Goal: Transaction & Acquisition: Purchase product/service

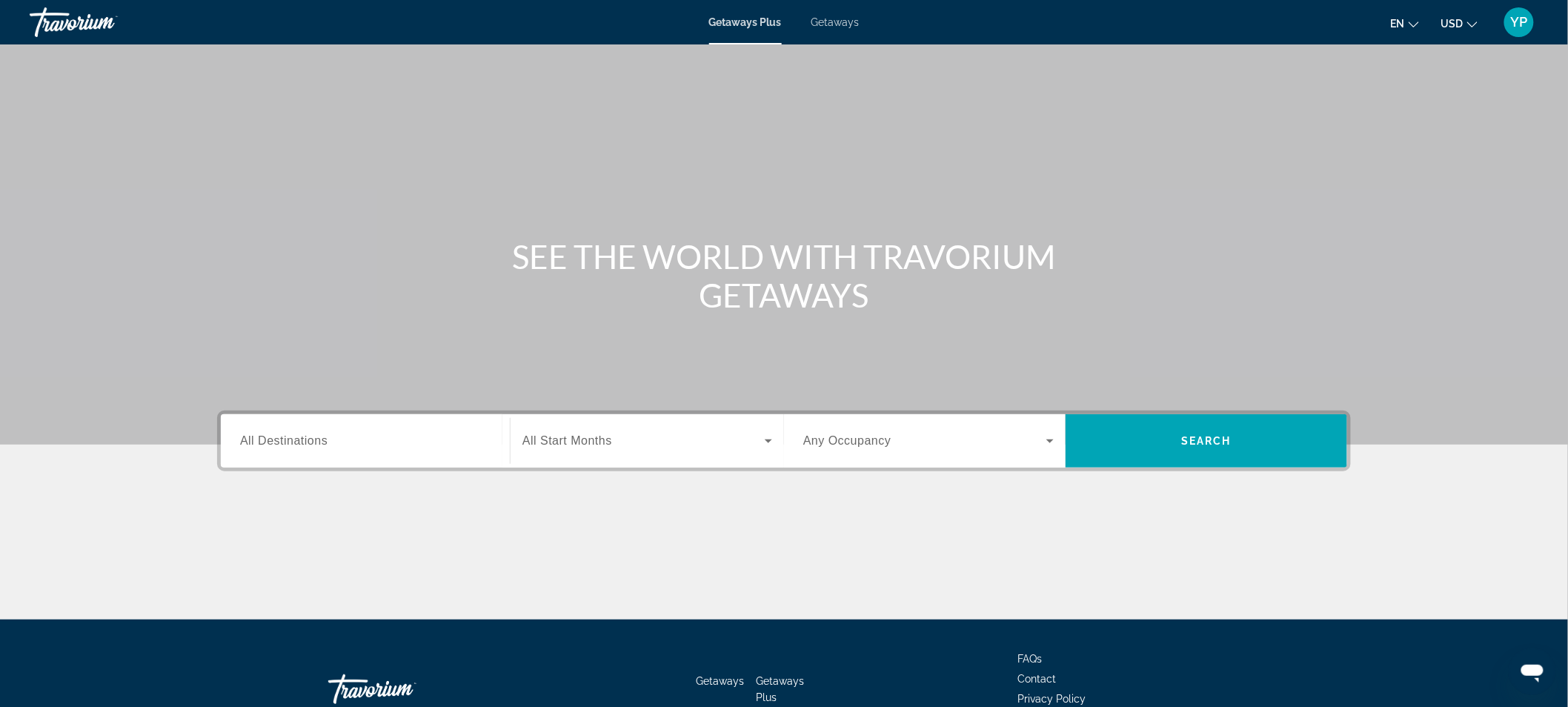
click at [851, 21] on span "Getaways" at bounding box center [836, 22] width 48 height 12
click at [302, 442] on span "All Destinations" at bounding box center [284, 440] width 87 height 12
click at [302, 442] on input "Destination All Destinations" at bounding box center [365, 442] width 251 height 18
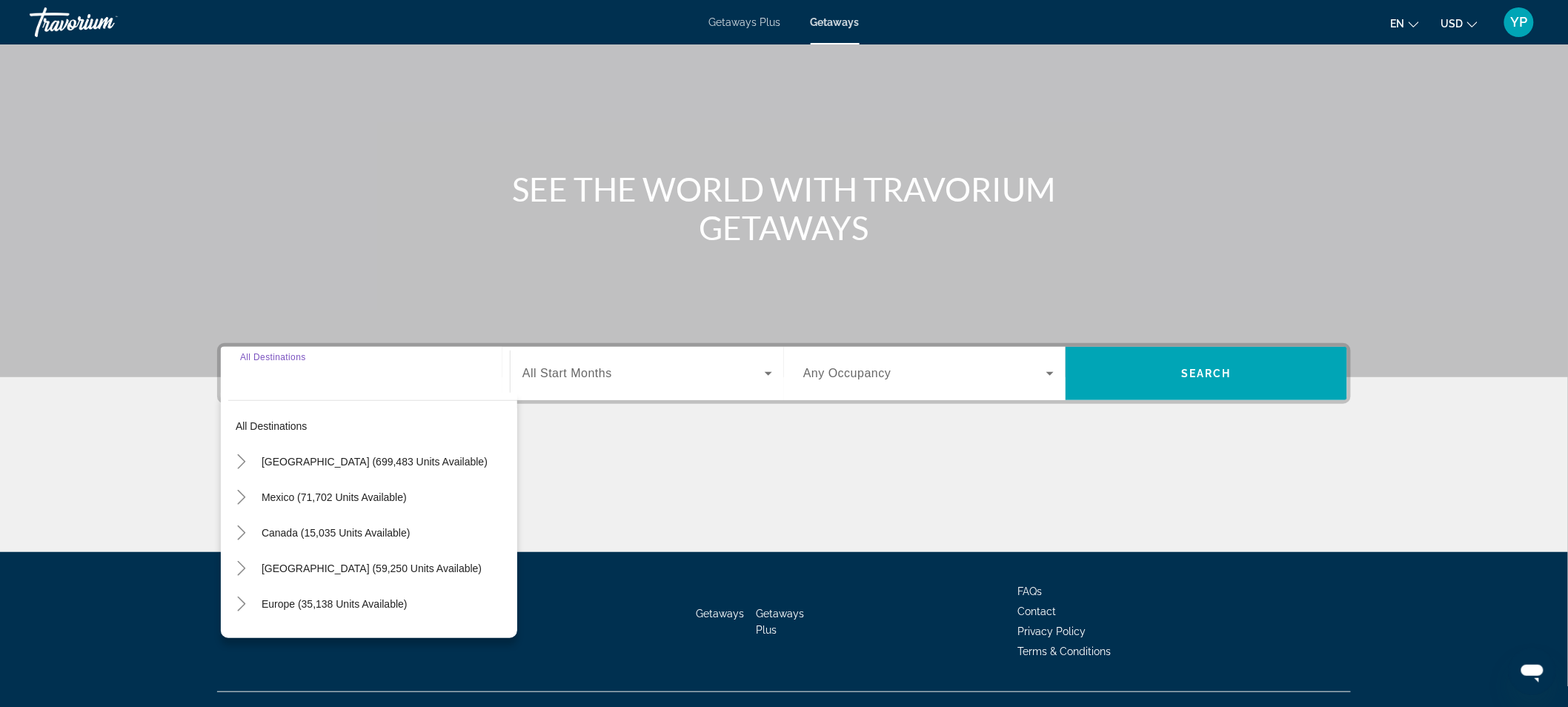
scroll to position [93, 0]
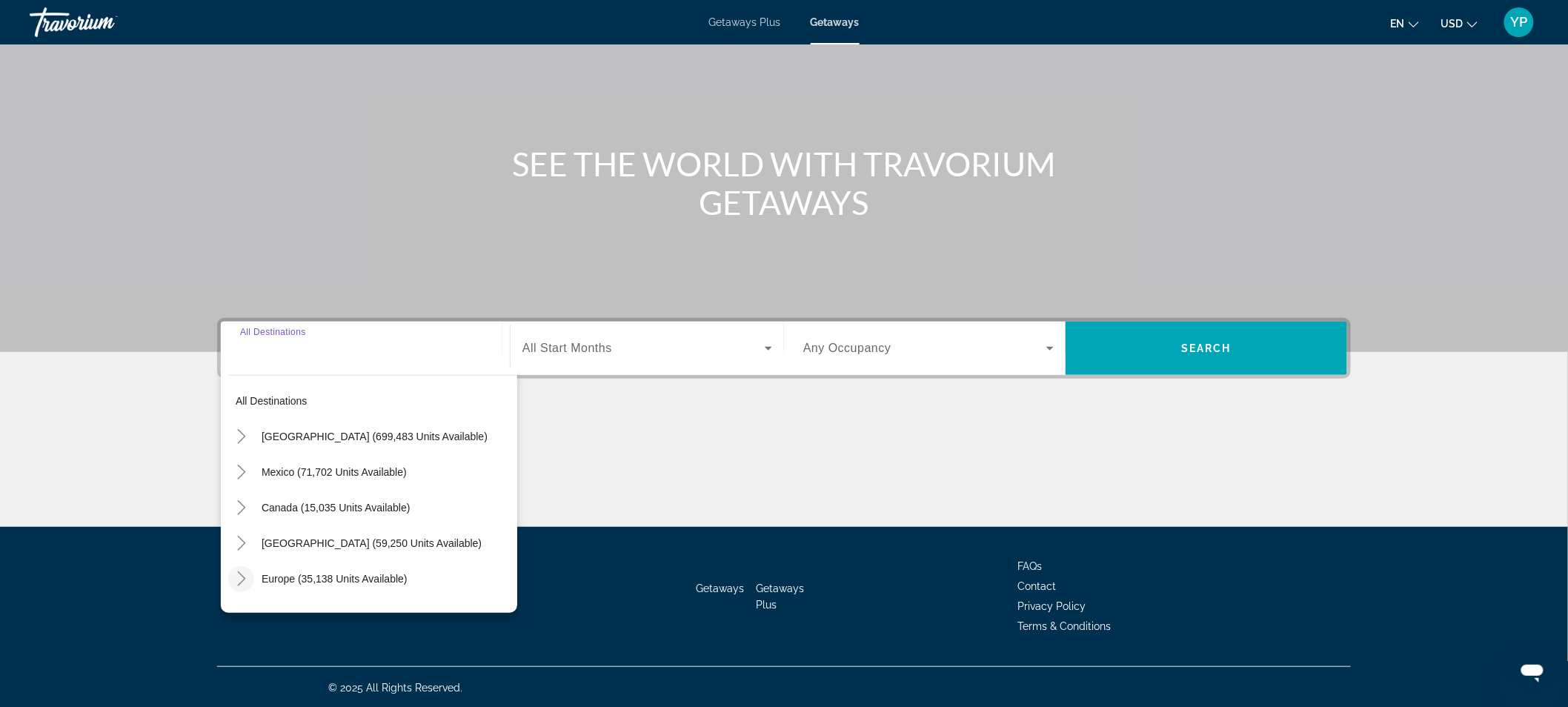
click at [238, 575] on icon "Toggle Europe (35,138 units available)" at bounding box center [242, 579] width 15 height 15
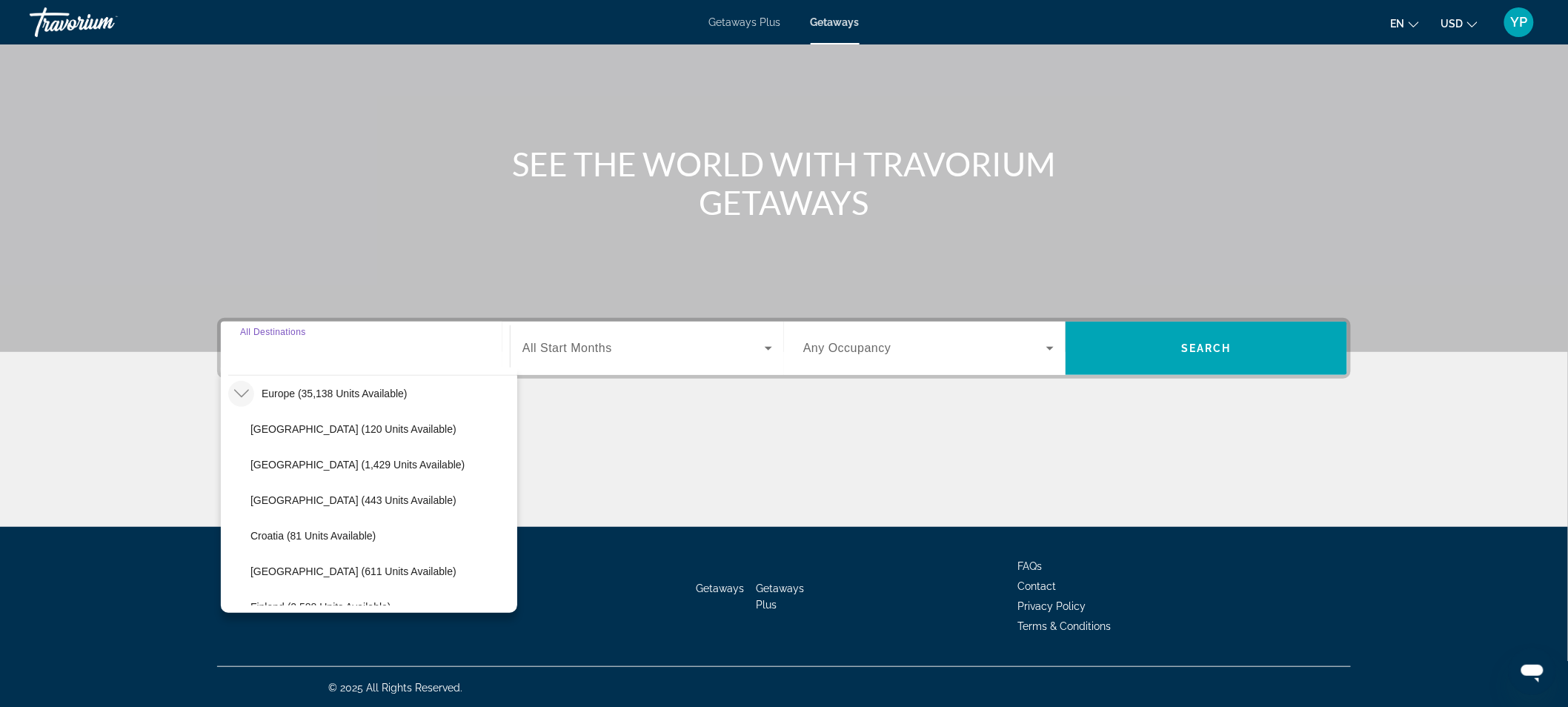
click at [396, 344] on input "Destination All Destinations" at bounding box center [365, 349] width 251 height 18
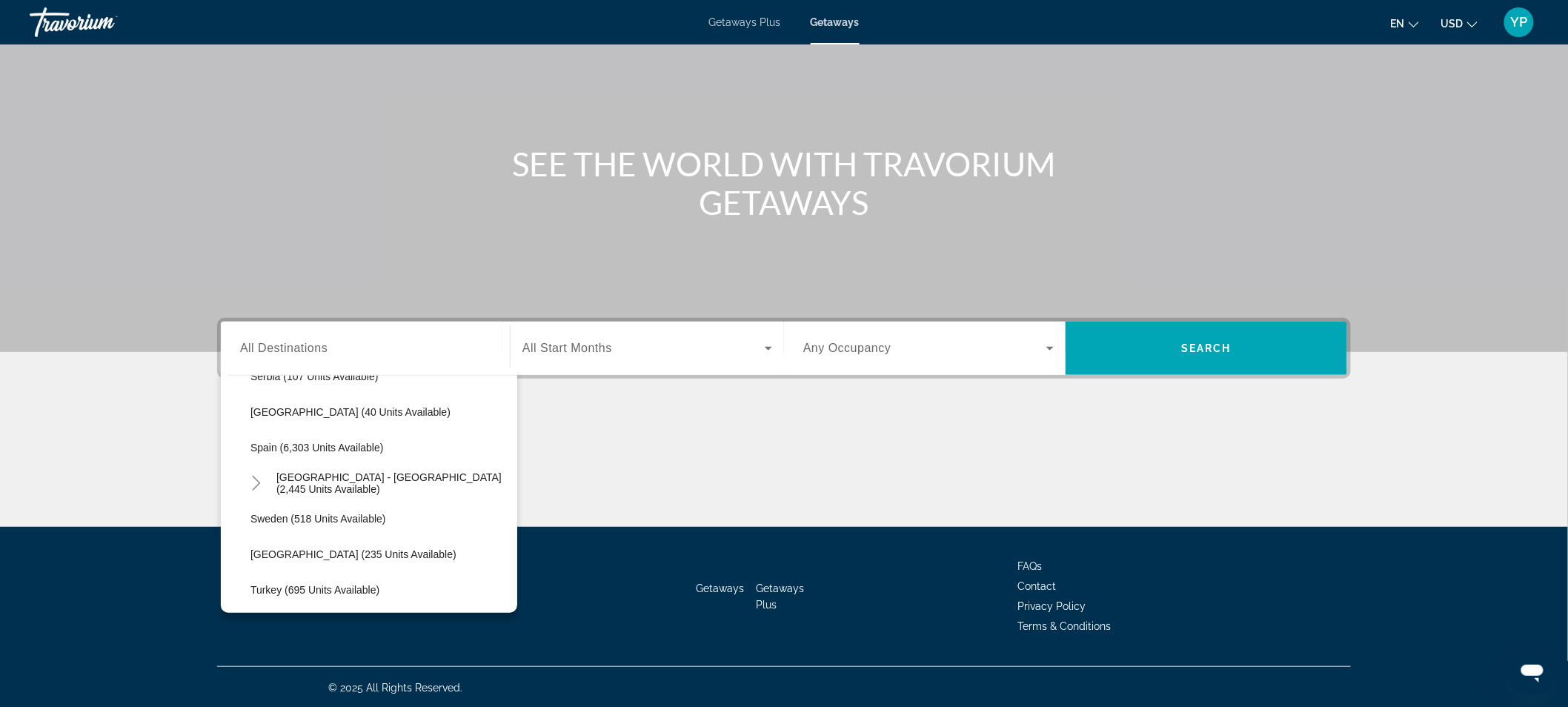
scroll to position [777, 0]
click at [242, 478] on span "Toggle Spain - Canary Islands (2,445 units available)" at bounding box center [256, 478] width 35 height 35
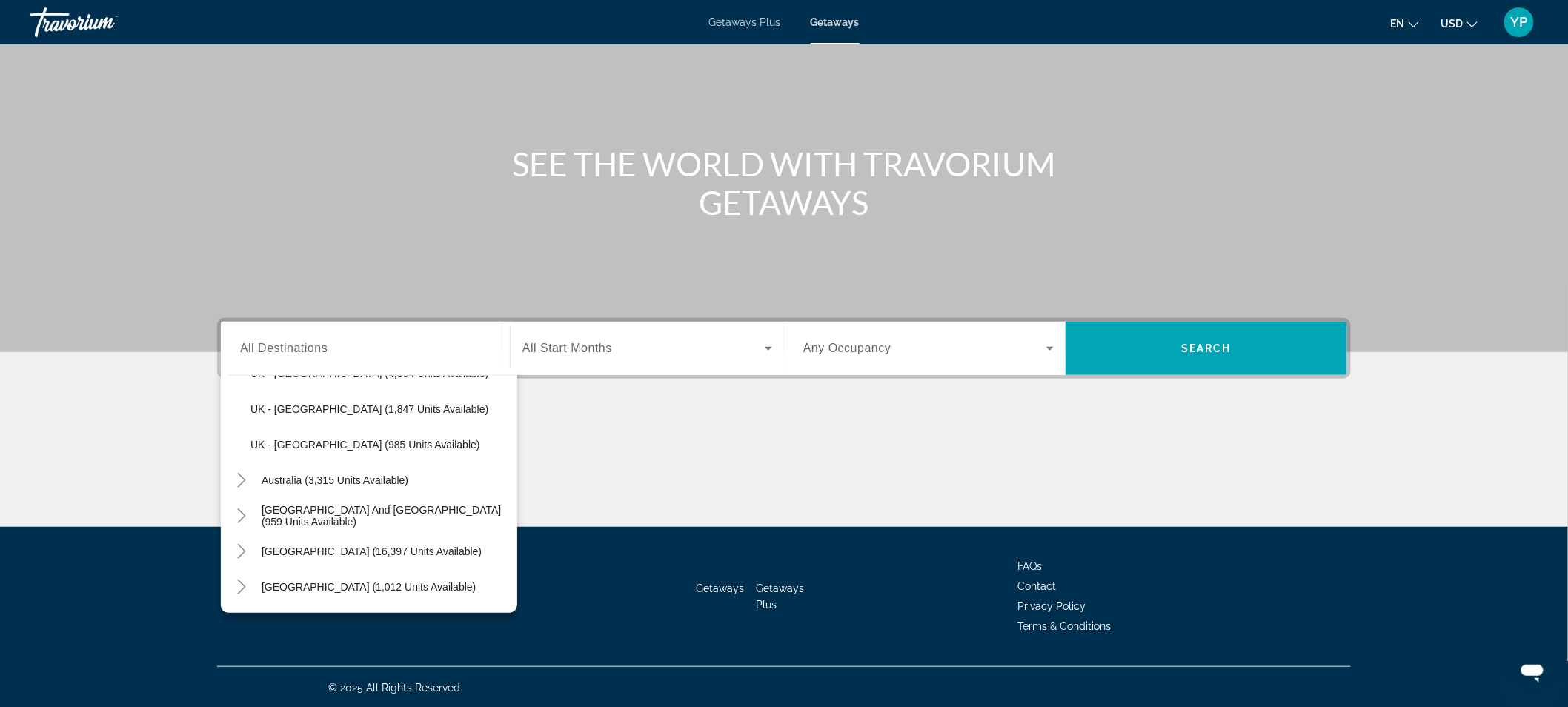
scroll to position [1173, 0]
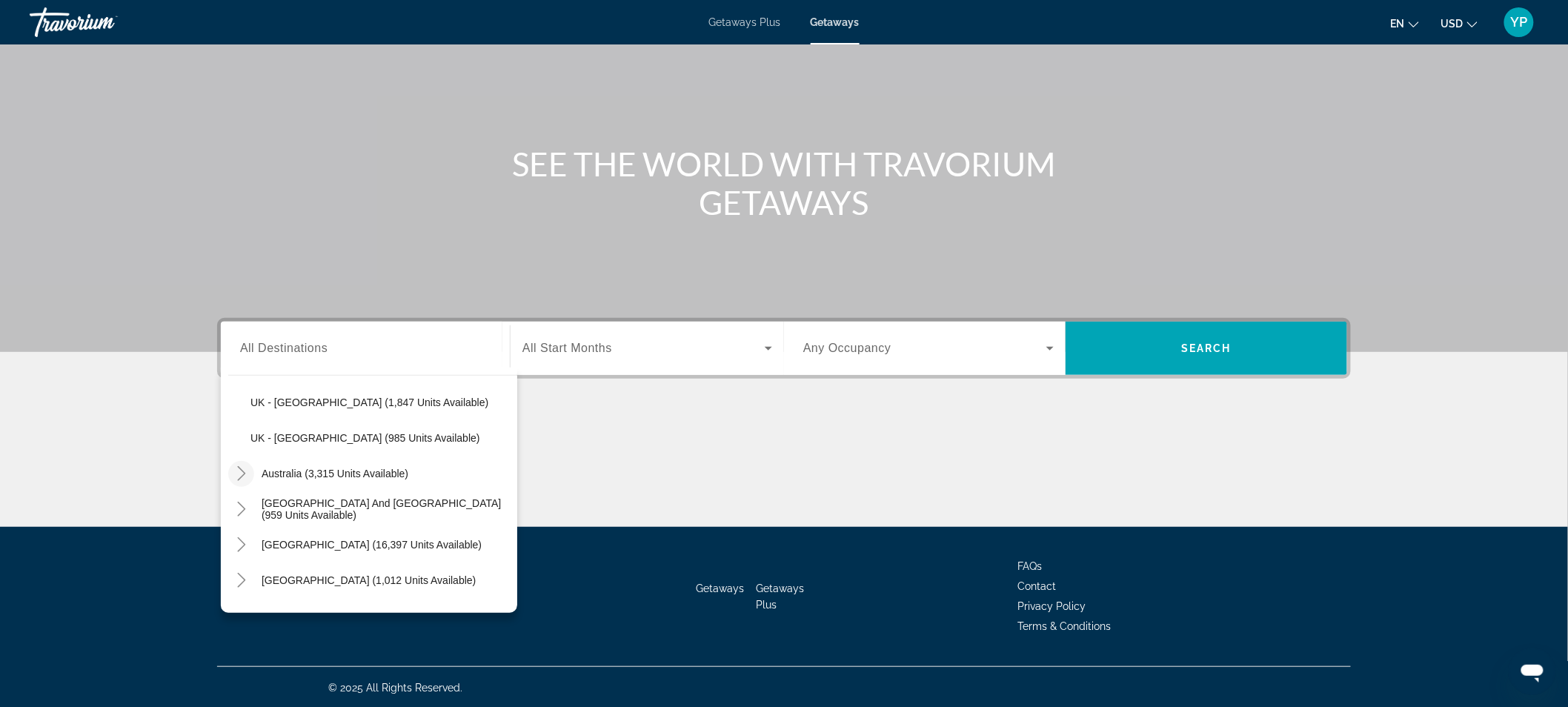
click at [243, 478] on icon "Toggle Australia (3,315 units available)" at bounding box center [242, 474] width 15 height 15
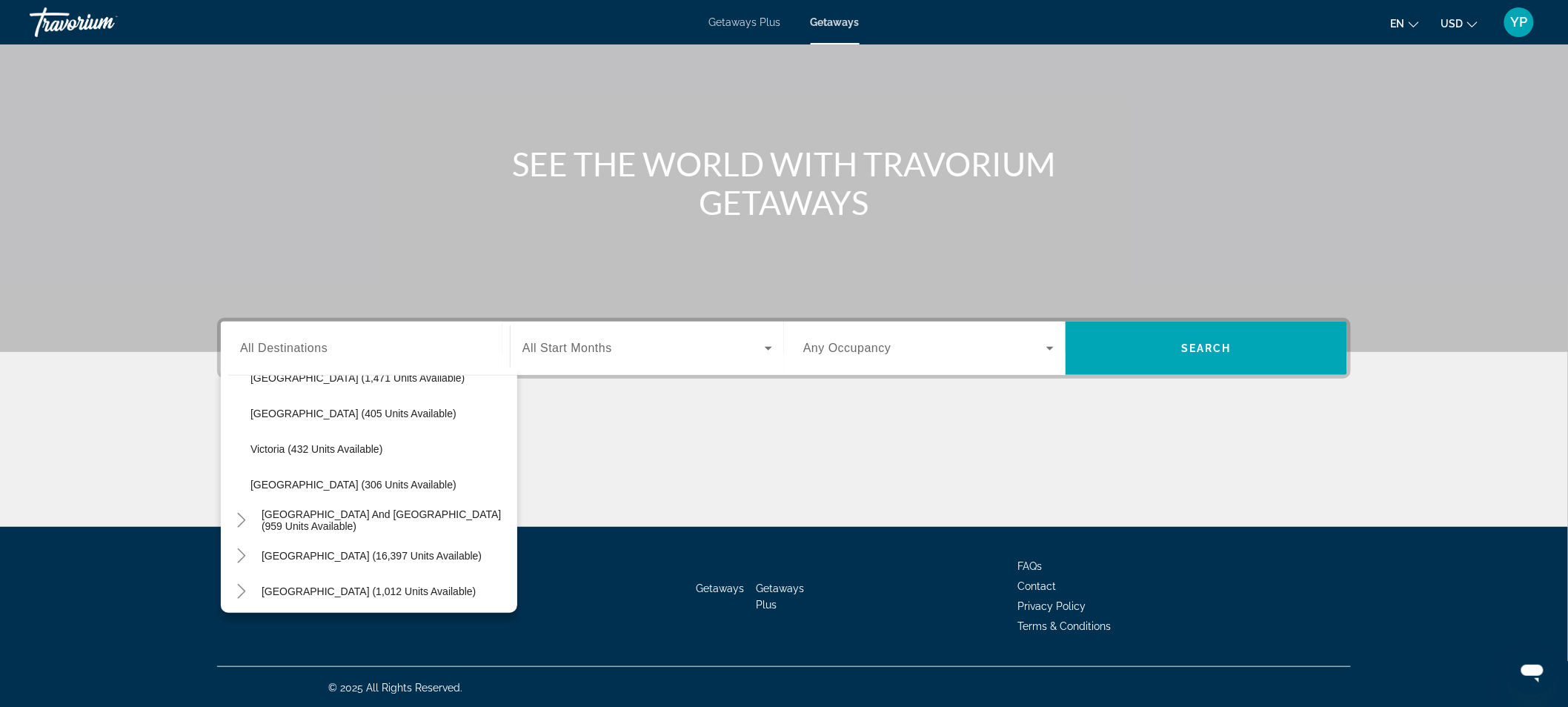
scroll to position [1361, 0]
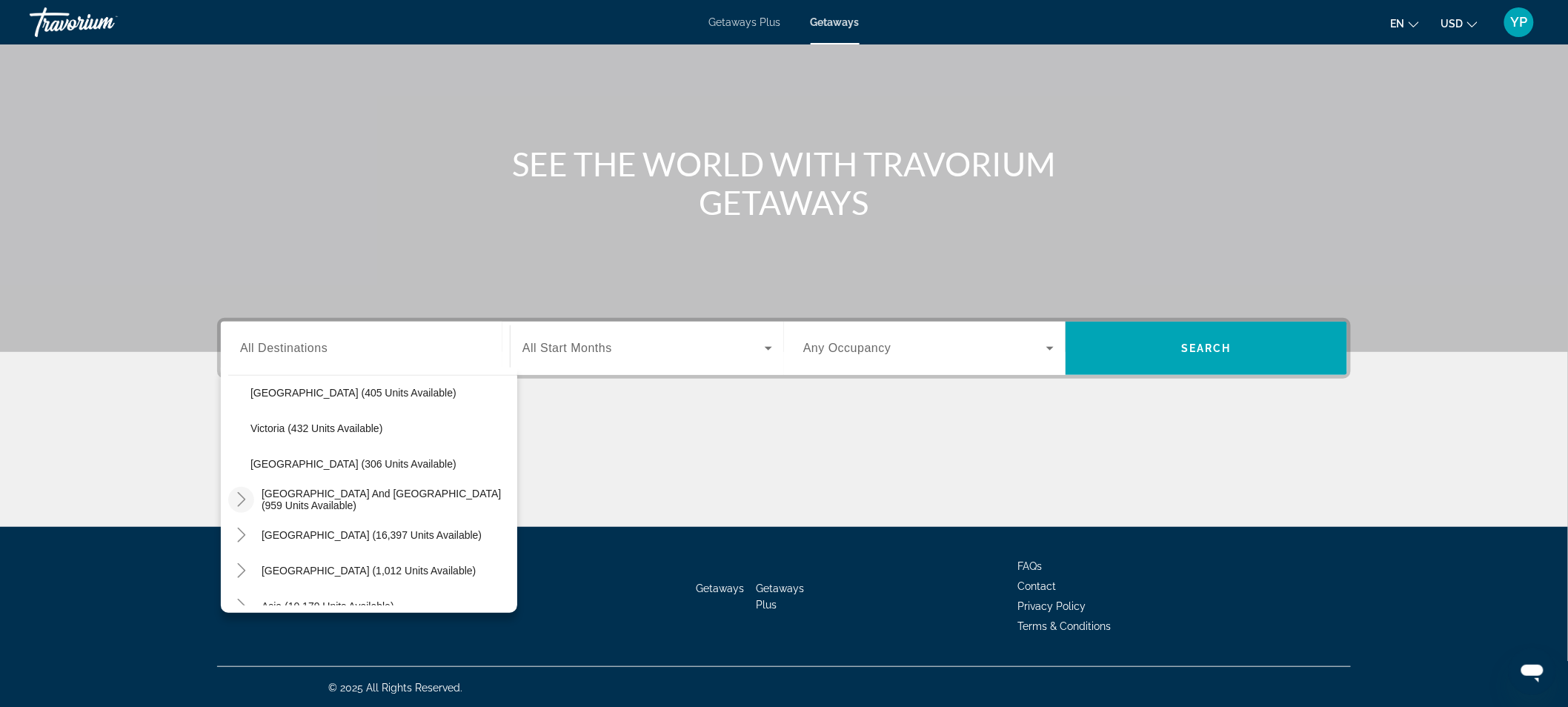
click at [238, 492] on icon "Toggle South Pacific and Oceania (959 units available)" at bounding box center [242, 500] width 8 height 15
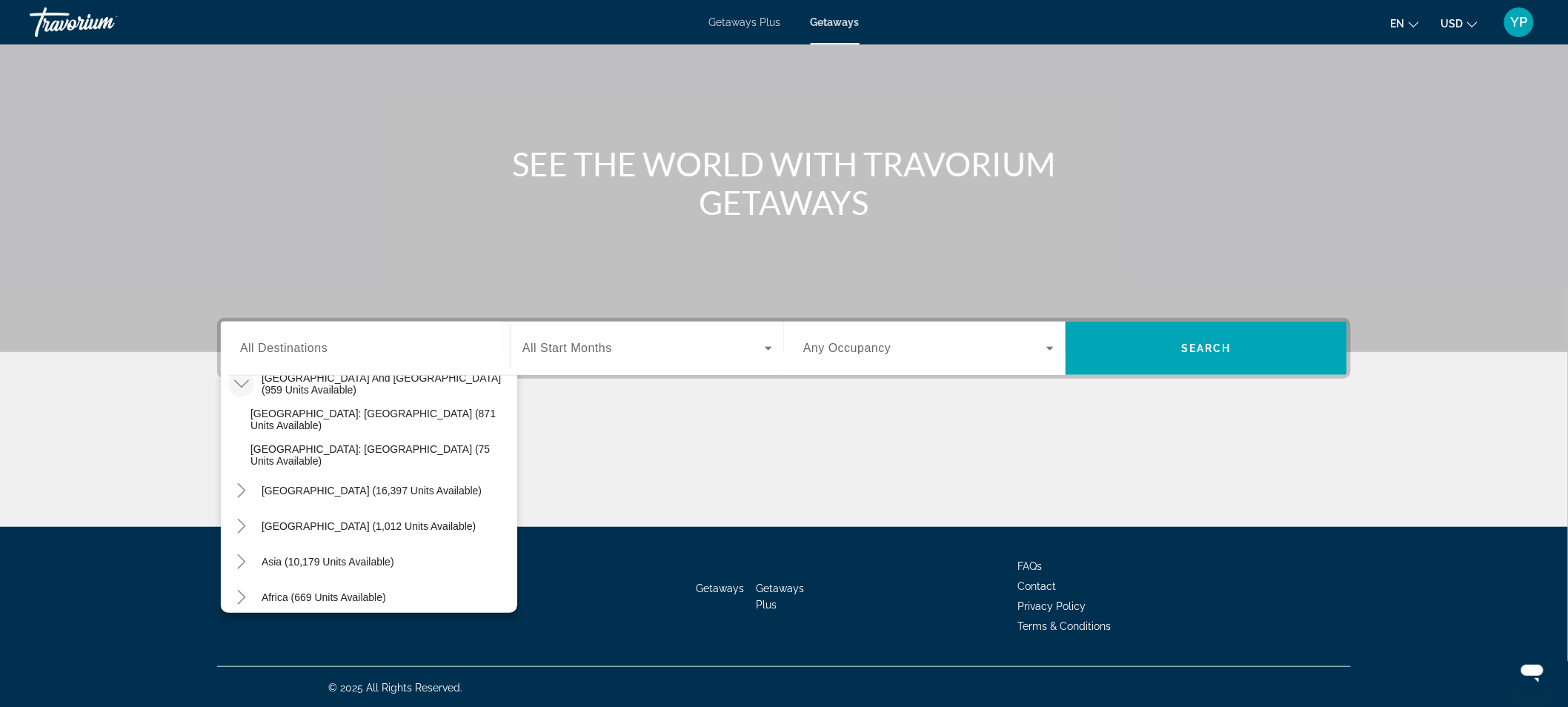
scroll to position [1498, 0]
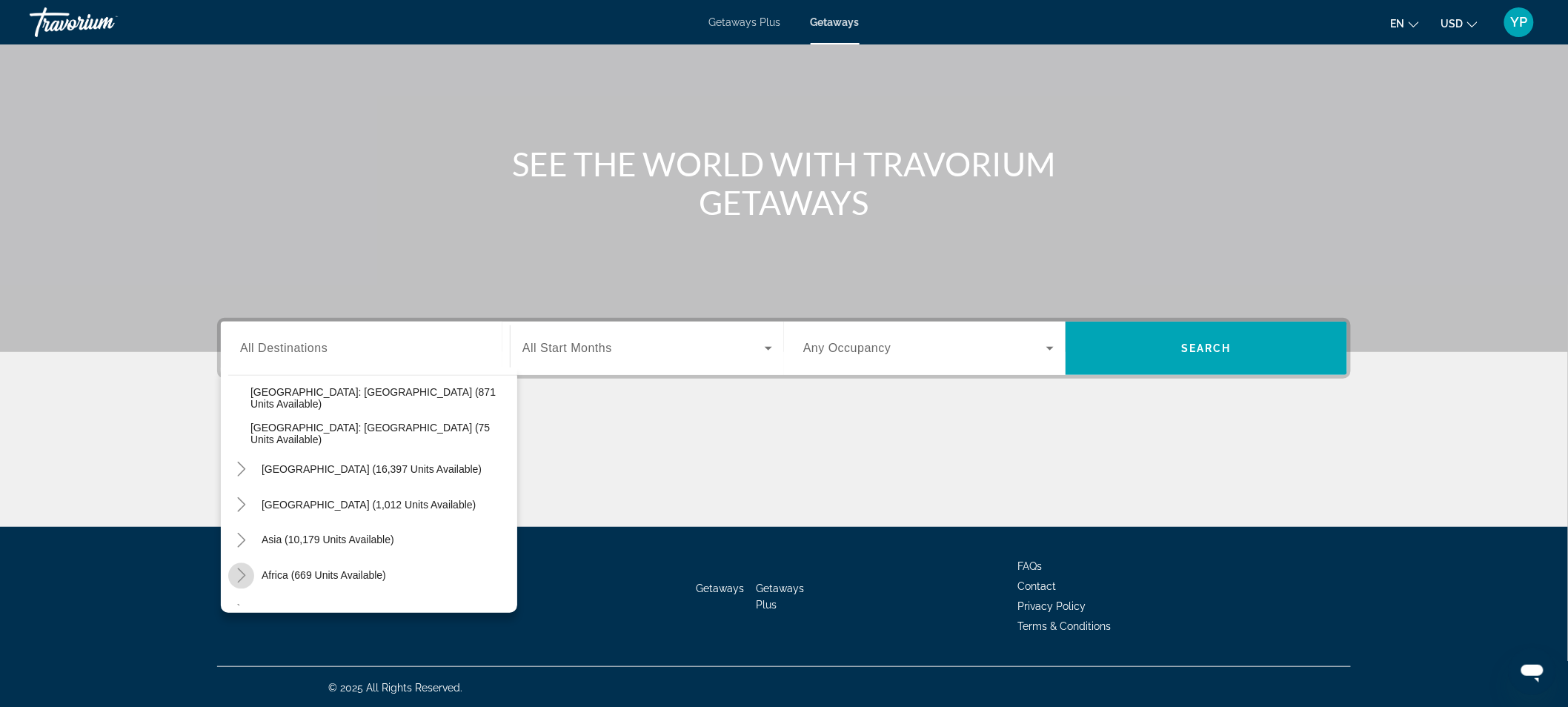
click at [238, 579] on icon "Toggle Africa (669 units available)" at bounding box center [242, 576] width 15 height 15
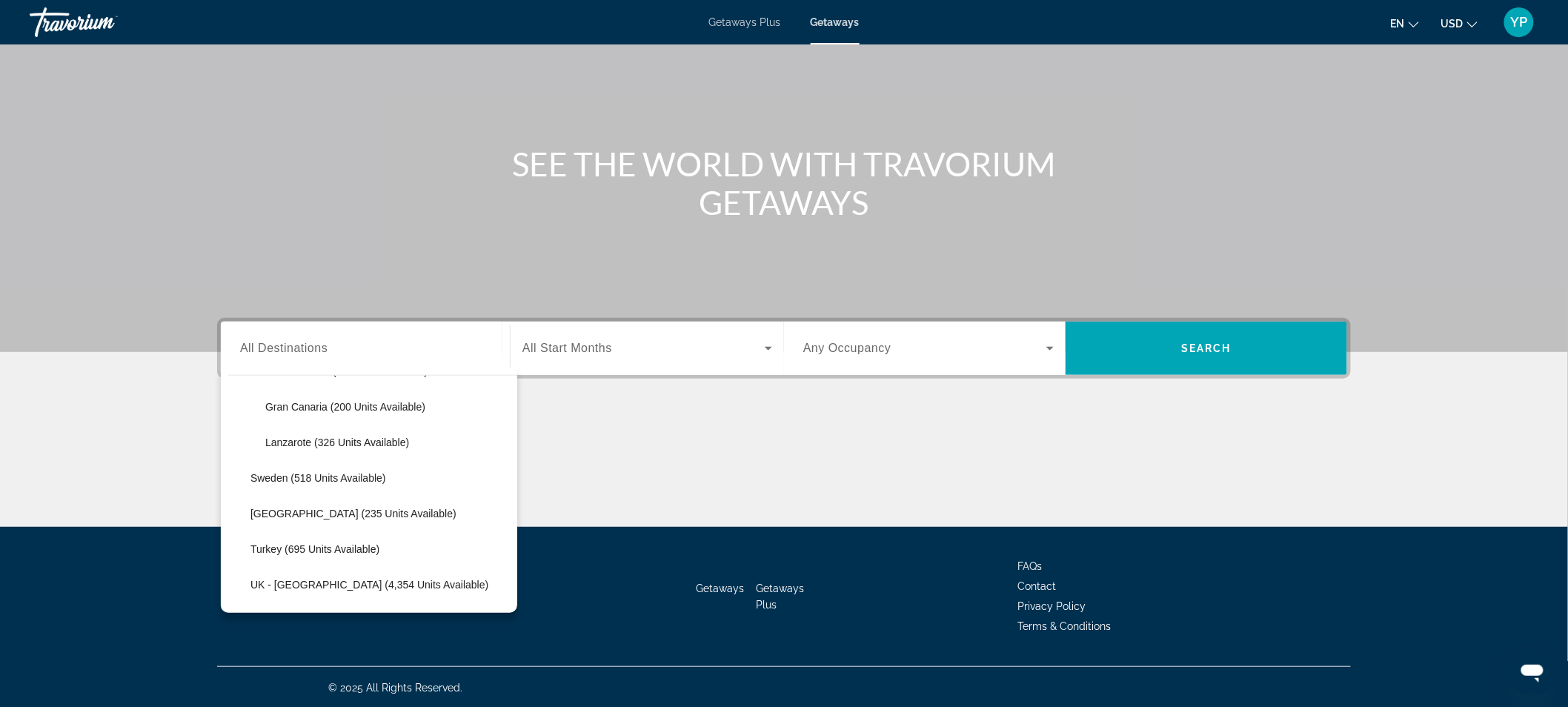
scroll to position [825, 0]
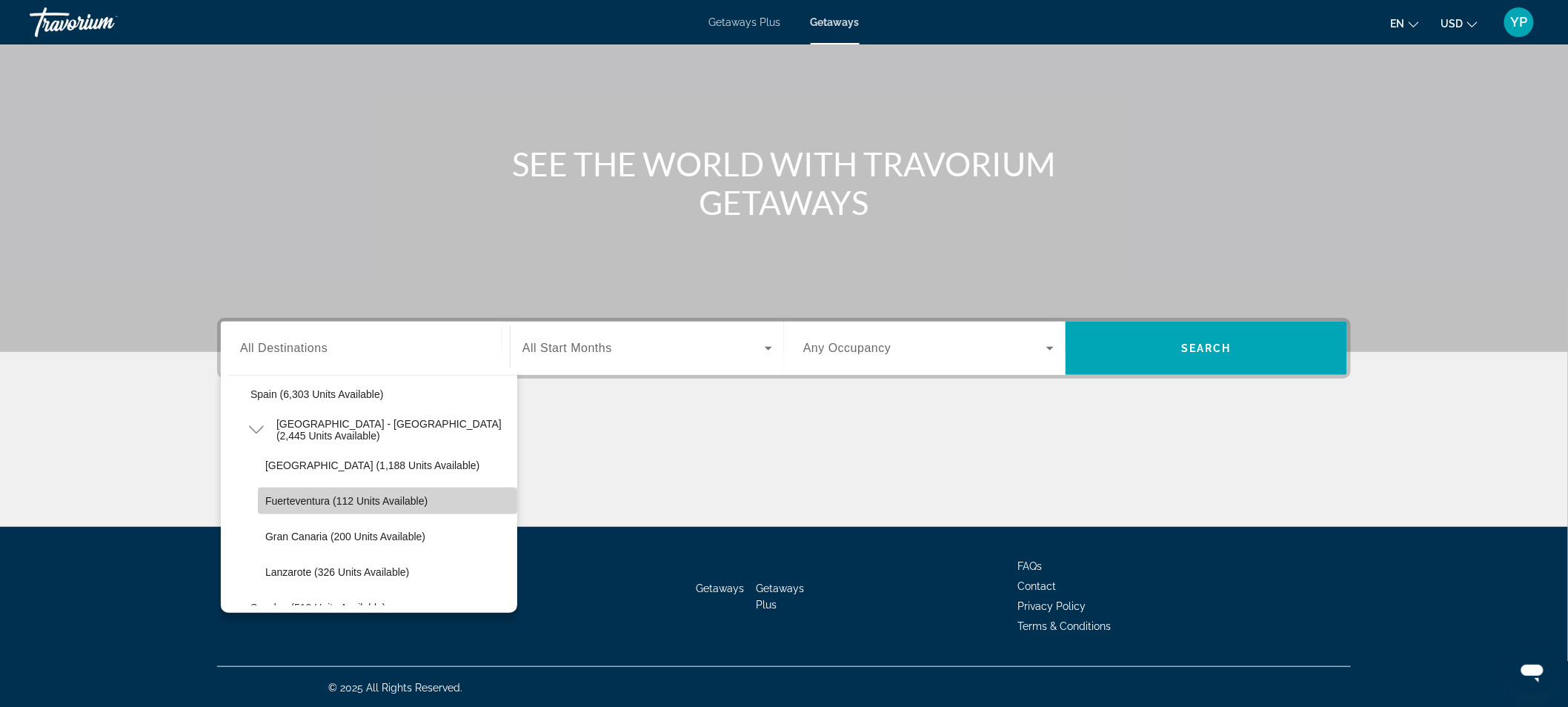
click at [498, 495] on span "Search widget" at bounding box center [388, 501] width 260 height 35
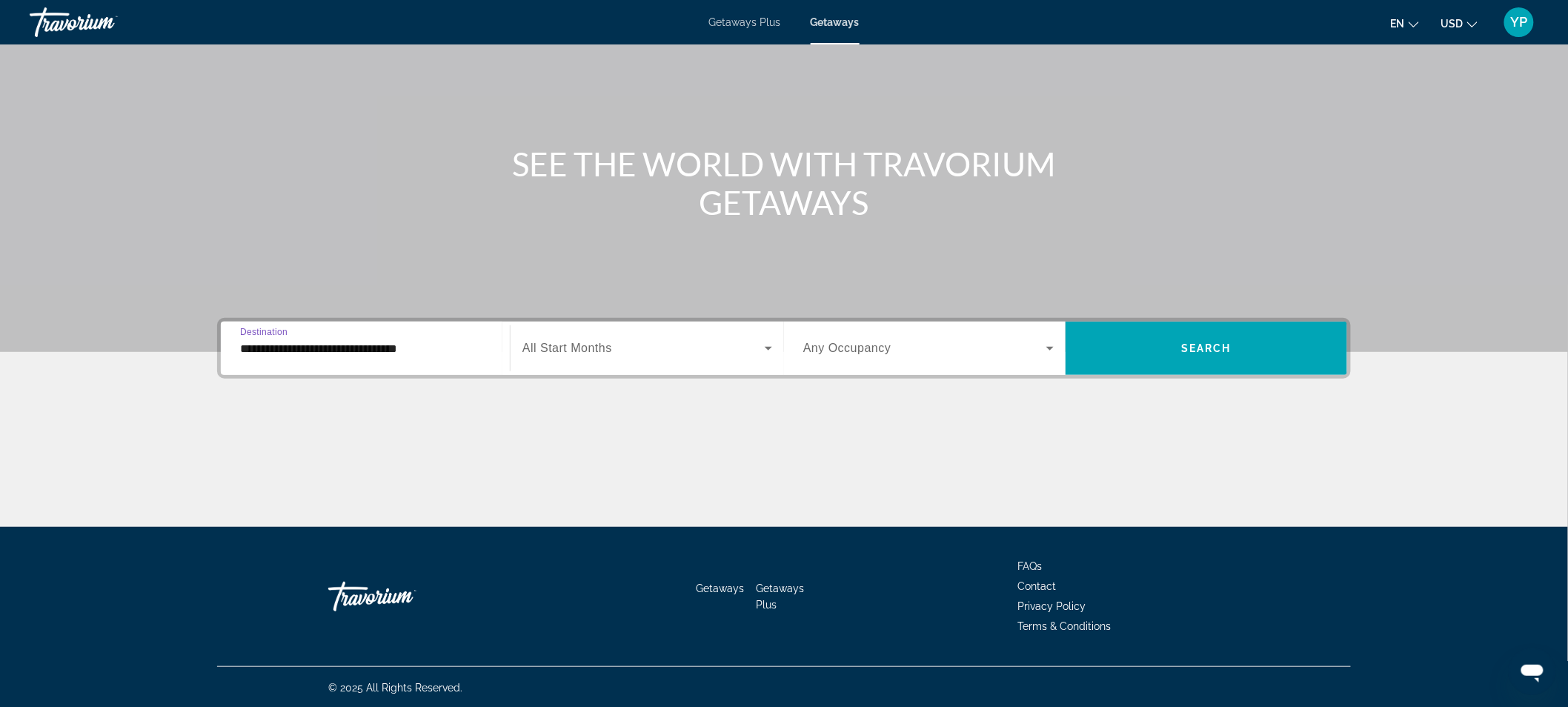
click at [438, 341] on input "**********" at bounding box center [365, 349] width 251 height 18
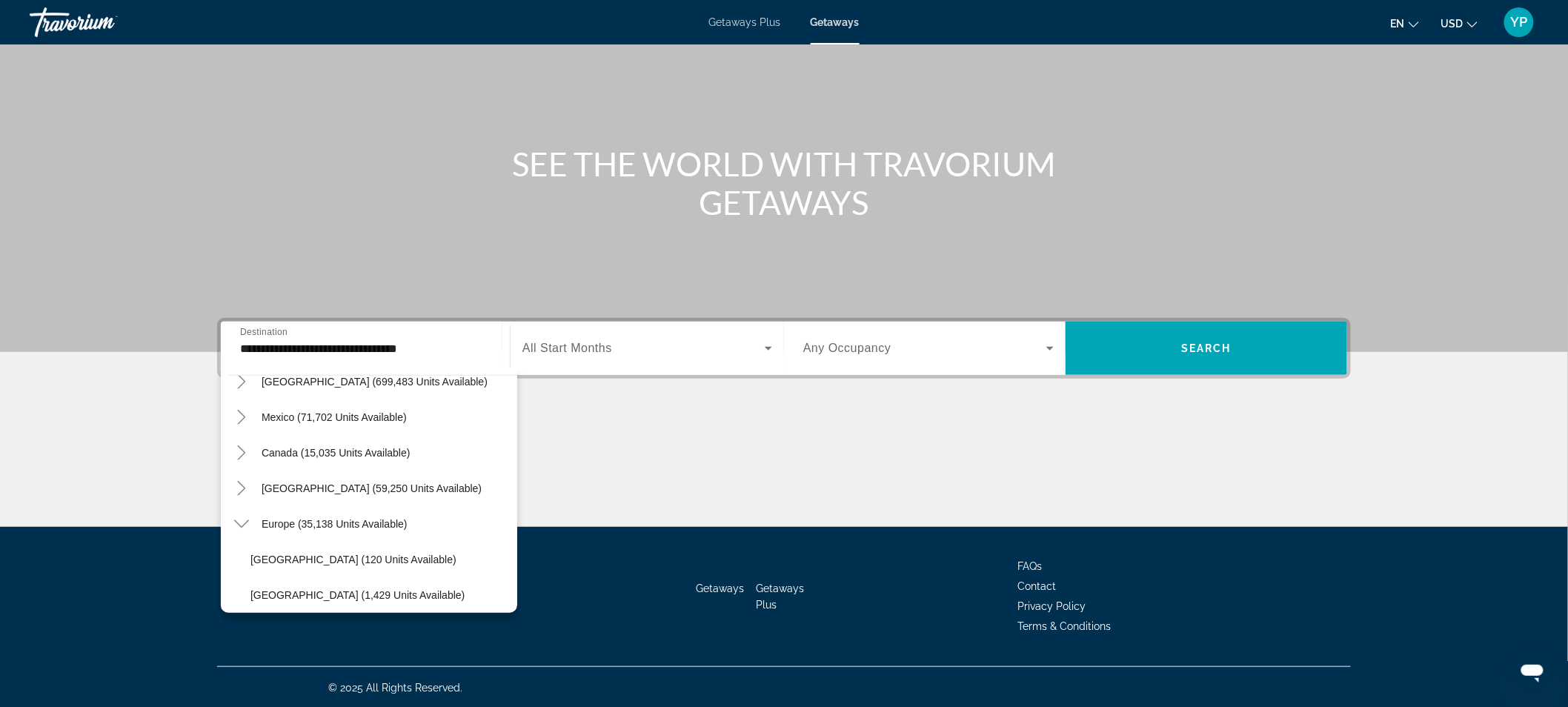
scroll to position [0, 0]
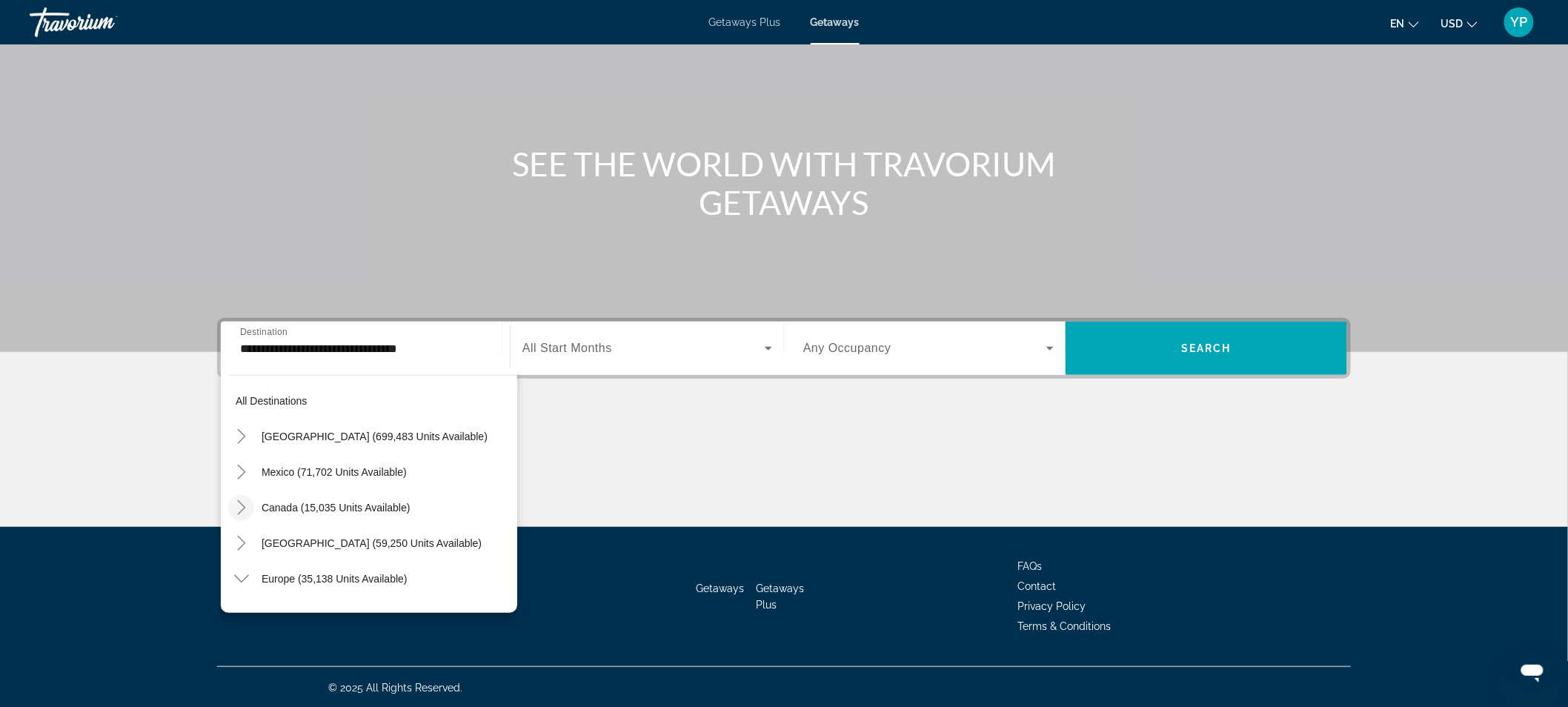
click at [238, 508] on icon "Toggle Canada (15,035 units available)" at bounding box center [242, 508] width 15 height 15
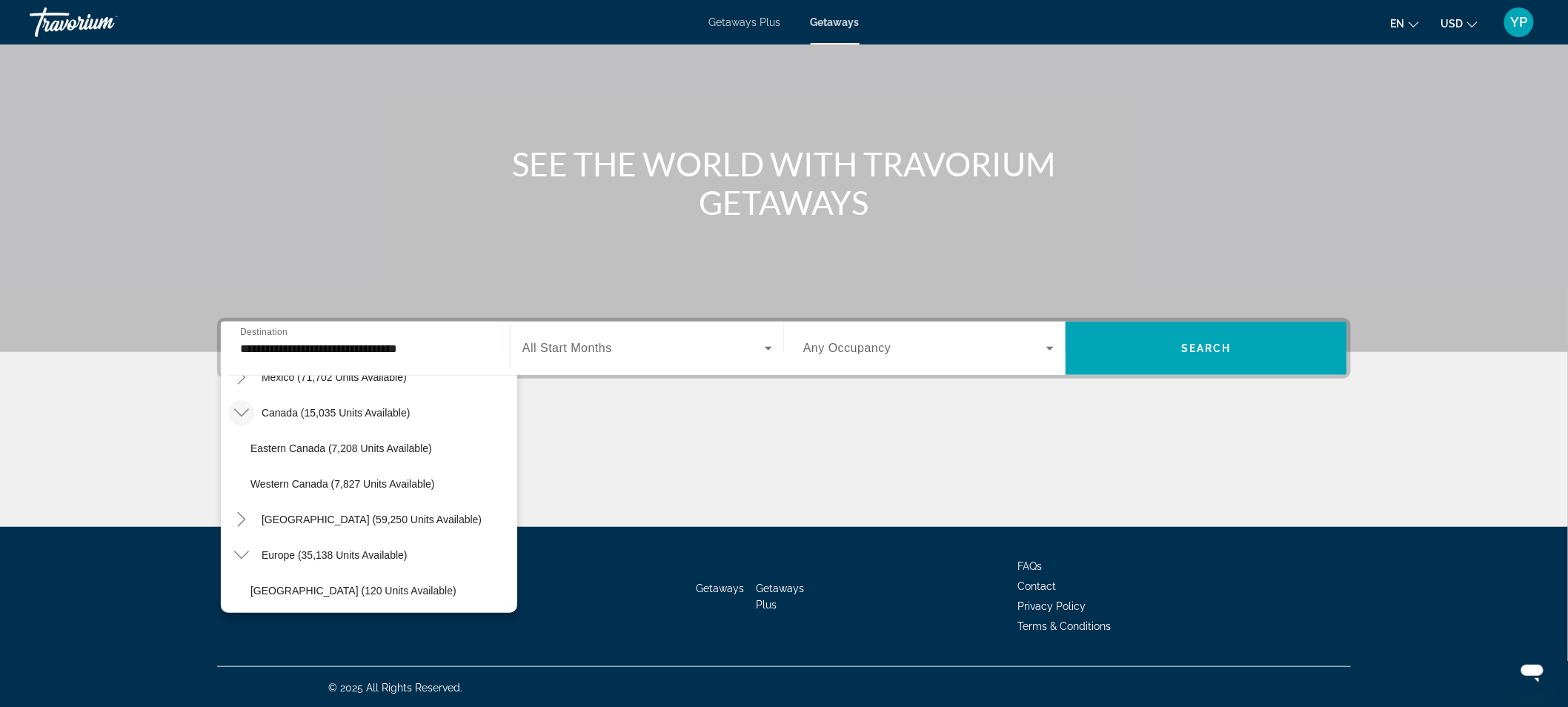
scroll to position [102, 0]
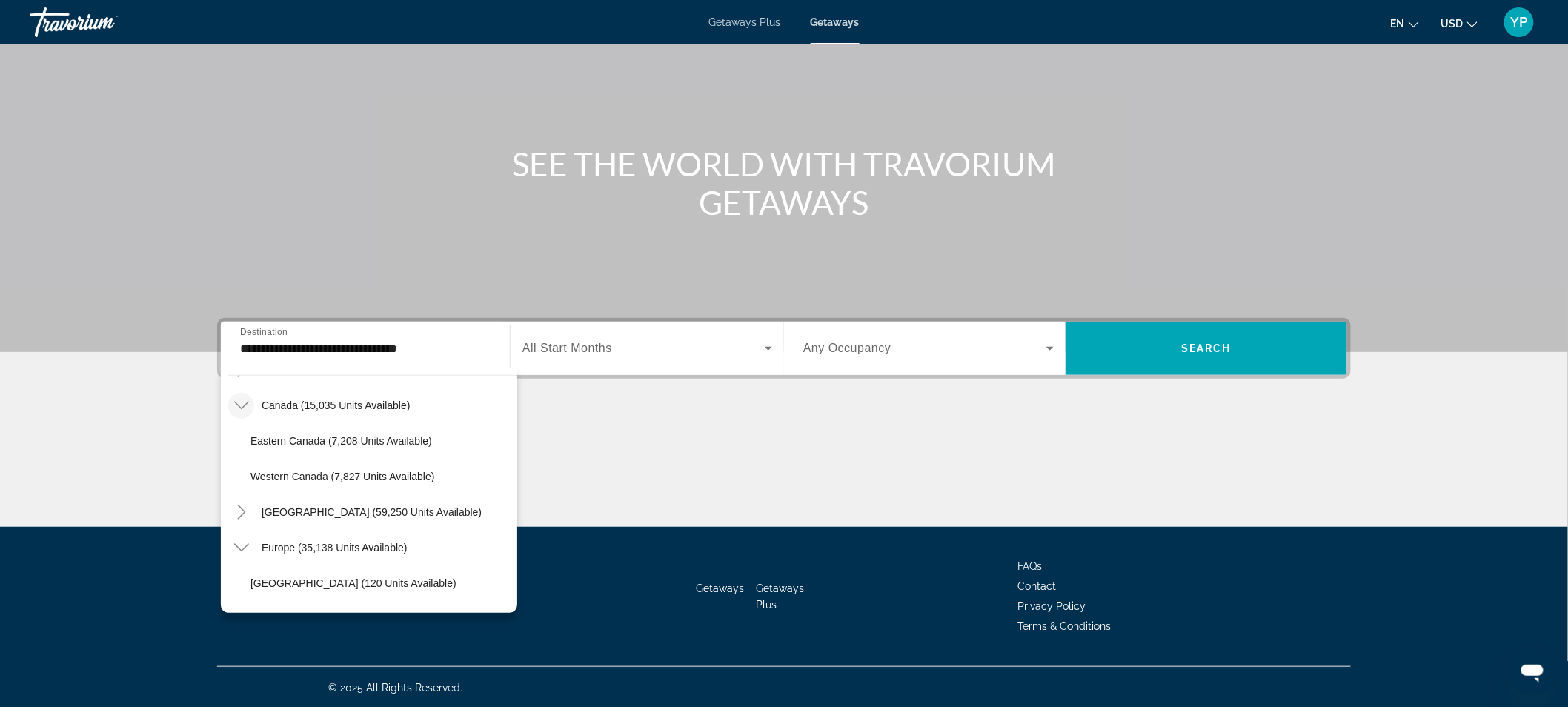
click at [239, 404] on icon "Toggle Canada (15,035 units available)" at bounding box center [241, 406] width 15 height 8
click at [243, 434] on icon "Toggle Caribbean & Atlantic Islands (59,250 units available)" at bounding box center [242, 441] width 15 height 15
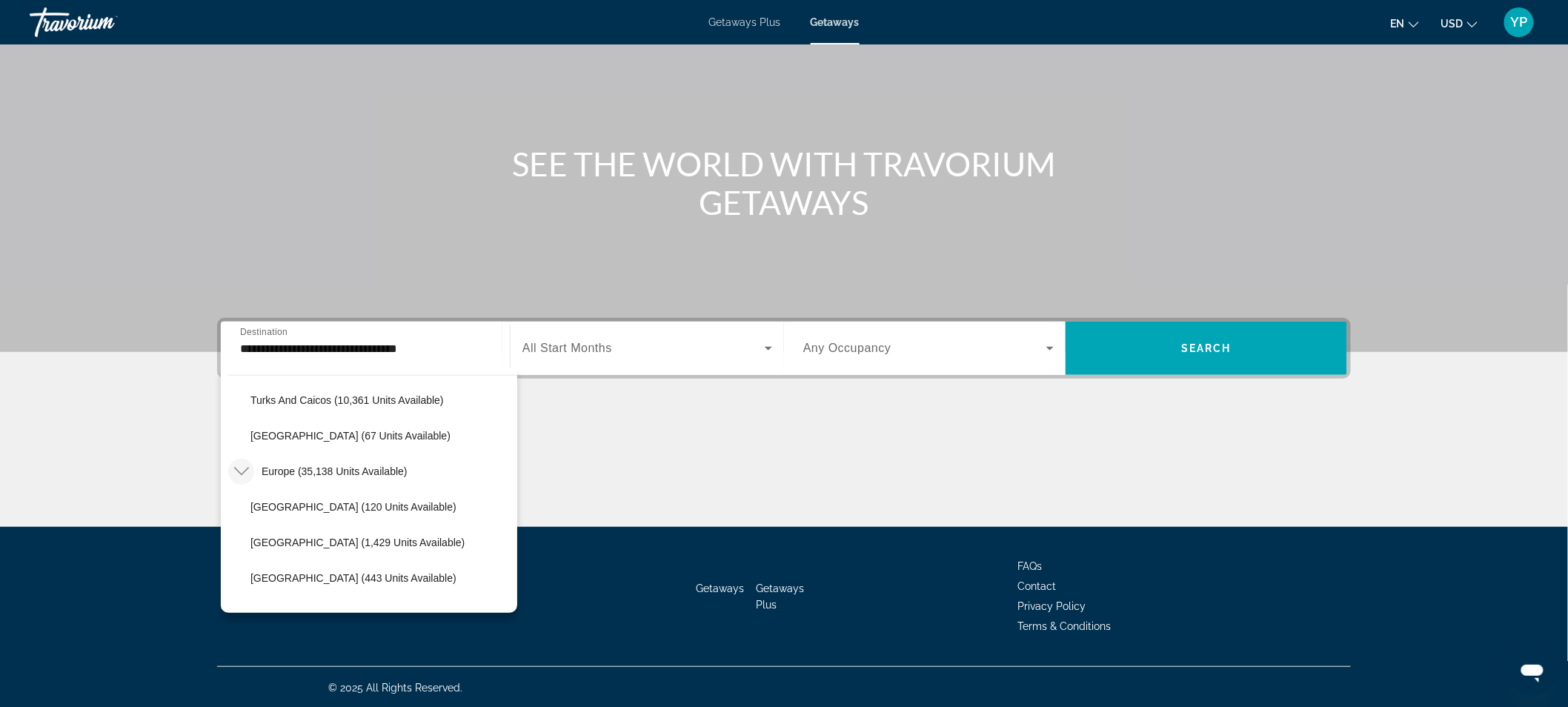
click at [238, 474] on icon "Toggle Europe (35,138 units available)" at bounding box center [242, 472] width 15 height 15
click at [242, 497] on mat-icon "Toggle Australia (3,315 units available)" at bounding box center [242, 508] width 26 height 26
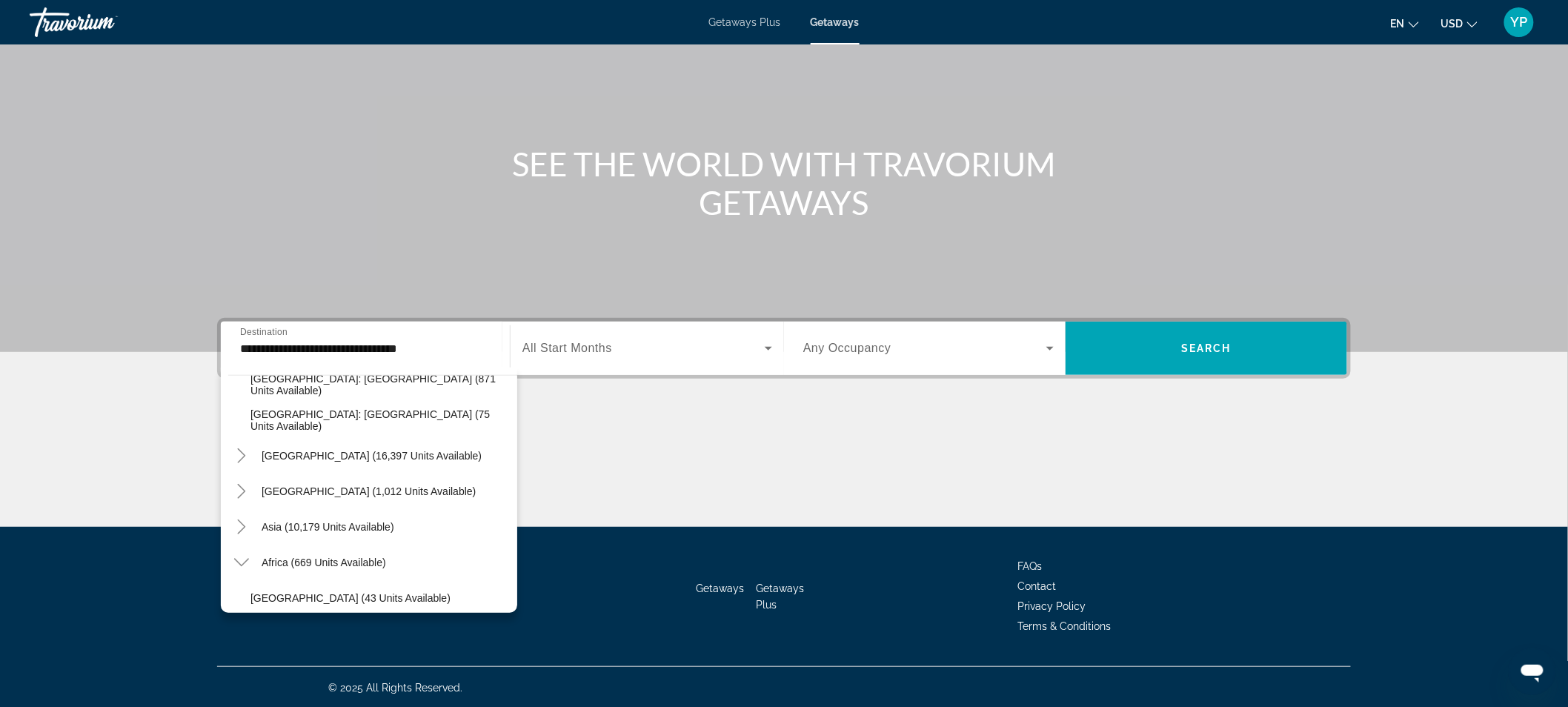
scroll to position [819, 0]
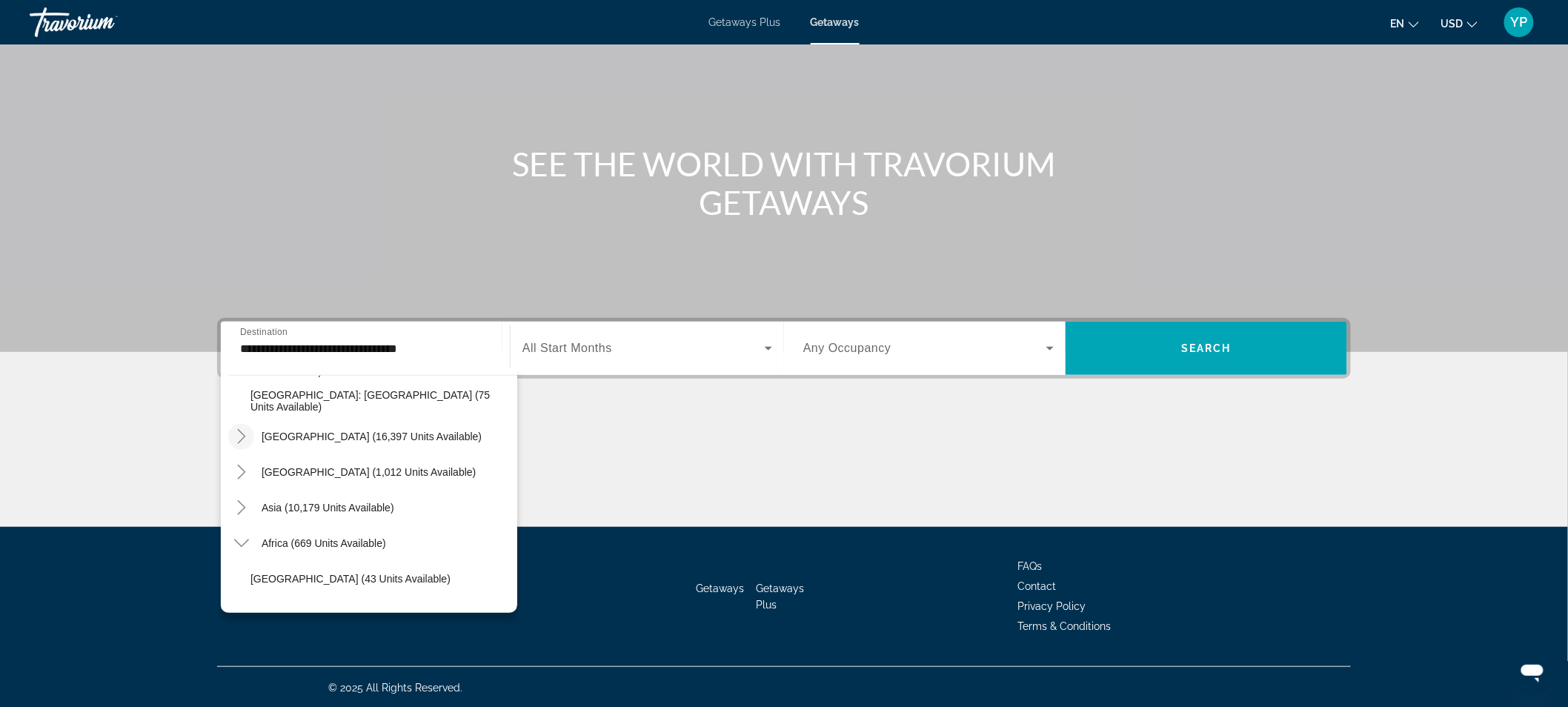
click at [243, 436] on icon "Toggle South America (16,397 units available)" at bounding box center [242, 437] width 8 height 15
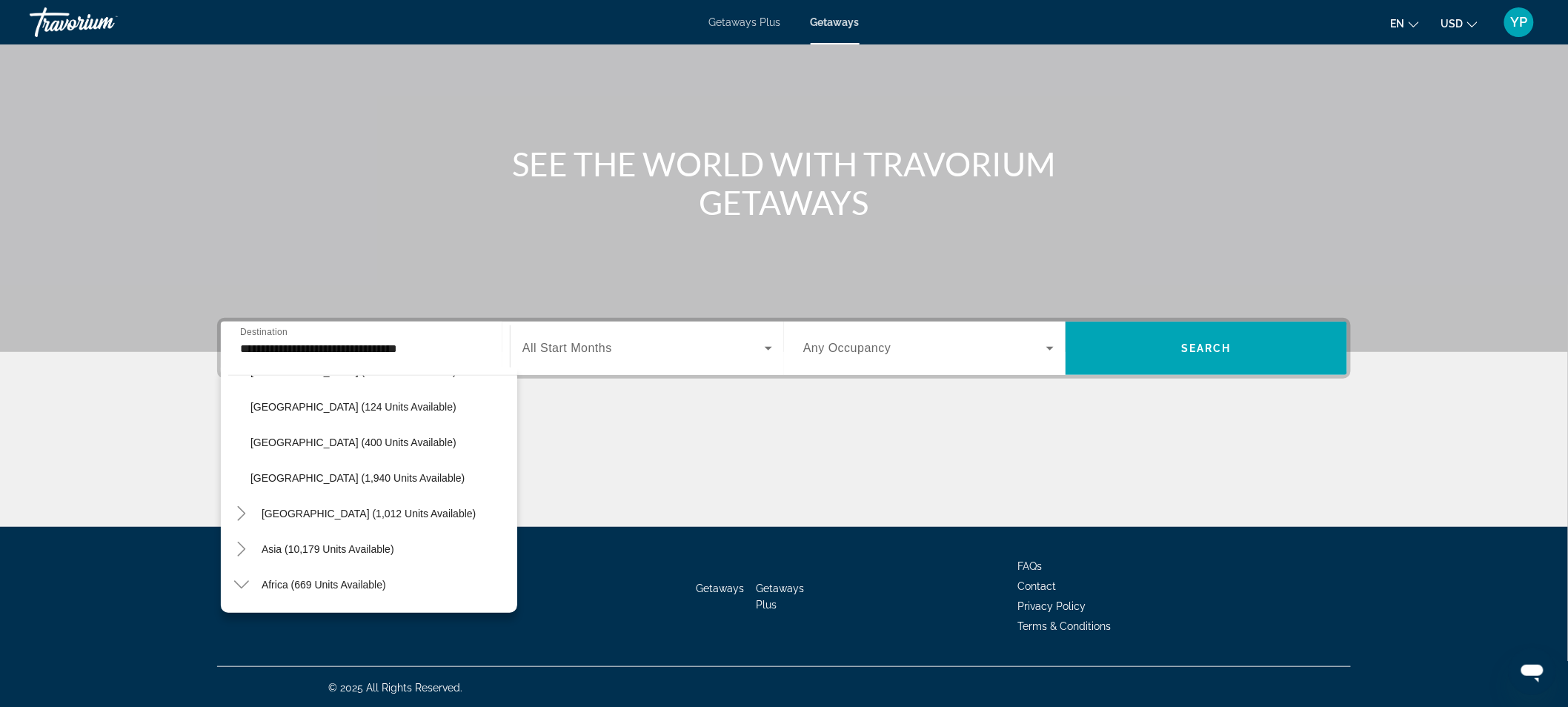
scroll to position [1079, 0]
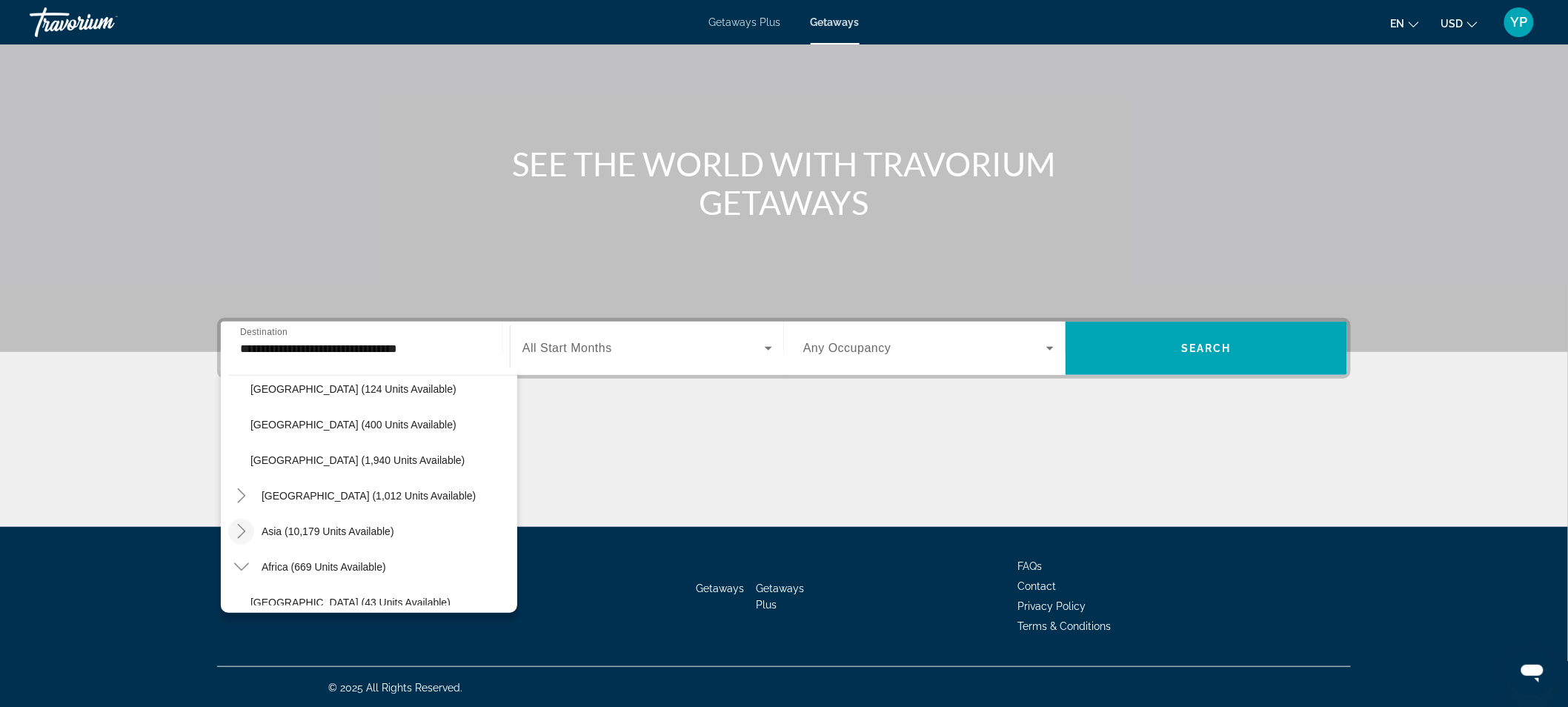
click at [240, 521] on mat-icon "Toggle Asia (10,179 units available)" at bounding box center [242, 532] width 26 height 26
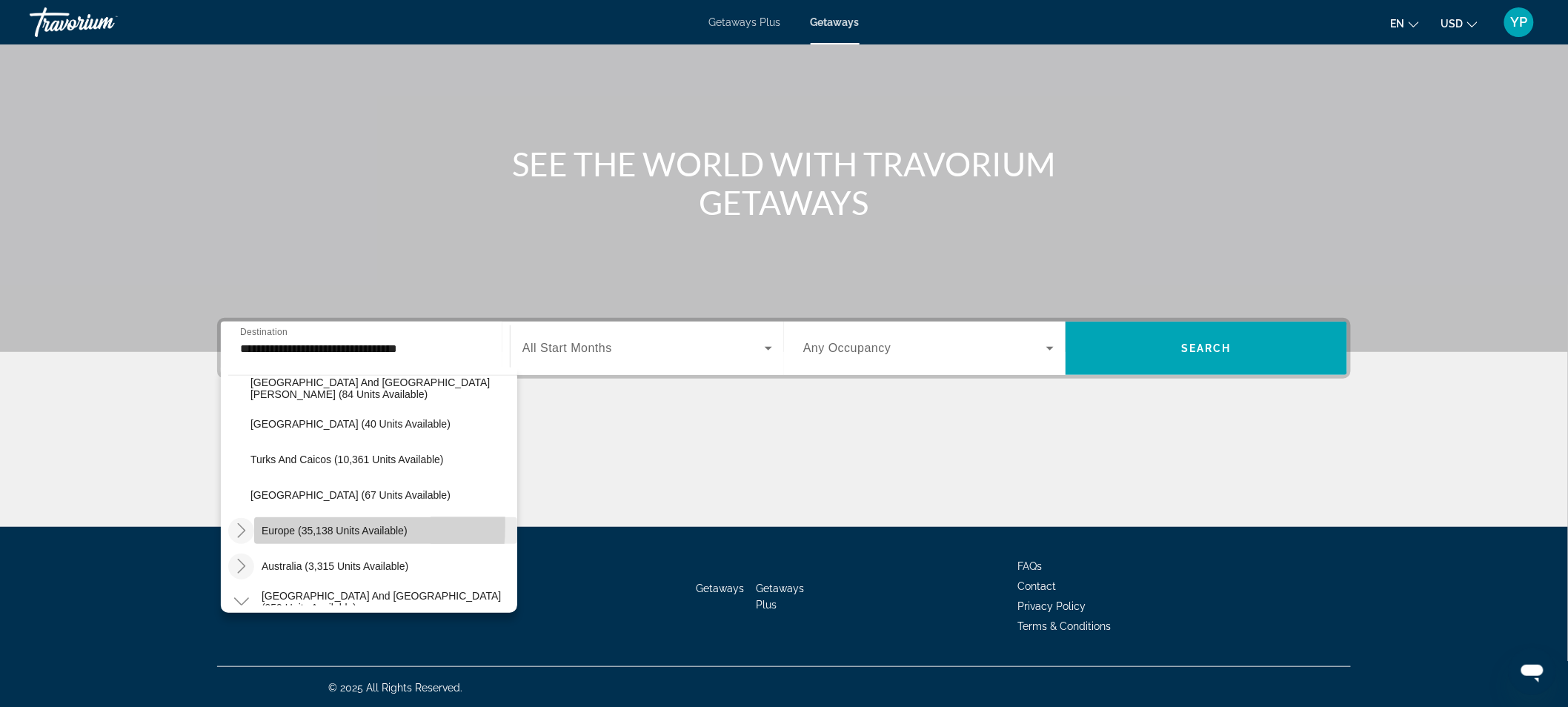
click at [279, 525] on span "Europe (35,138 units available)" at bounding box center [334, 531] width 146 height 12
type input "**********"
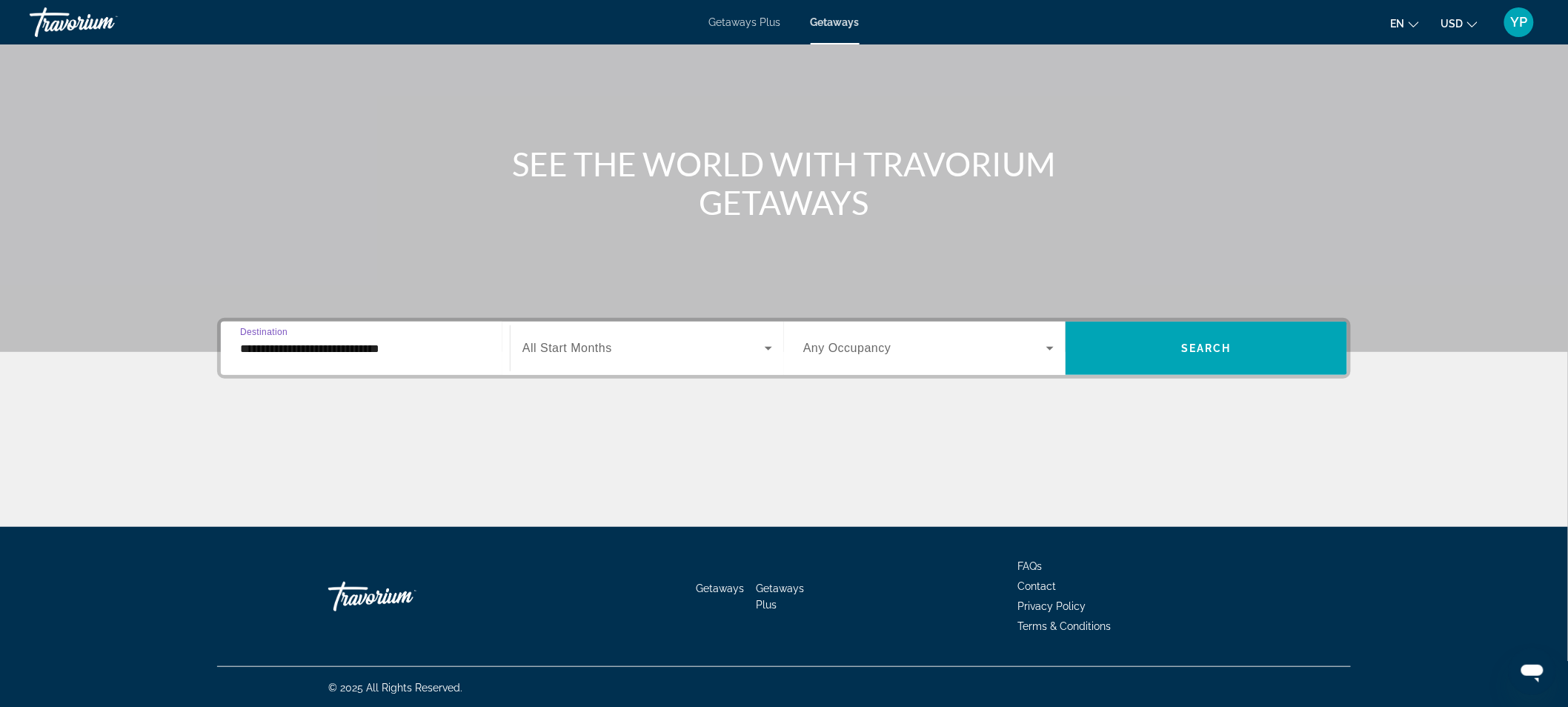
click at [618, 335] on div "Search widget" at bounding box center [648, 349] width 250 height 42
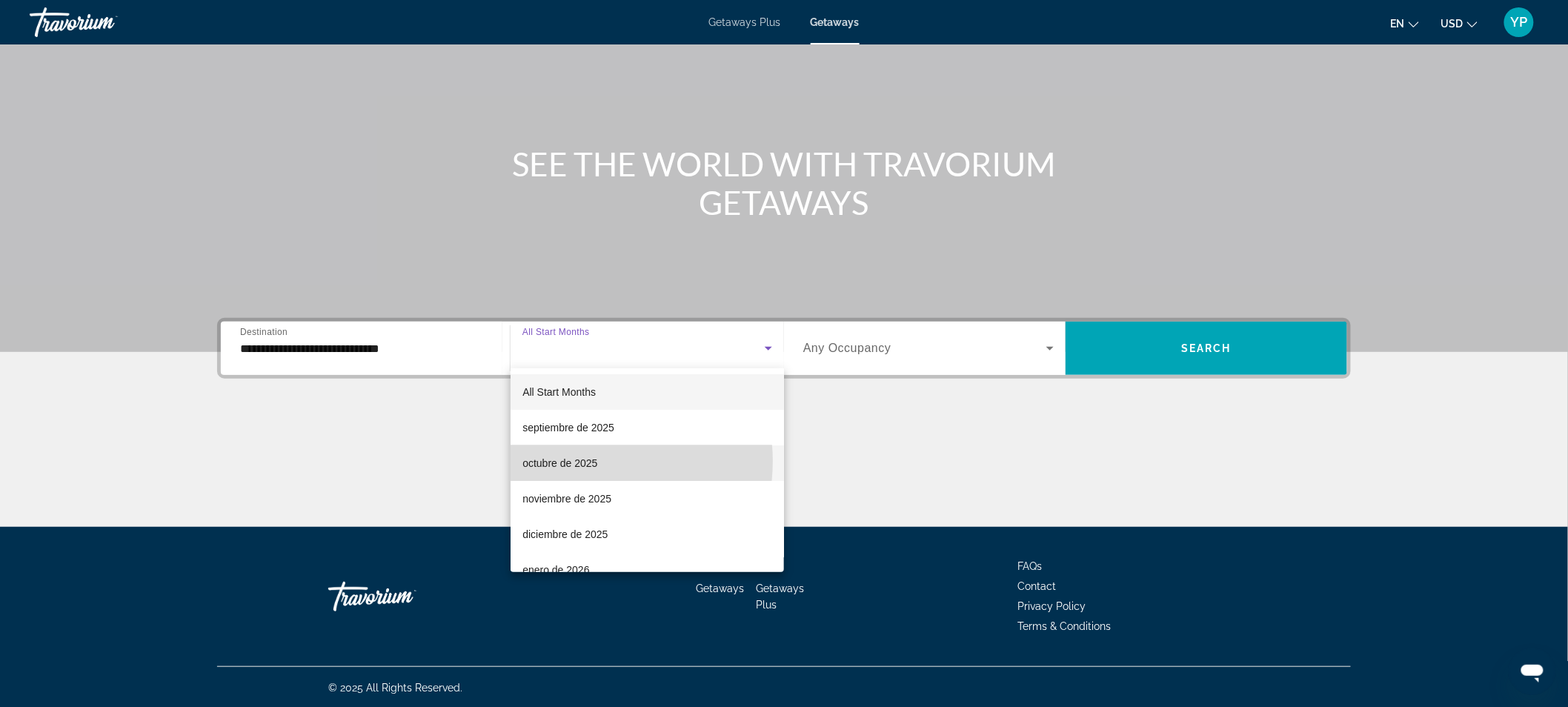
click at [586, 461] on span "octubre de 2025" at bounding box center [560, 464] width 75 height 18
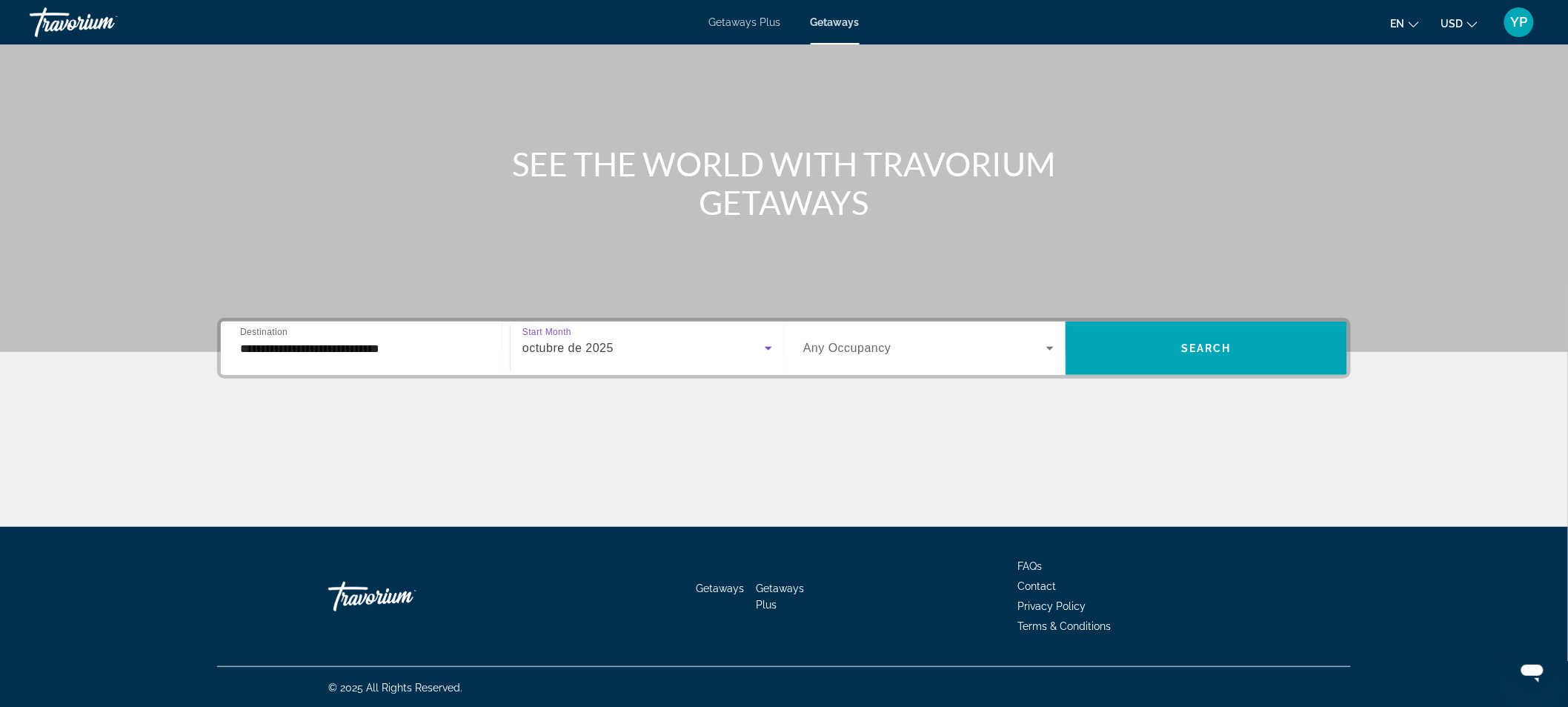
click at [853, 334] on div "Search widget" at bounding box center [929, 349] width 251 height 42
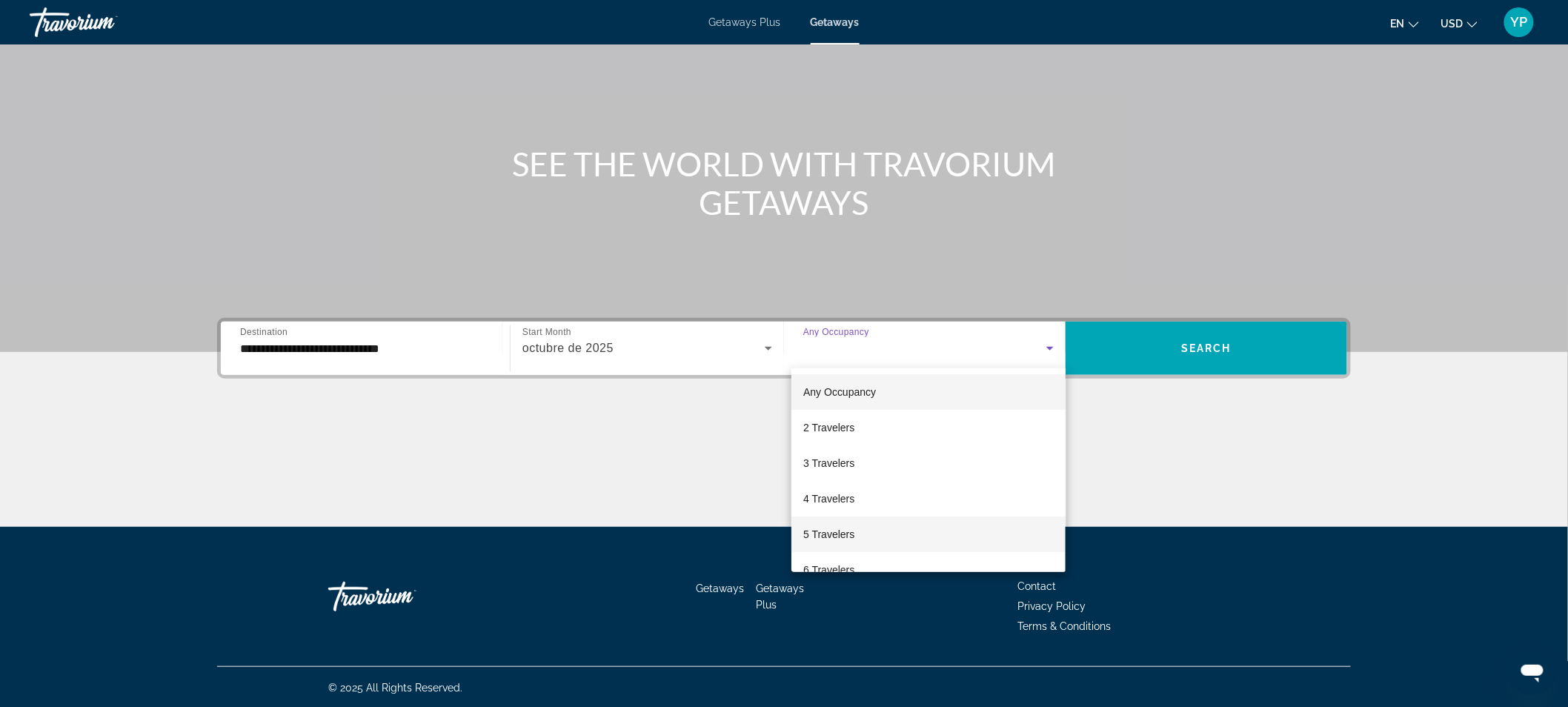
click at [853, 525] on span "5 Travelers" at bounding box center [829, 534] width 51 height 18
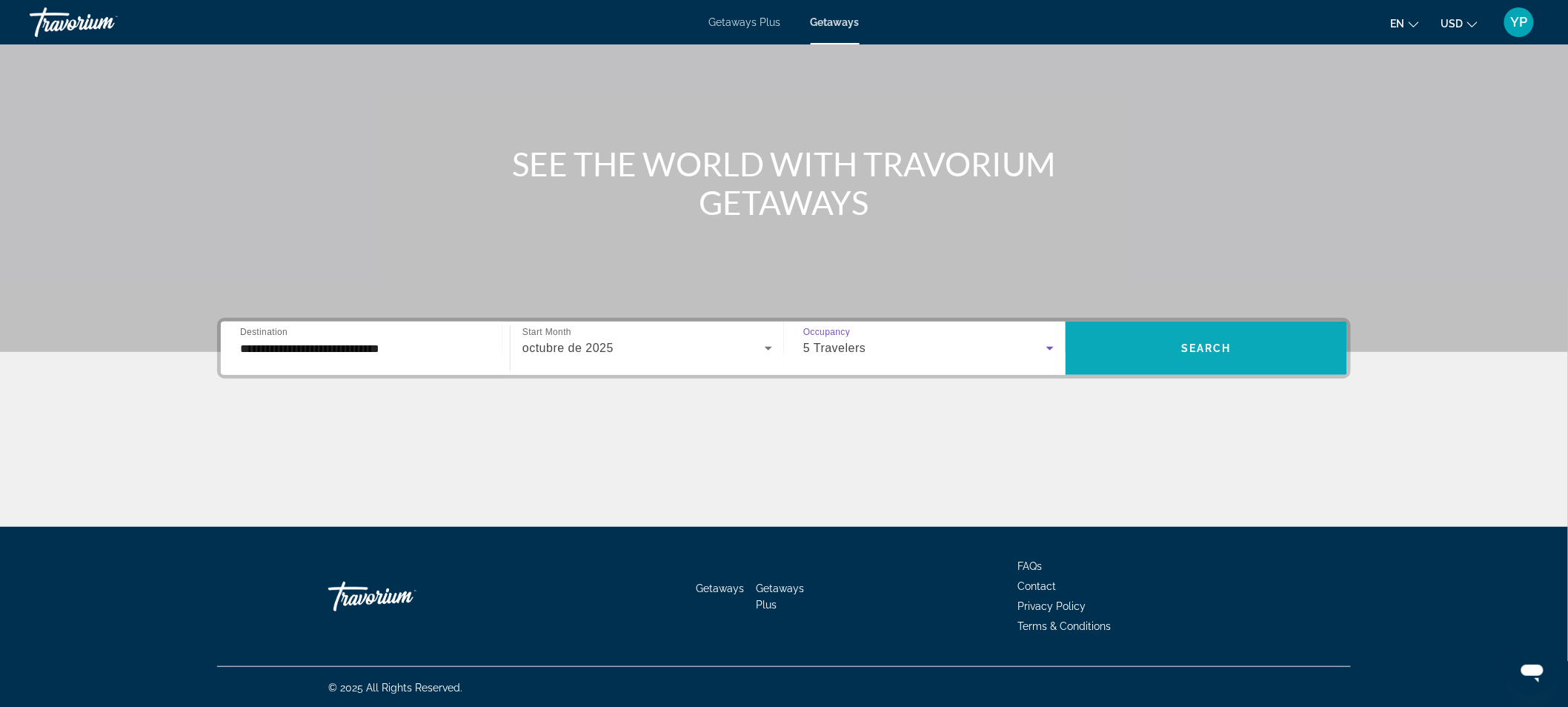
click at [1110, 357] on span "Search widget" at bounding box center [1206, 348] width 282 height 35
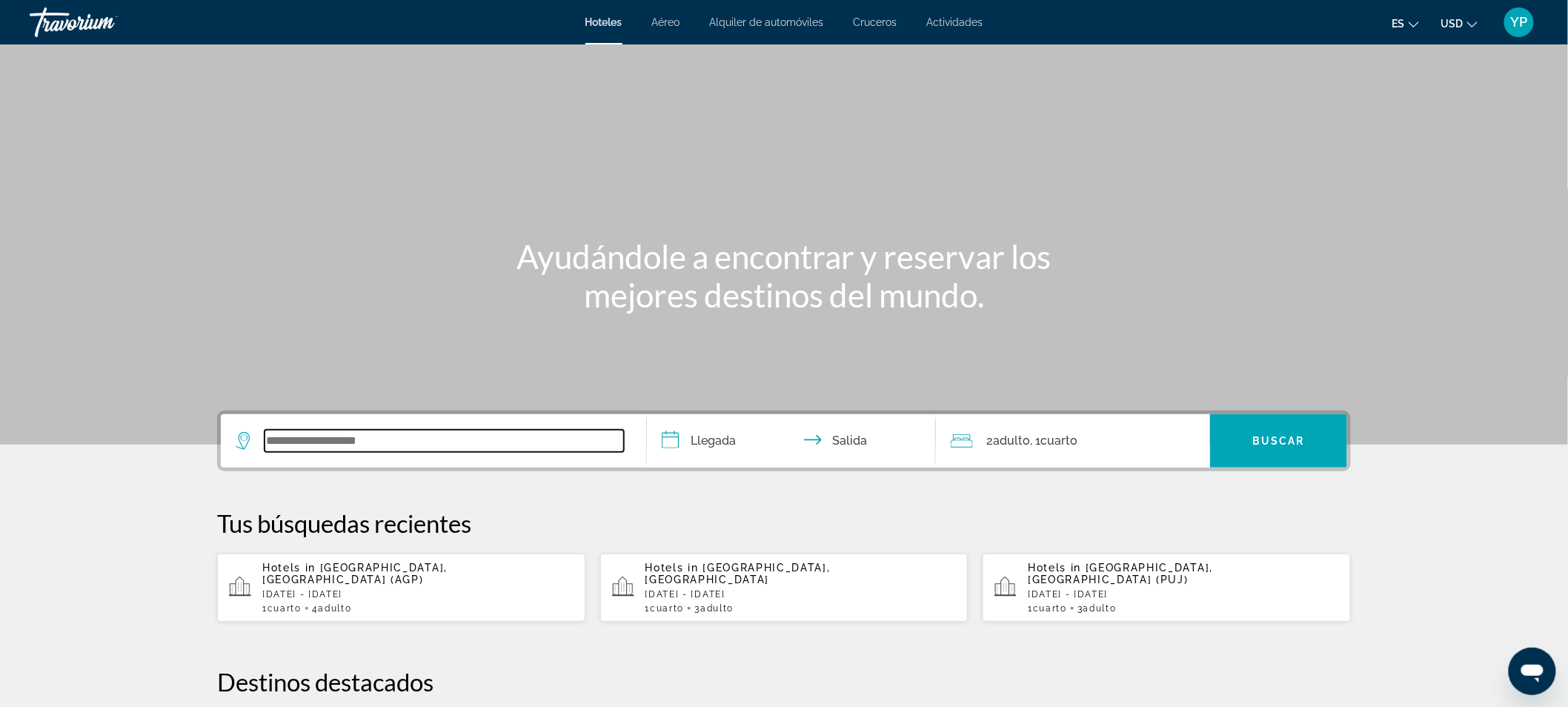
click at [431, 438] on input "Search widget" at bounding box center [444, 441] width 359 height 22
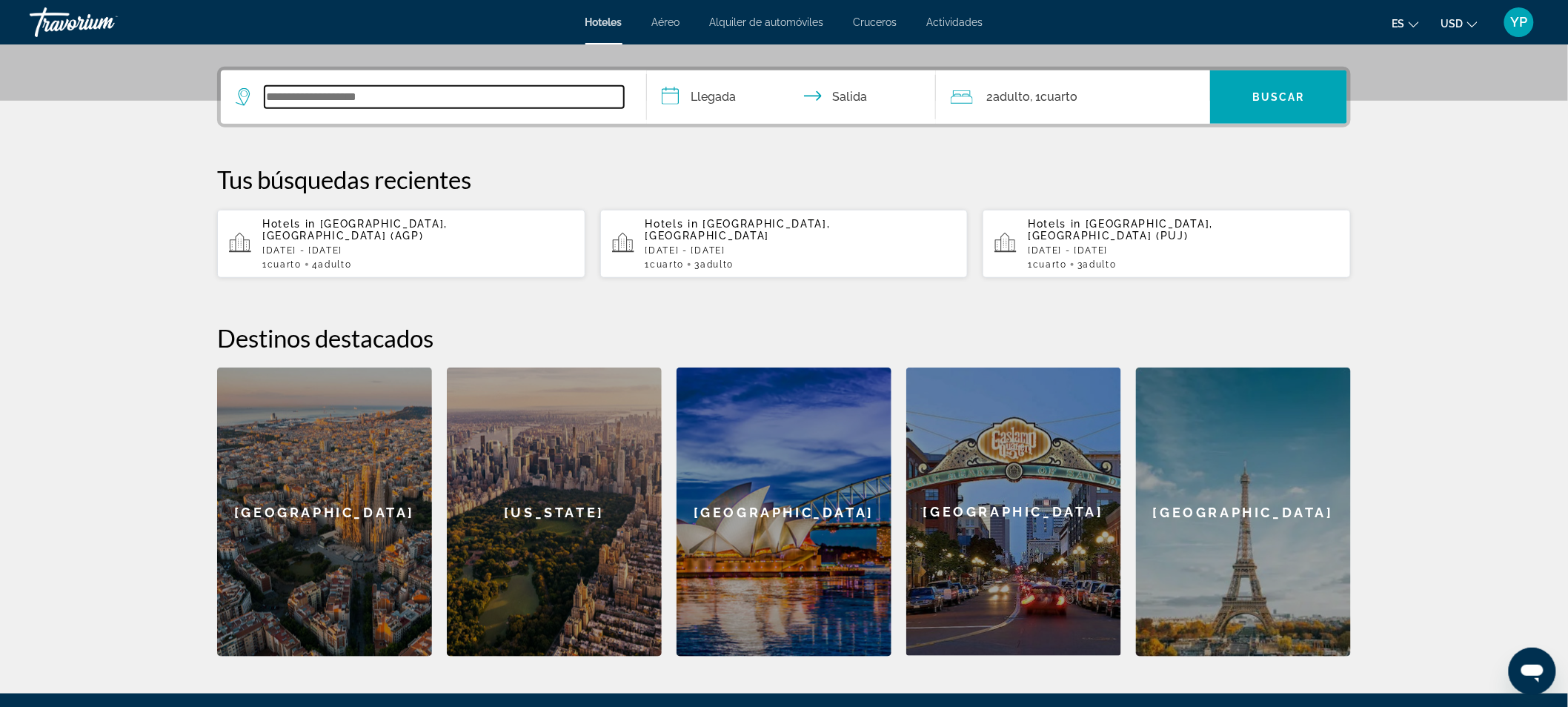
scroll to position [362, 0]
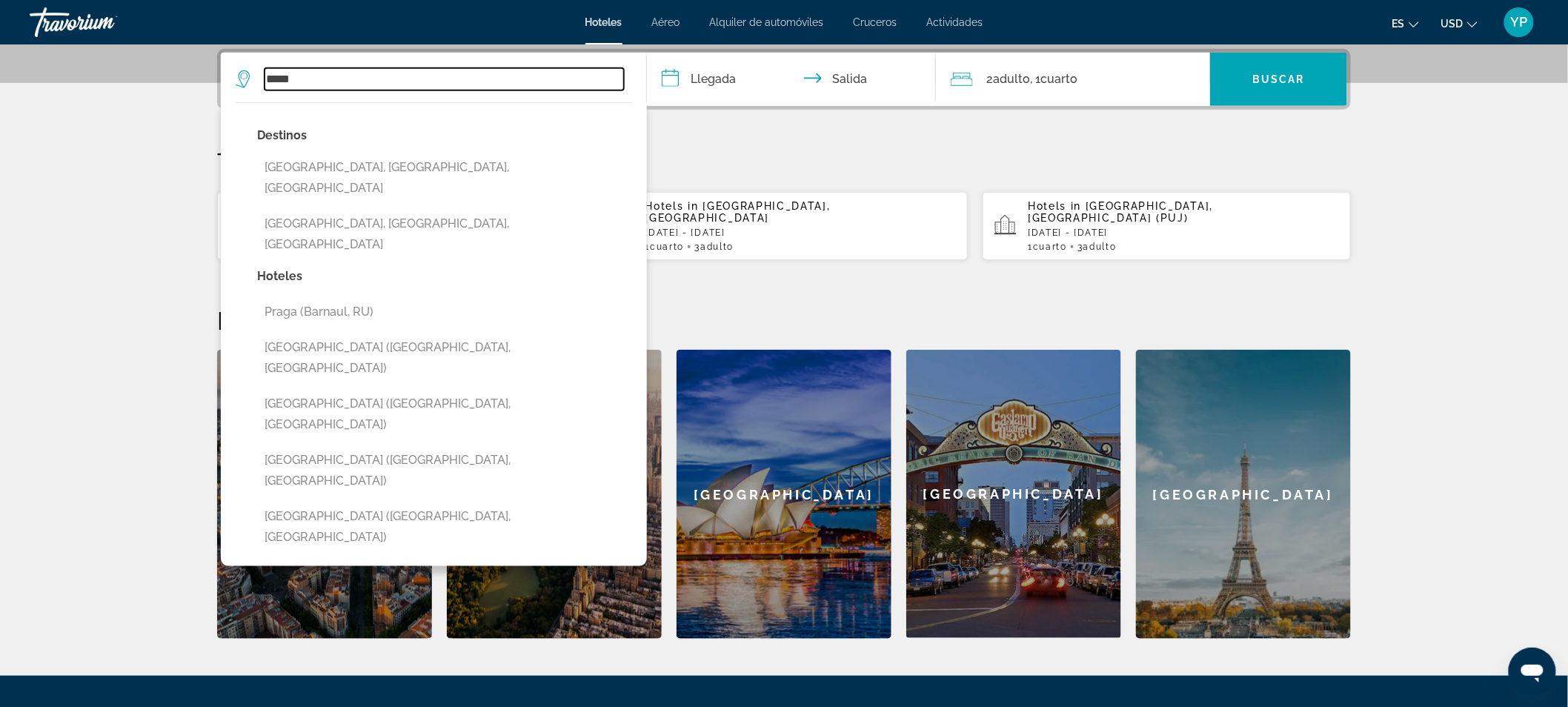
type input "*****"
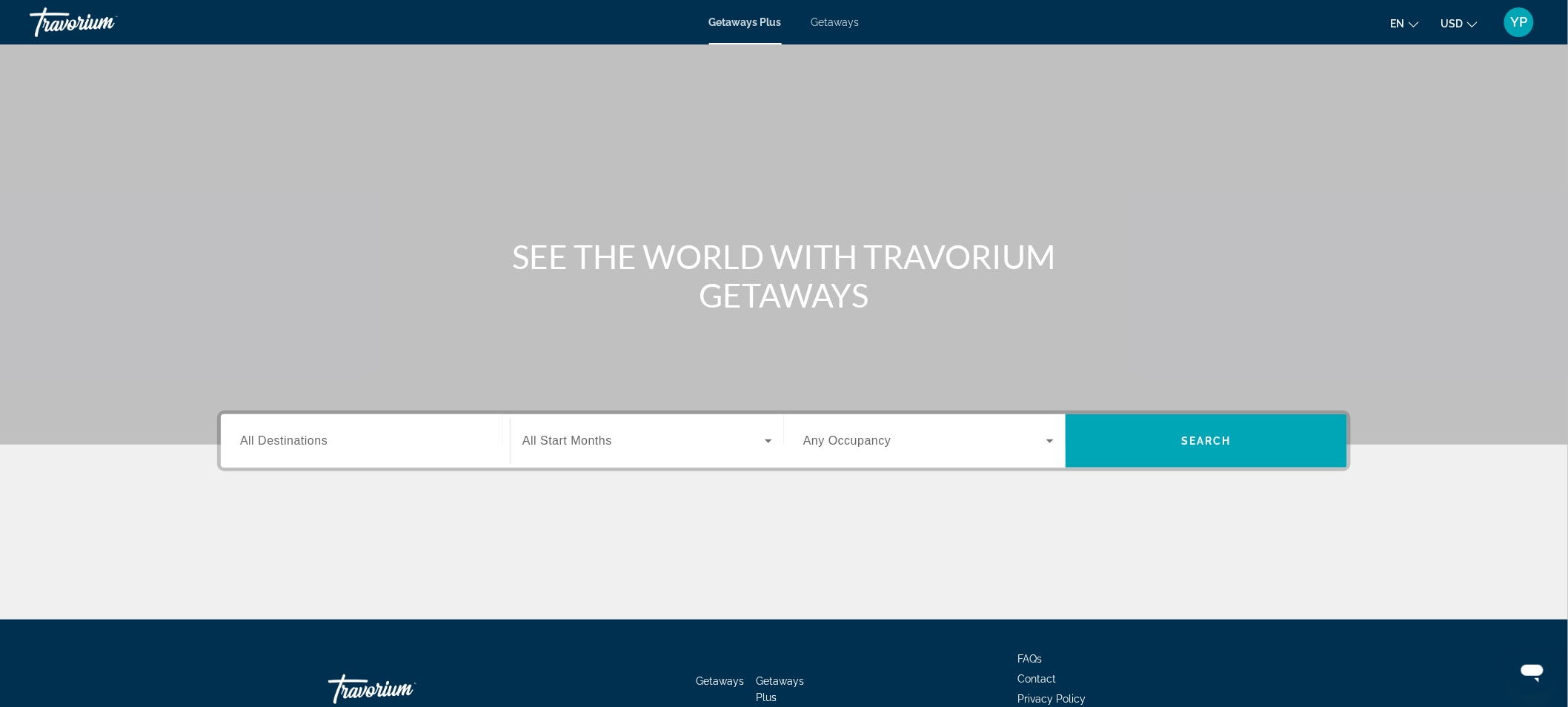
click at [828, 16] on span "Getaways" at bounding box center [836, 22] width 48 height 12
click at [362, 452] on div "Search widget" at bounding box center [365, 441] width 251 height 42
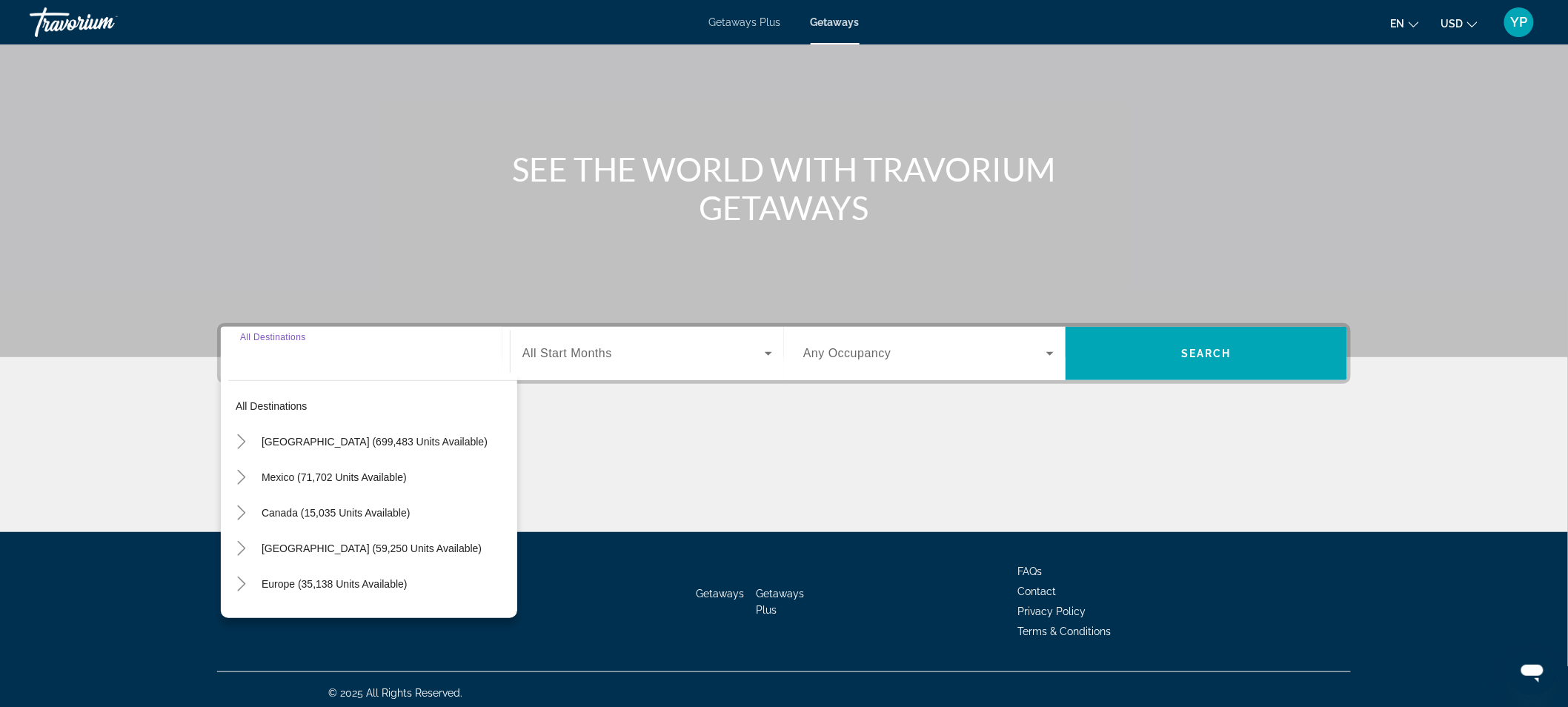
scroll to position [93, 0]
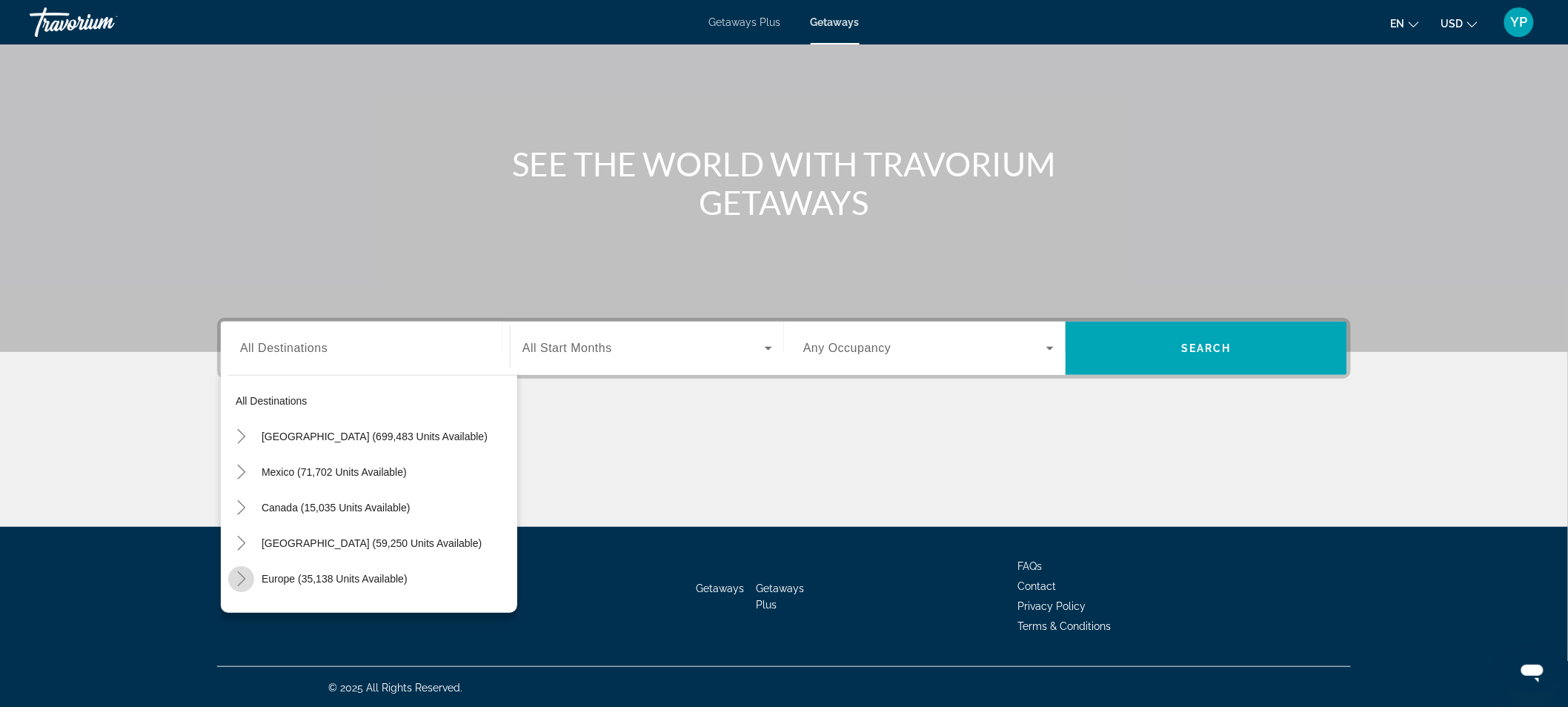
click at [251, 575] on mat-icon "Toggle Europe (35,138 units available)" at bounding box center [242, 580] width 26 height 26
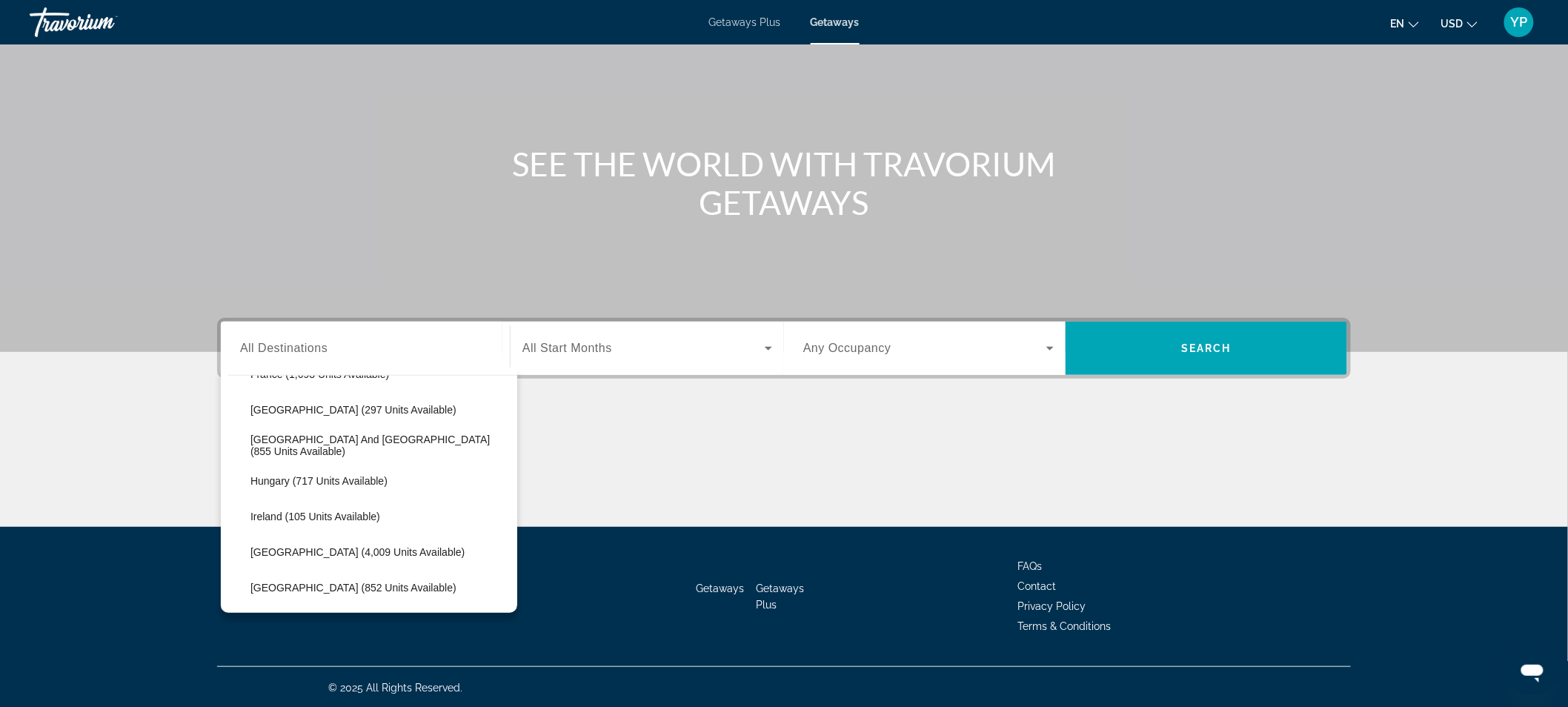
scroll to position [448, 0]
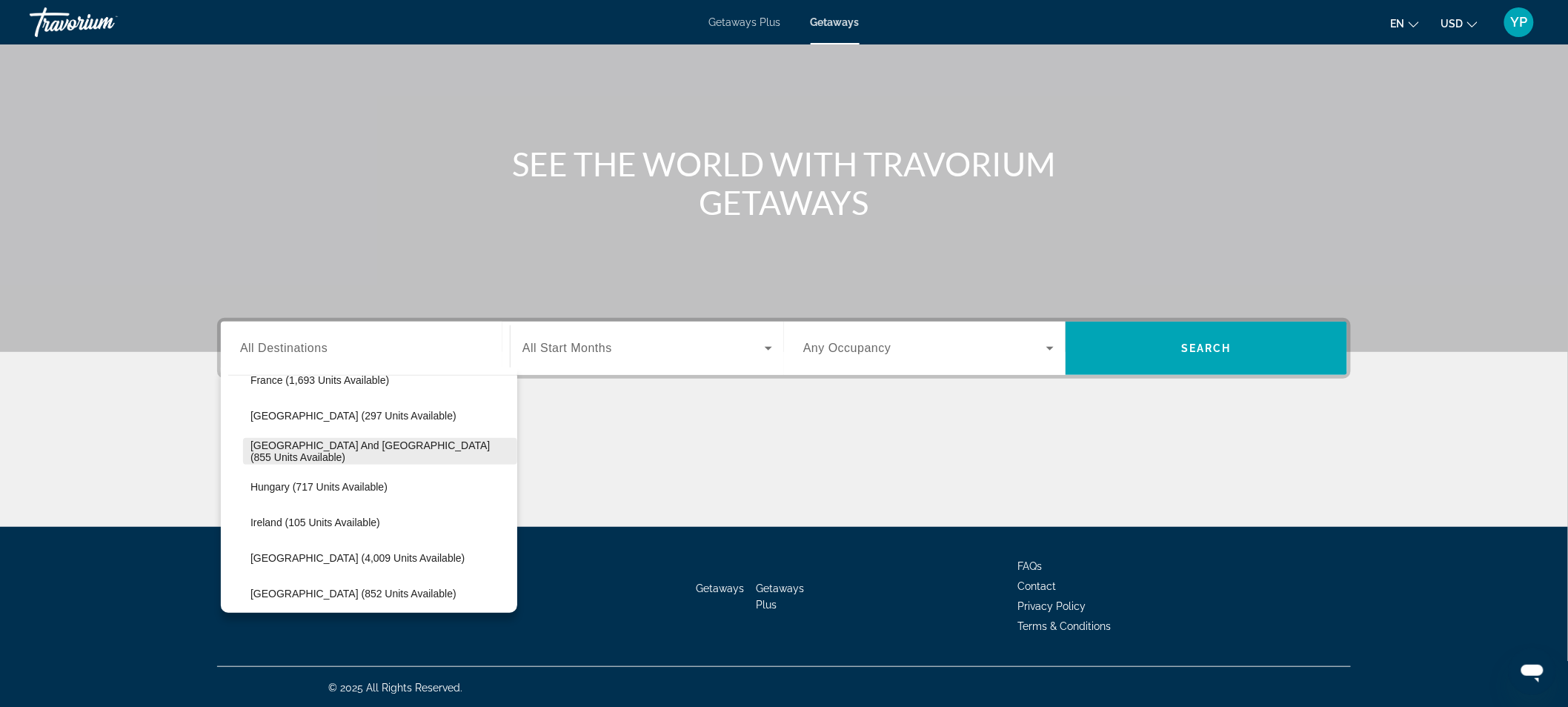
click at [349, 450] on span "[GEOGRAPHIC_DATA] and [GEOGRAPHIC_DATA] (855 units available)" at bounding box center [380, 451] width 260 height 24
type input "**********"
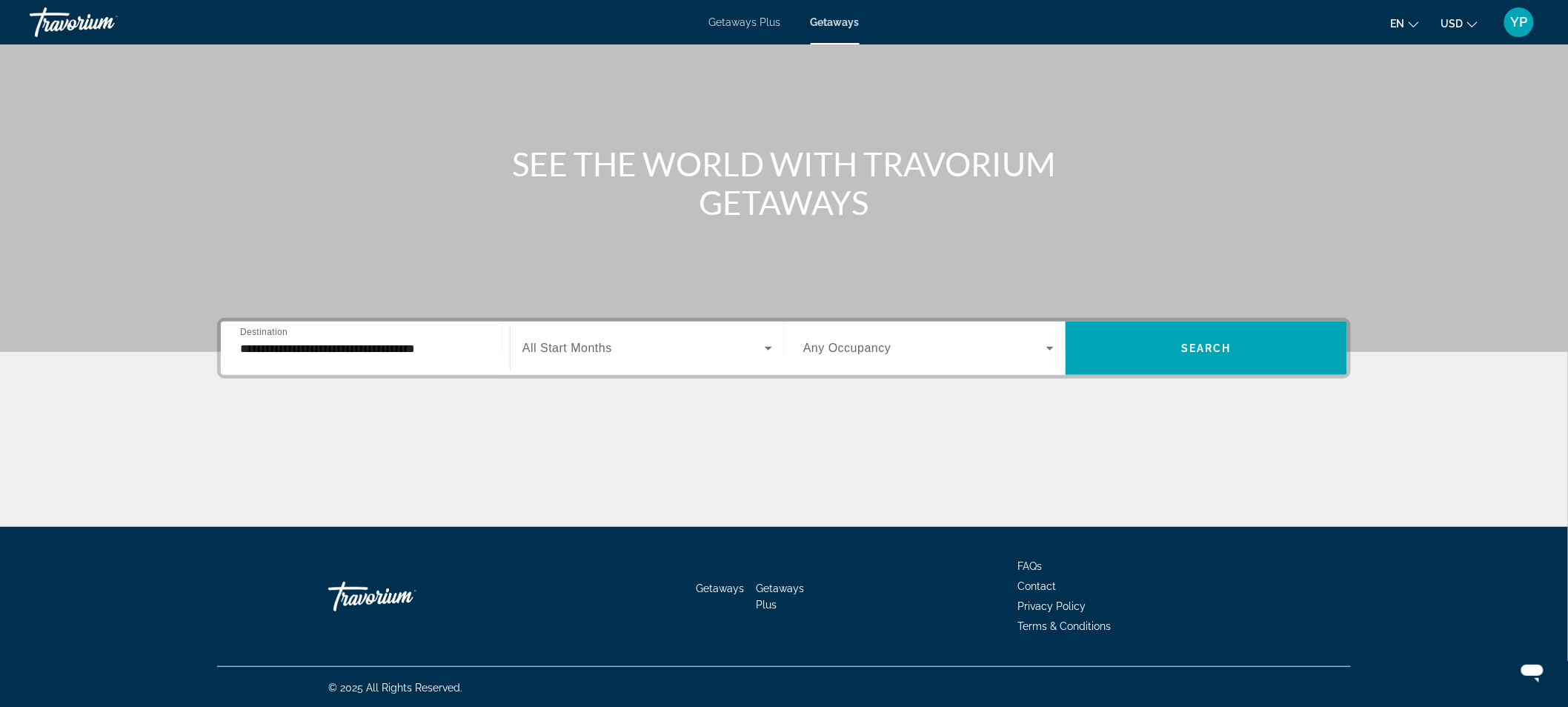
click at [544, 352] on span "All Start Months" at bounding box center [567, 348] width 90 height 12
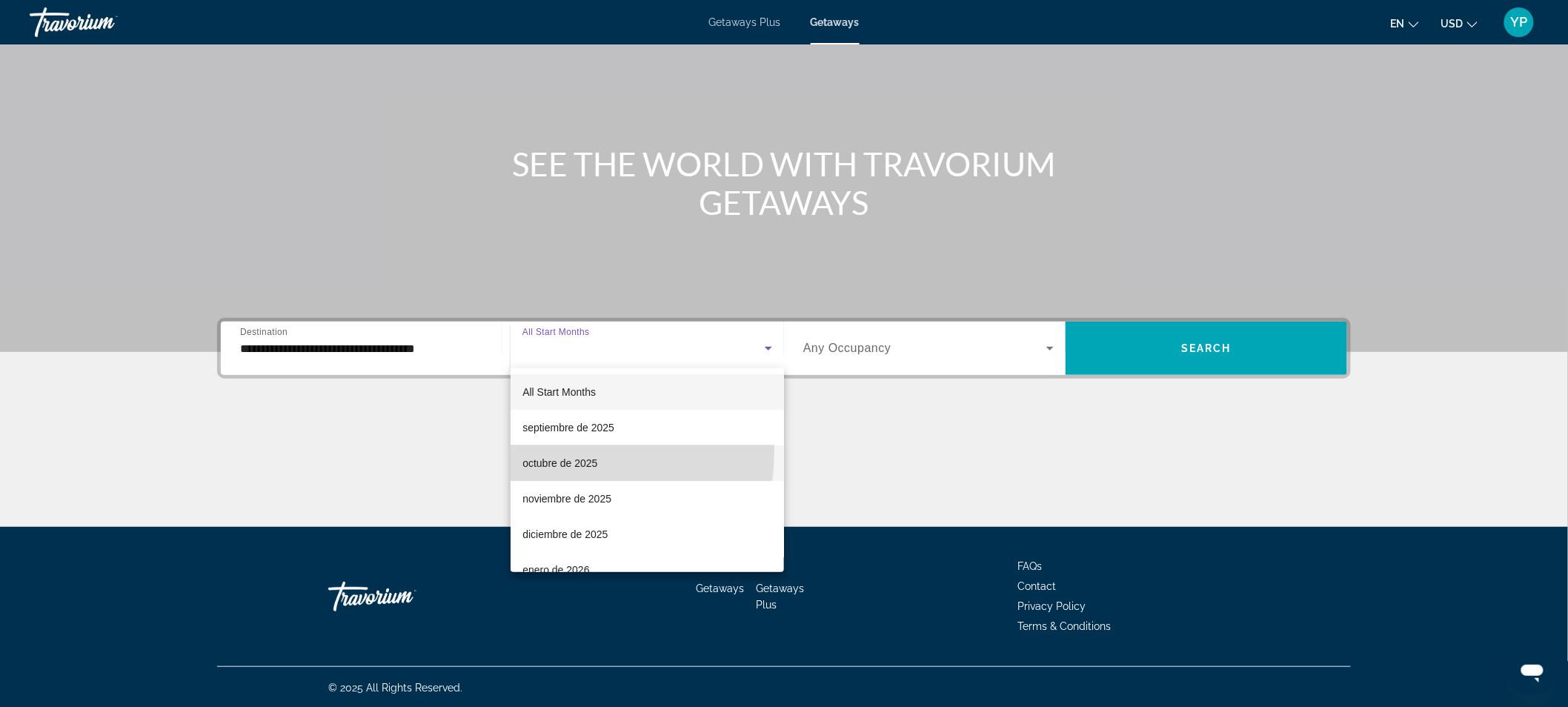
click at [536, 450] on mat-option "octubre de 2025" at bounding box center [647, 463] width 274 height 35
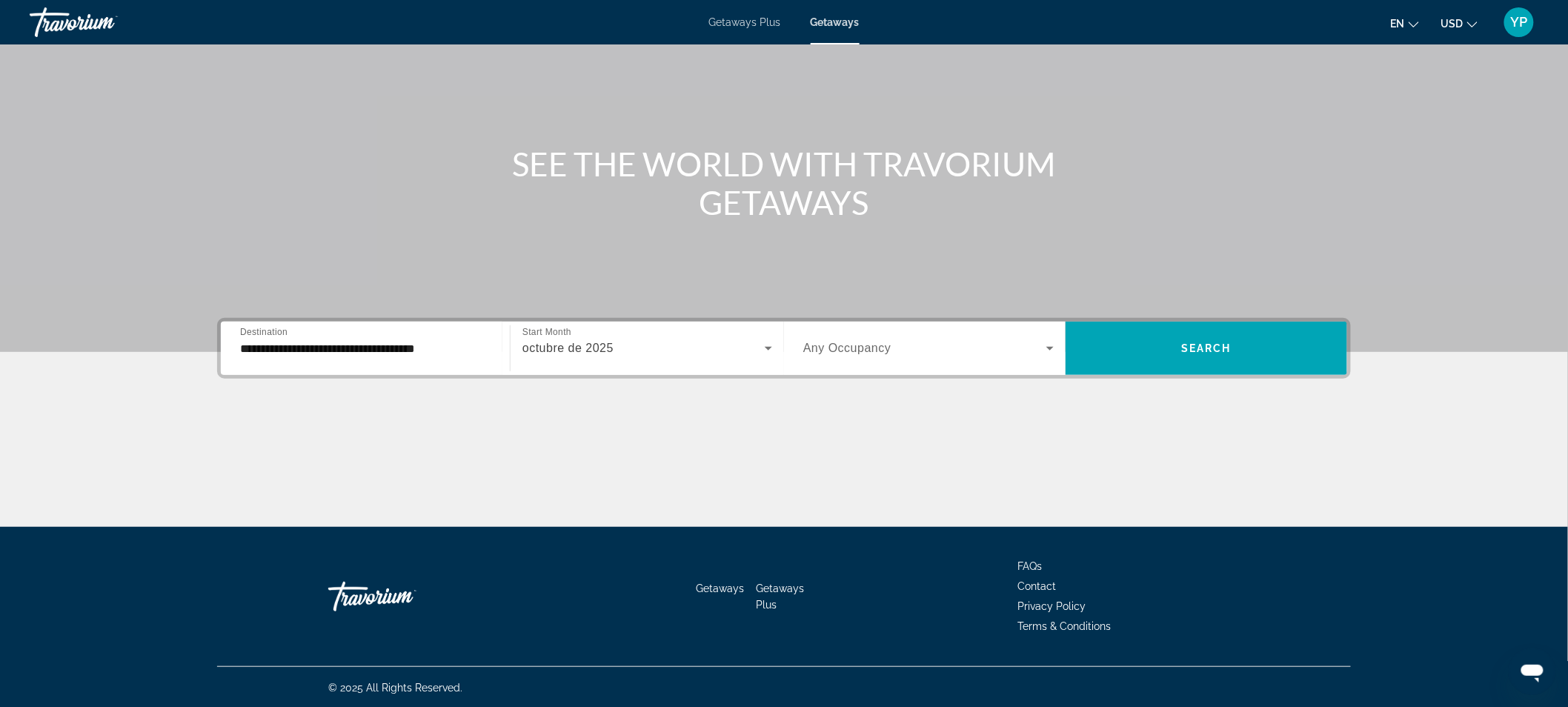
click at [823, 346] on span "Any Occupancy" at bounding box center [847, 348] width 88 height 12
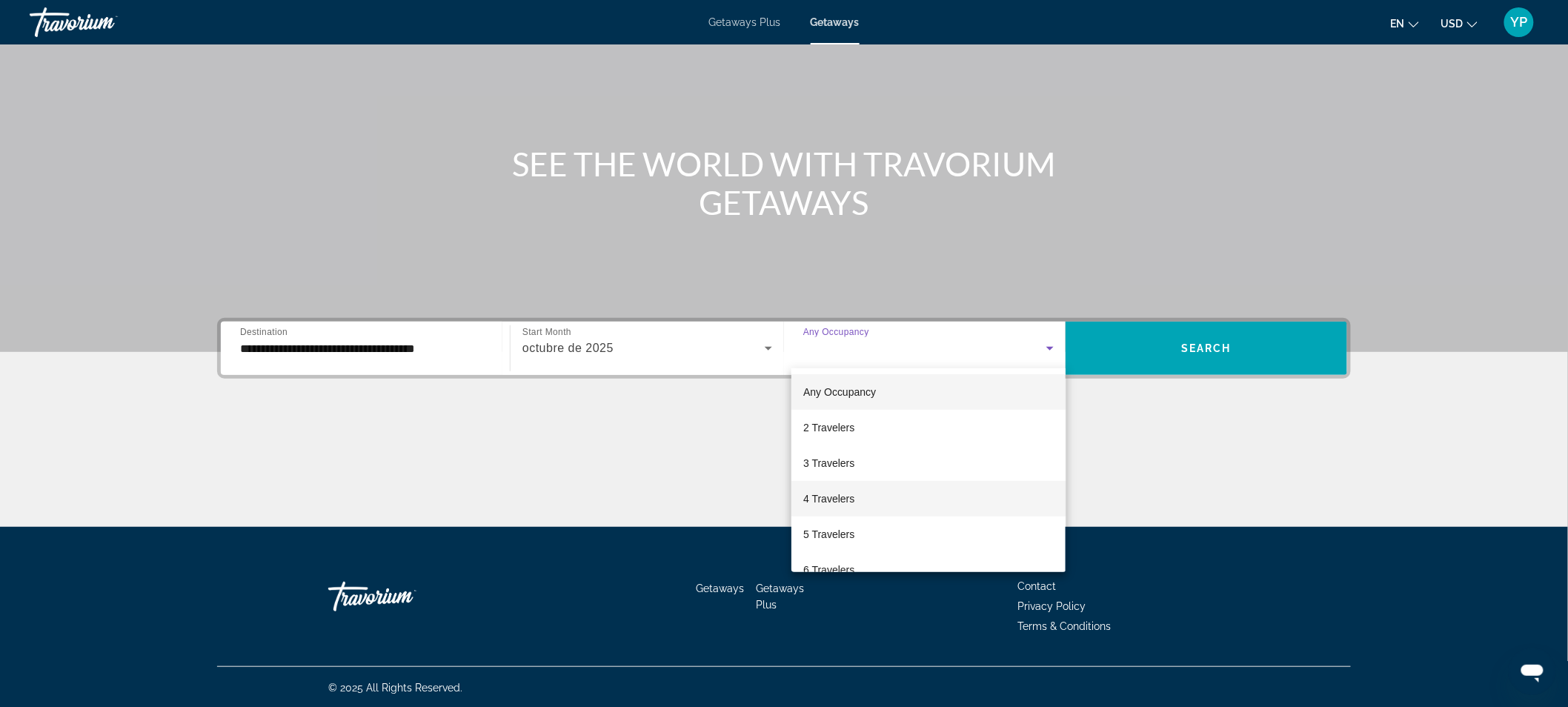
click at [826, 492] on span "4 Travelers" at bounding box center [829, 499] width 51 height 18
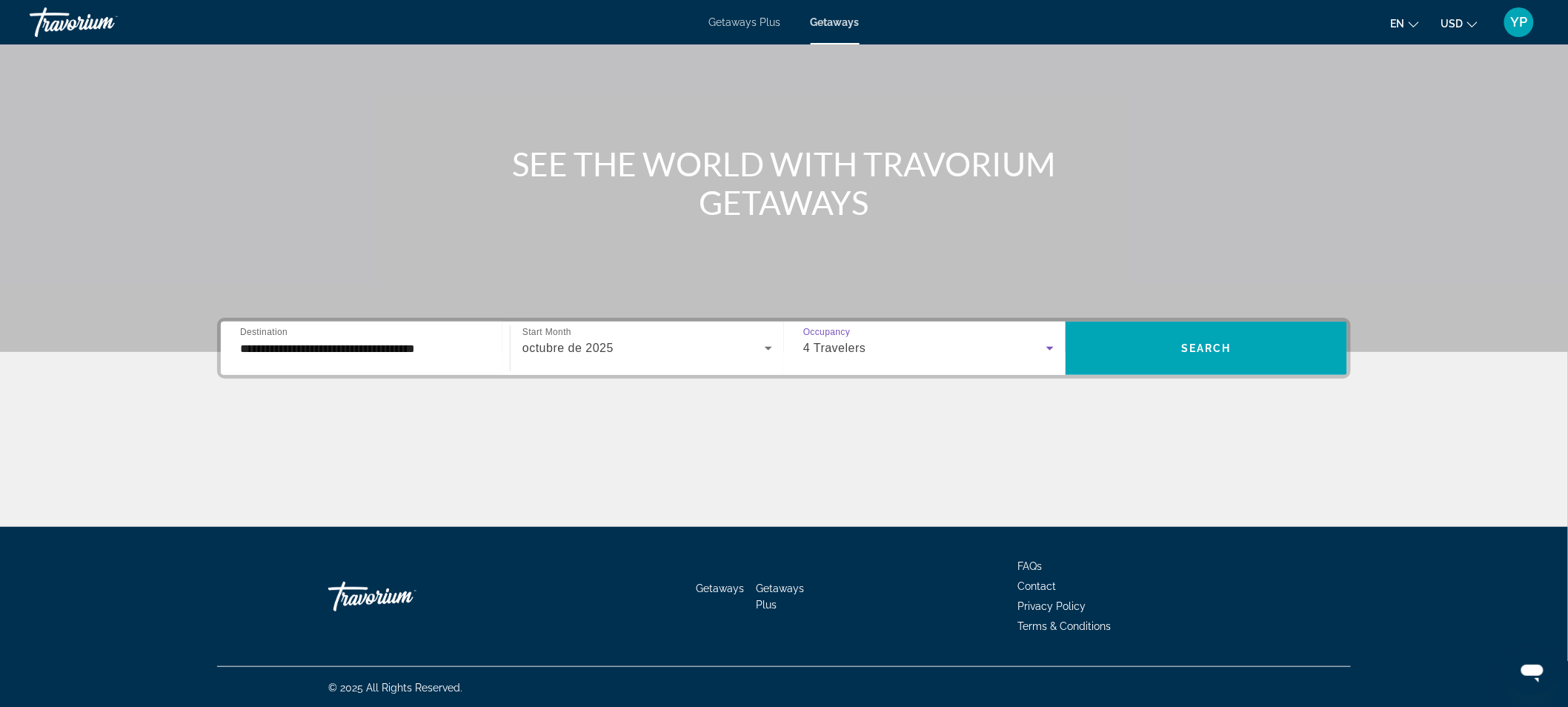
click at [909, 336] on div "4 Travelers" at bounding box center [929, 349] width 251 height 42
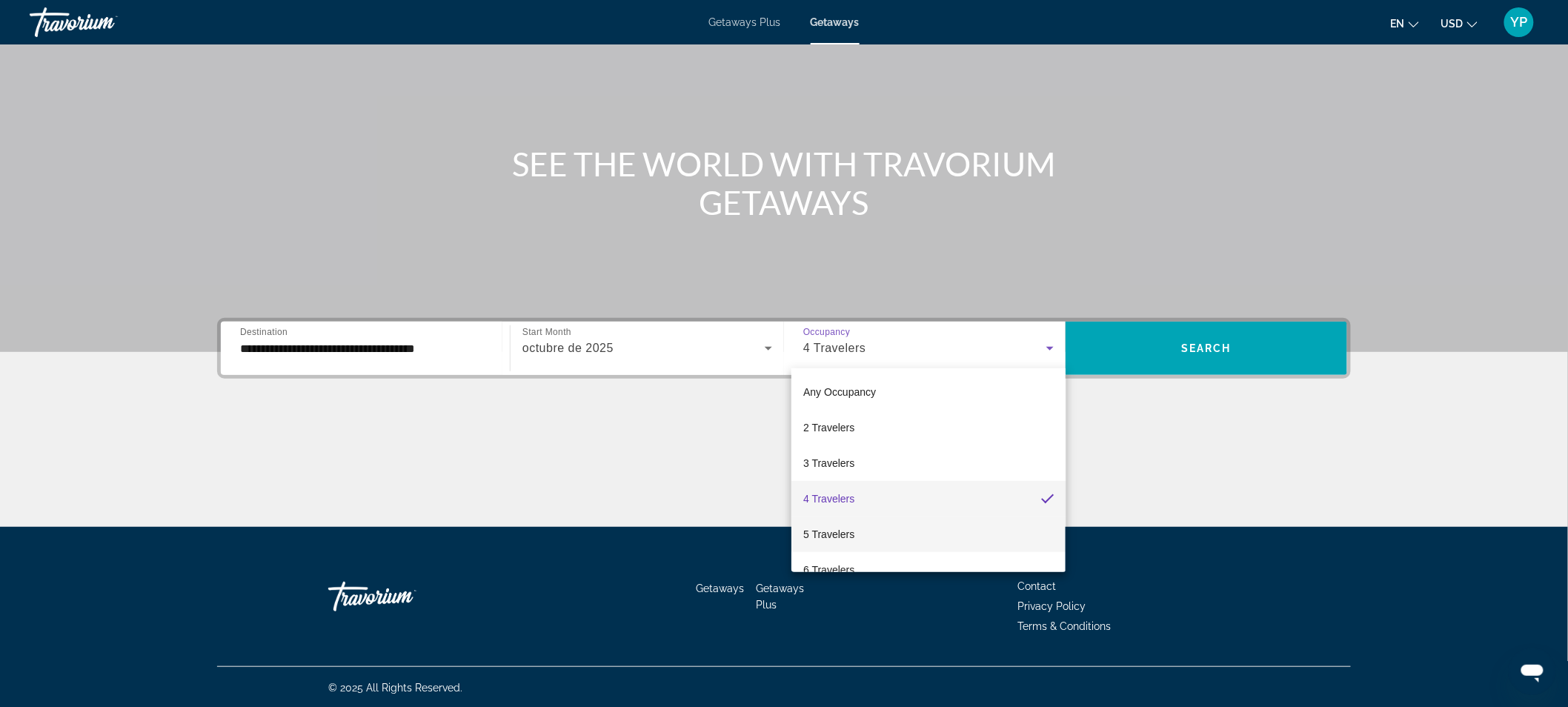
click at [860, 534] on mat-option "5 Travelers" at bounding box center [929, 534] width 274 height 35
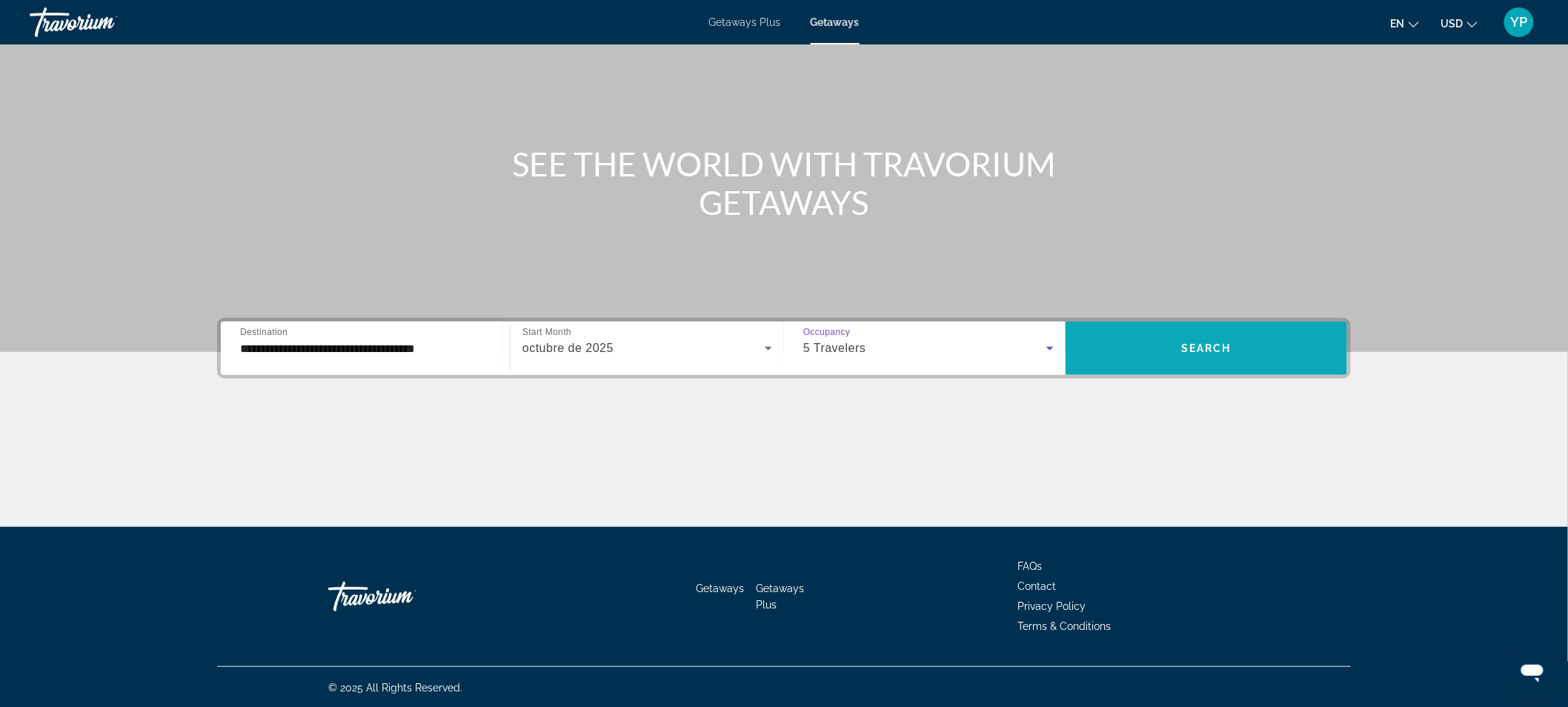
click at [1149, 349] on span "Search widget" at bounding box center [1206, 348] width 282 height 35
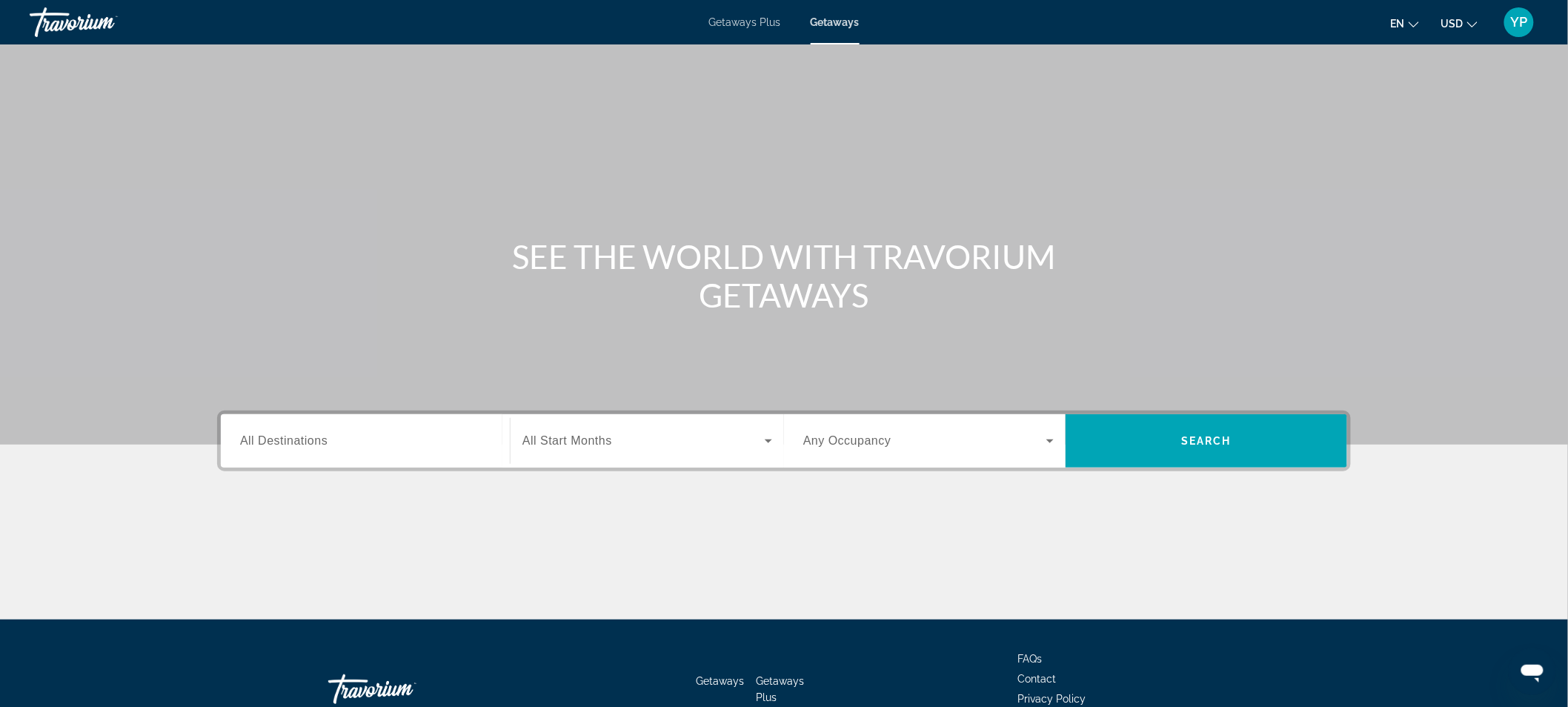
click at [759, 16] on span "Getaways Plus" at bounding box center [745, 22] width 71 height 12
click at [397, 409] on div "Main content" at bounding box center [784, 222] width 1568 height 445
click at [313, 439] on span "All Destinations" at bounding box center [284, 440] width 87 height 12
click at [313, 439] on input "Destination All Destinations" at bounding box center [365, 442] width 251 height 18
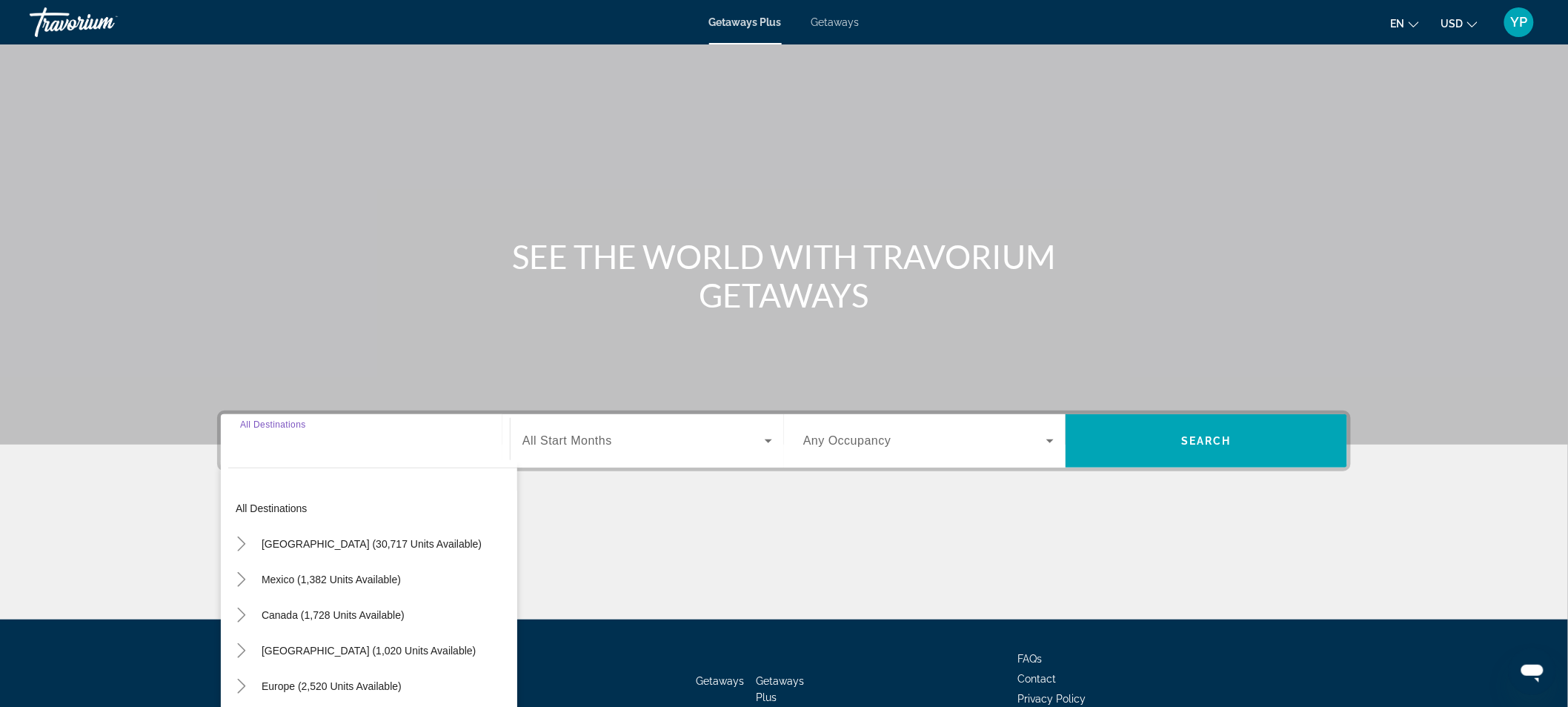
scroll to position [93, 0]
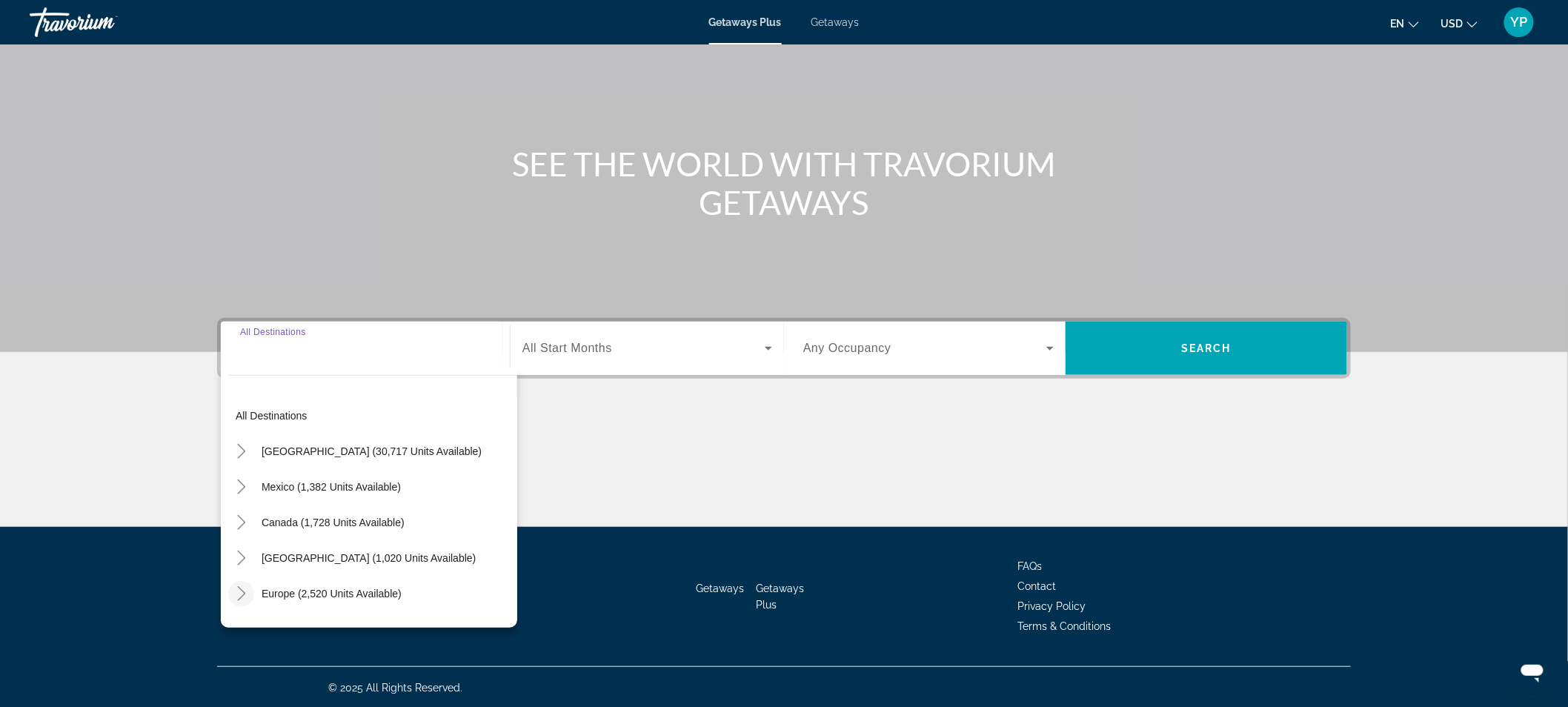
click at [236, 596] on icon "Toggle Europe (2,520 units available)" at bounding box center [242, 594] width 15 height 15
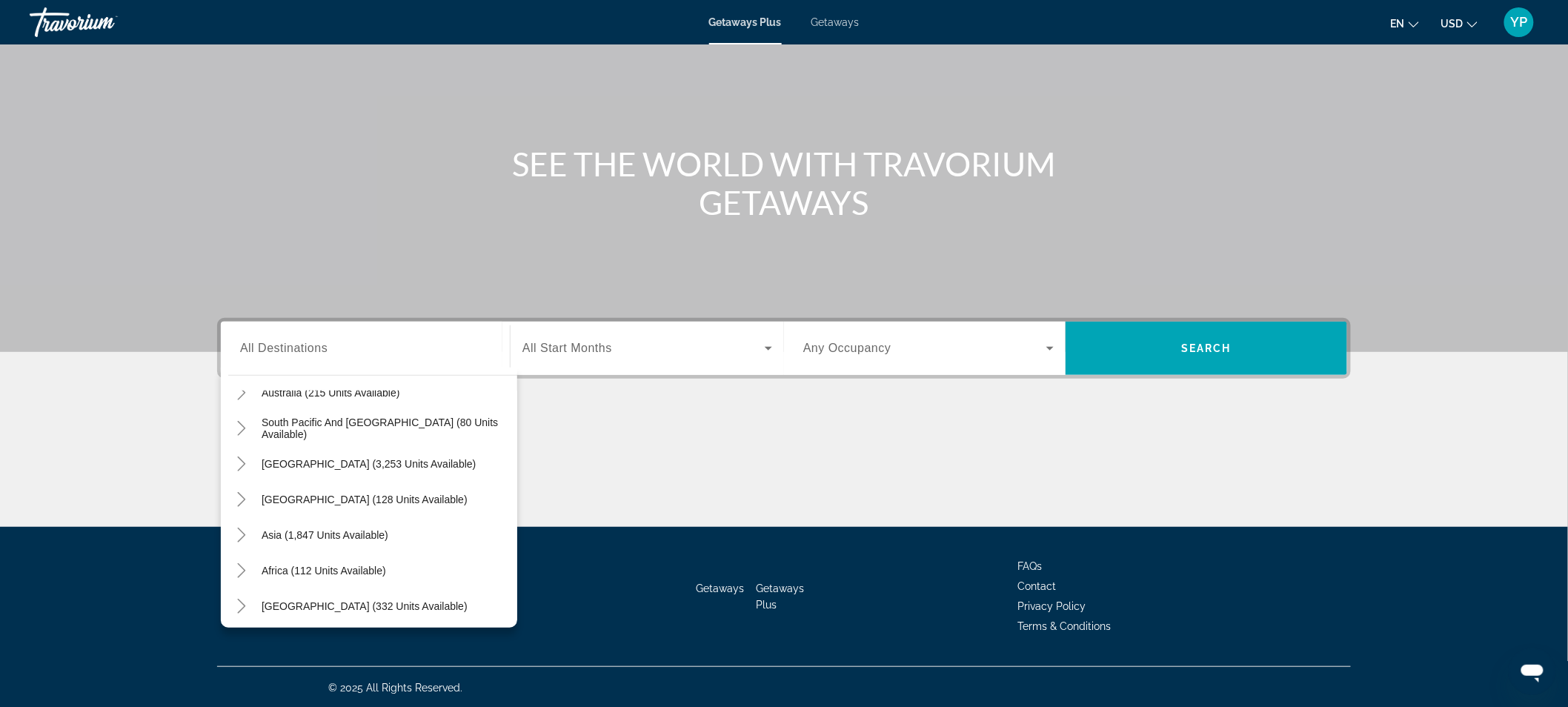
scroll to position [916, 0]
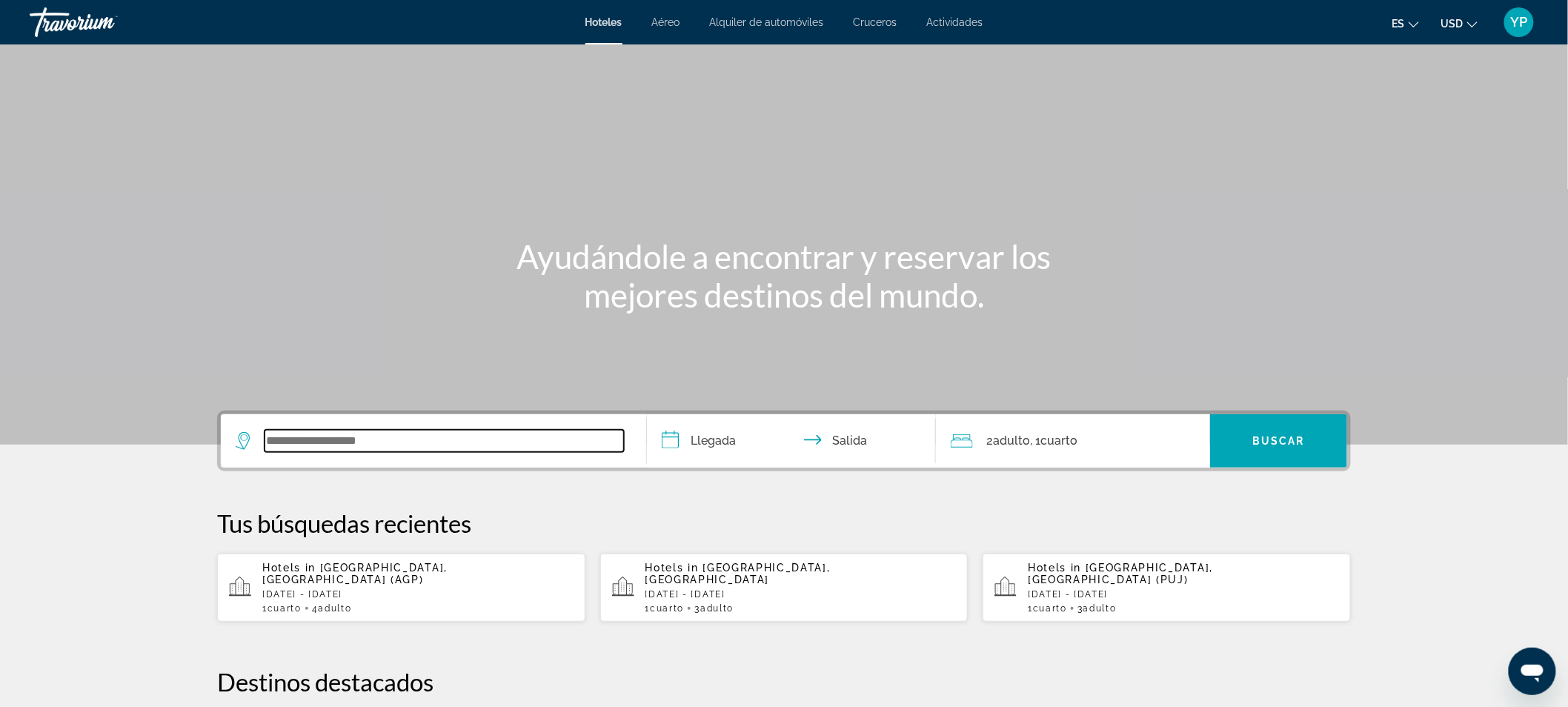
click at [360, 442] on input "Search widget" at bounding box center [444, 441] width 359 height 22
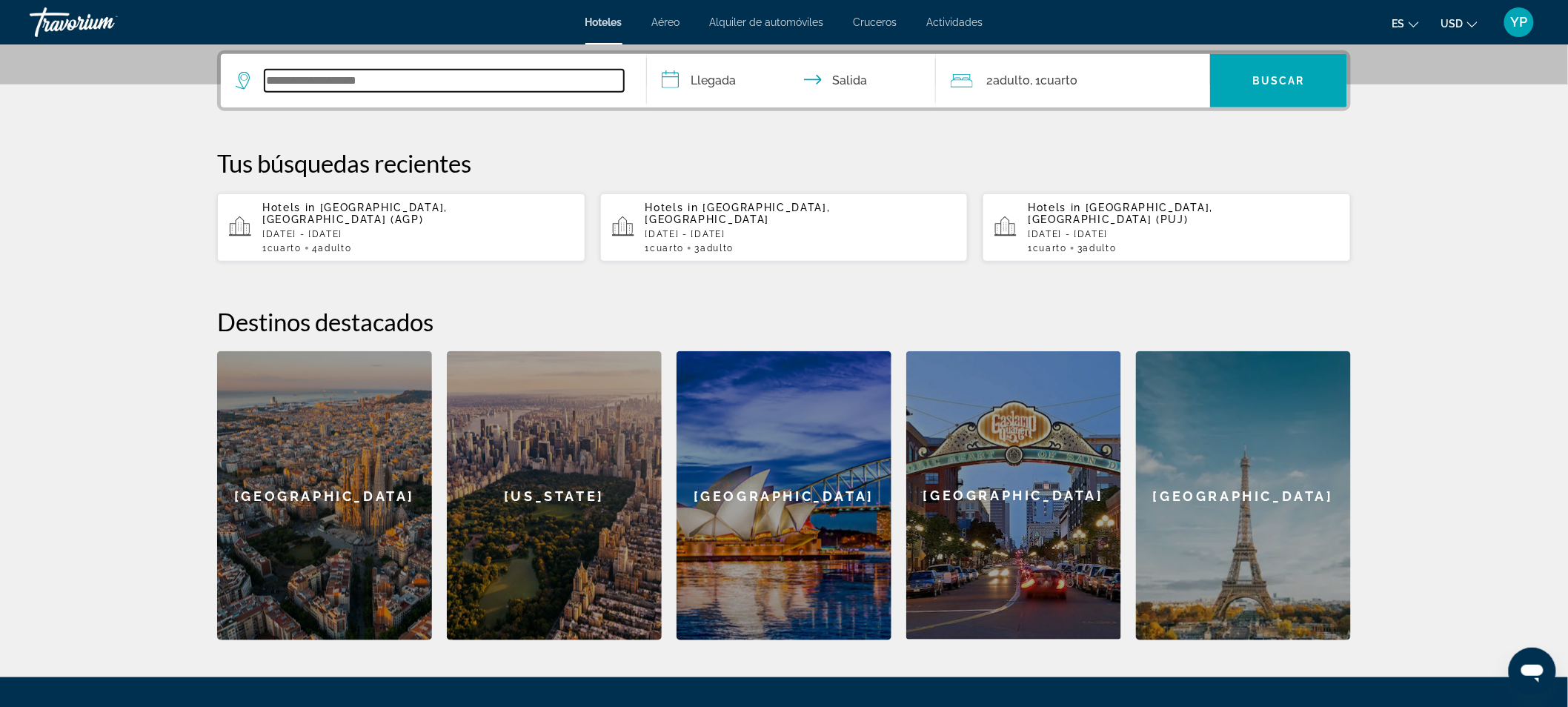
scroll to position [362, 0]
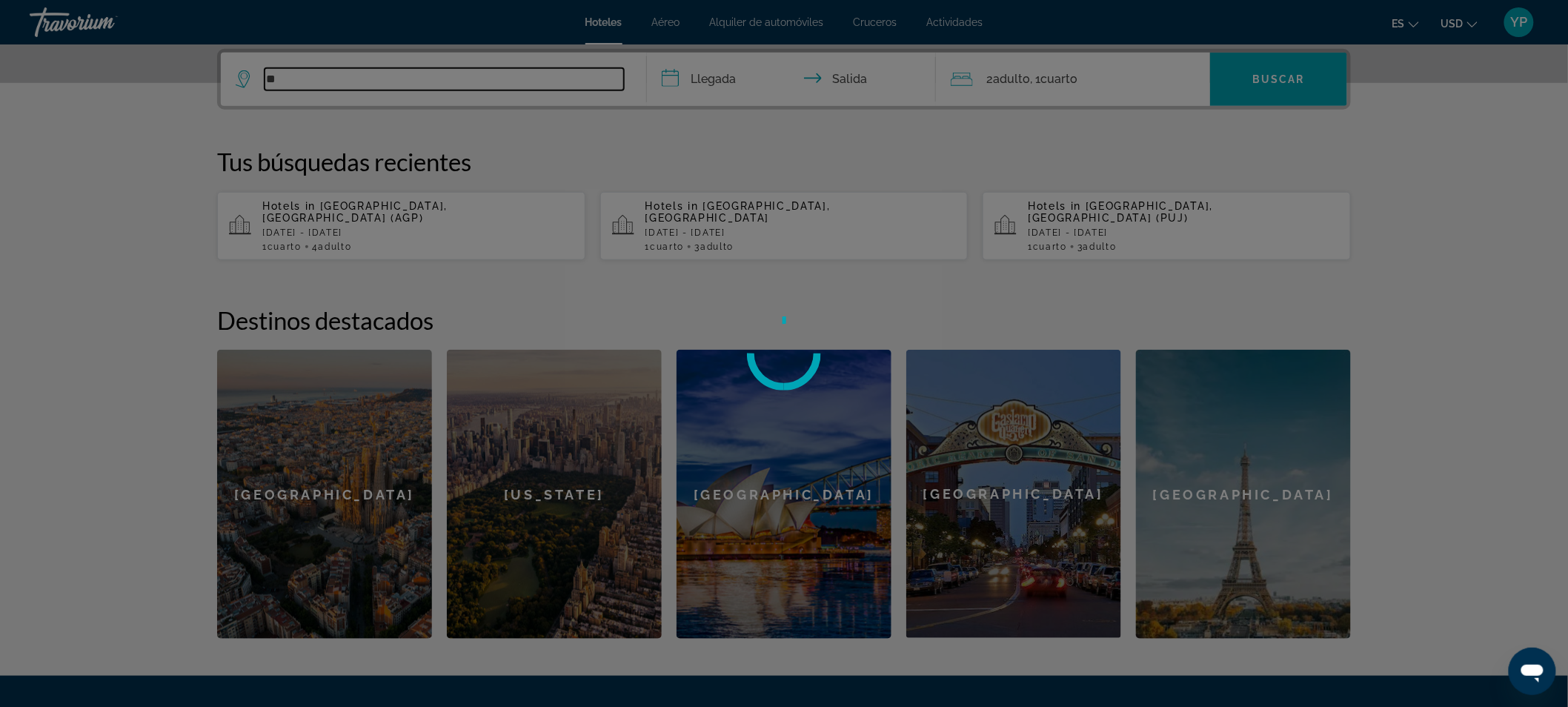
type input "*"
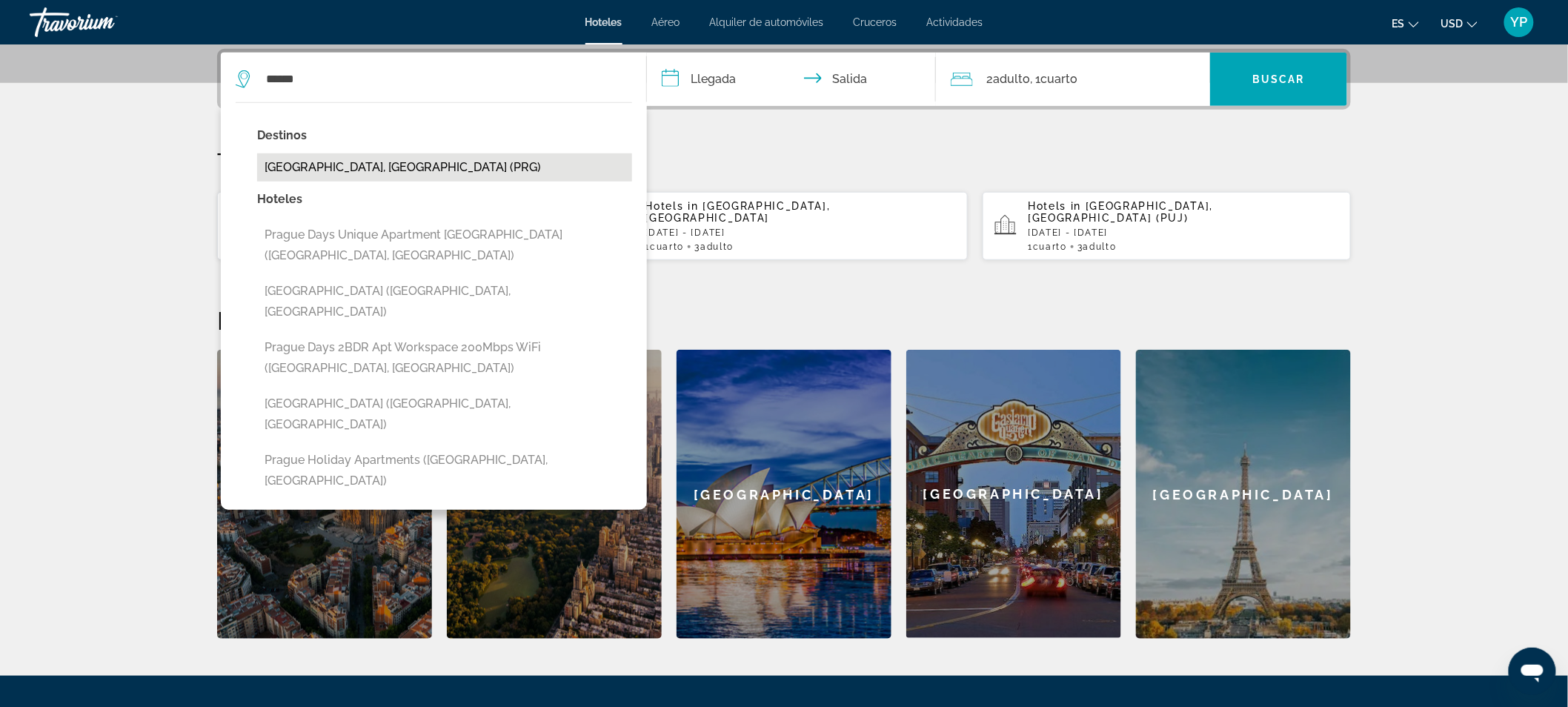
click at [345, 172] on button "Prague, Czech Republic (PRG)" at bounding box center [445, 168] width 375 height 28
type input "**********"
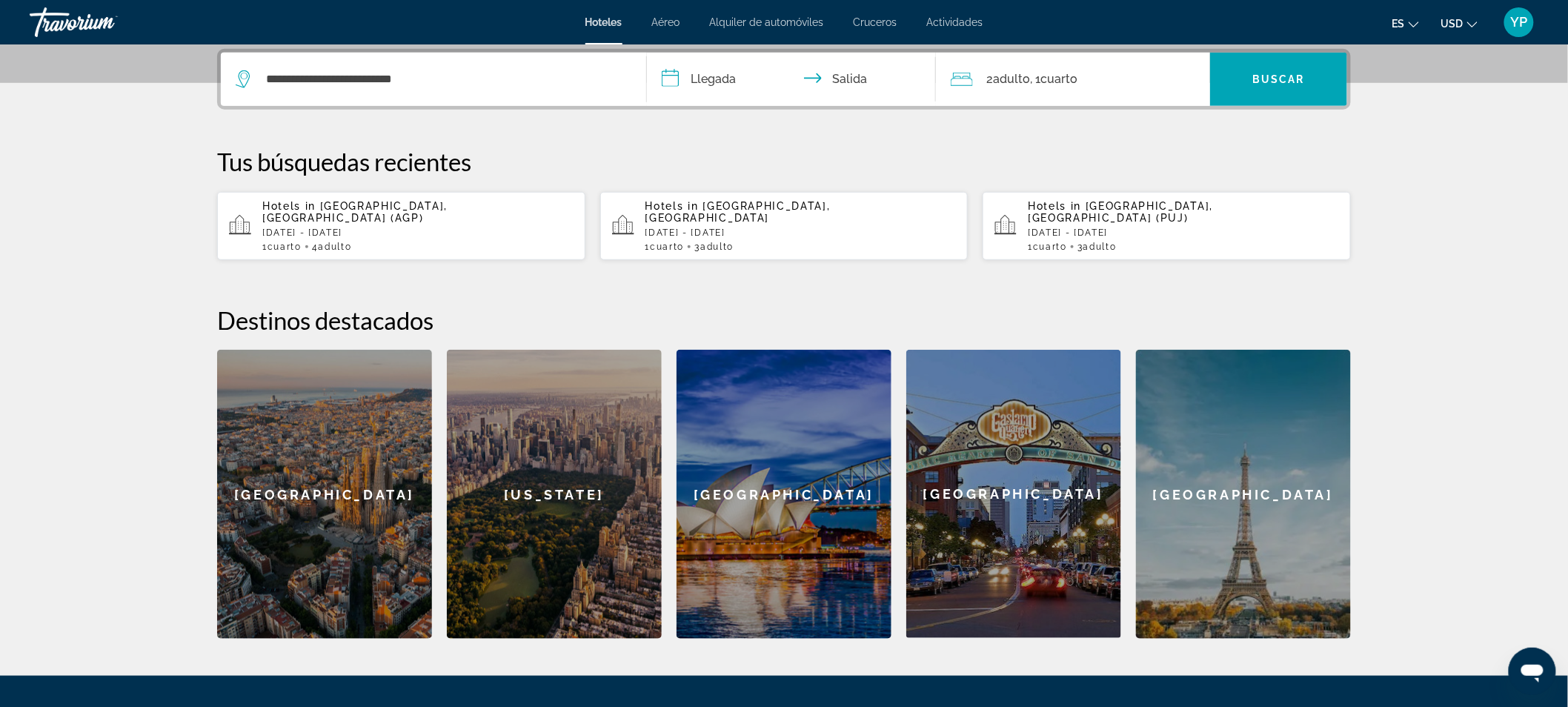
click at [689, 85] on input "**********" at bounding box center [794, 81] width 295 height 58
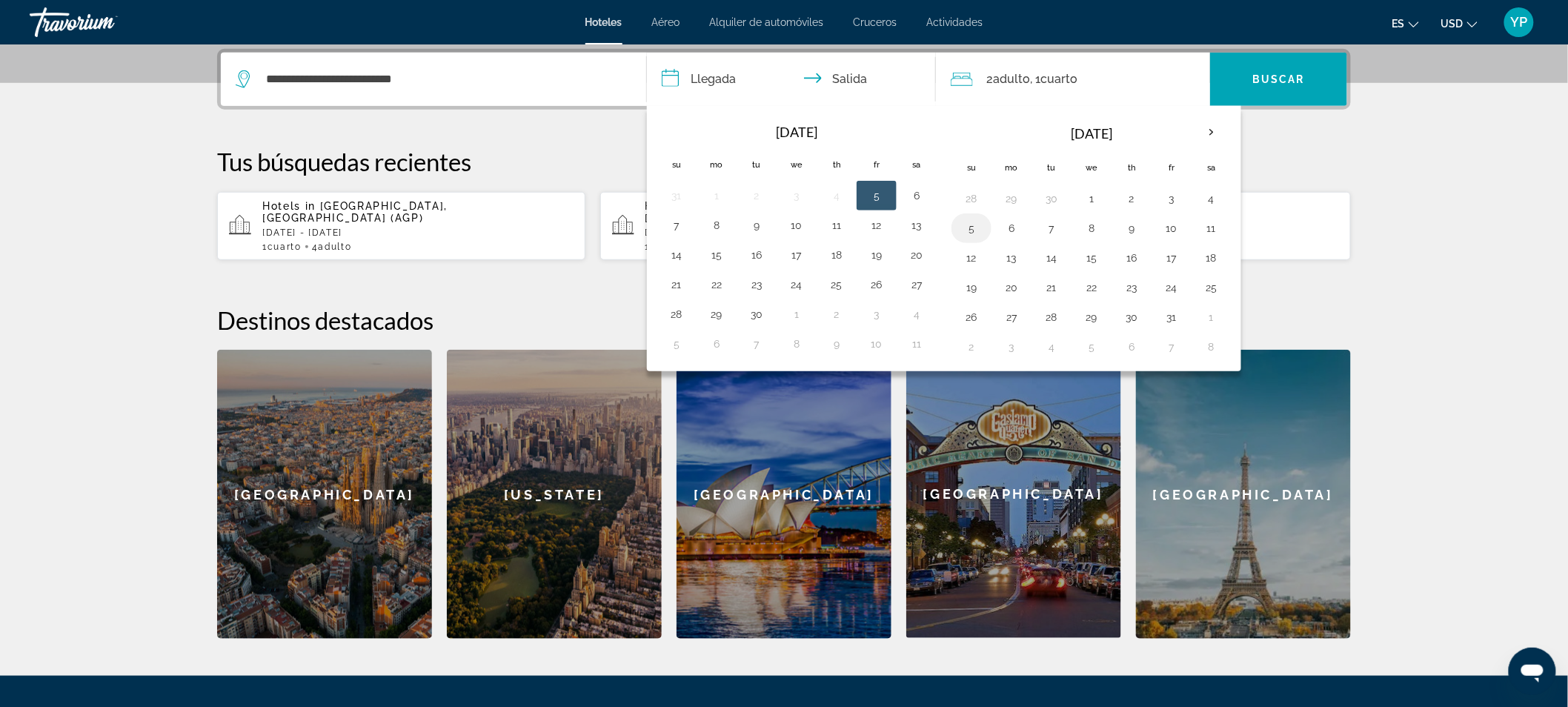
click at [980, 220] on button "5" at bounding box center [971, 228] width 24 height 21
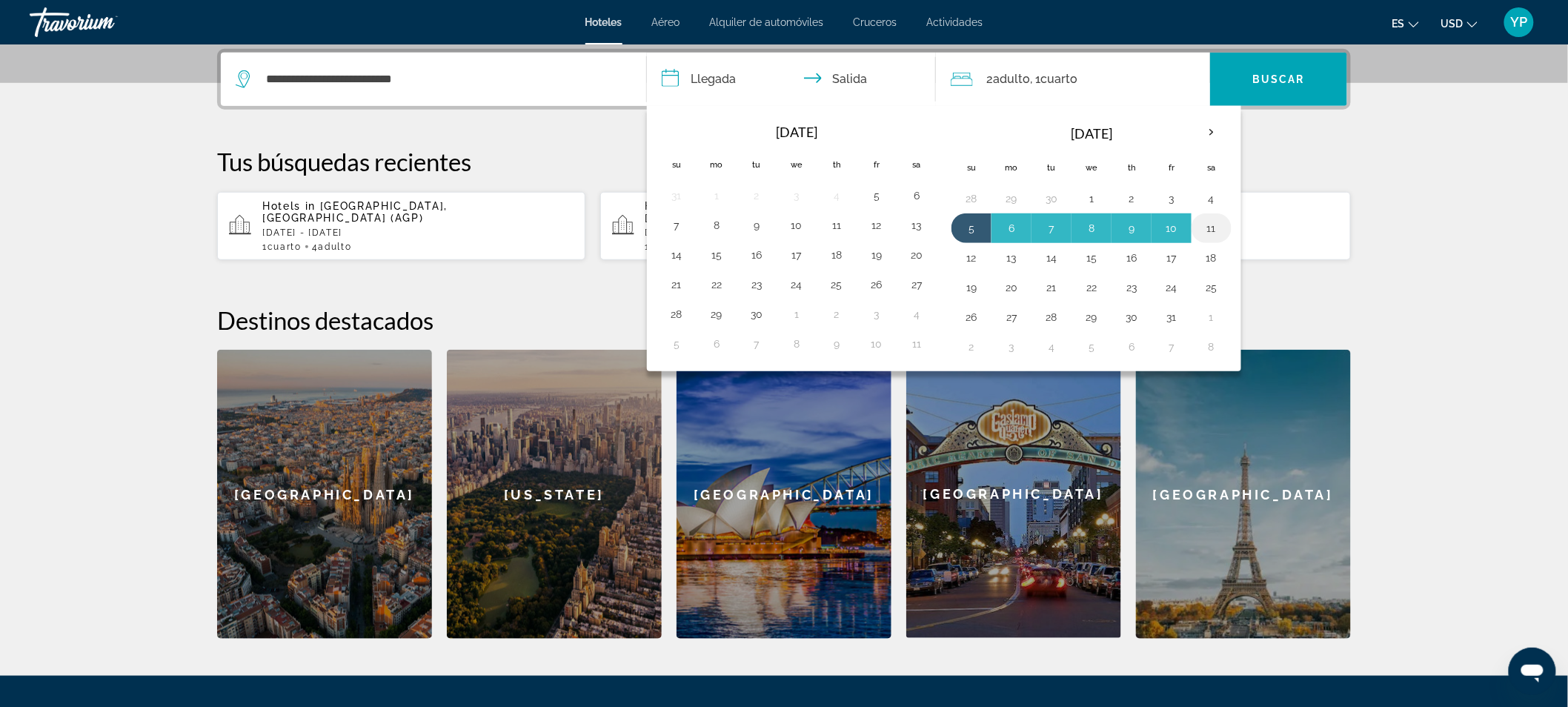
click at [1214, 226] on button "11" at bounding box center [1211, 228] width 24 height 21
type input "**********"
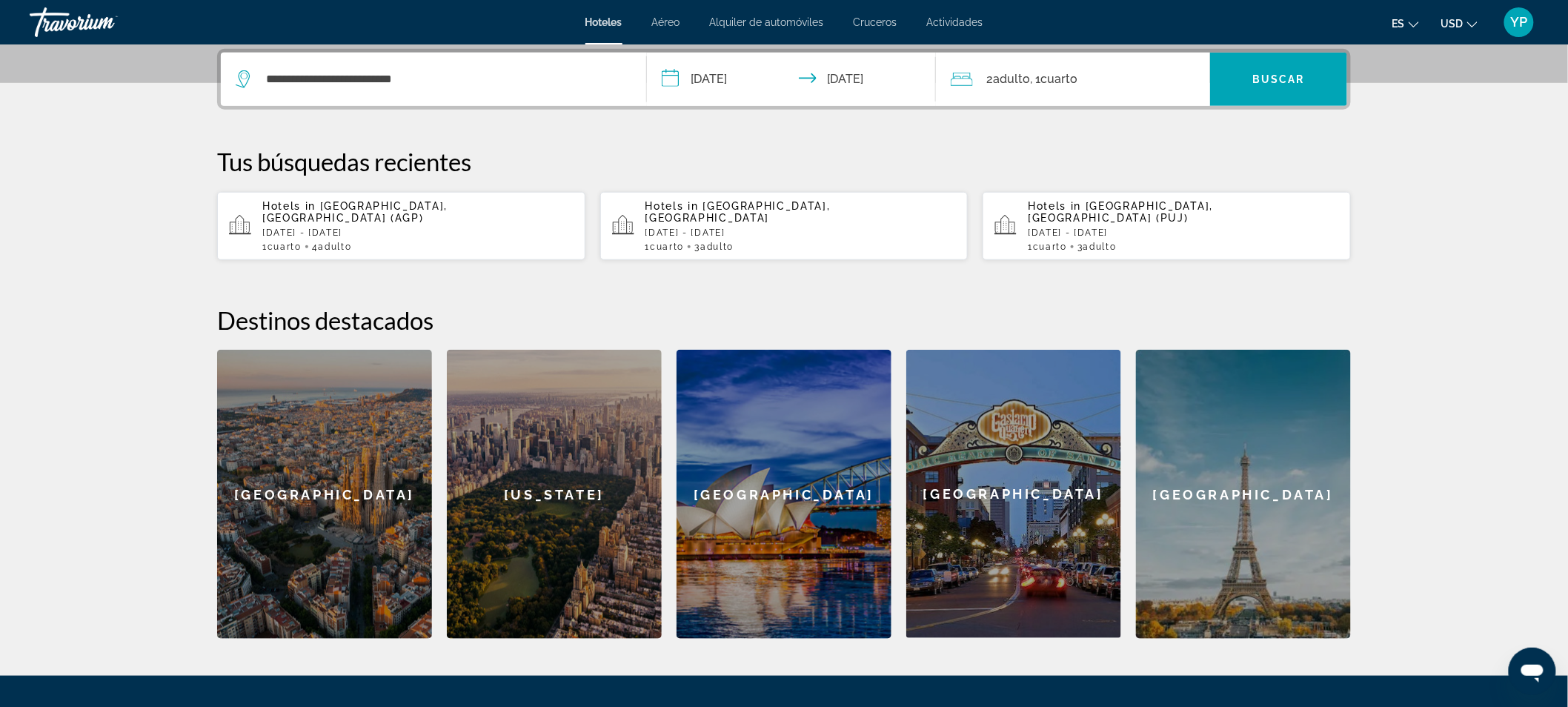
click at [1139, 85] on div "2 Adulto Adulto , 1 Cuarto habitaciones" at bounding box center [1081, 79] width 260 height 21
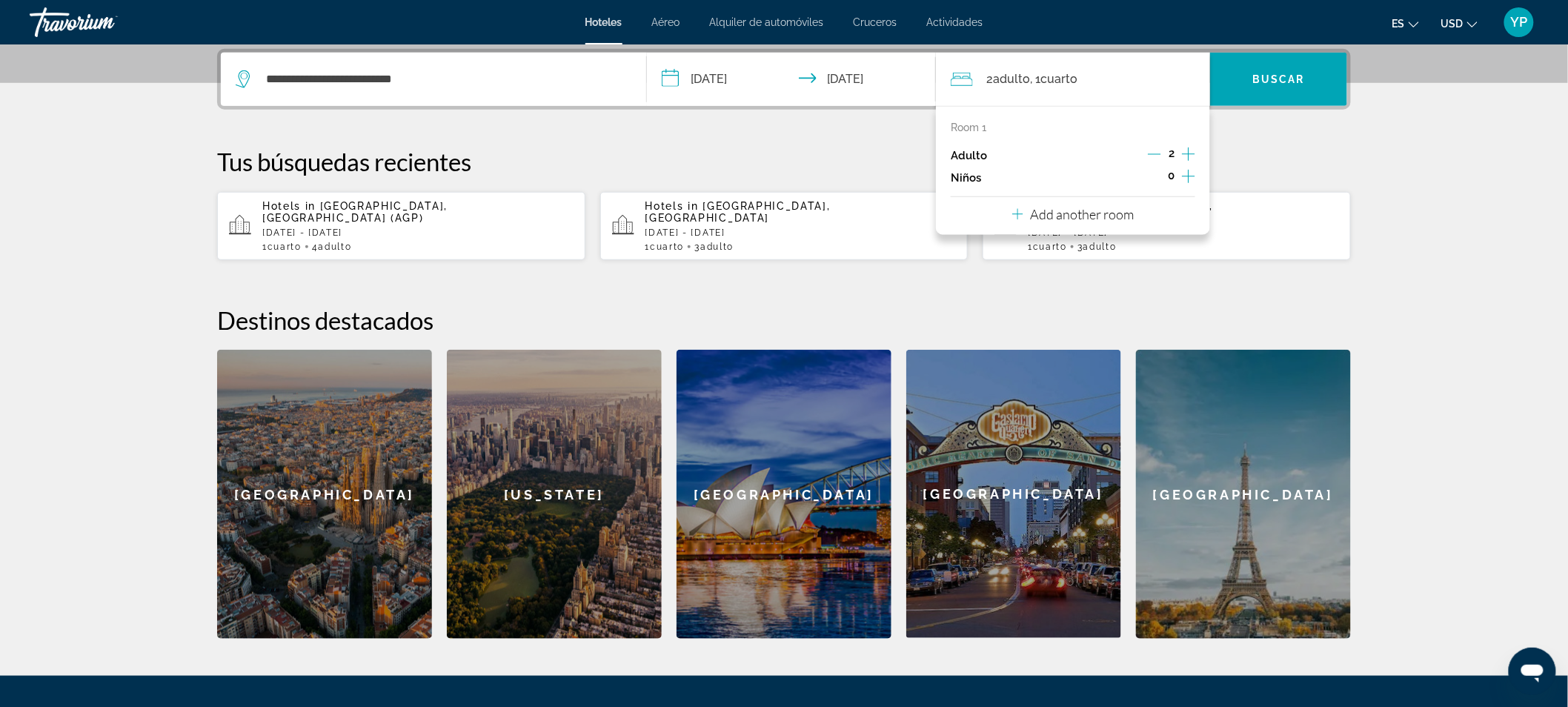
click at [1189, 152] on icon "Increment adults" at bounding box center [1188, 155] width 13 height 18
click at [1189, 179] on icon "Increment children" at bounding box center [1188, 177] width 13 height 18
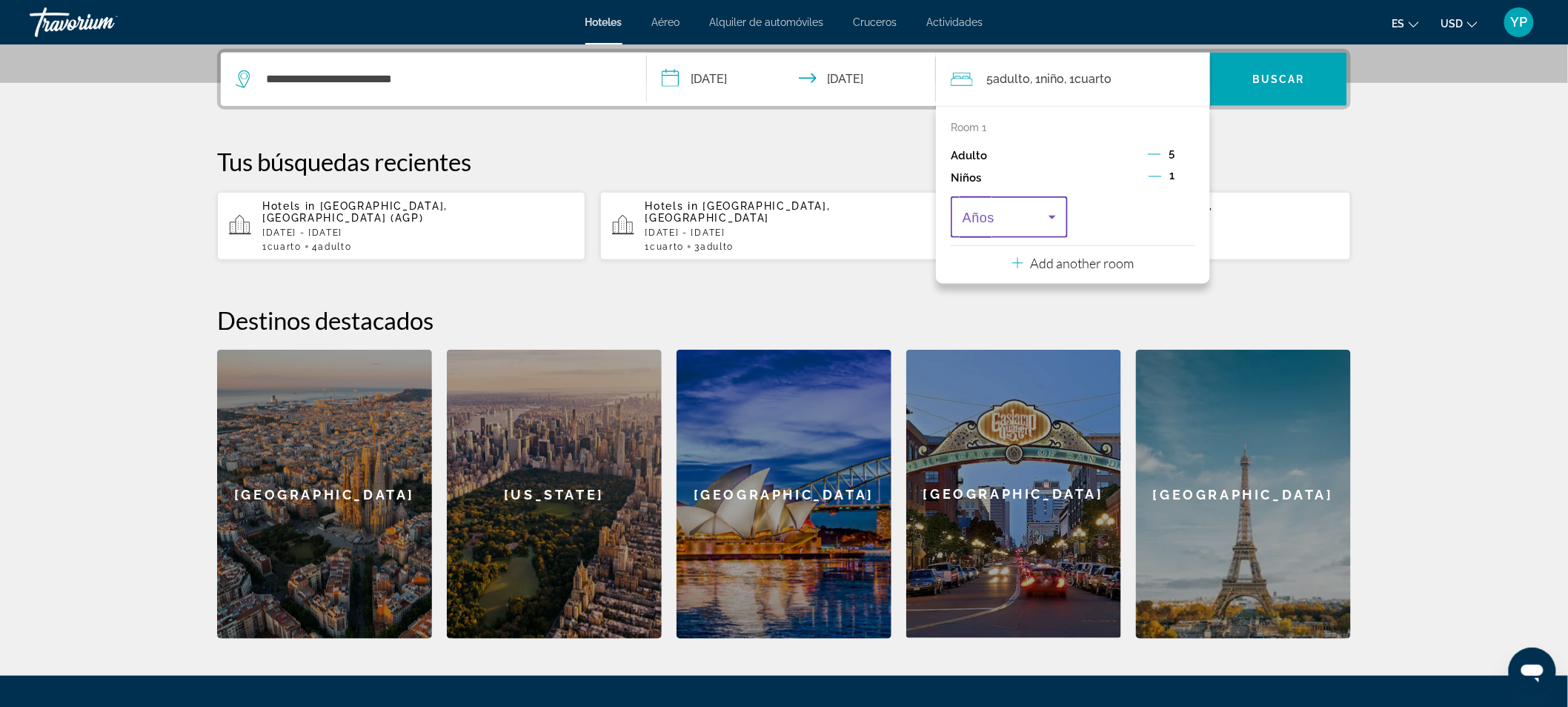
click at [1050, 208] on icon "Travelers: 5 adults, 1 child" at bounding box center [1053, 217] width 18 height 18
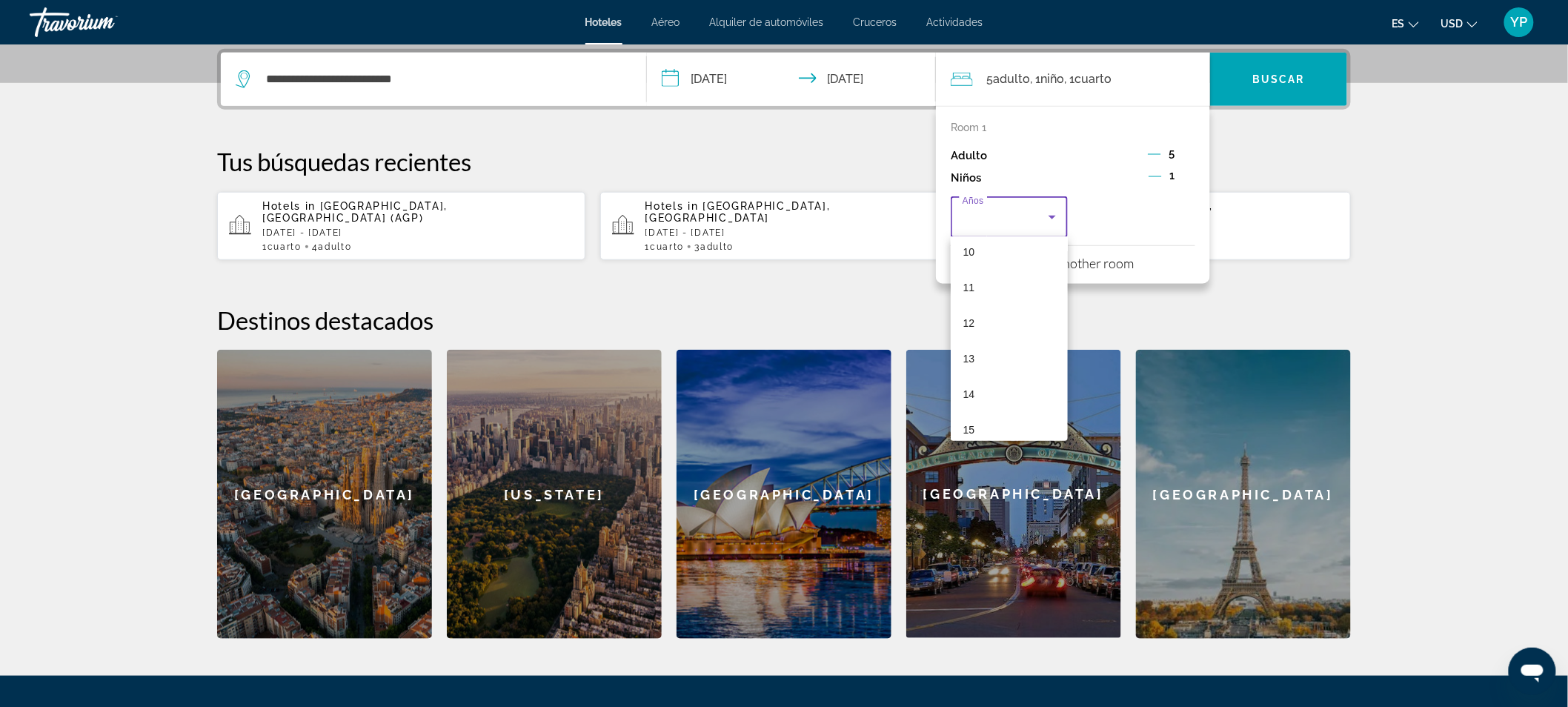
scroll to position [374, 0]
click at [1023, 373] on mat-option "14" at bounding box center [1009, 384] width 117 height 35
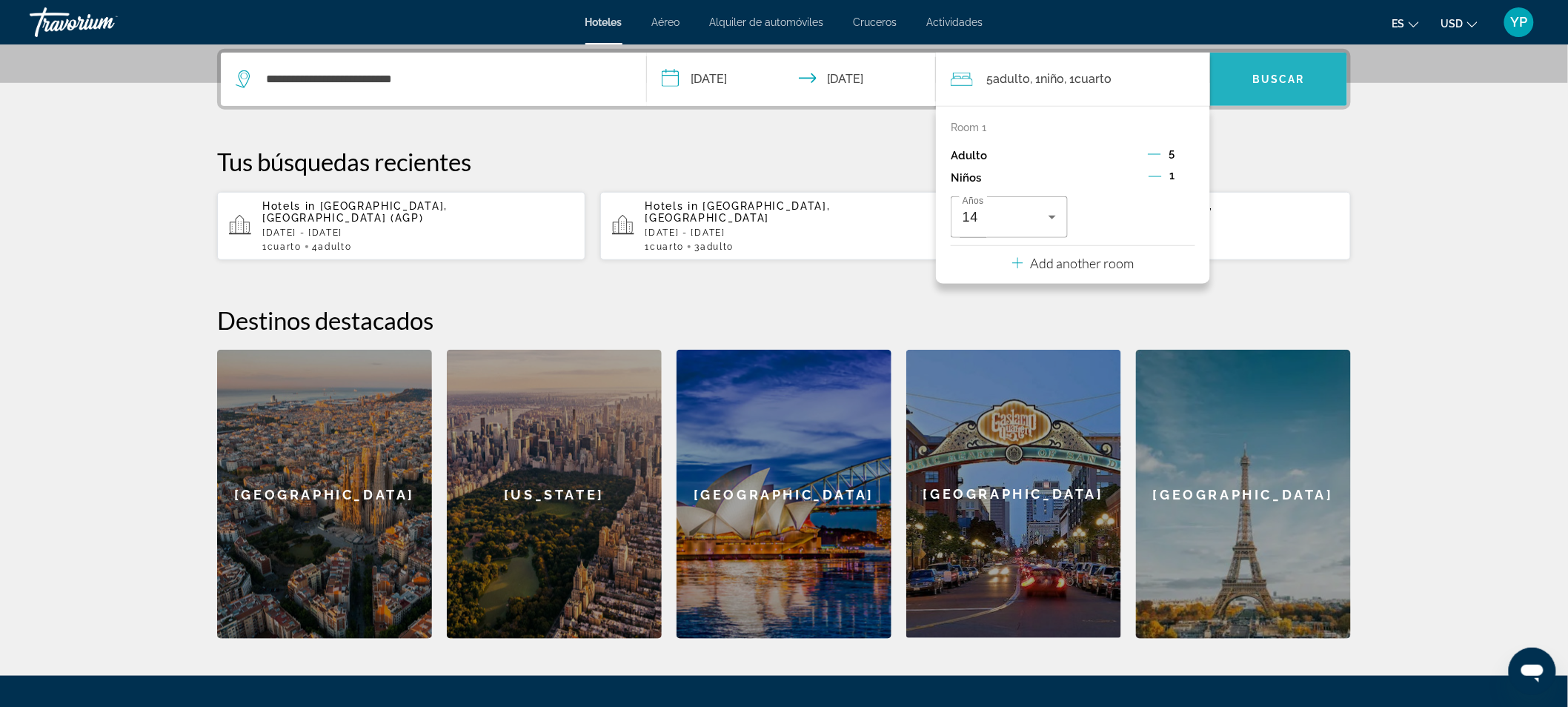
click at [1247, 90] on span "Search widget" at bounding box center [1279, 79] width 137 height 35
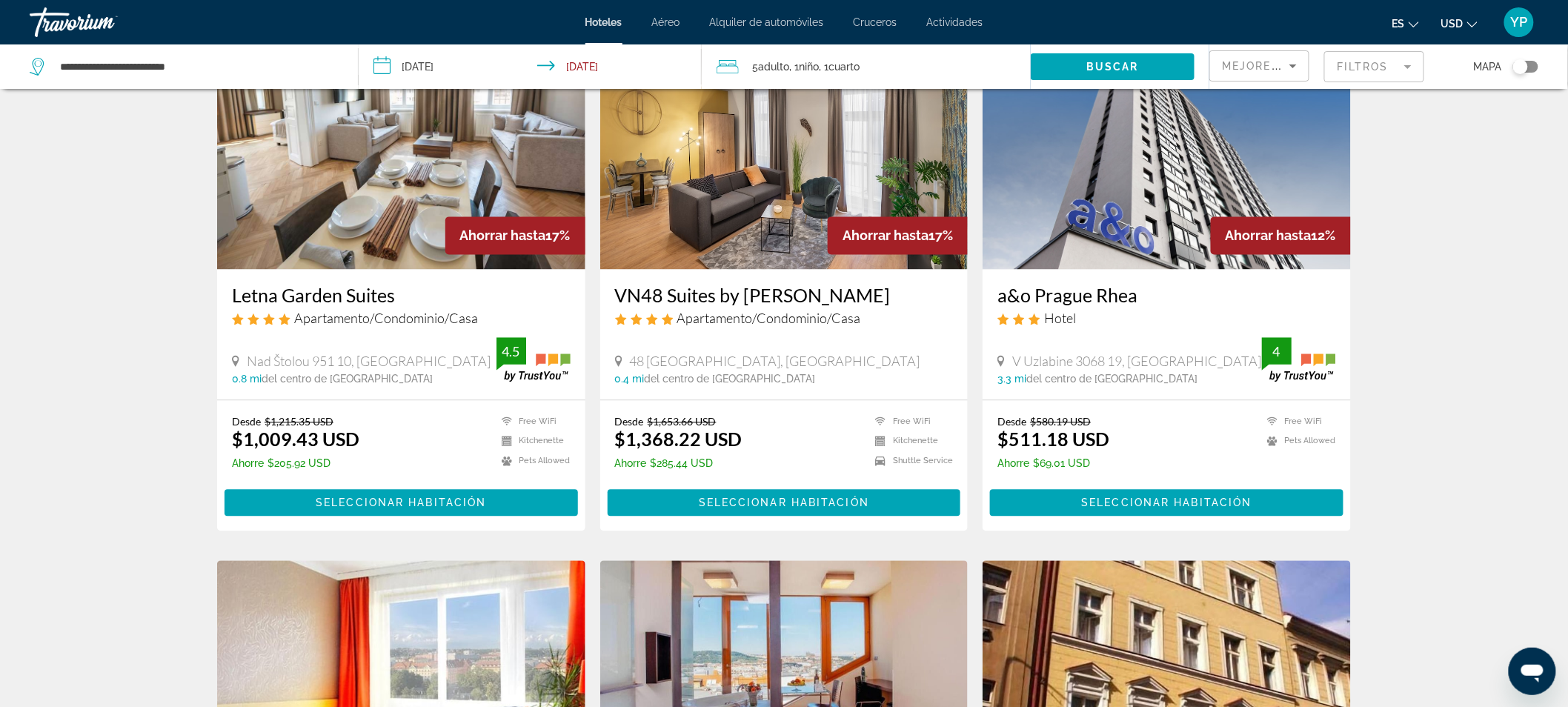
scroll to position [1135, 0]
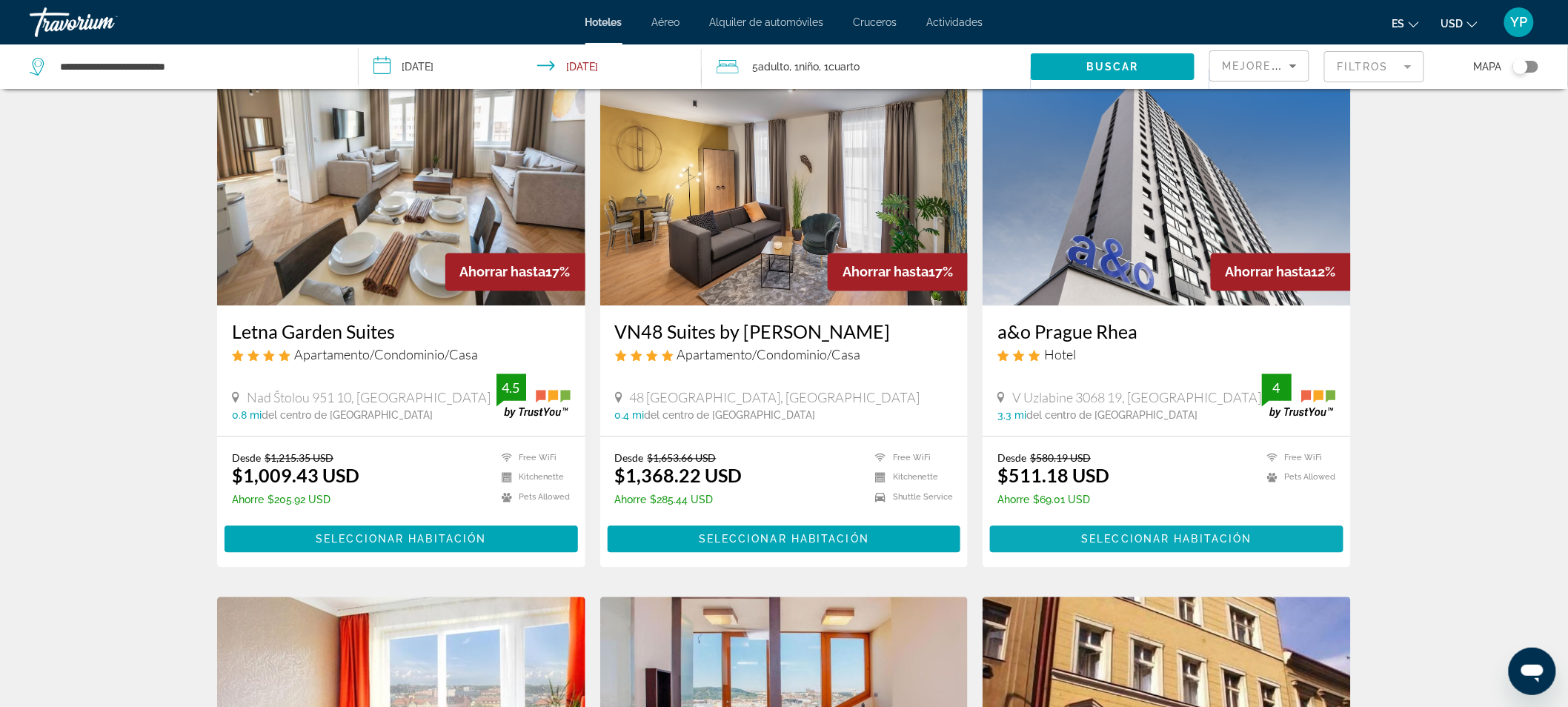
click at [1212, 534] on span "Seleccionar habitación" at bounding box center [1167, 539] width 170 height 12
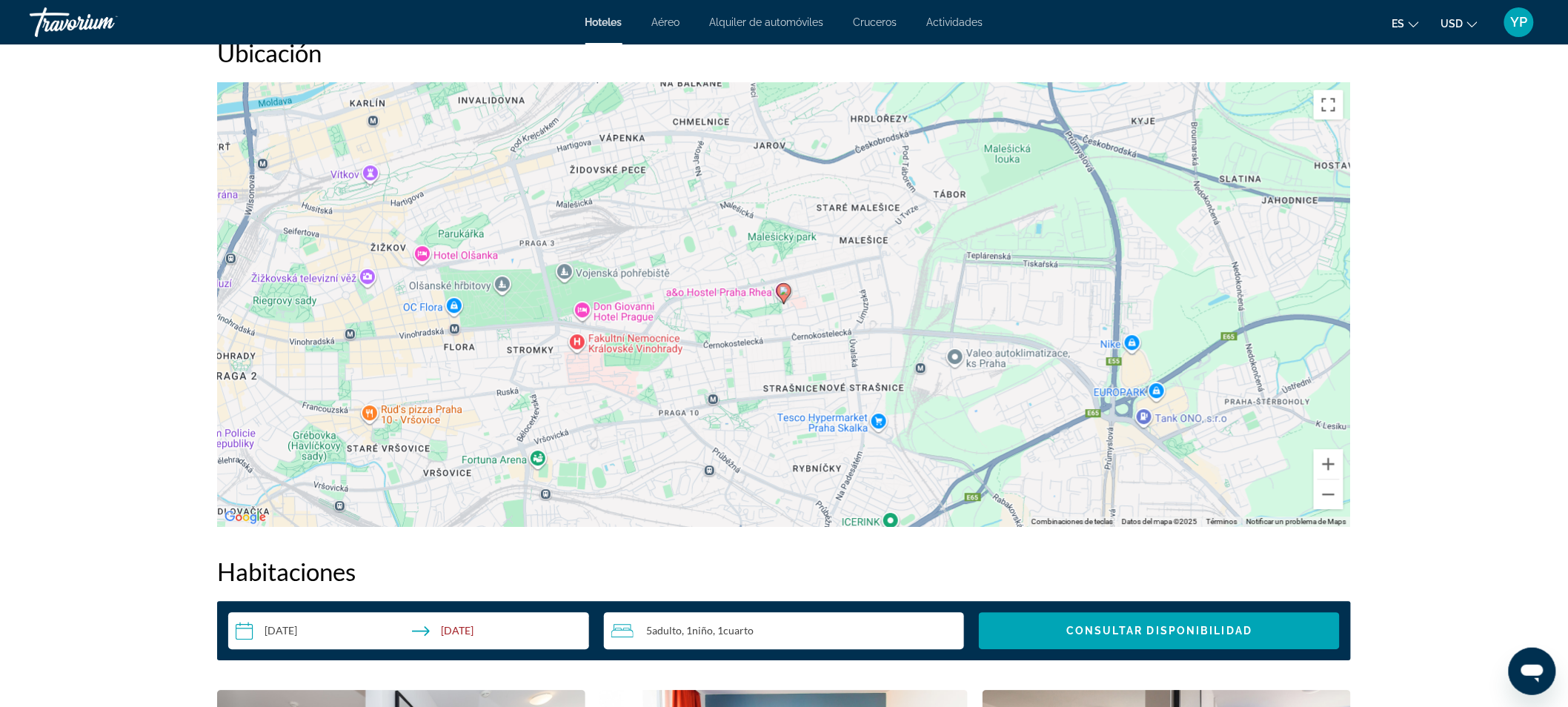
scroll to position [1344, 0]
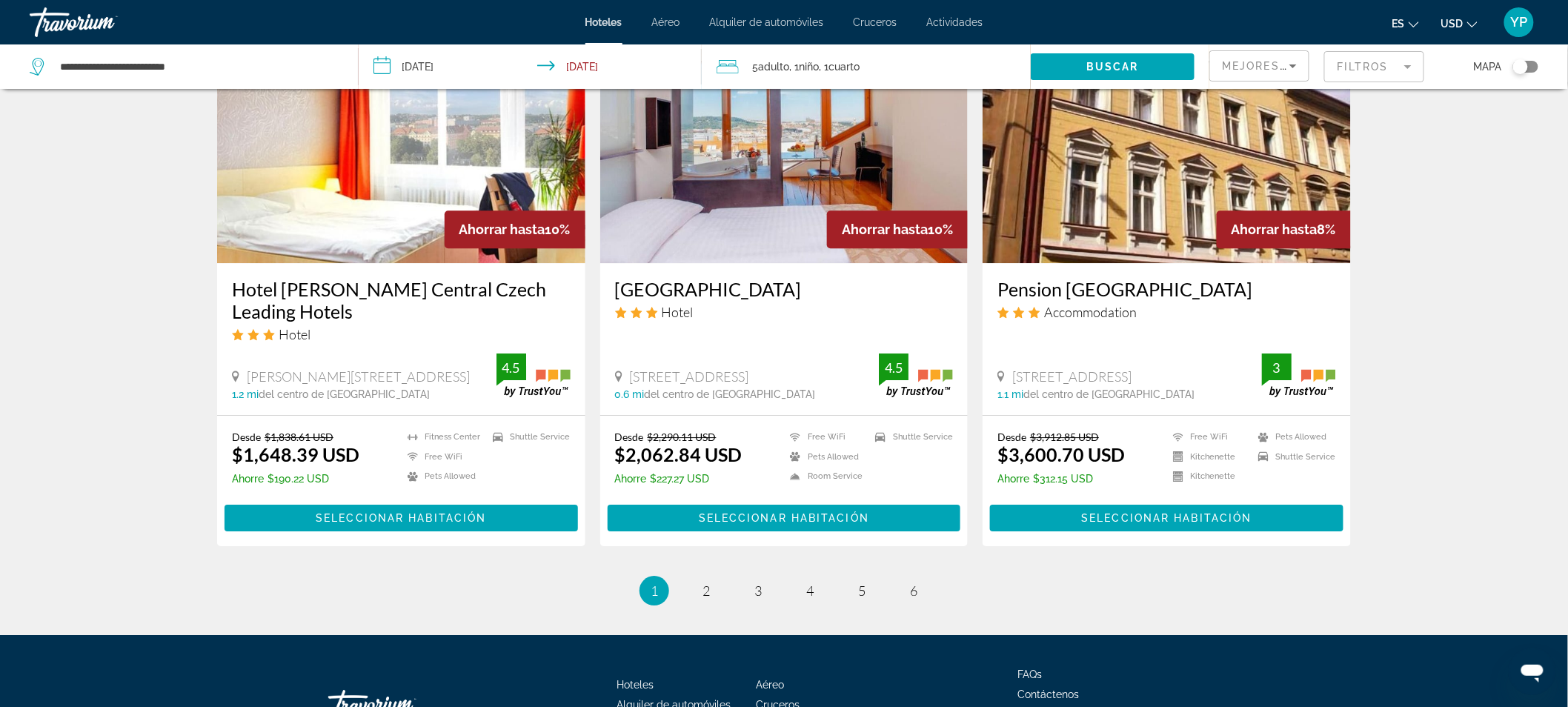
scroll to position [1789, 0]
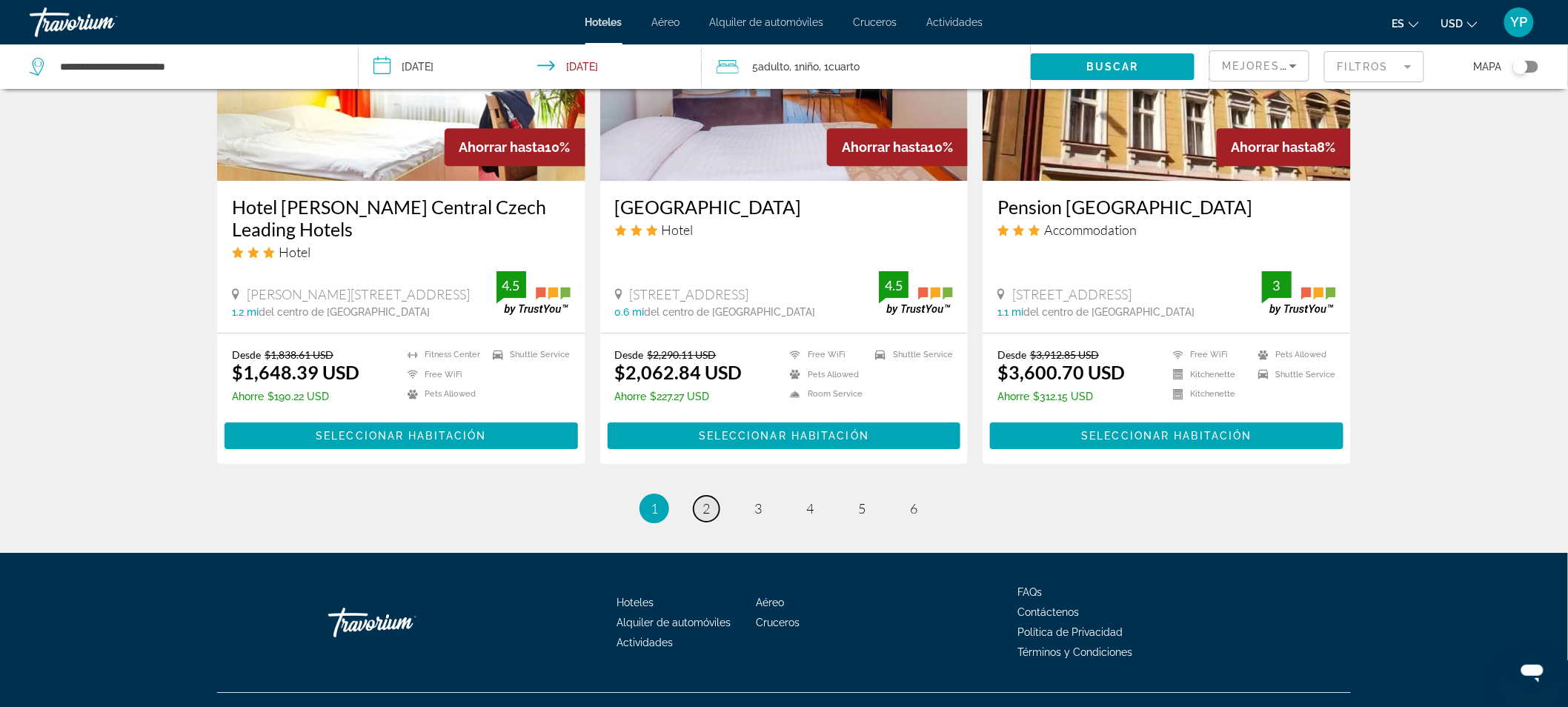
click at [709, 501] on span "2" at bounding box center [706, 509] width 7 height 16
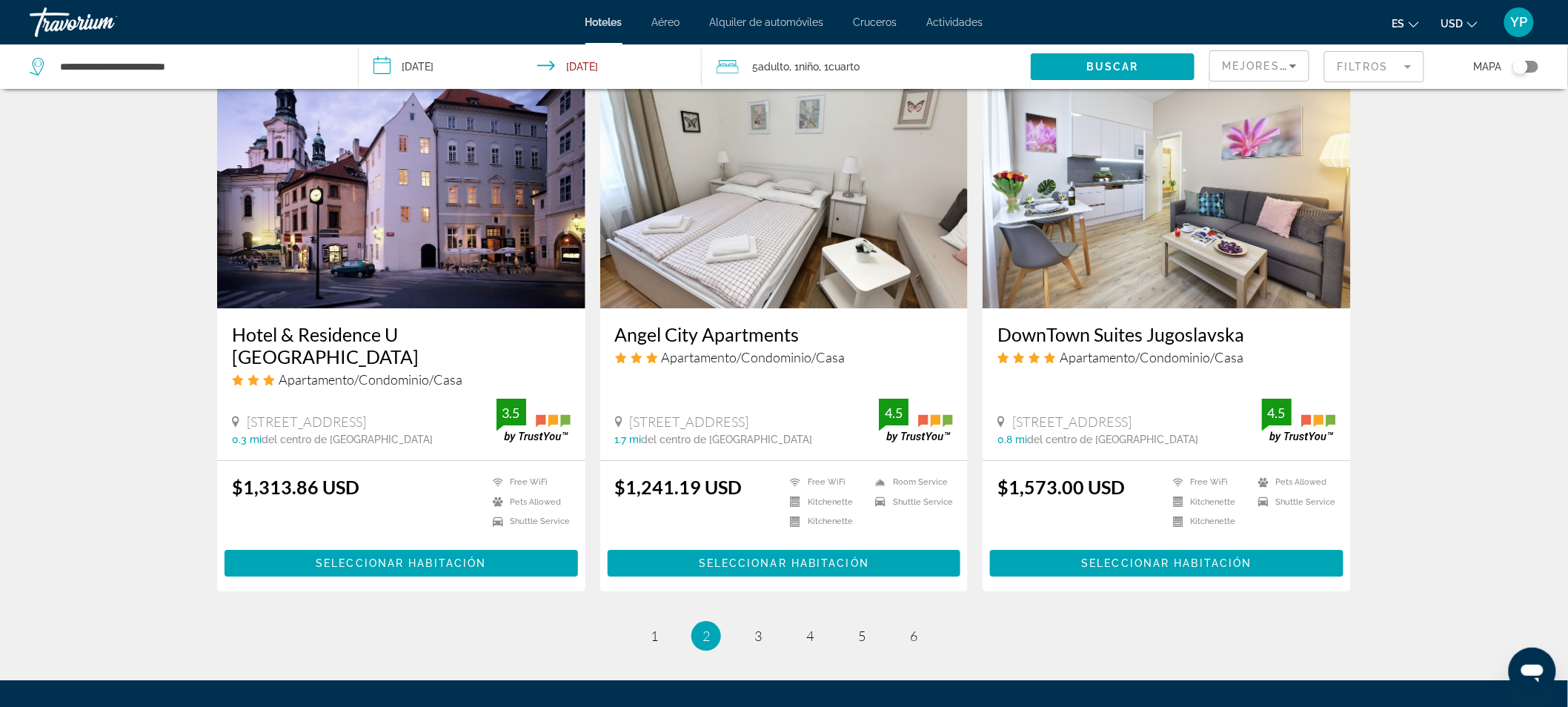
scroll to position [1680, 0]
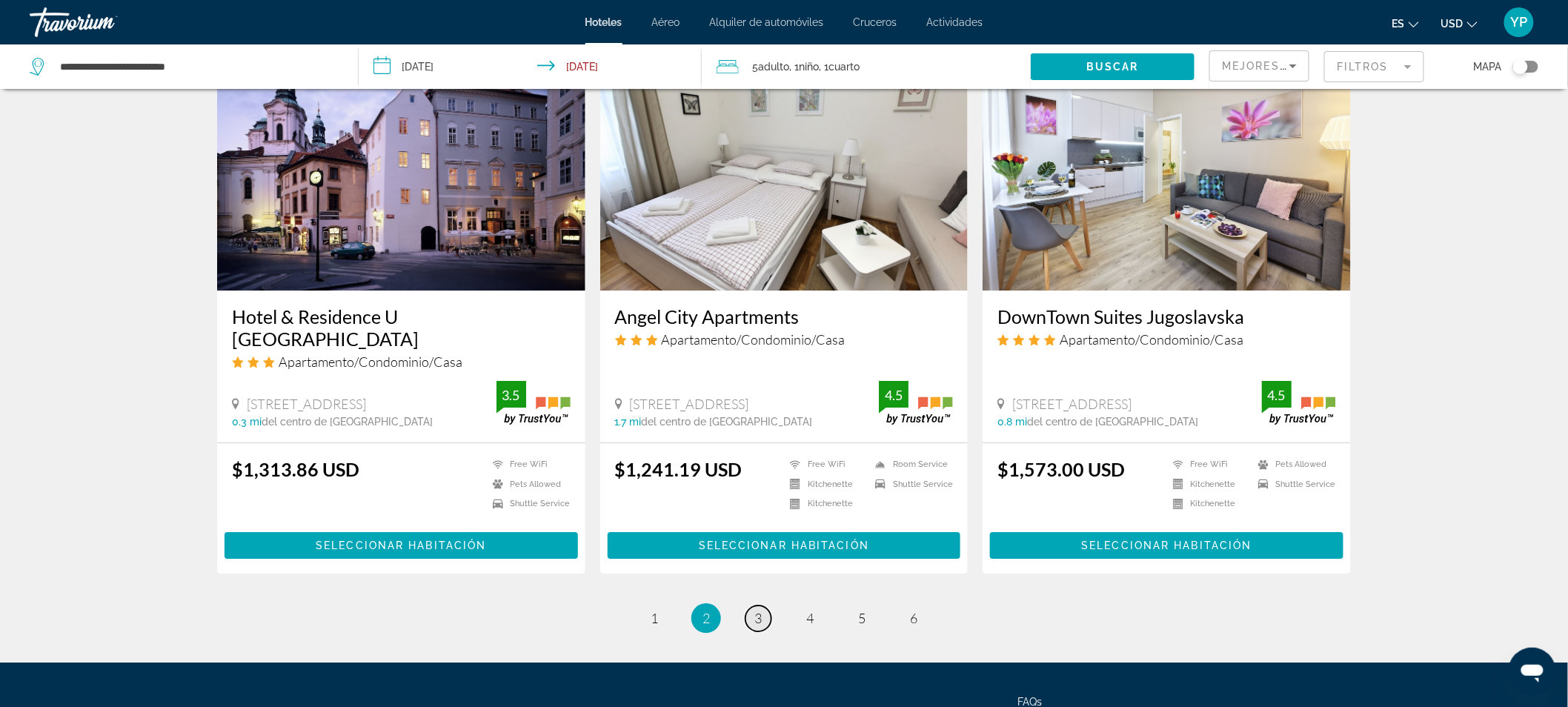
click at [759, 610] on span "3" at bounding box center [758, 618] width 7 height 16
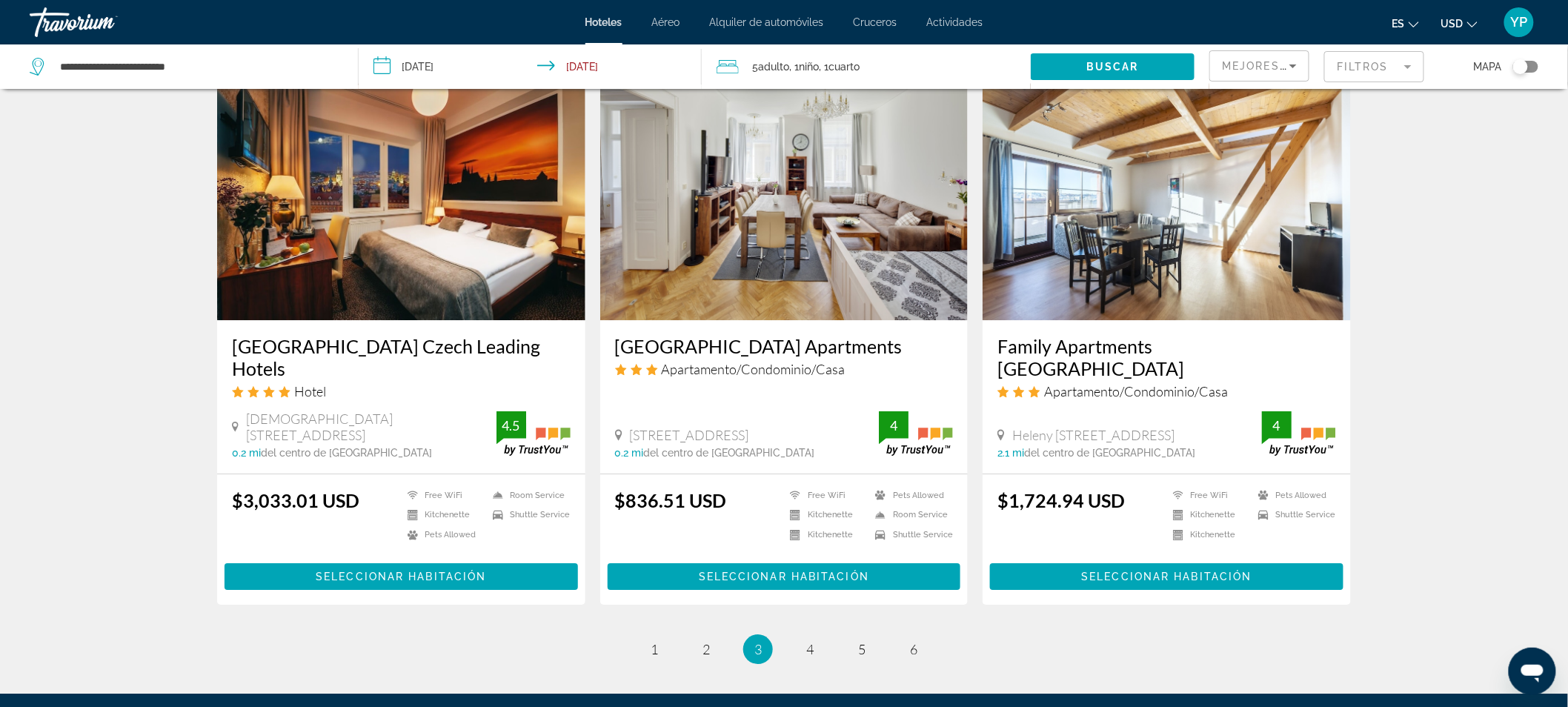
scroll to position [1658, 0]
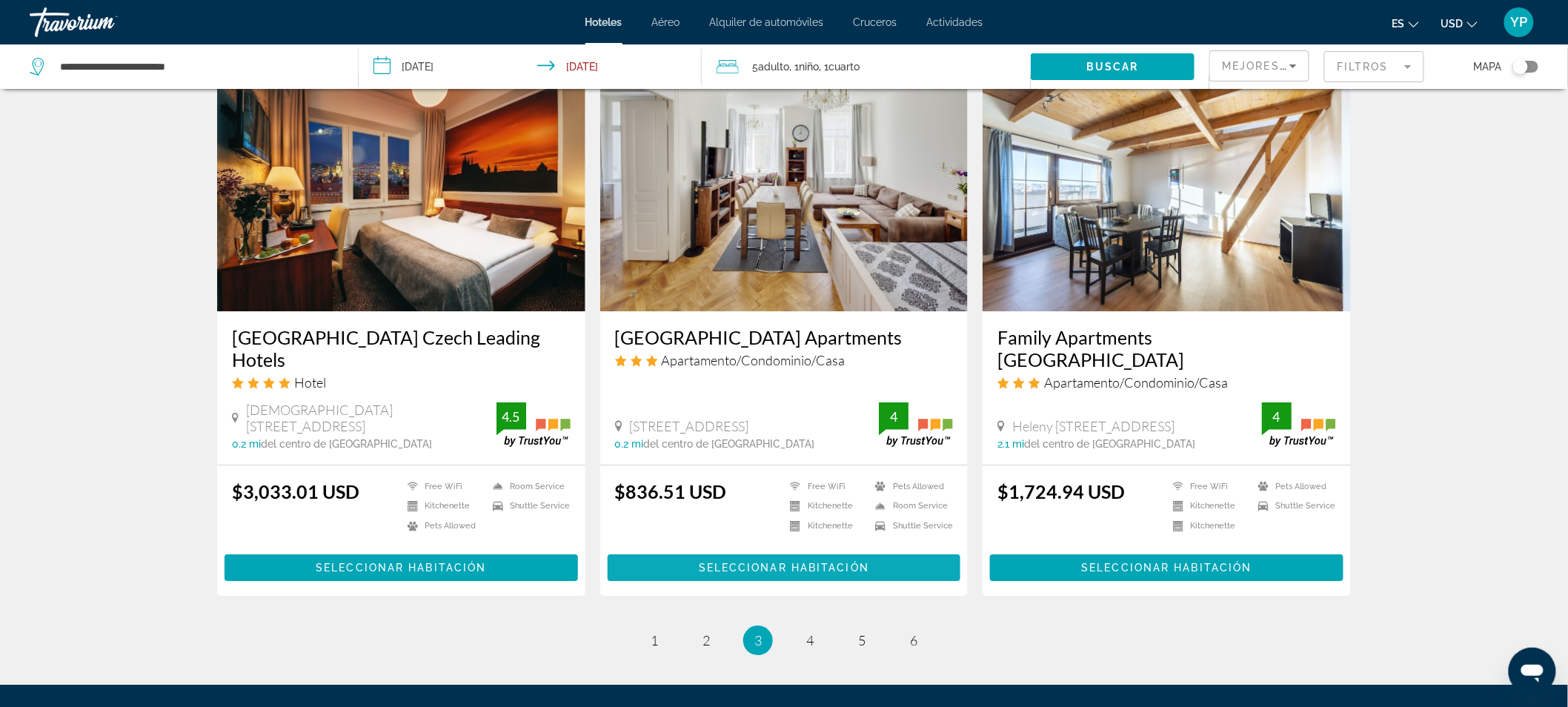
click at [786, 562] on span "Seleccionar habitación" at bounding box center [783, 568] width 170 height 12
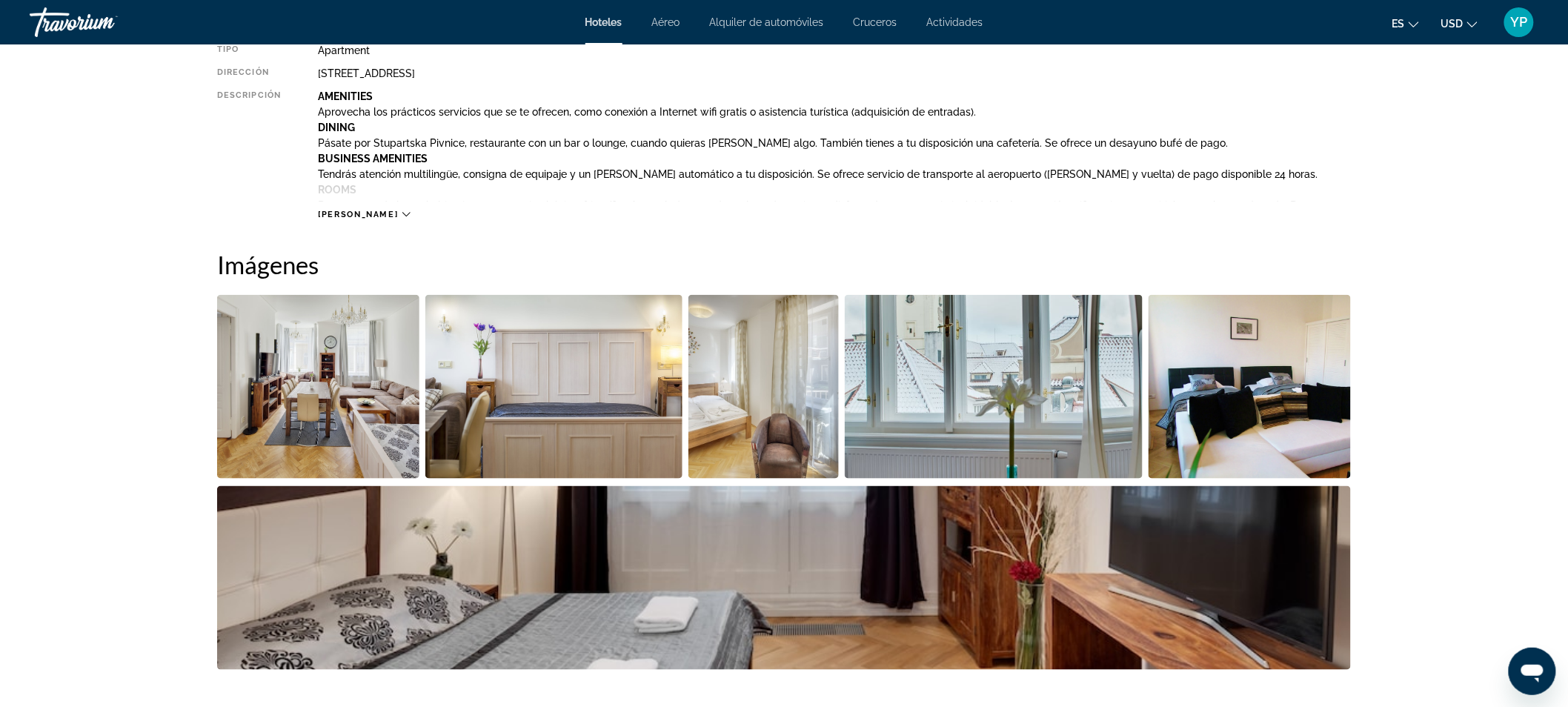
scroll to position [39, 0]
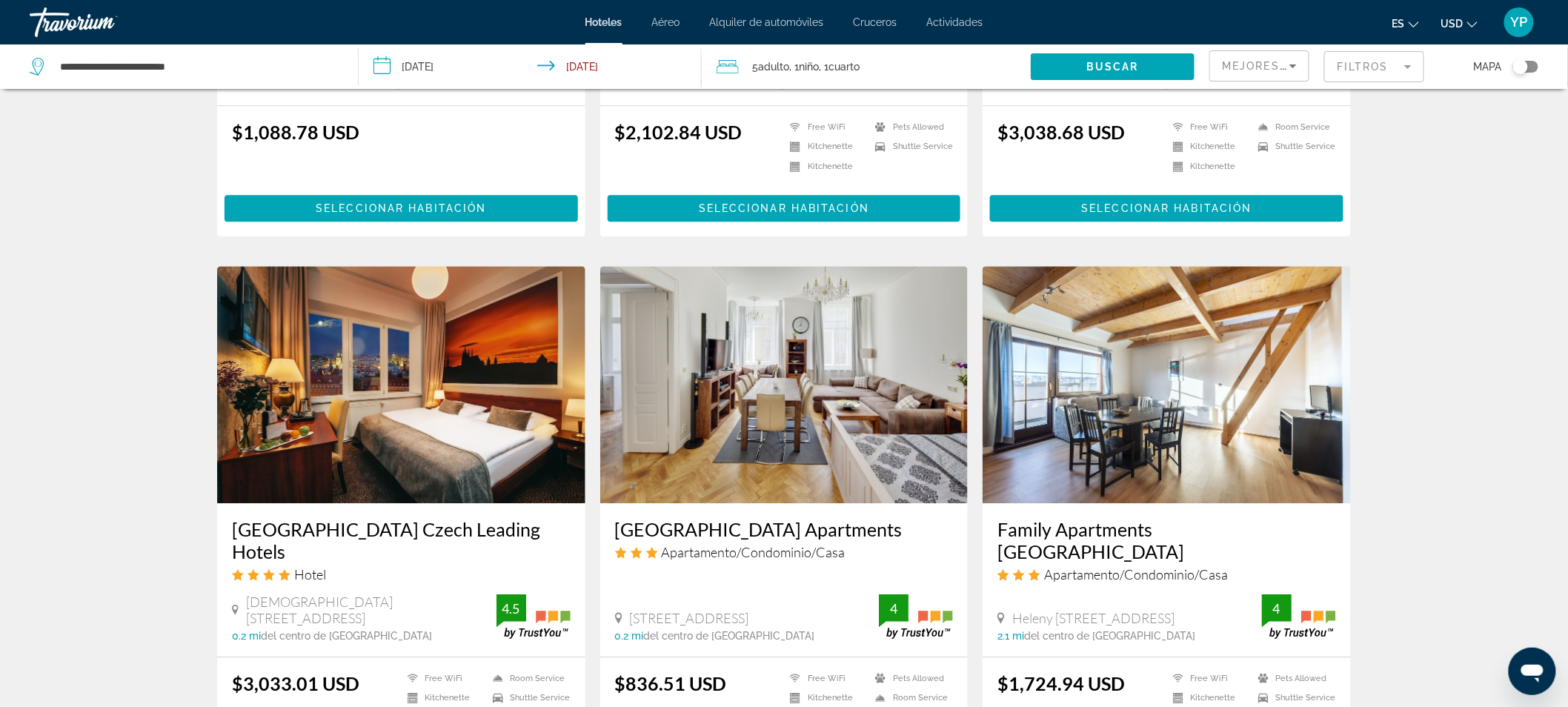
scroll to position [1795, 0]
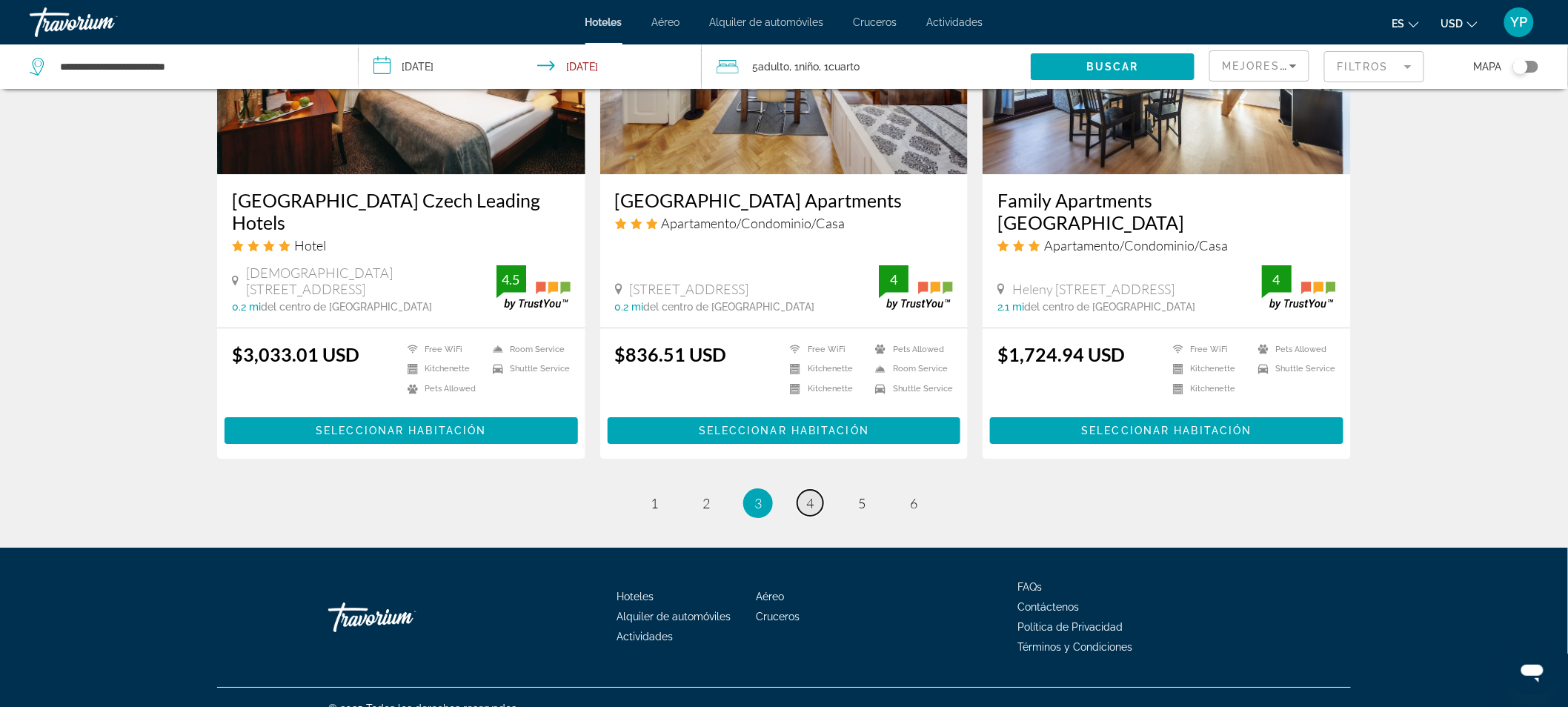
click at [815, 490] on link "page 4" at bounding box center [810, 503] width 26 height 26
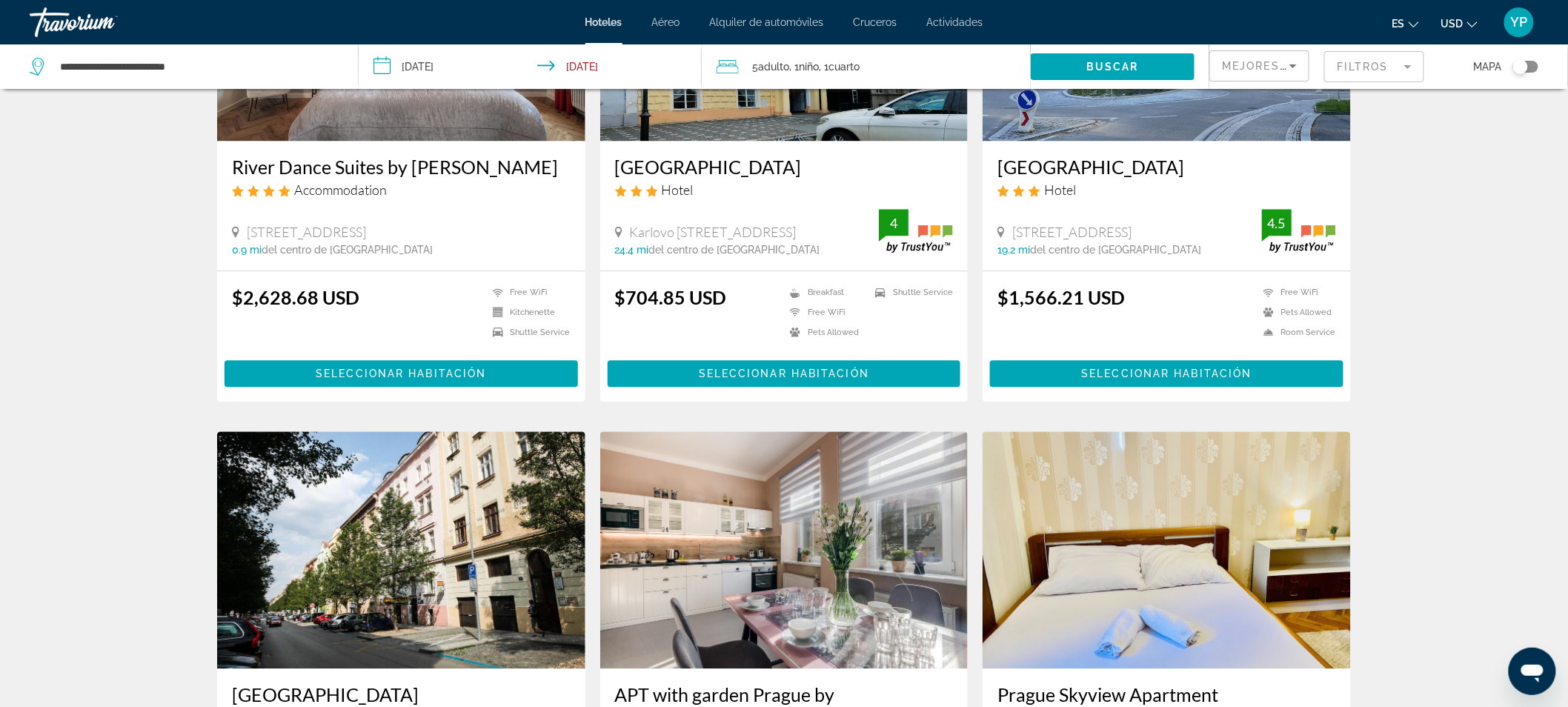
scroll to position [1268, 0]
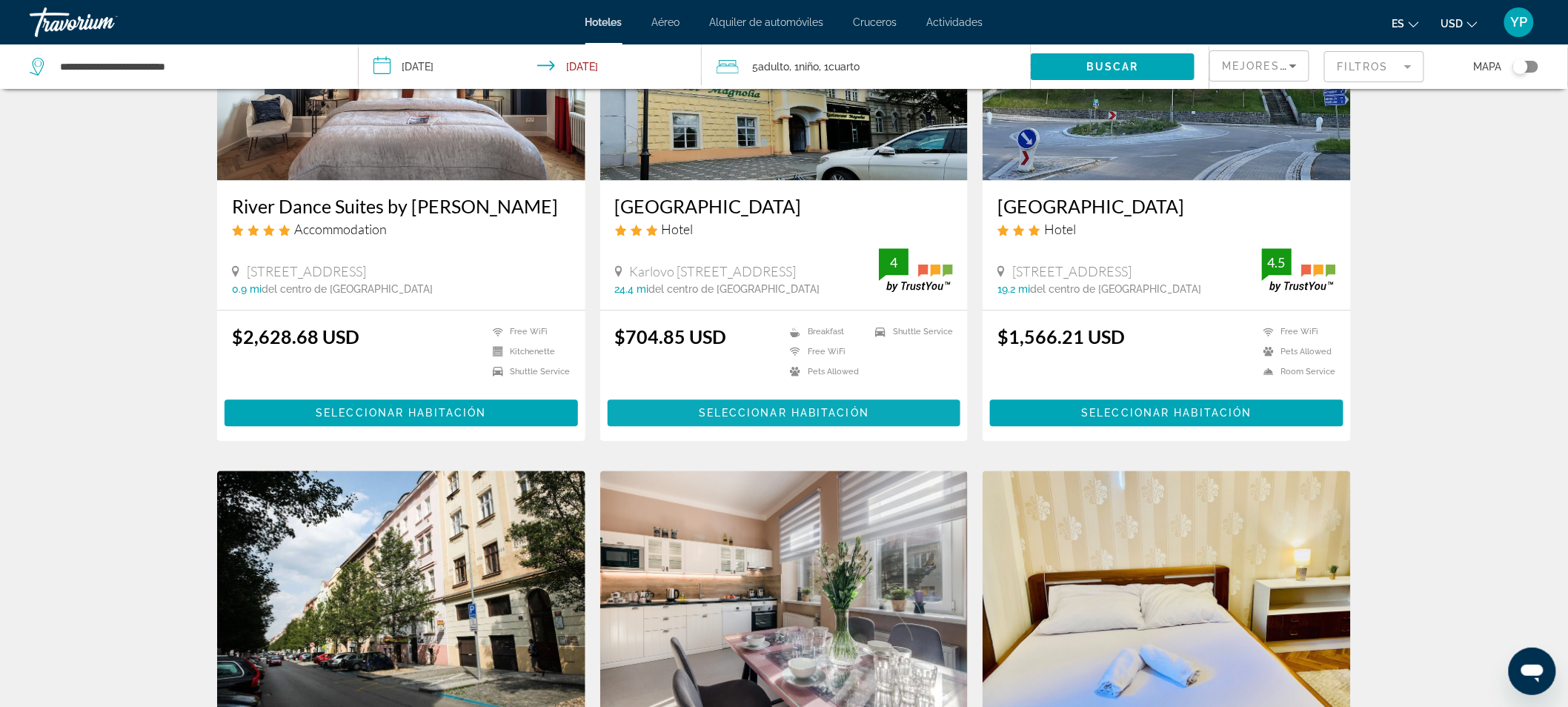
click at [851, 407] on span "Seleccionar habitación" at bounding box center [783, 413] width 170 height 12
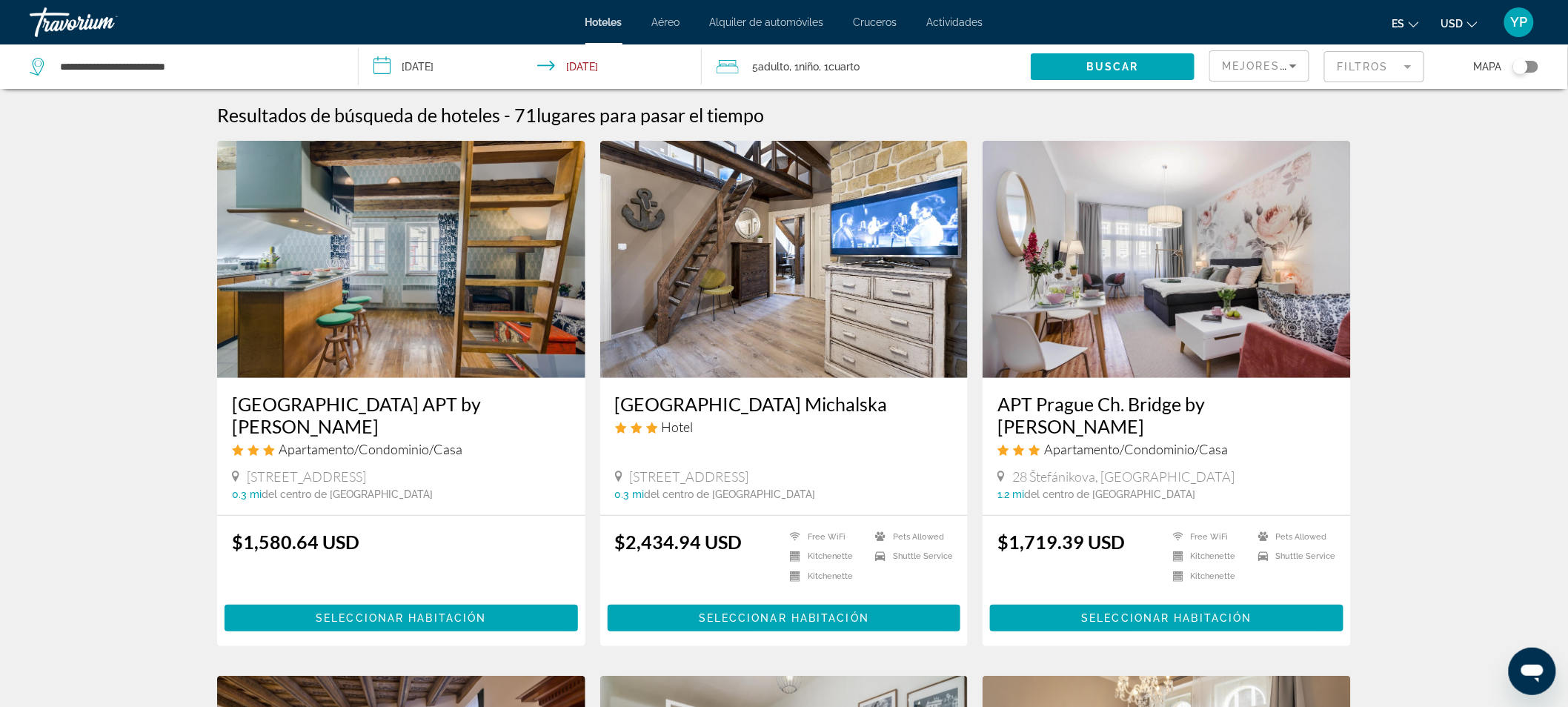
click at [758, 70] on span "5 Adulto Adulto" at bounding box center [770, 67] width 37 height 21
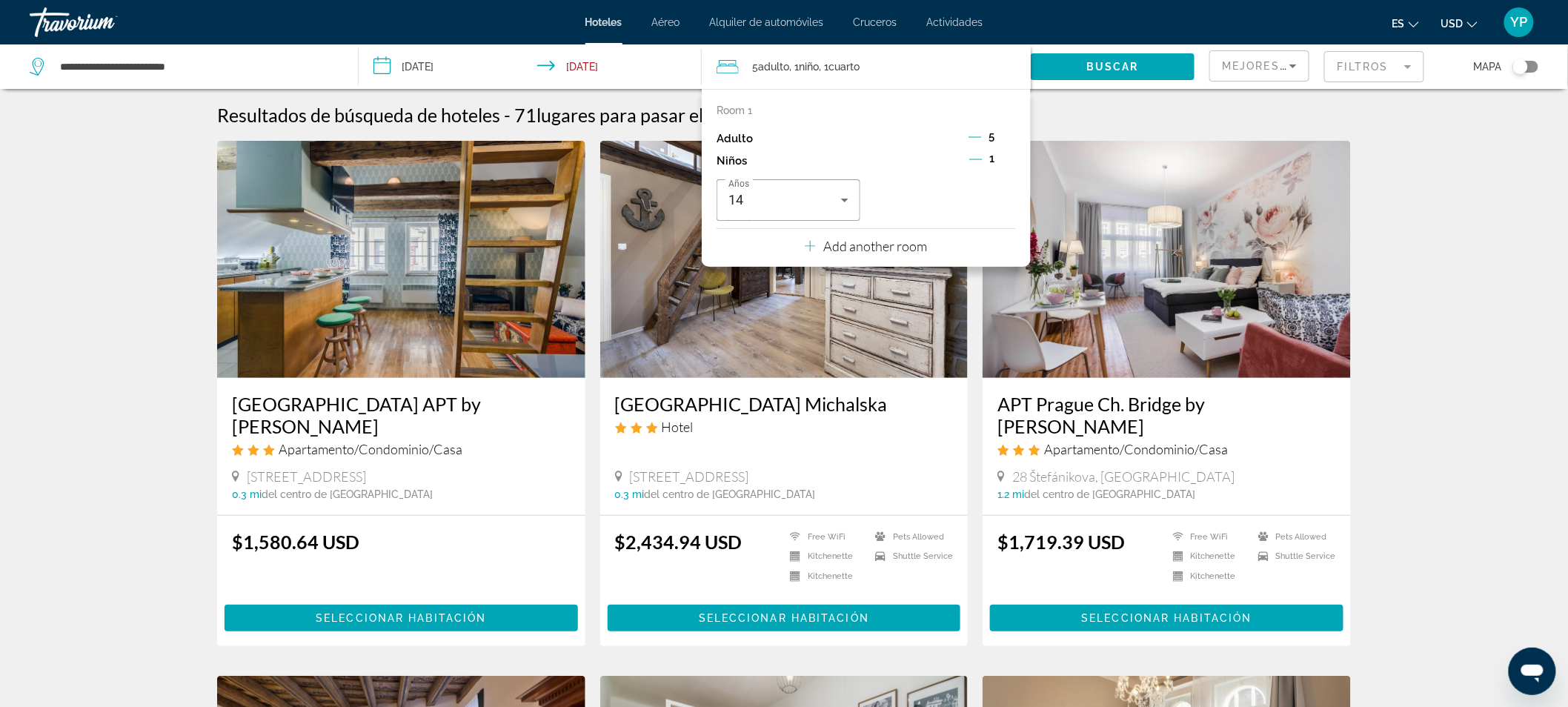
click at [977, 136] on icon "Decrement adults" at bounding box center [975, 137] width 13 height 13
click at [1109, 65] on span "Buscar" at bounding box center [1113, 67] width 53 height 12
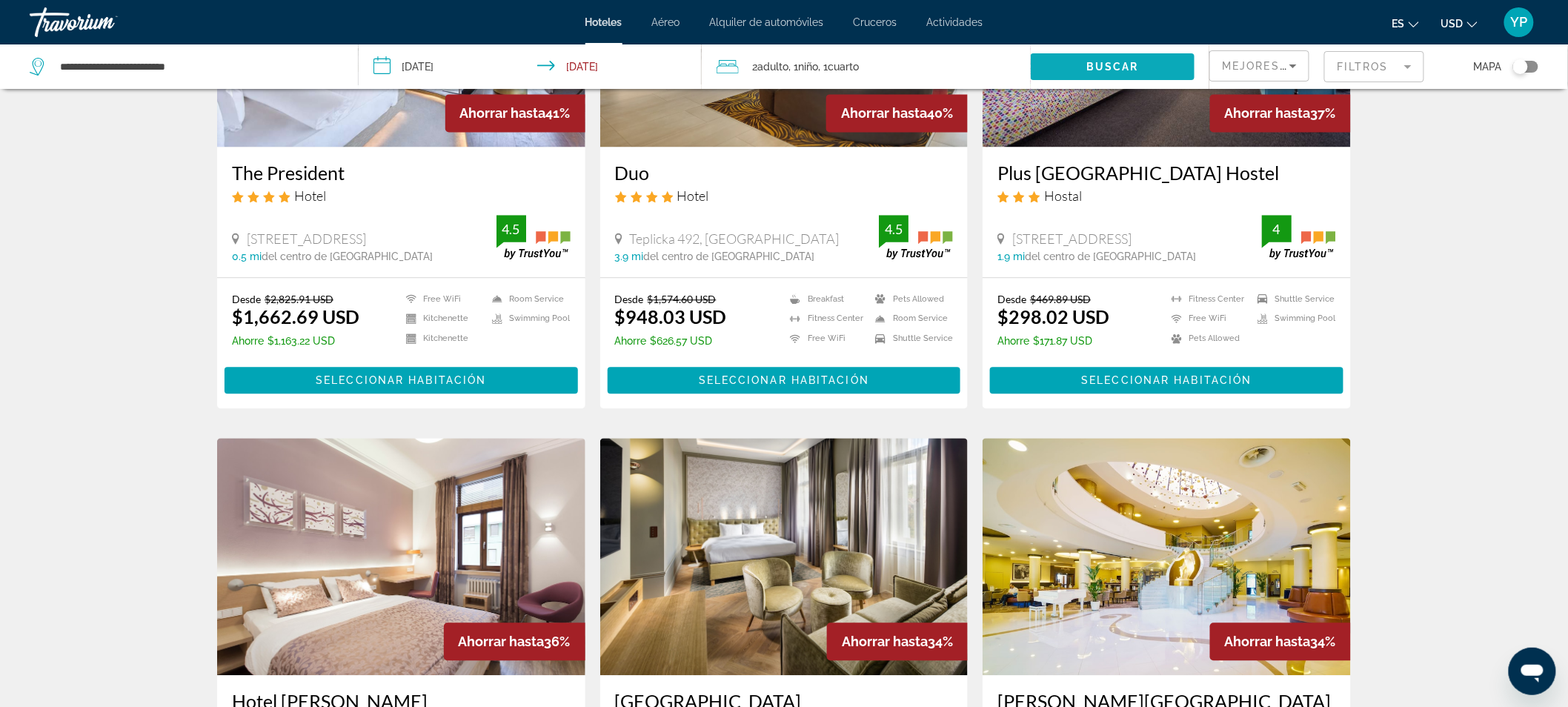
scroll to position [1318, 0]
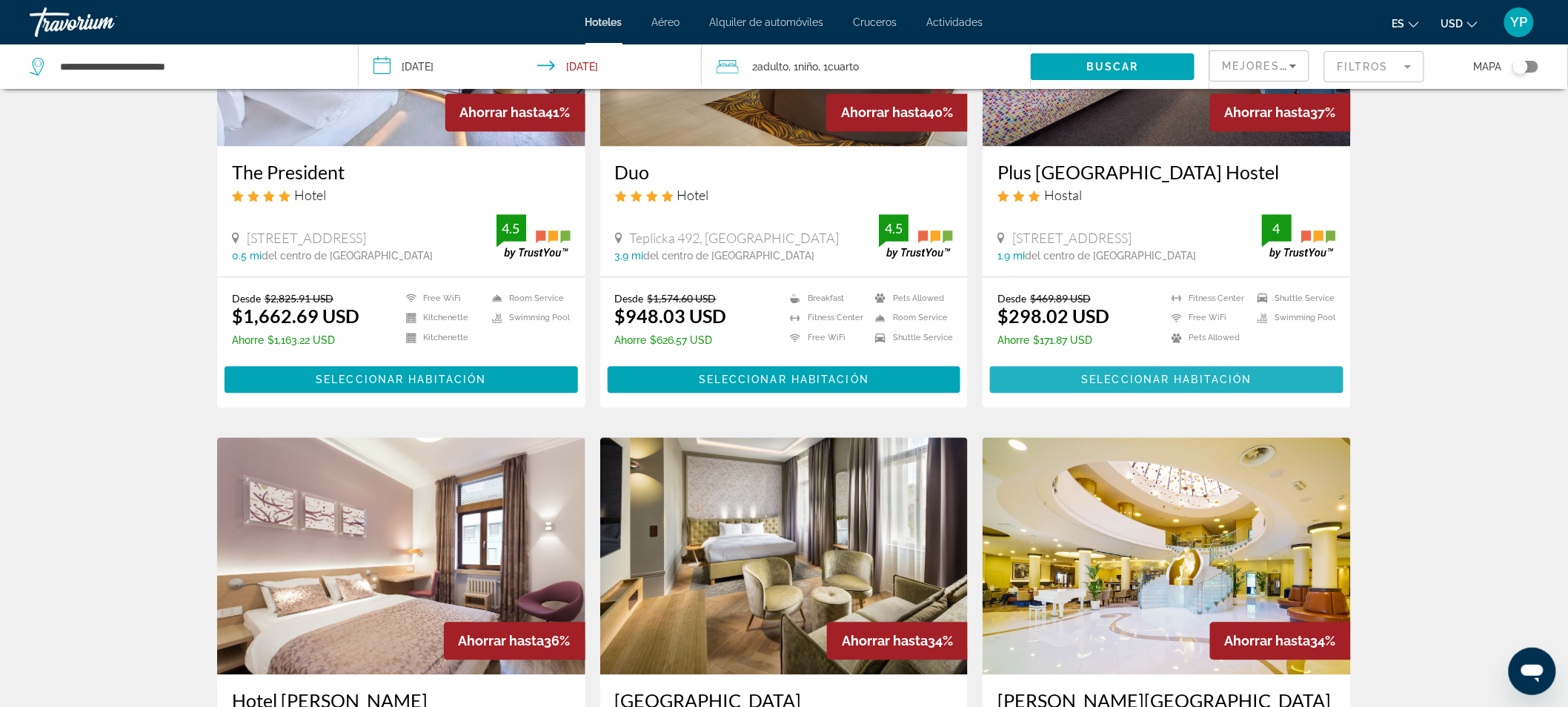
click at [1150, 374] on span "Seleccionar habitación" at bounding box center [1167, 380] width 170 height 12
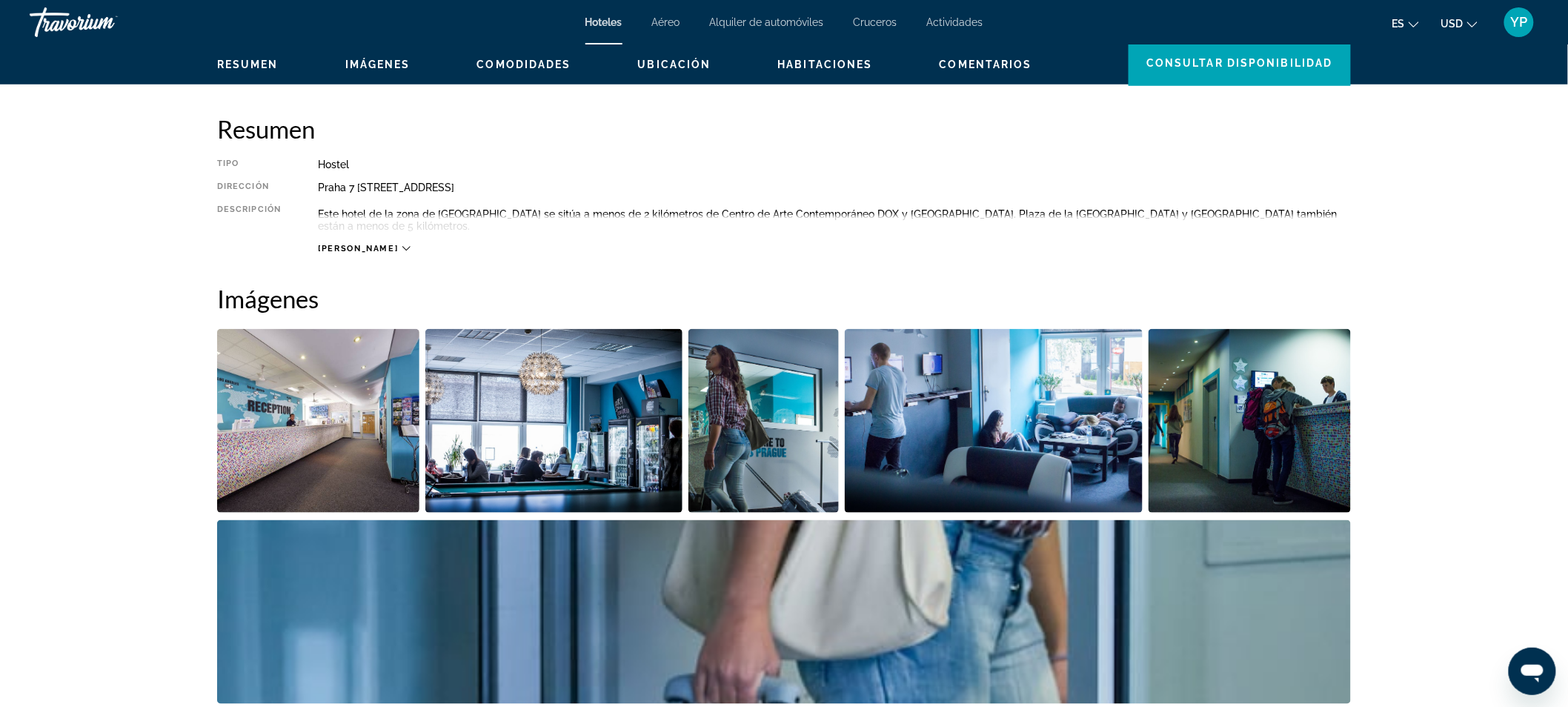
scroll to position [436, 0]
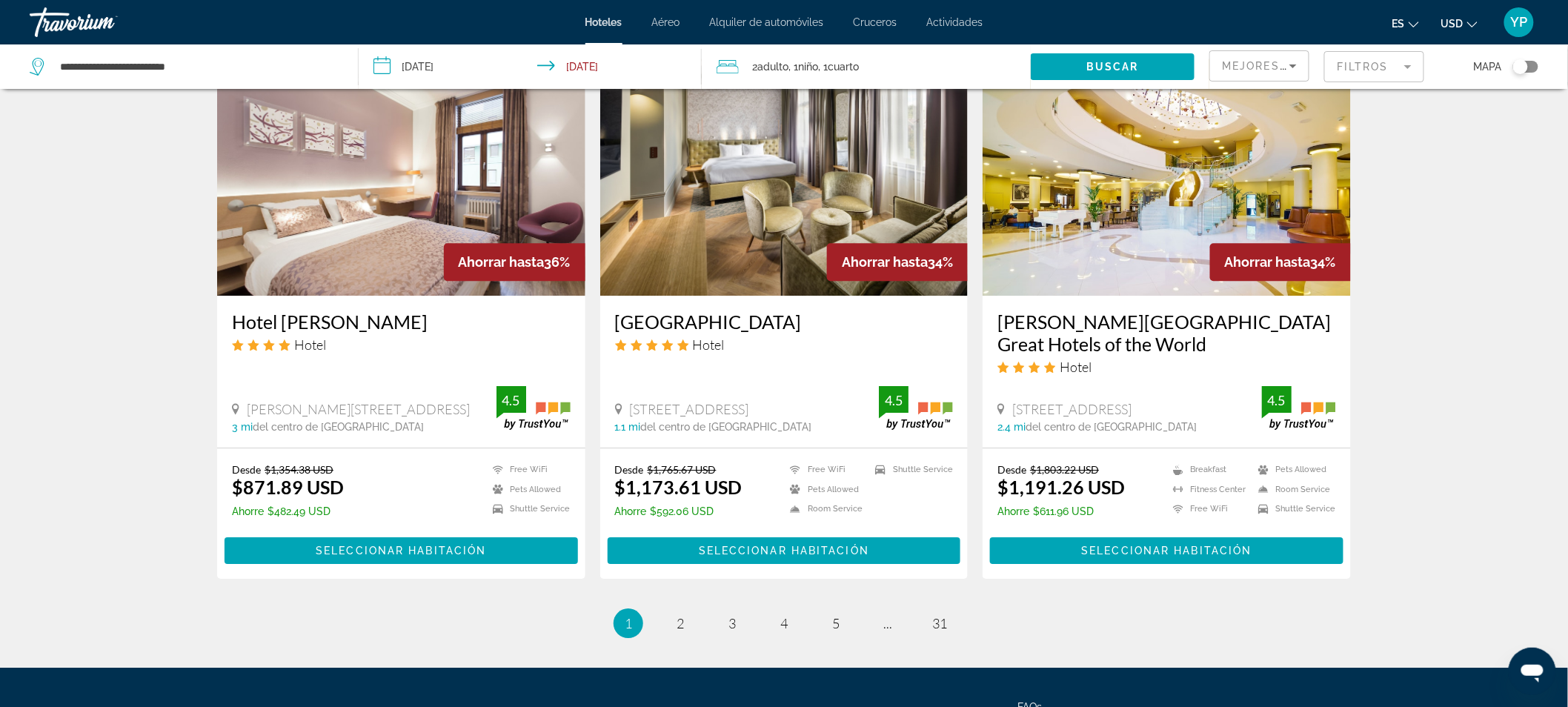
scroll to position [1709, 0]
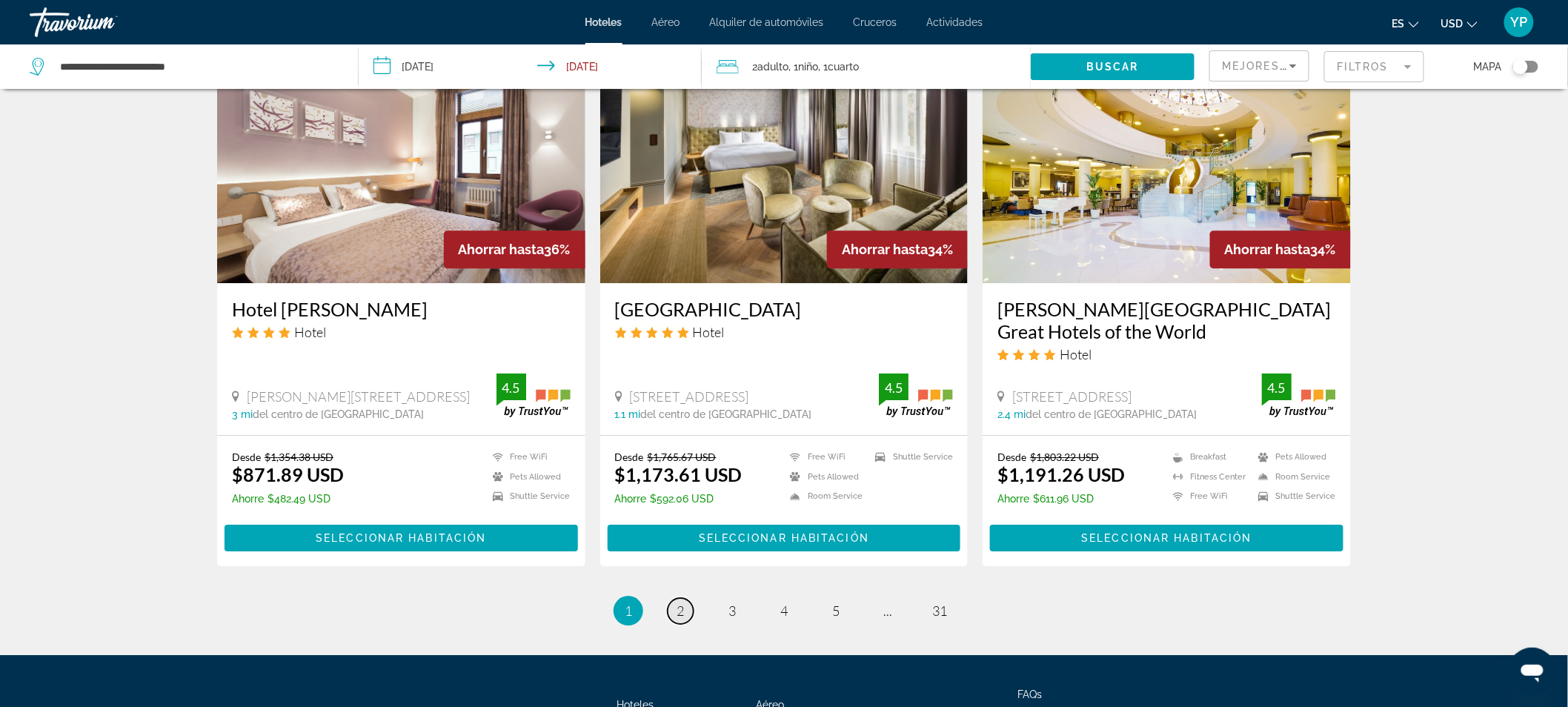
click at [685, 598] on link "page 2" at bounding box center [681, 612] width 26 height 26
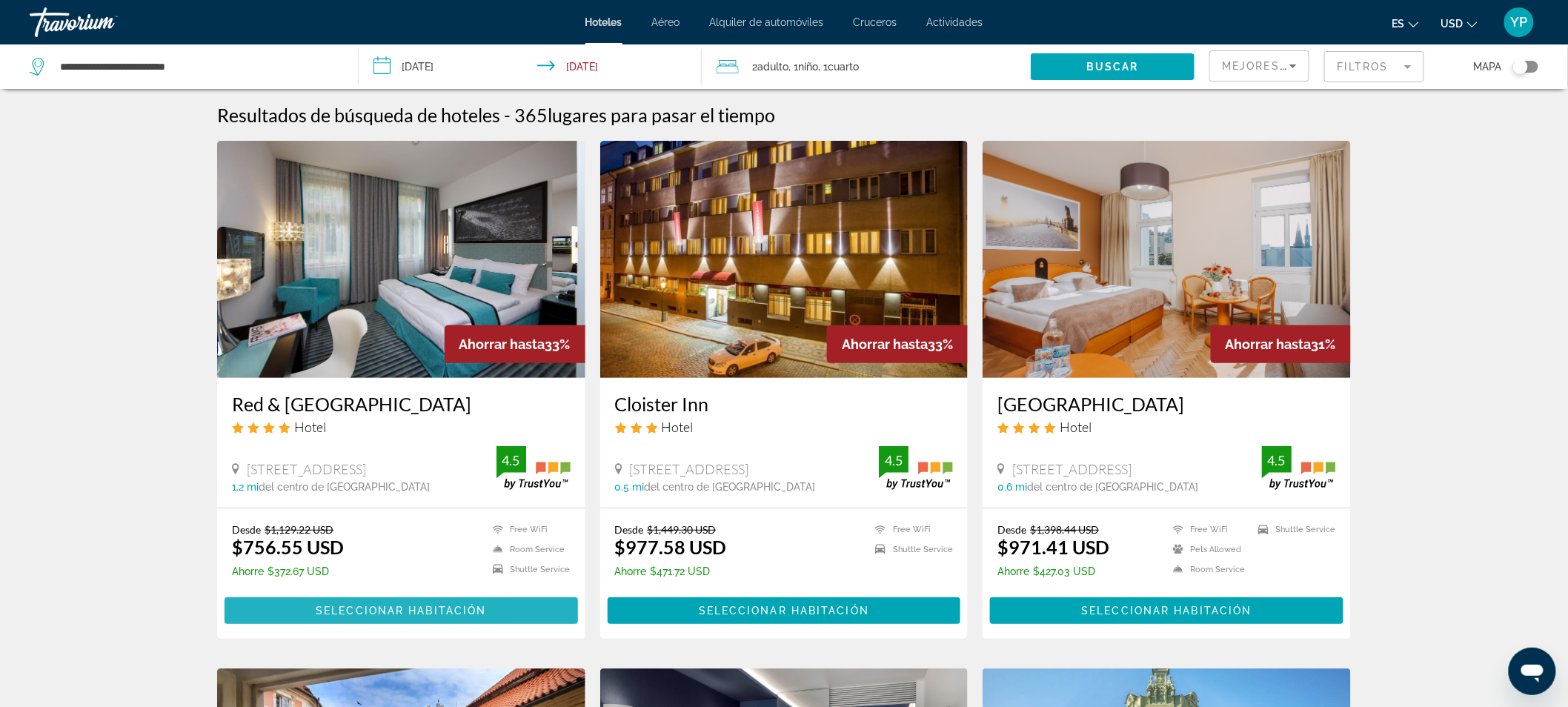
click at [356, 606] on span "Seleccionar habitación" at bounding box center [400, 611] width 170 height 12
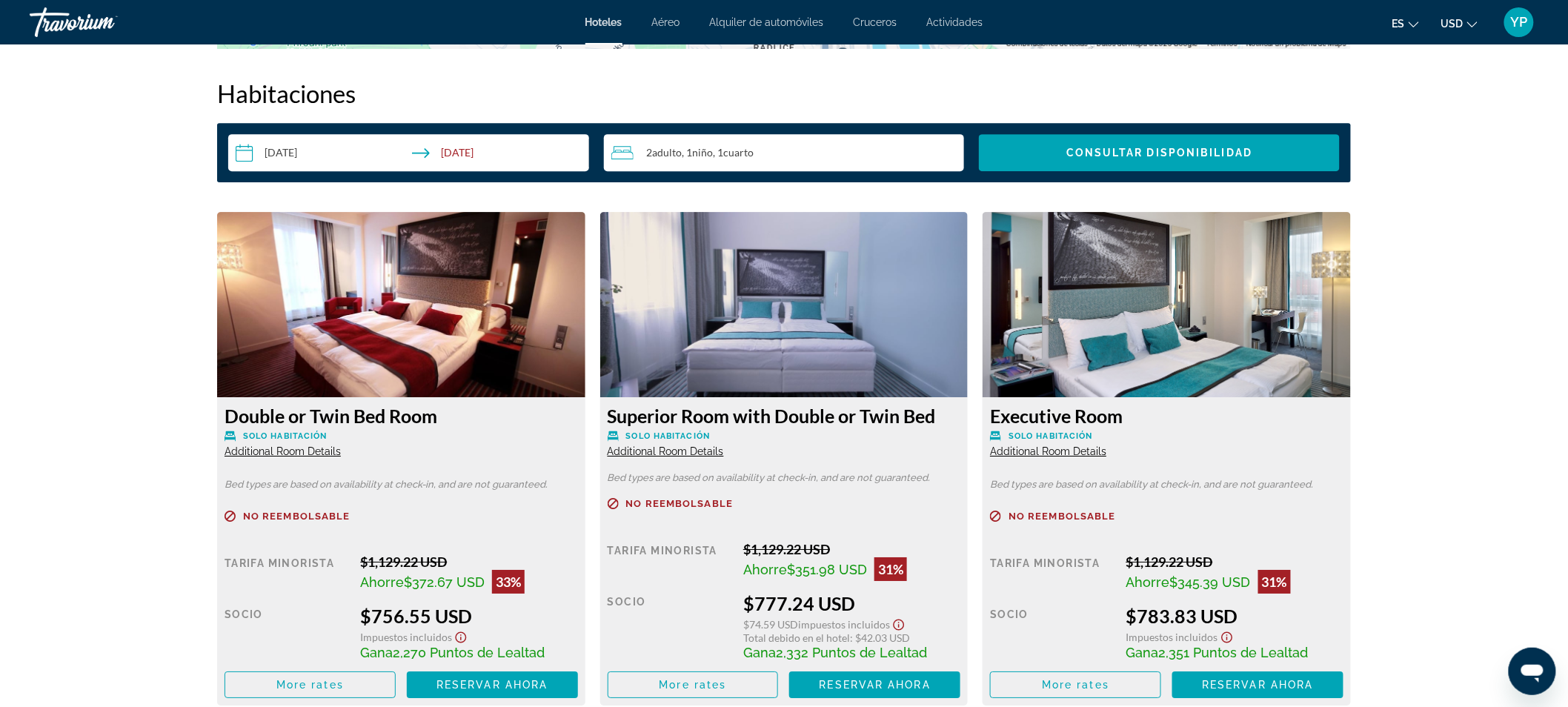
scroll to position [1809, 0]
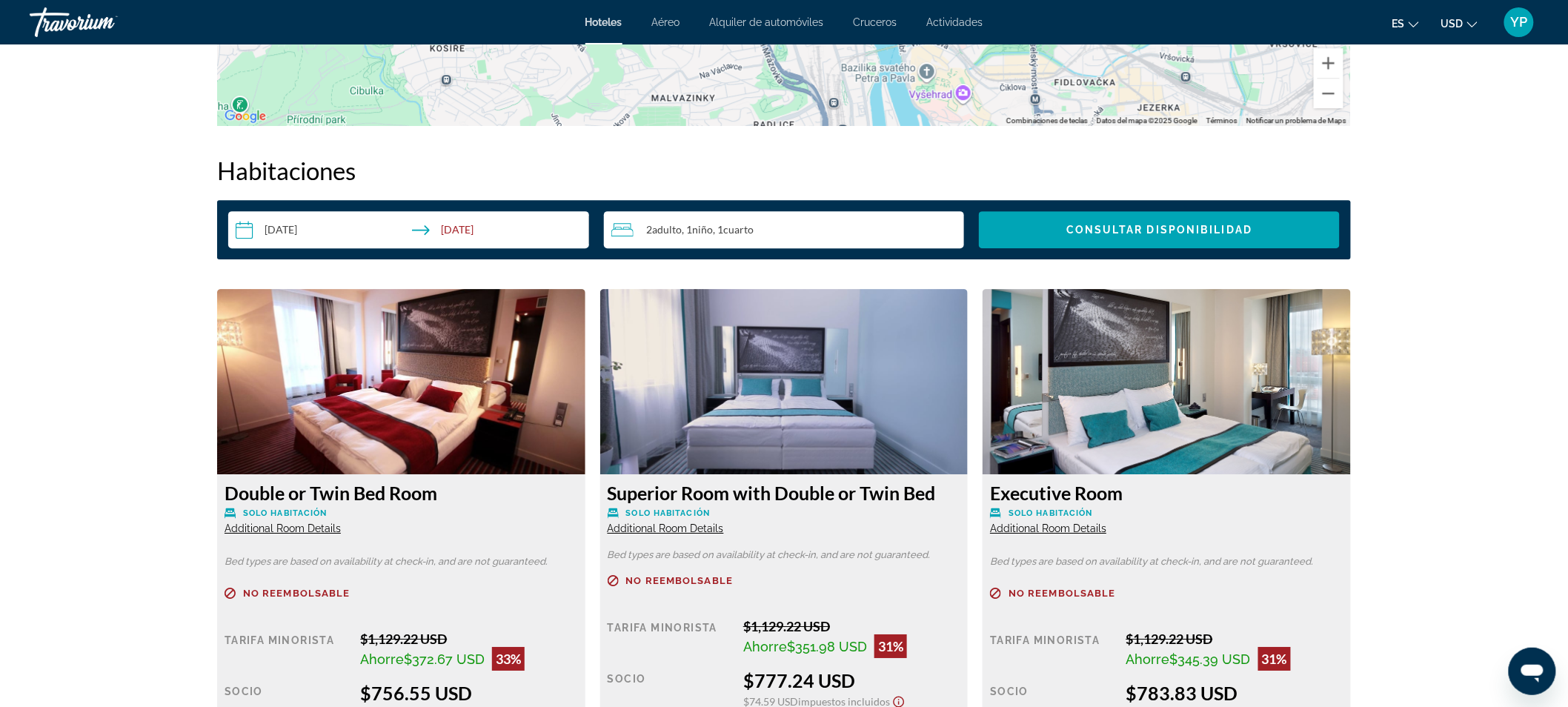
click at [286, 228] on input "**********" at bounding box center [412, 232] width 367 height 42
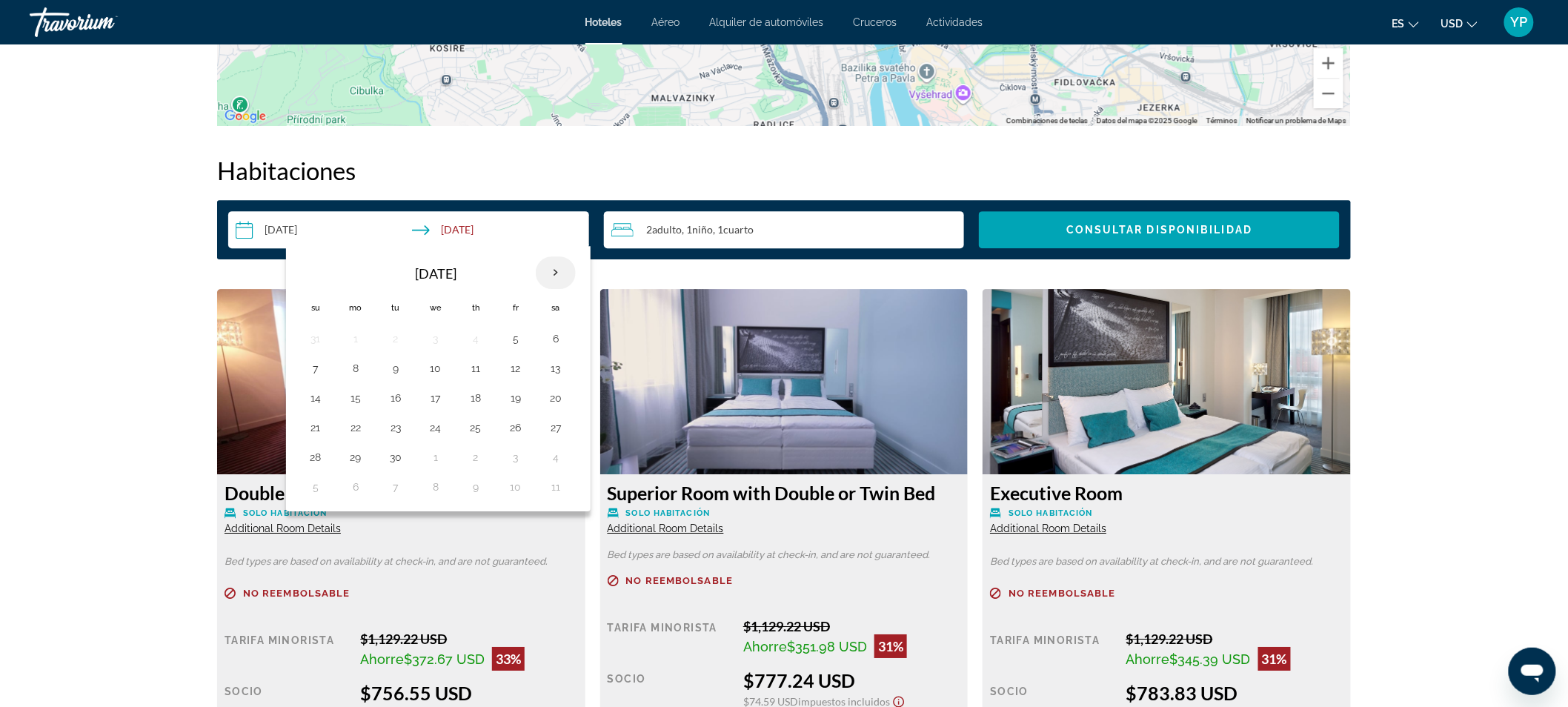
click at [546, 279] on th "Next month" at bounding box center [556, 273] width 40 height 33
click at [395, 361] on button "7" at bounding box center [395, 368] width 24 height 21
click at [668, 277] on div "**********" at bounding box center [784, 476] width 1134 height 642
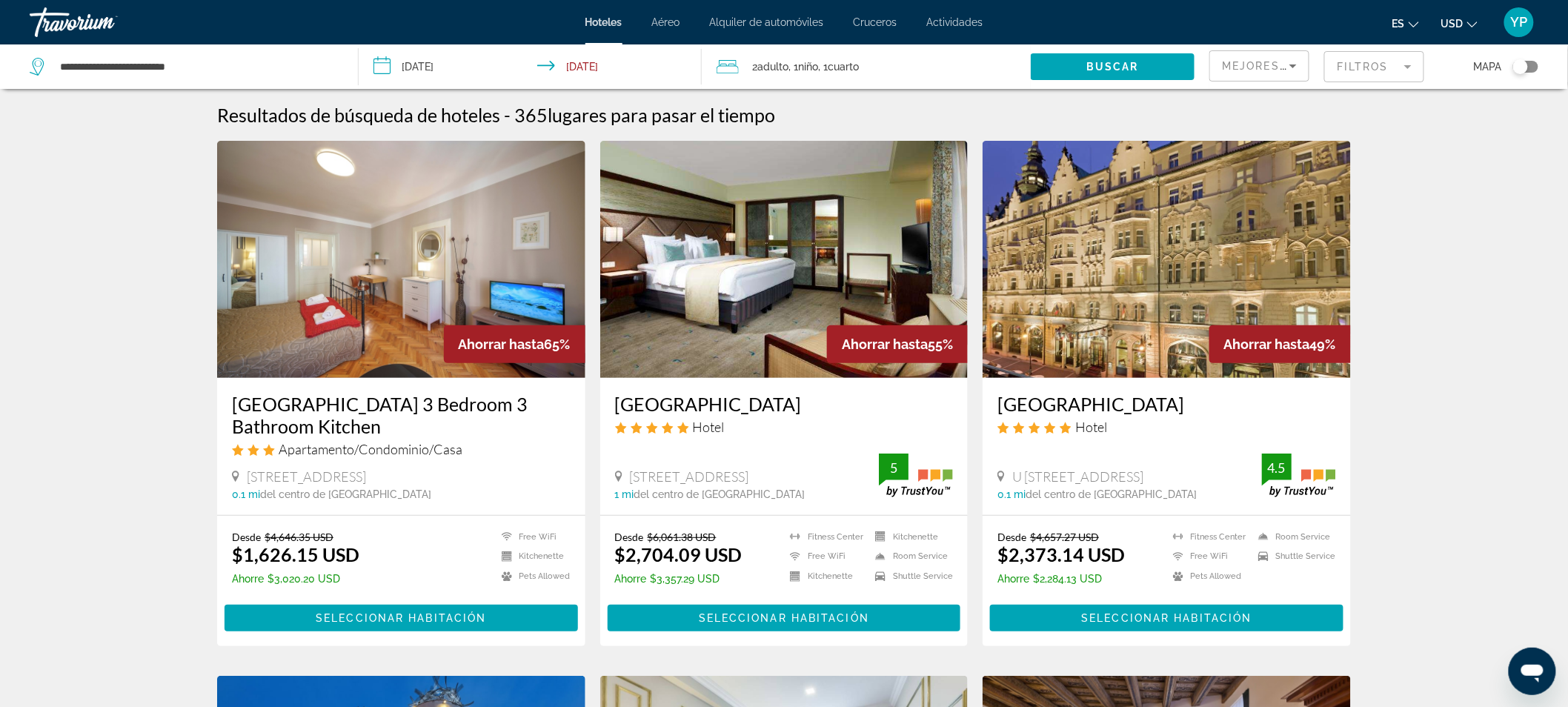
click at [436, 56] on input "**********" at bounding box center [534, 69] width 350 height 49
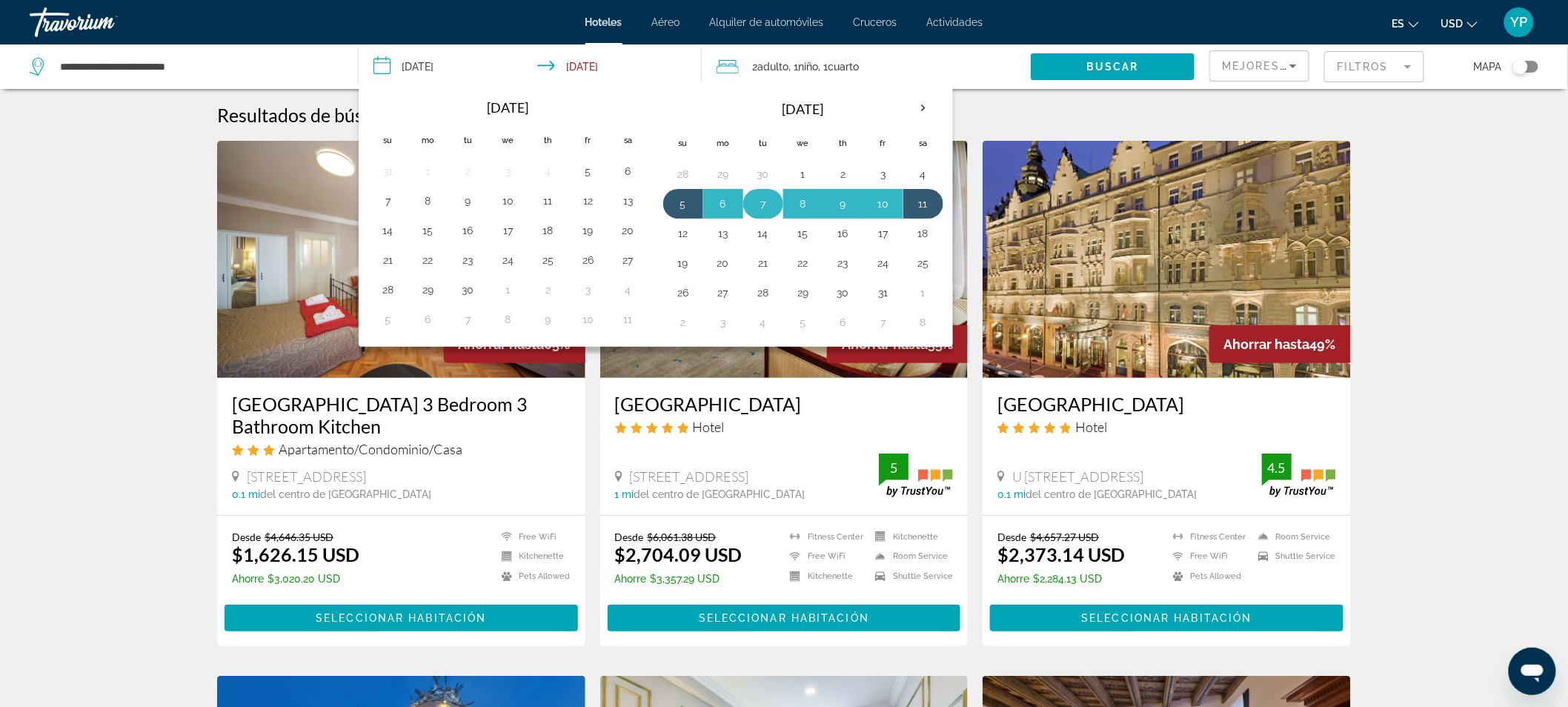
click at [764, 203] on button "7" at bounding box center [763, 203] width 24 height 21
click at [927, 198] on button "11" at bounding box center [923, 203] width 24 height 21
type input "**********"
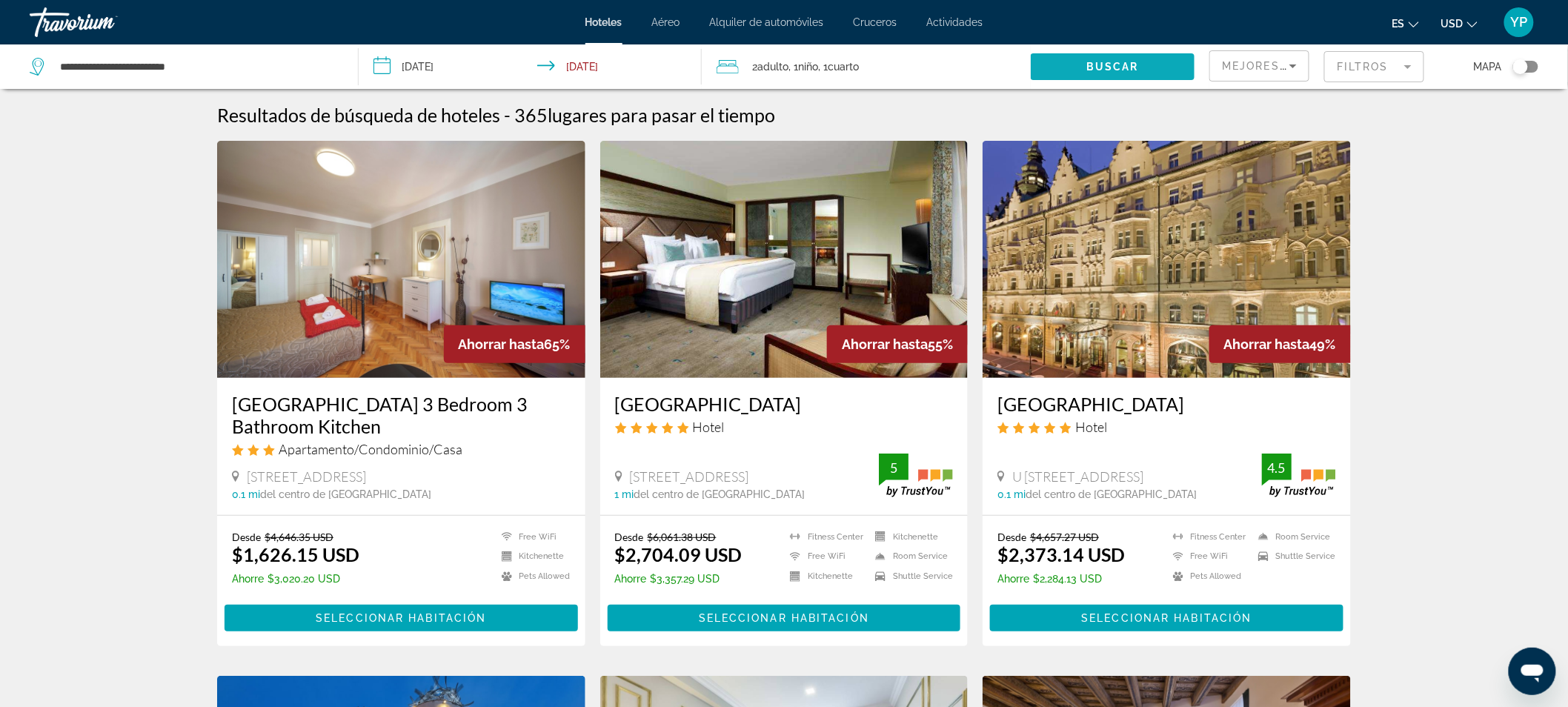
click at [1054, 67] on span "Search widget" at bounding box center [1113, 67] width 164 height 35
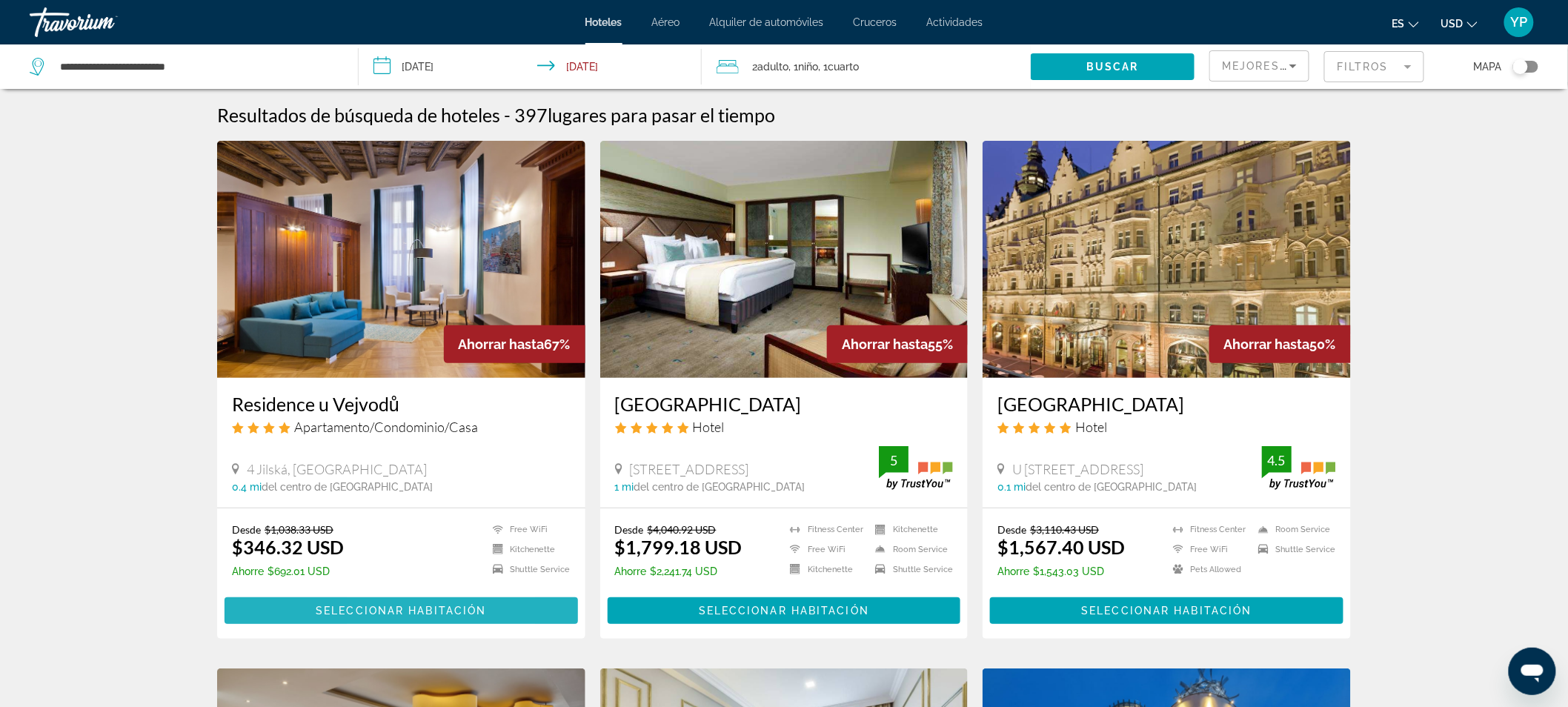
click at [368, 608] on span "Seleccionar habitación" at bounding box center [400, 611] width 170 height 12
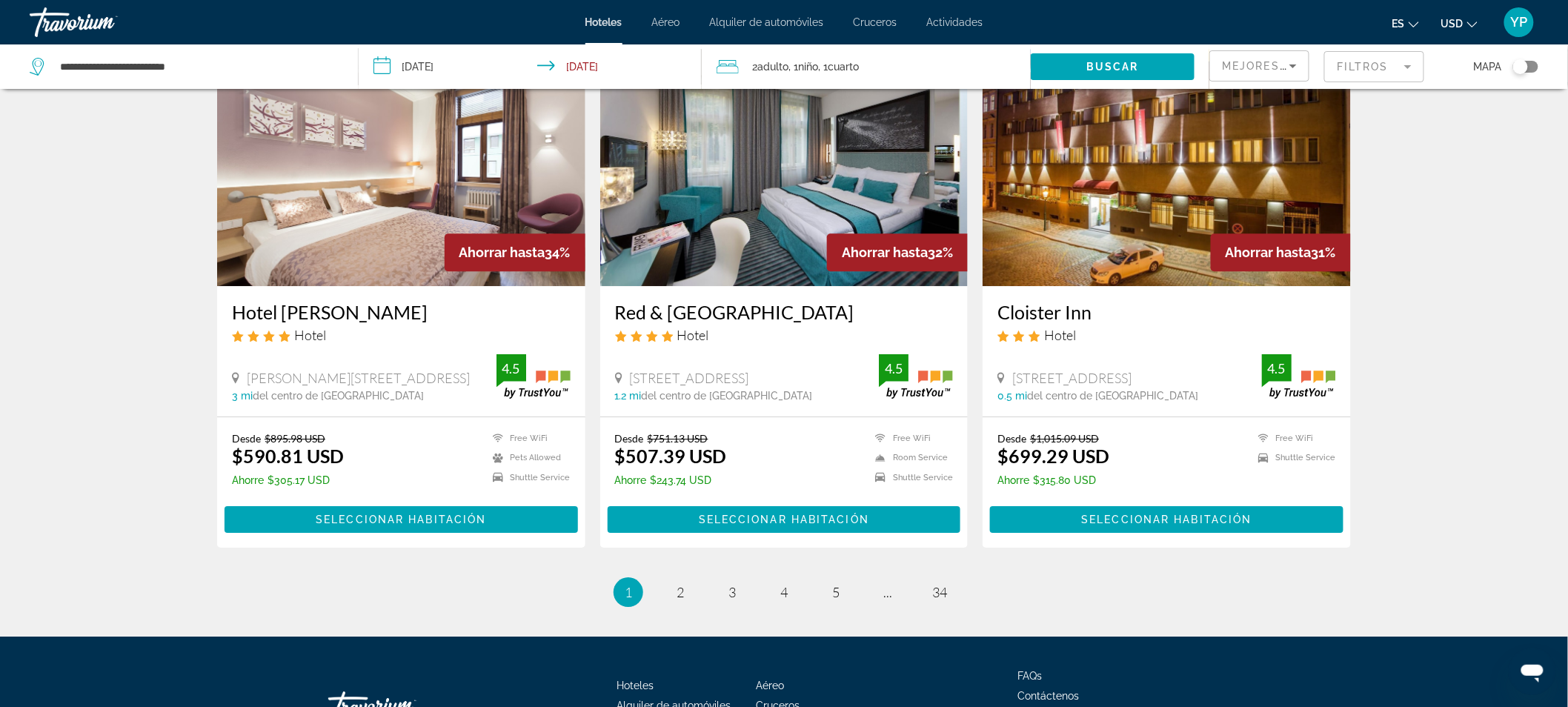
scroll to position [1731, 0]
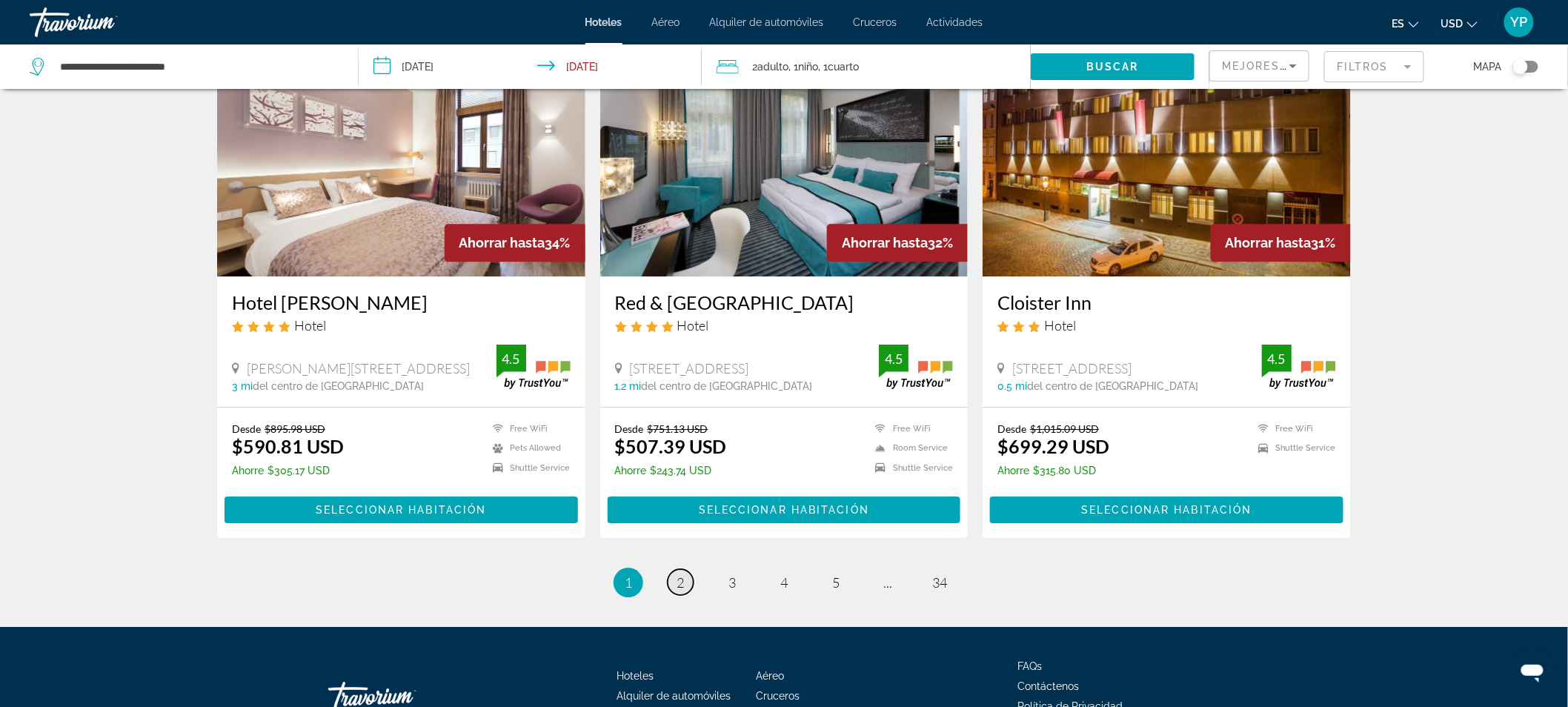
click at [676, 570] on link "page 2" at bounding box center [681, 583] width 26 height 26
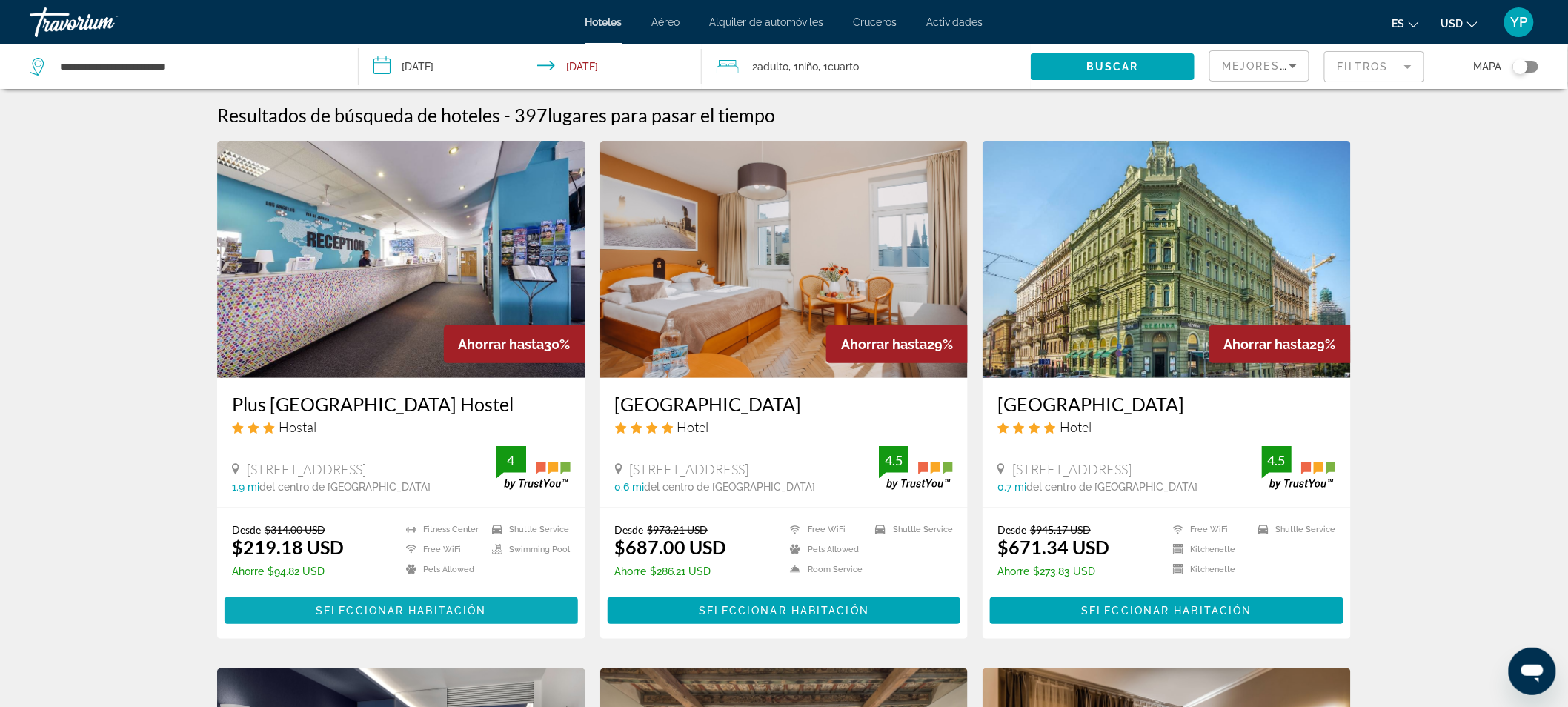
click at [433, 605] on span "Seleccionar habitación" at bounding box center [400, 611] width 170 height 12
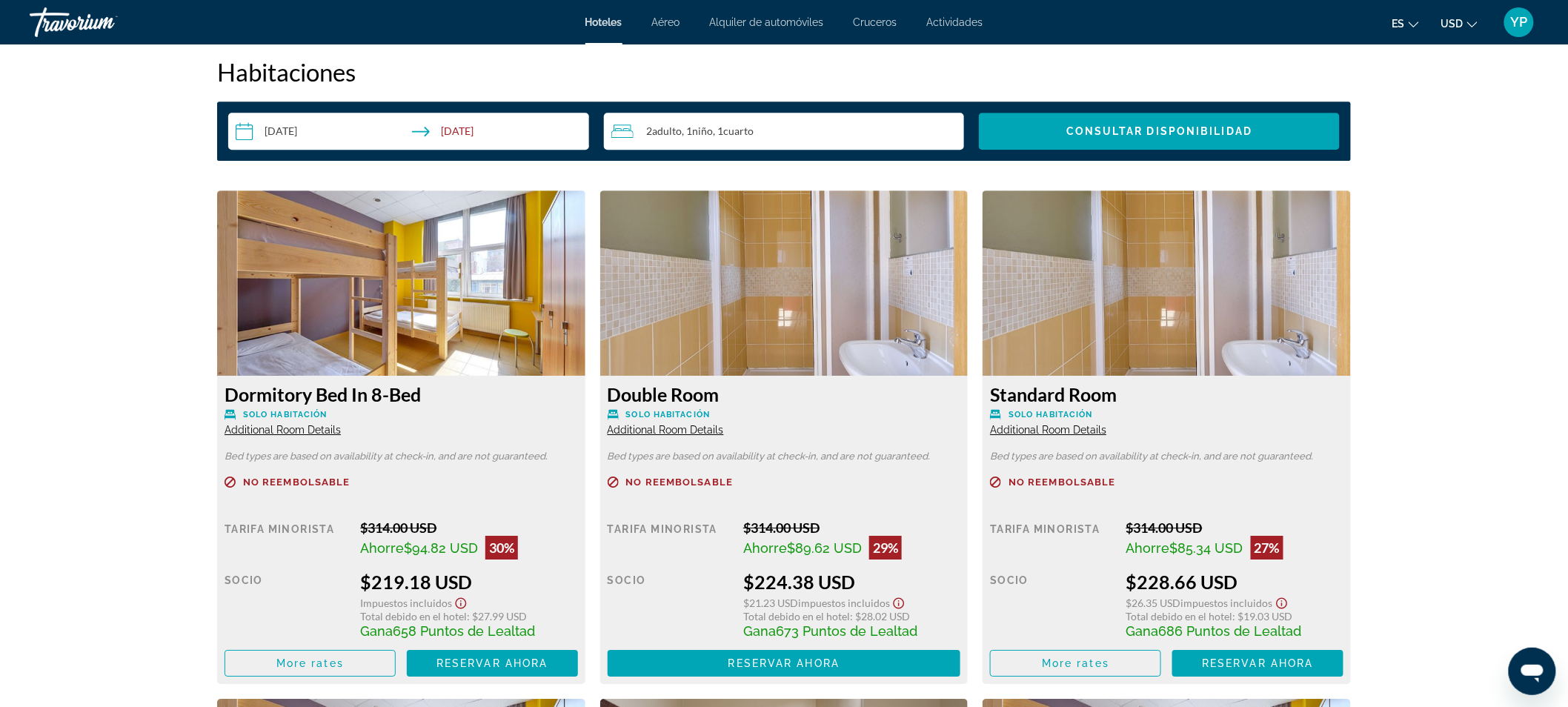
scroll to position [1726, 0]
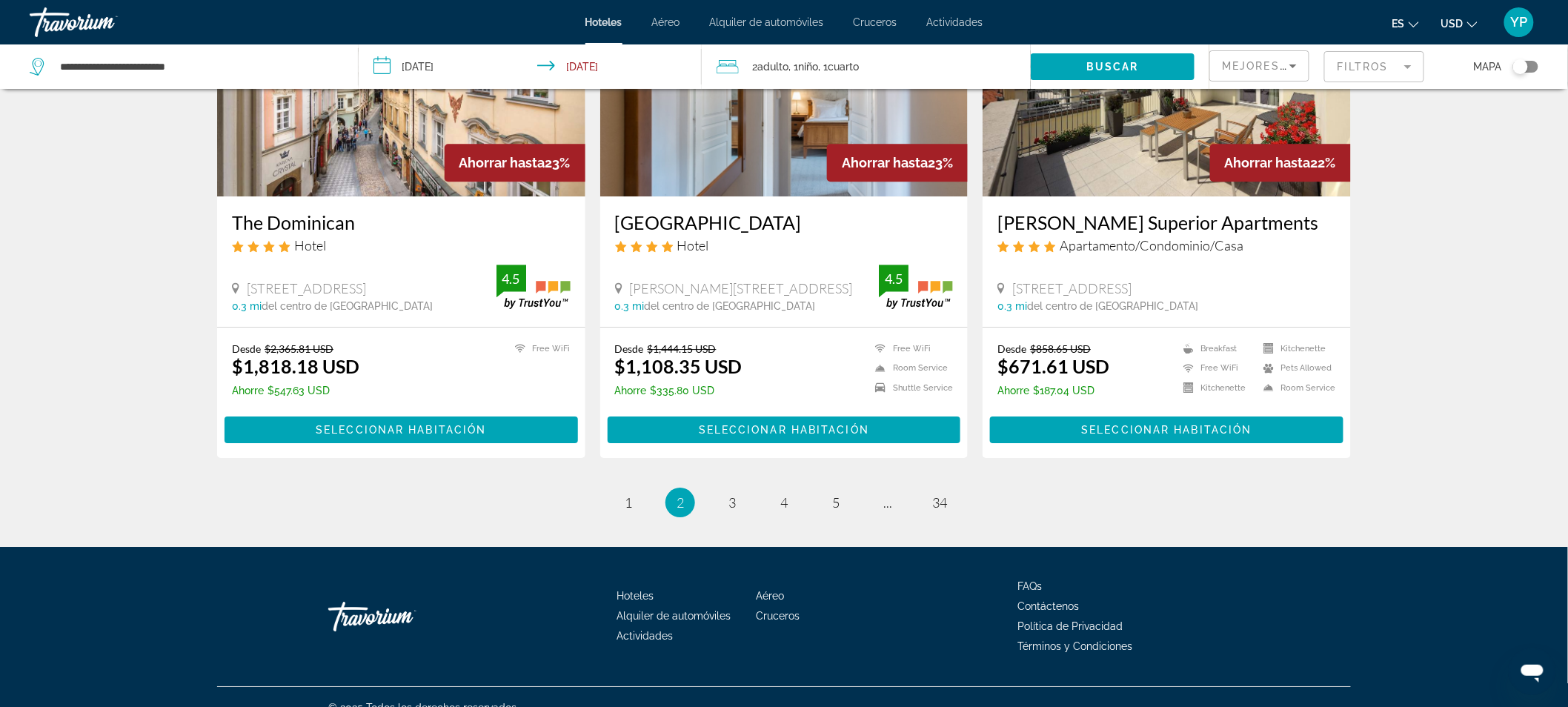
scroll to position [1772, 0]
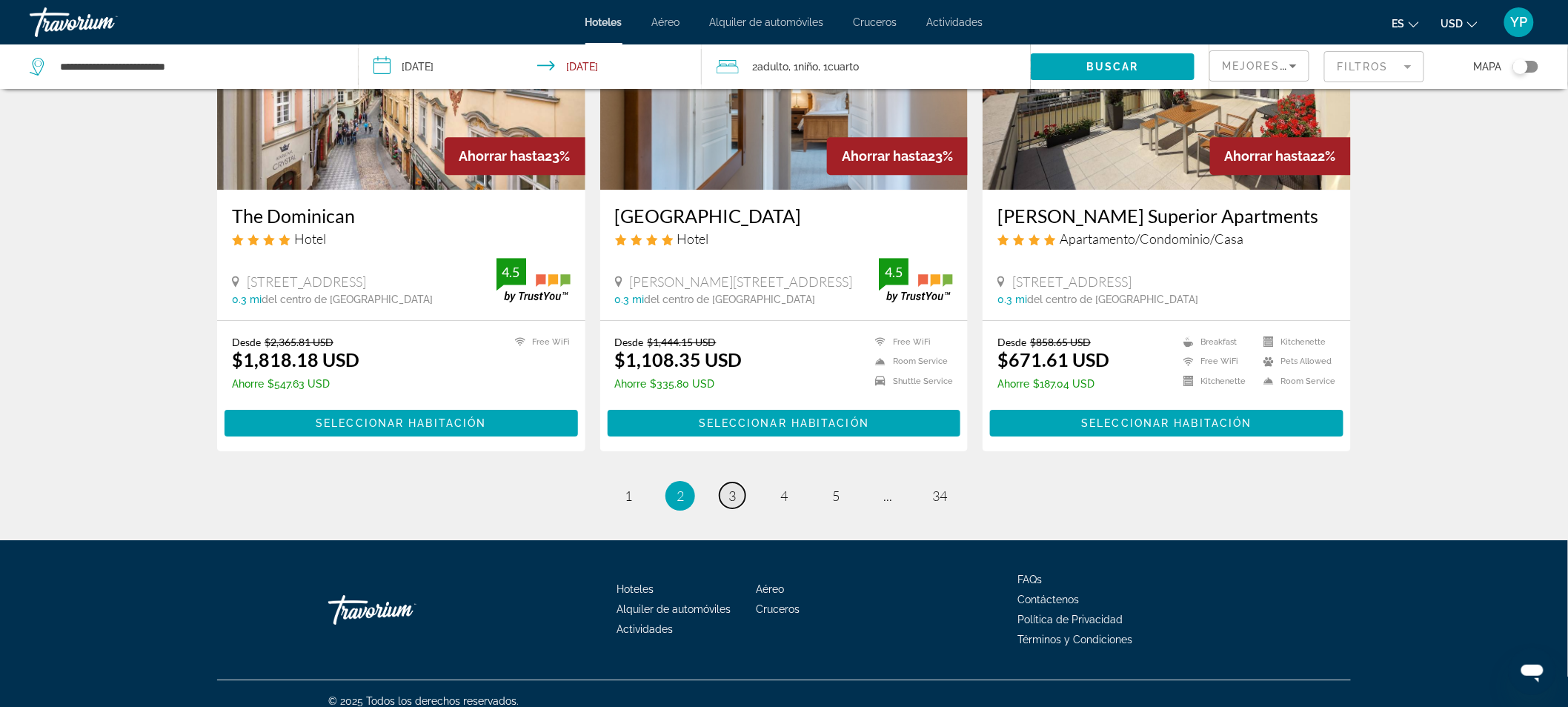
click at [735, 505] on link "page 3" at bounding box center [733, 496] width 26 height 26
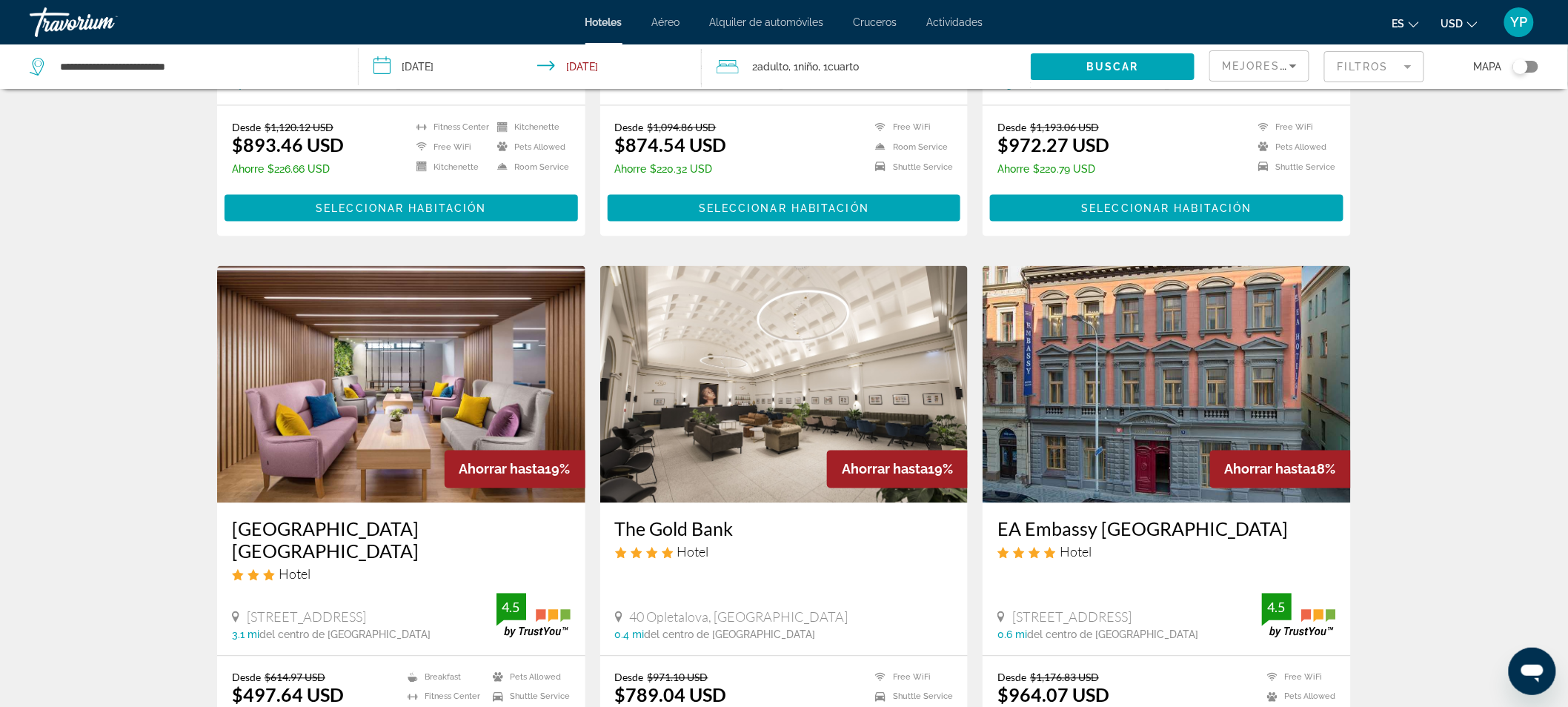
scroll to position [1039, 0]
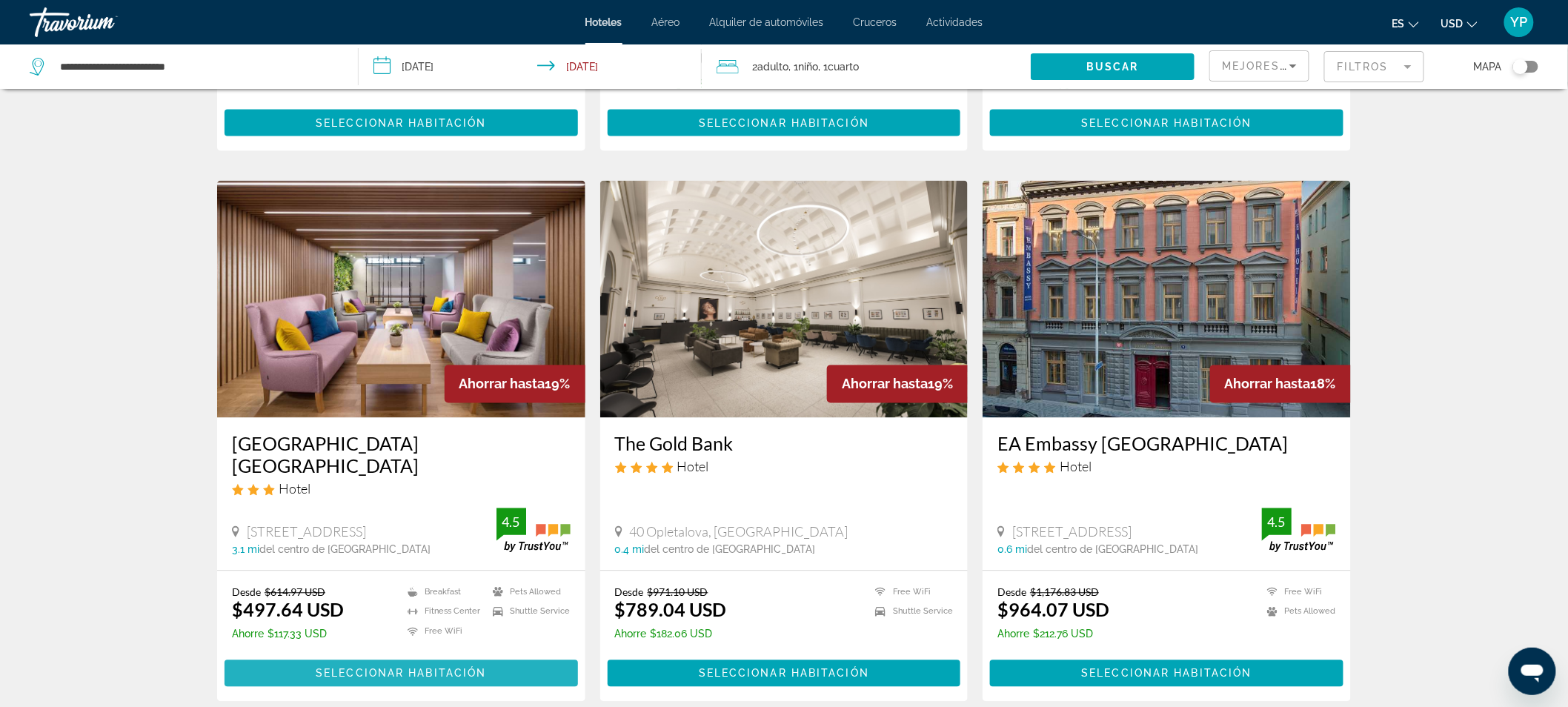
click at [489, 656] on span "Main content" at bounding box center [401, 673] width 353 height 35
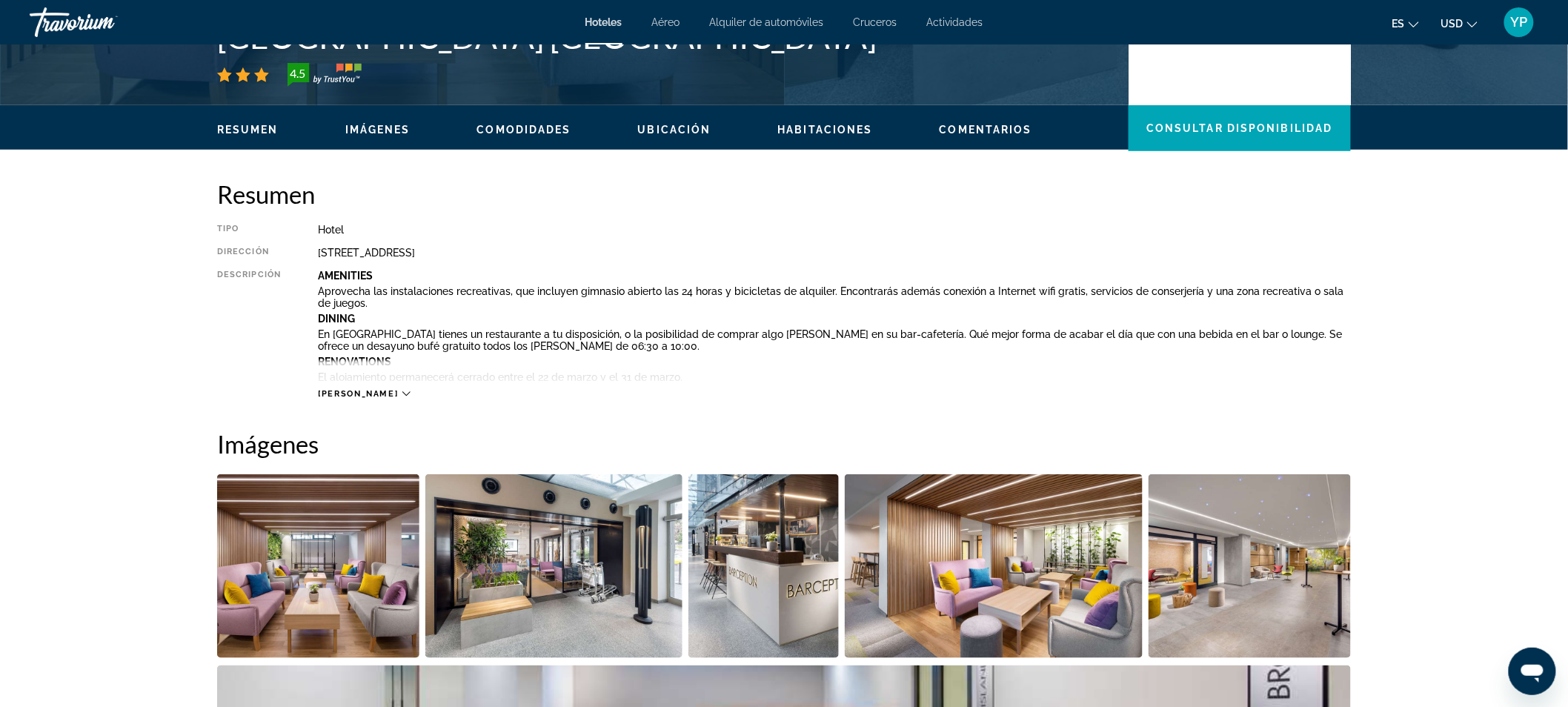
scroll to position [315, 0]
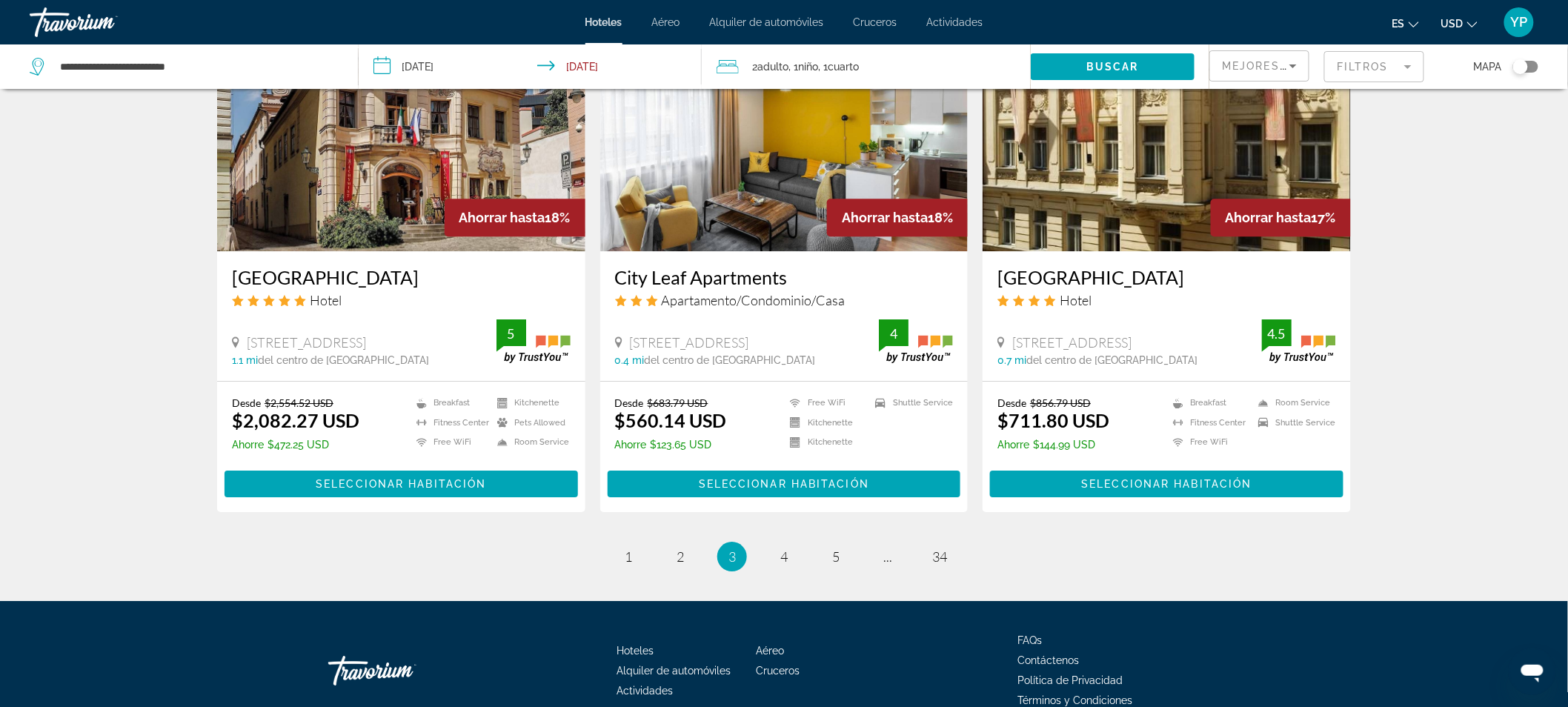
scroll to position [1769, 0]
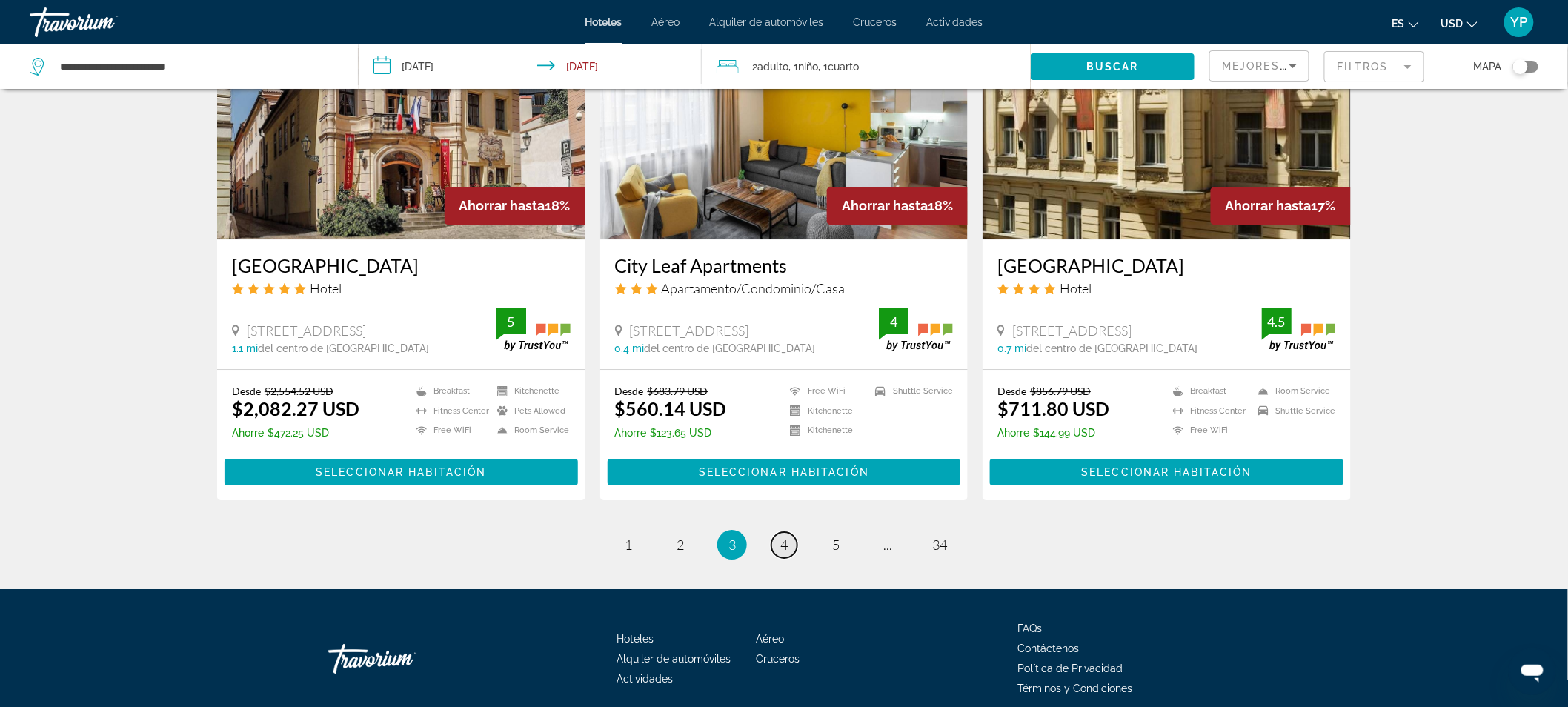
click at [784, 537] on span "4" at bounding box center [784, 545] width 7 height 16
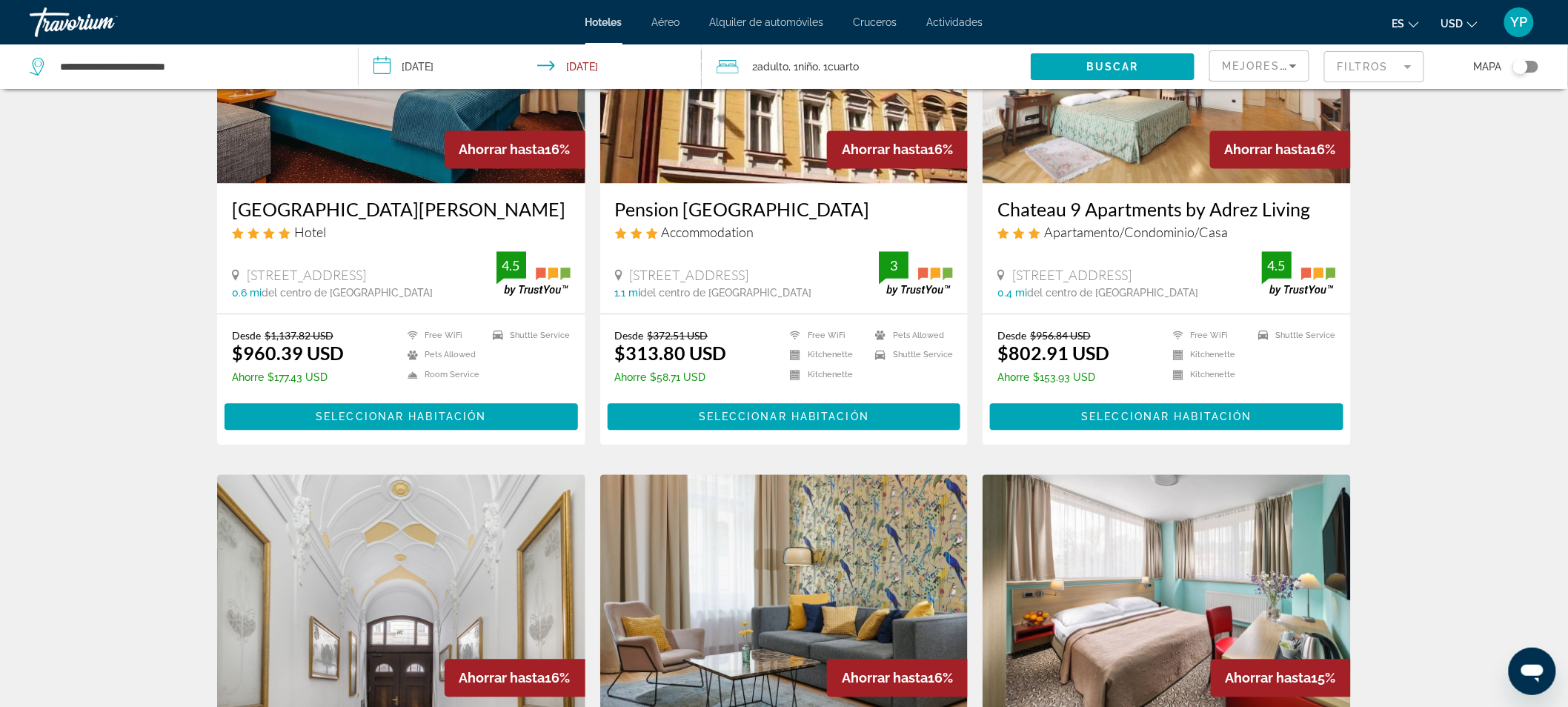
scroll to position [1272, 0]
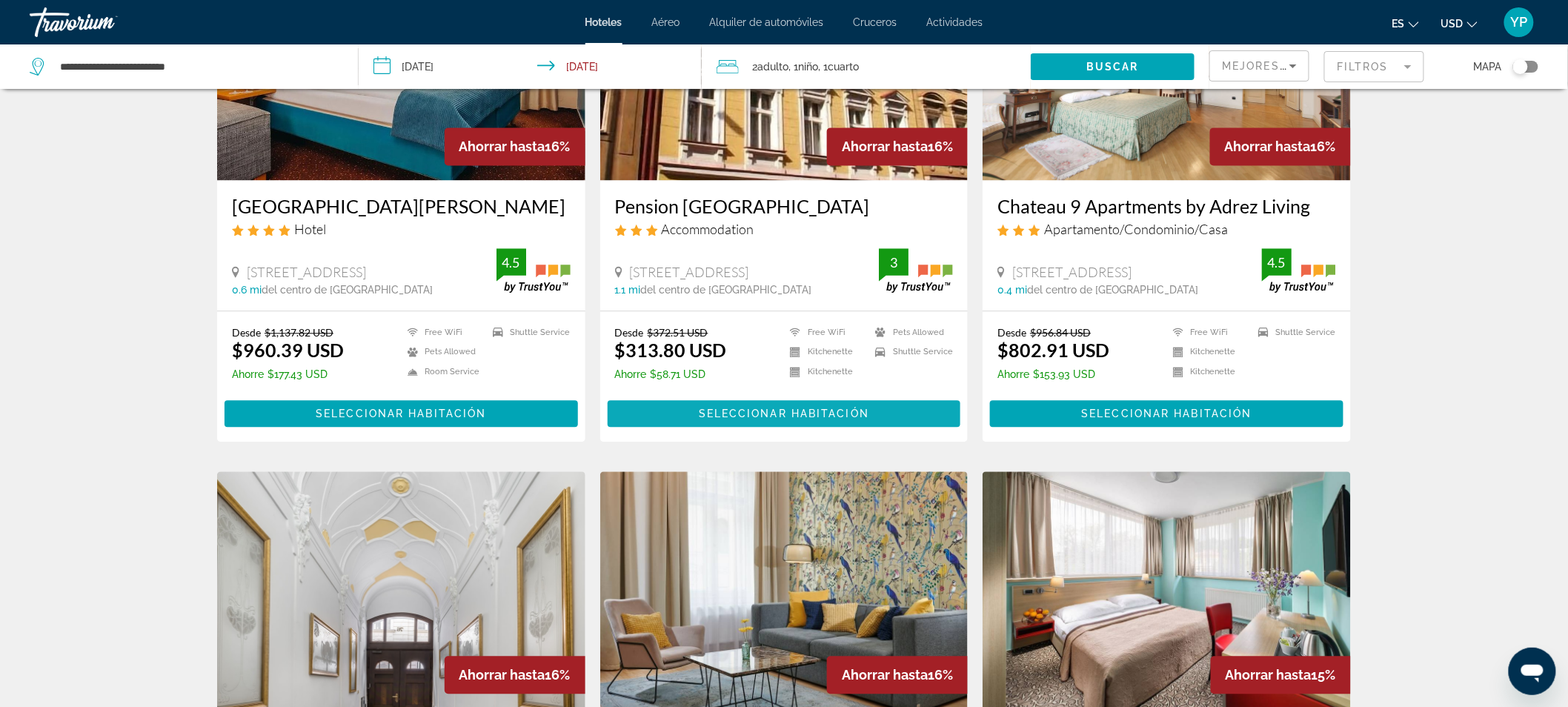
click at [880, 396] on span "Main content" at bounding box center [785, 414] width 353 height 35
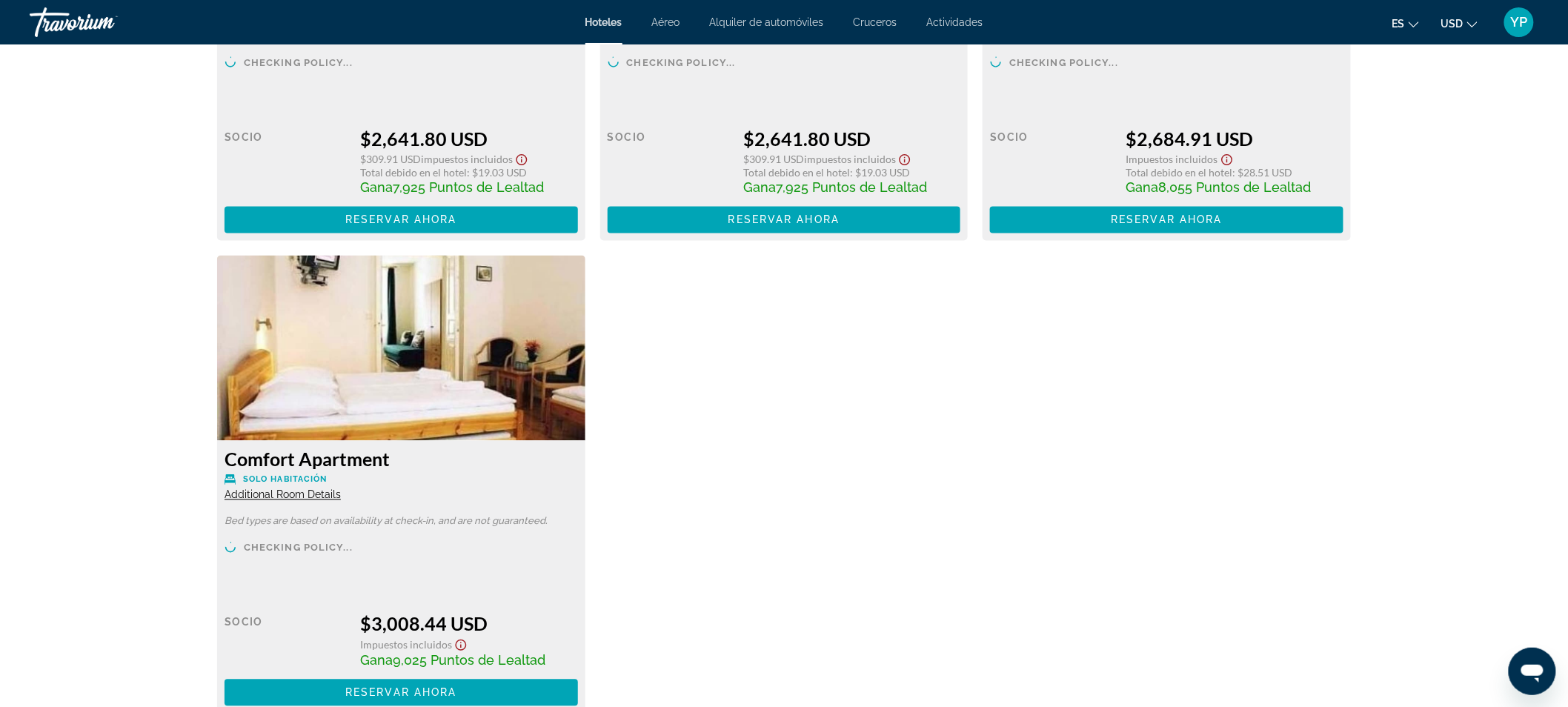
scroll to position [3214, 0]
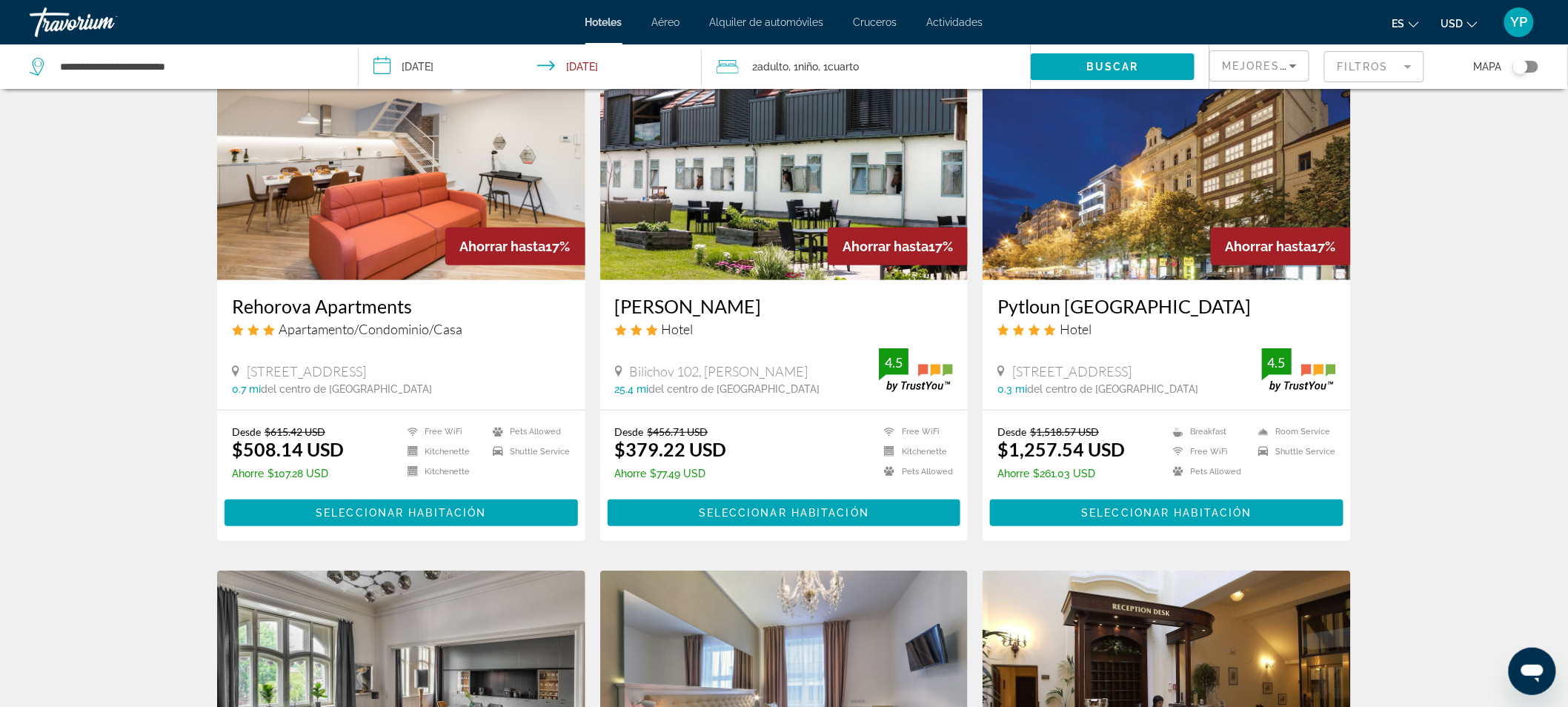
scroll to position [89, 0]
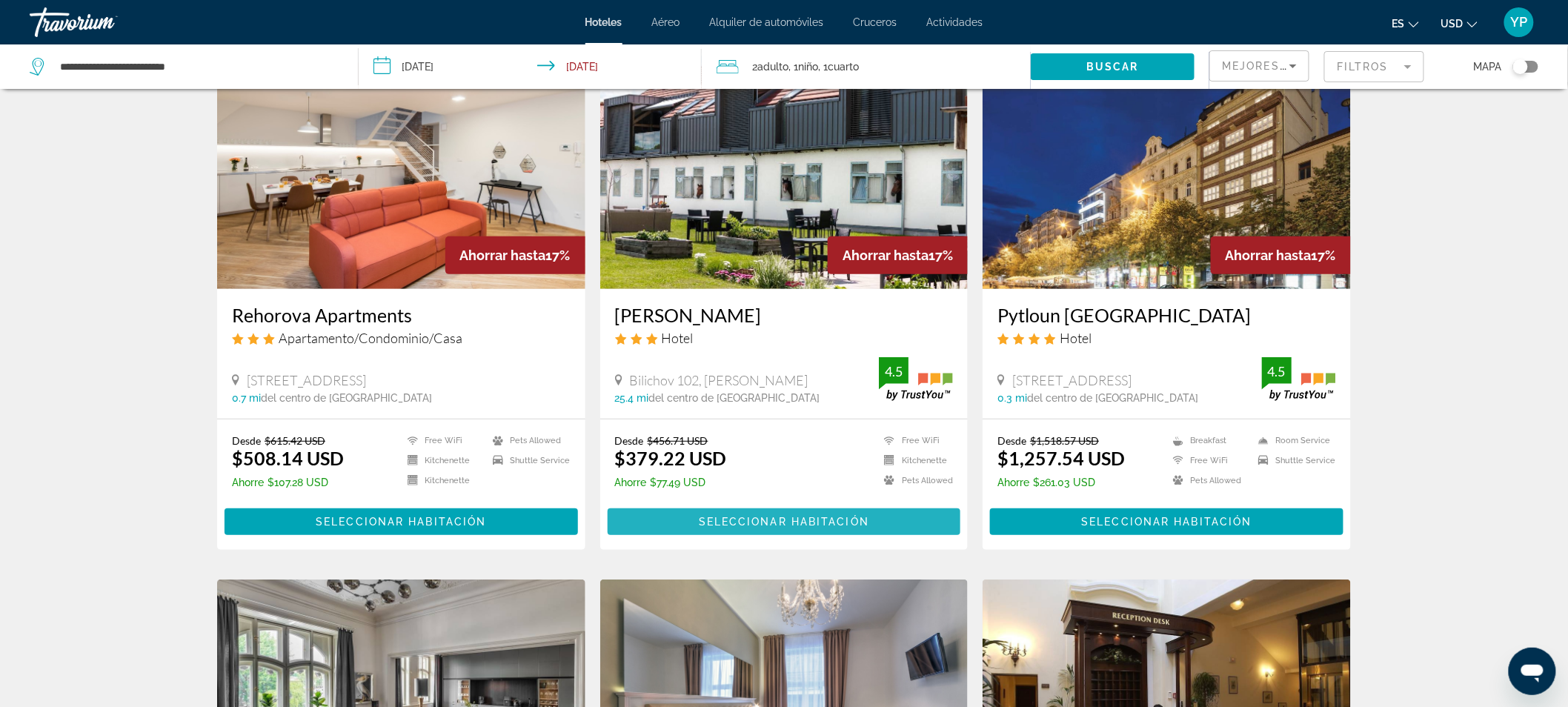
click at [805, 509] on span "Main content" at bounding box center [785, 521] width 353 height 35
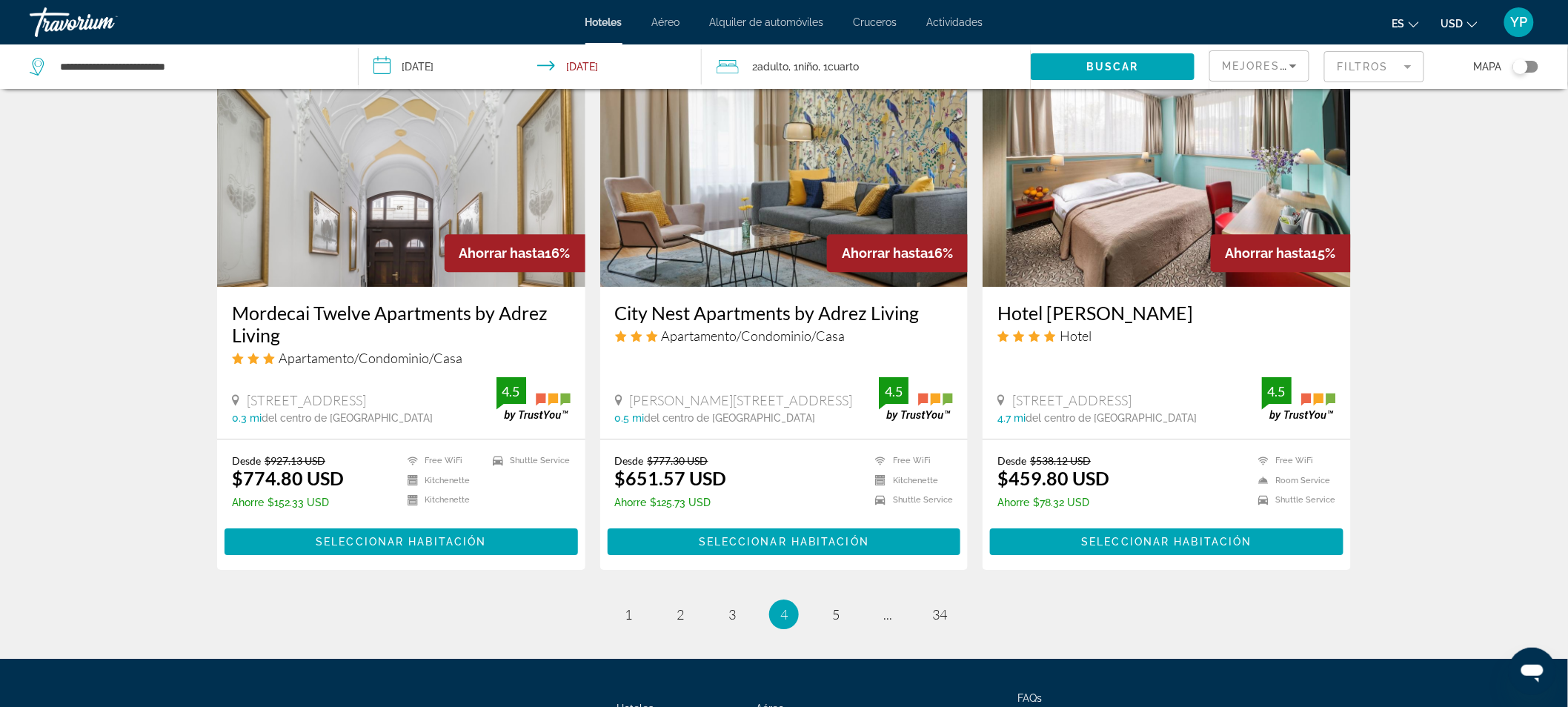
scroll to position [1699, 0]
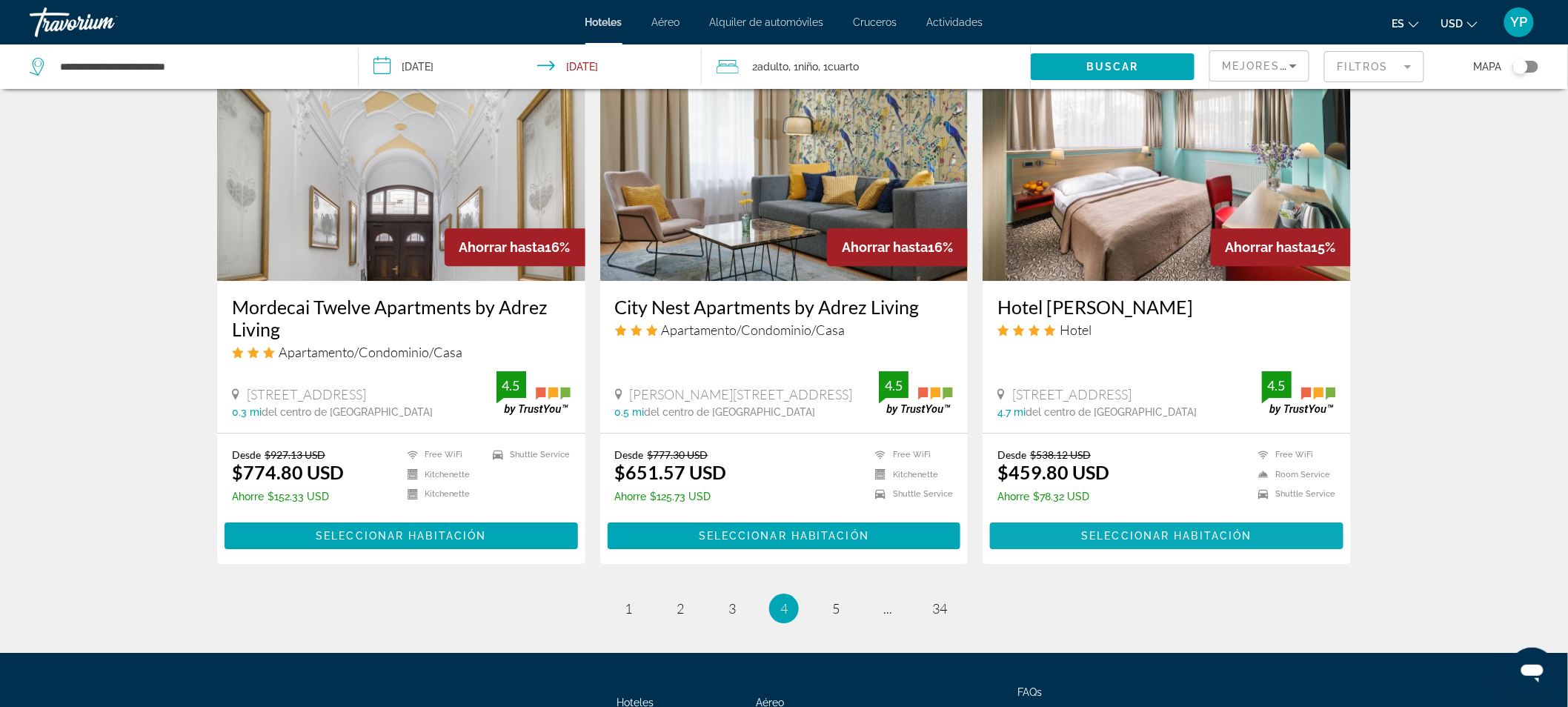
click at [1151, 518] on span "Main content" at bounding box center [1167, 535] width 353 height 35
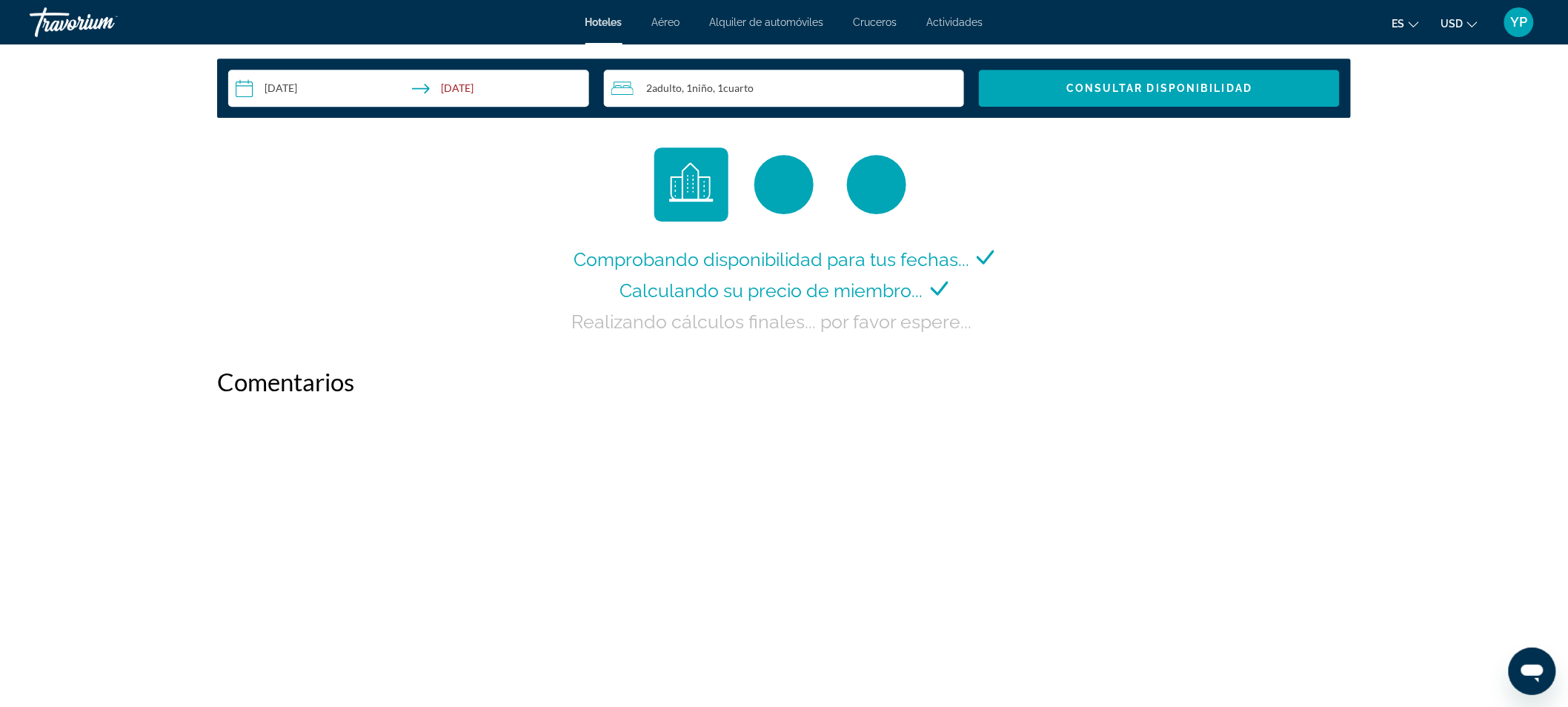
scroll to position [1878, 0]
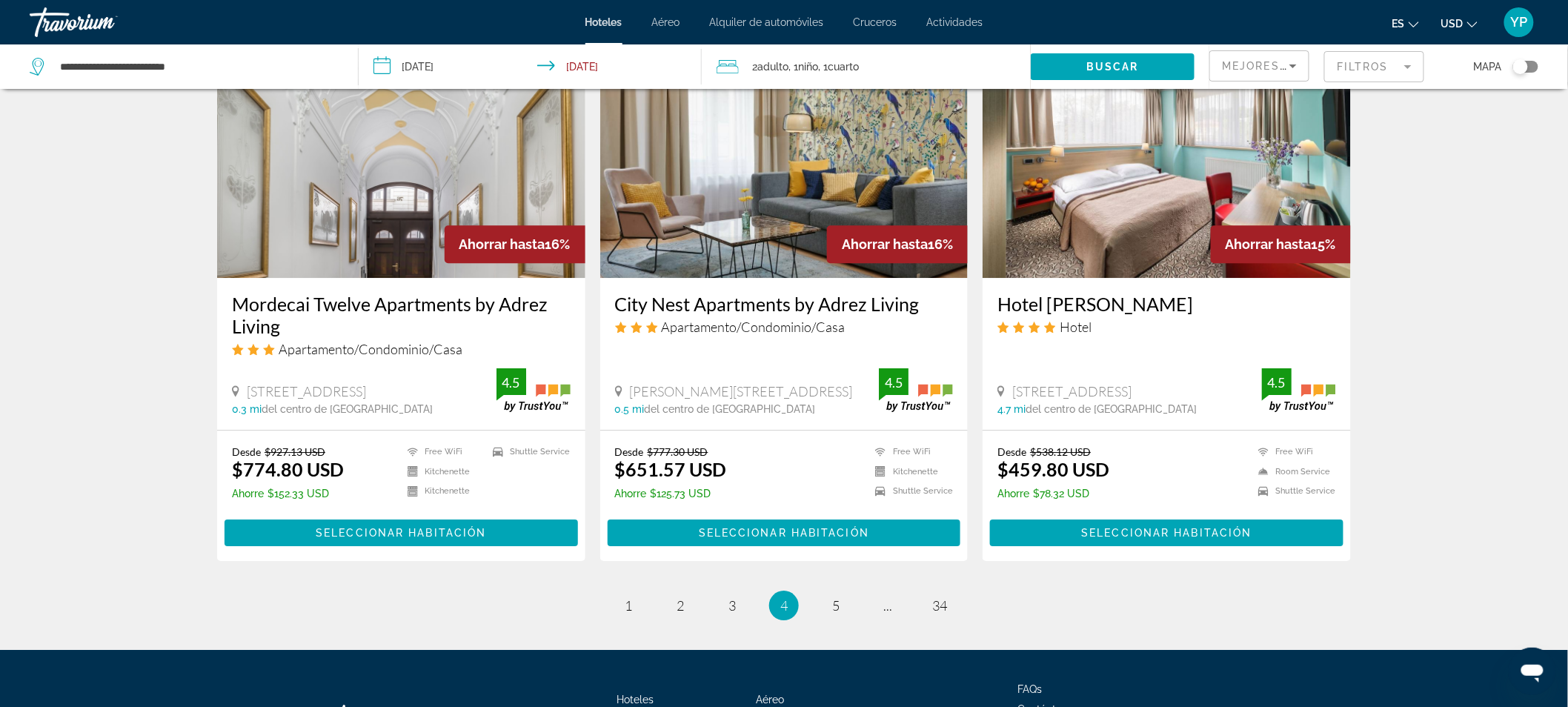
scroll to position [1736, 0]
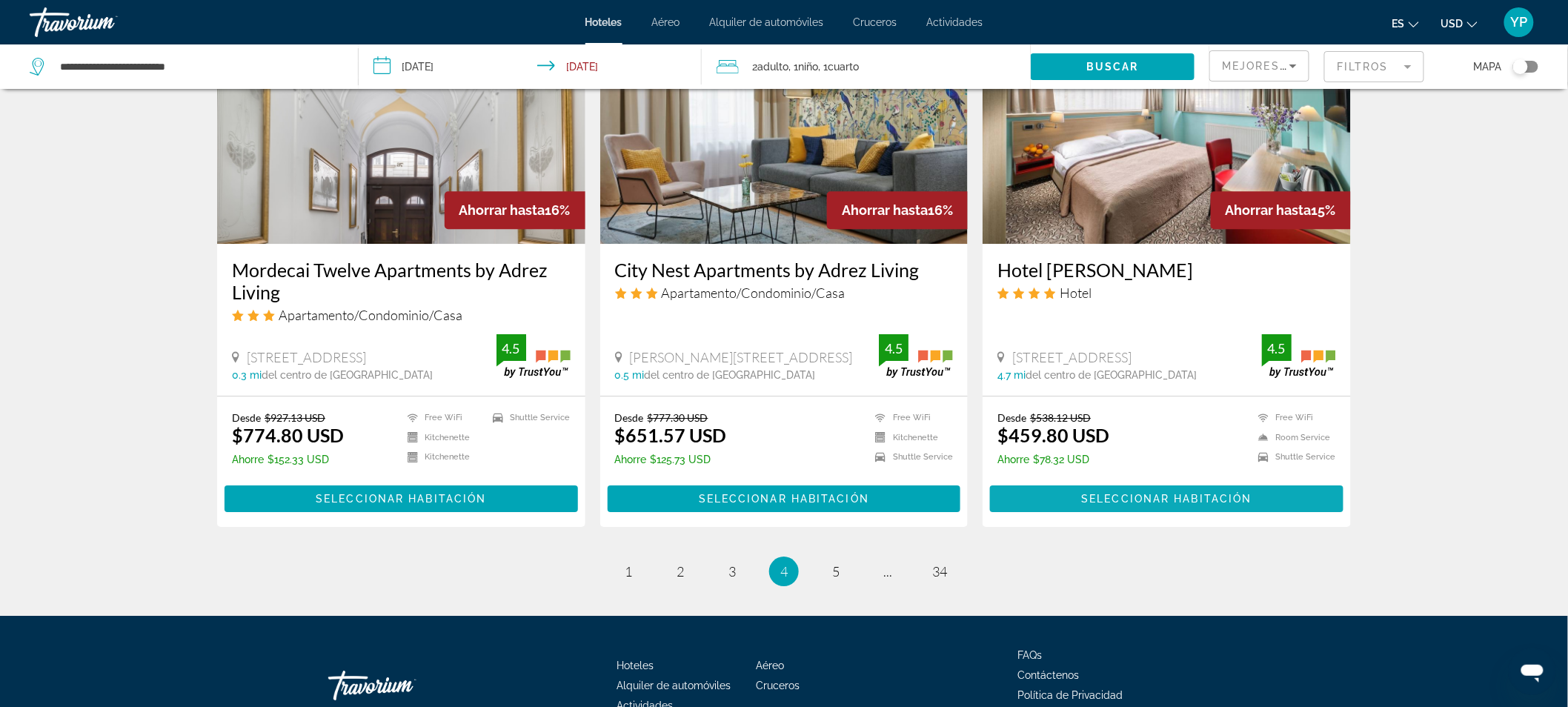
click at [1191, 493] on span "Seleccionar habitación" at bounding box center [1167, 499] width 170 height 12
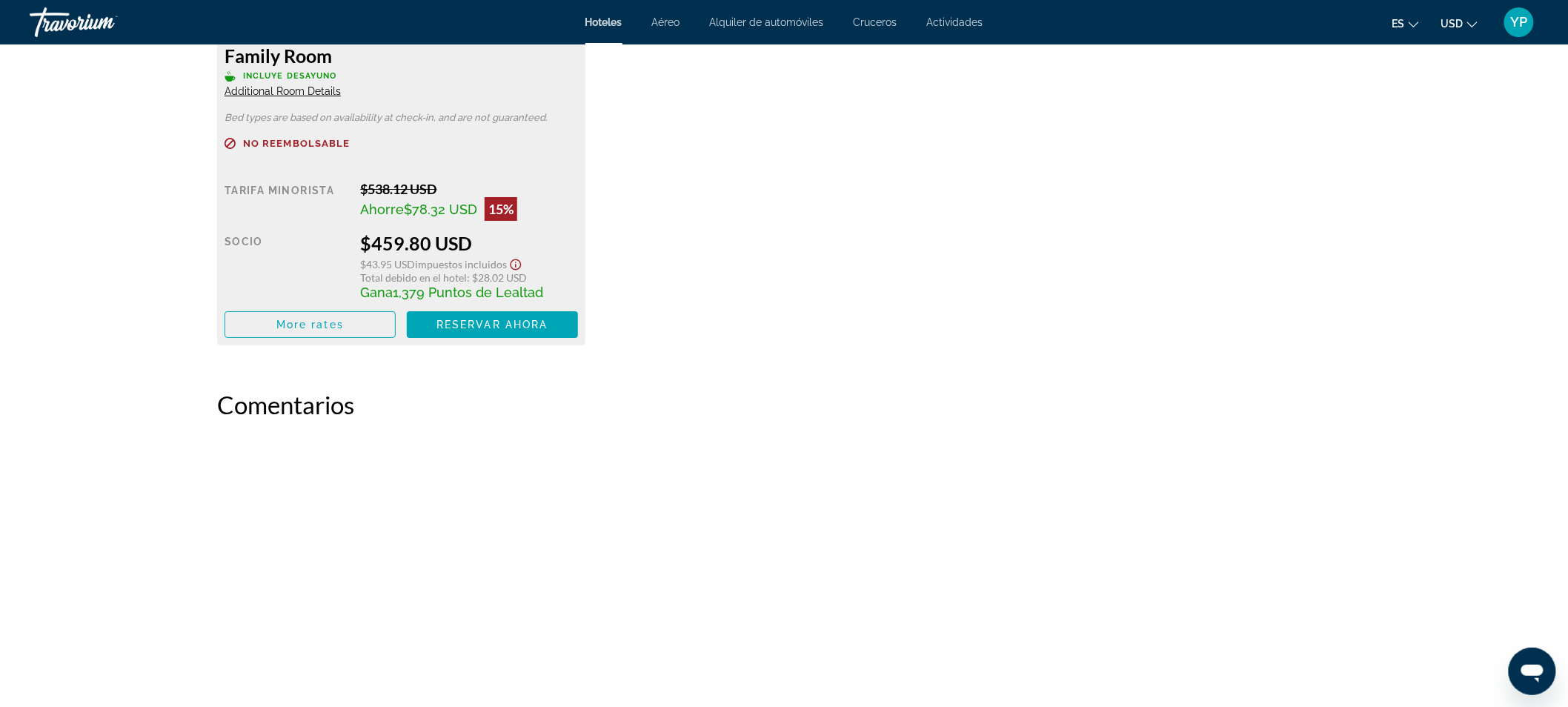
scroll to position [2142, 0]
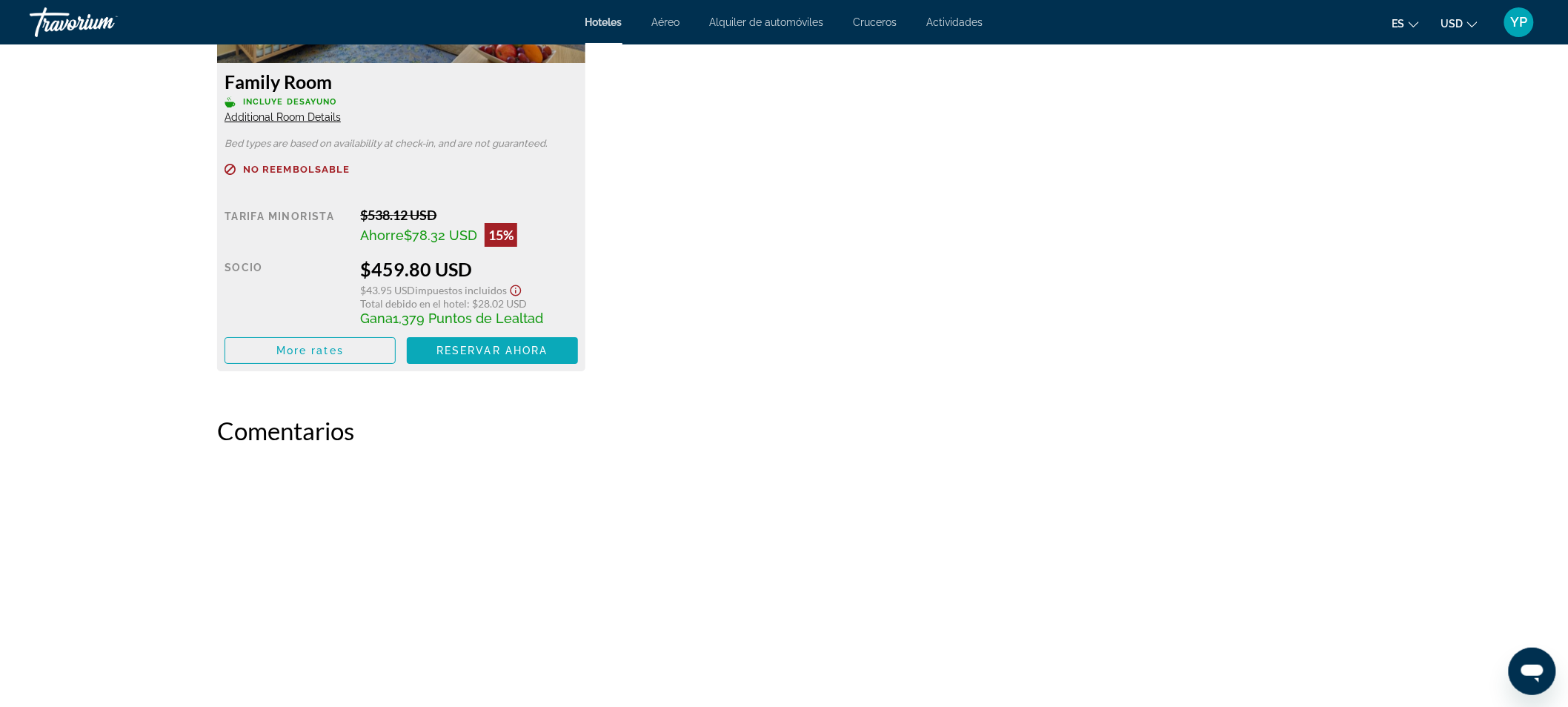
click at [511, 351] on span "Reservar ahora" at bounding box center [491, 350] width 111 height 12
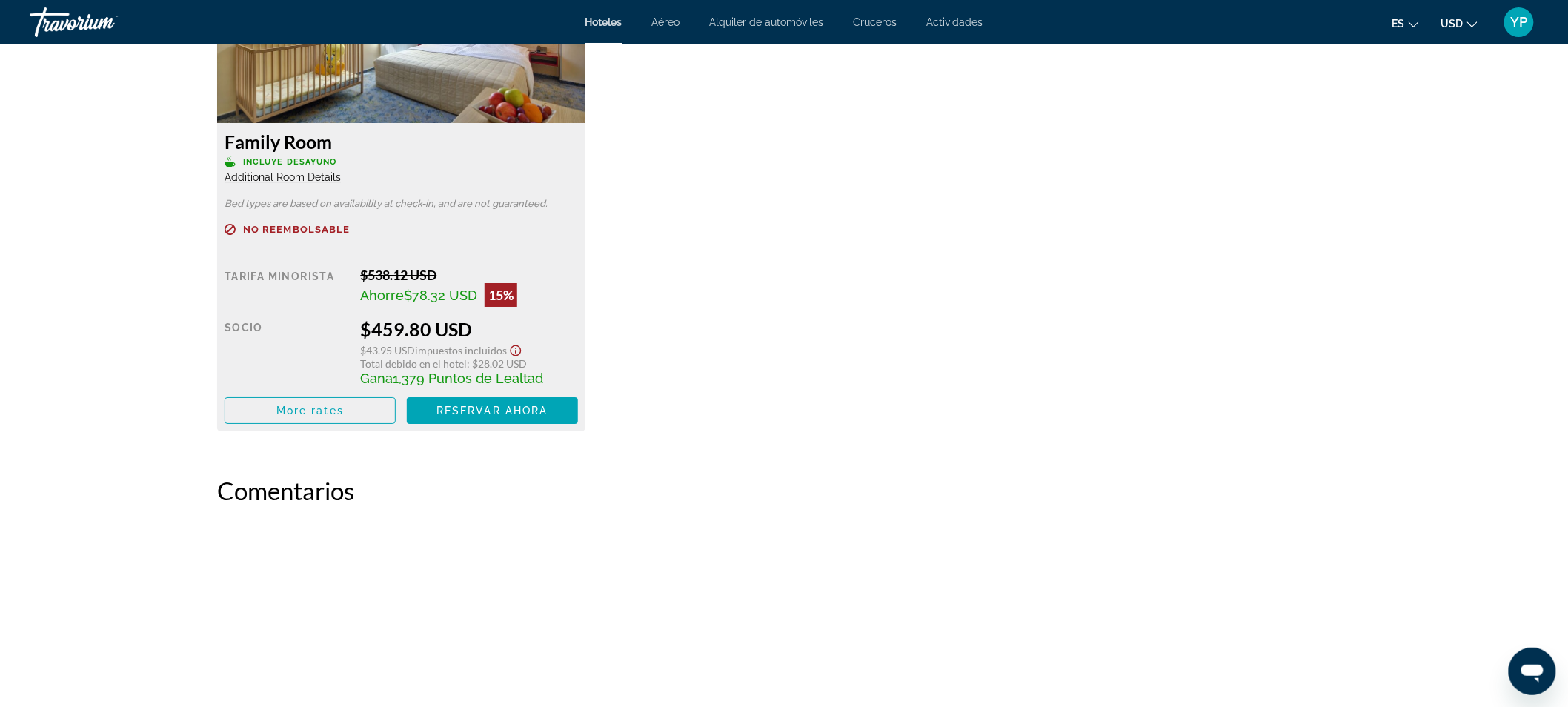
scroll to position [2098, 0]
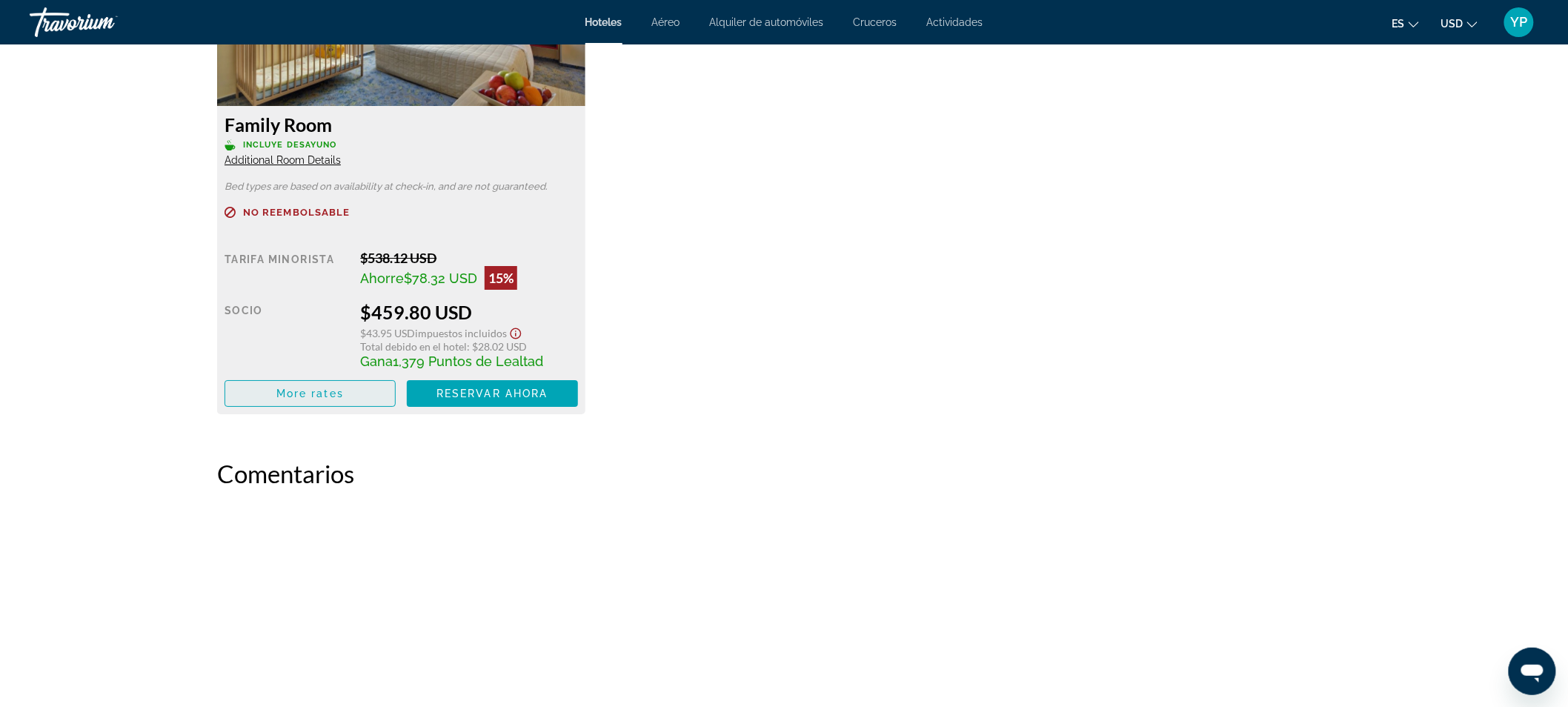
click at [316, 395] on span "More rates" at bounding box center [310, 394] width 67 height 12
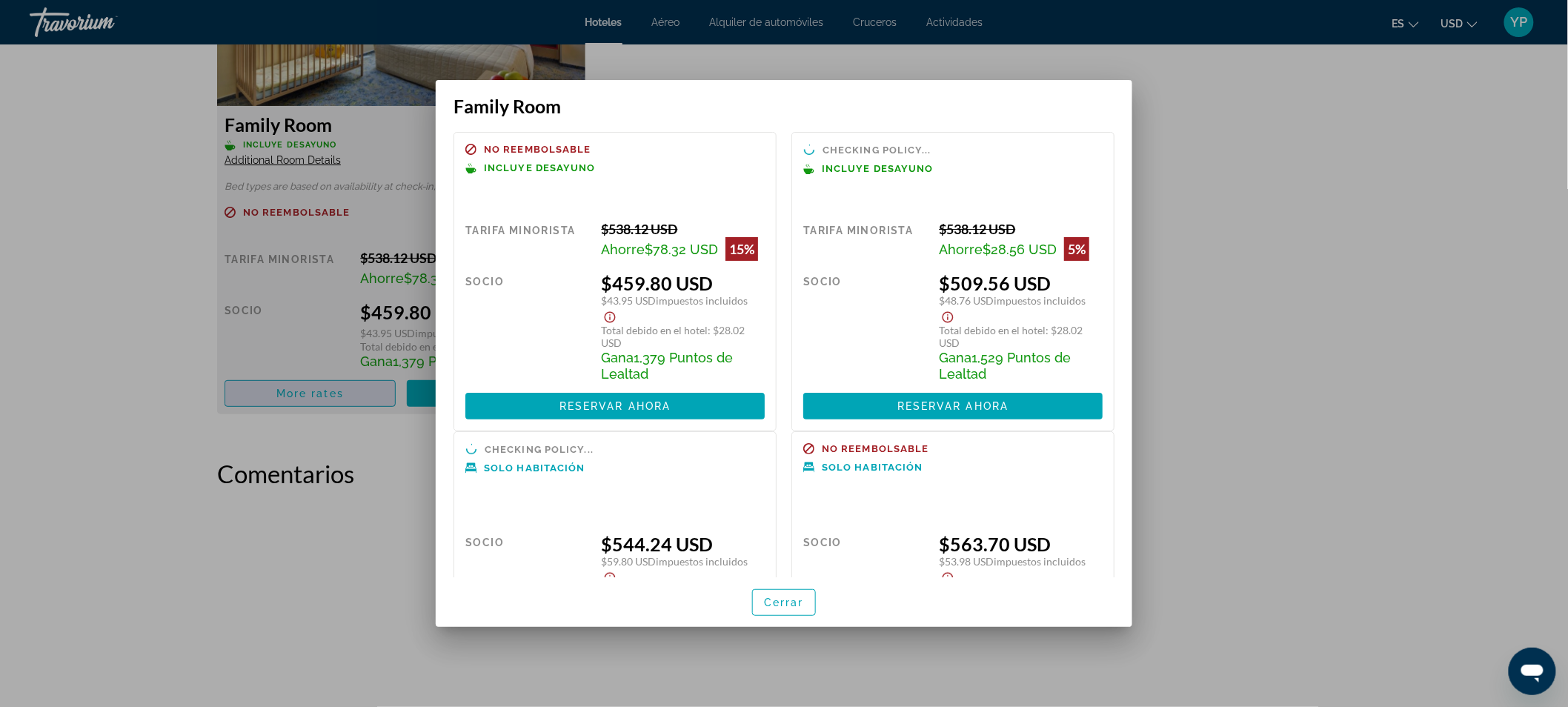
scroll to position [0, 0]
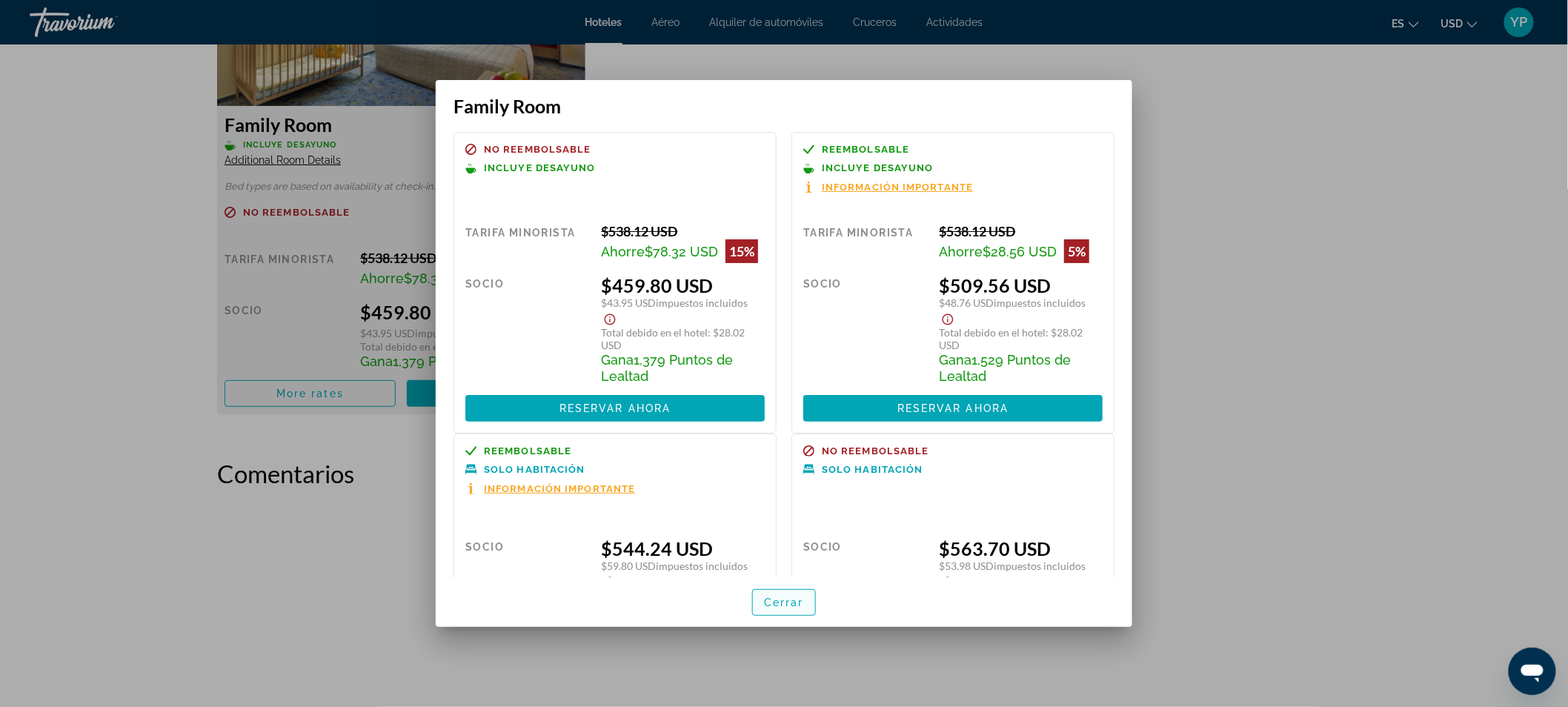
click at [772, 611] on span "button" at bounding box center [784, 603] width 62 height 35
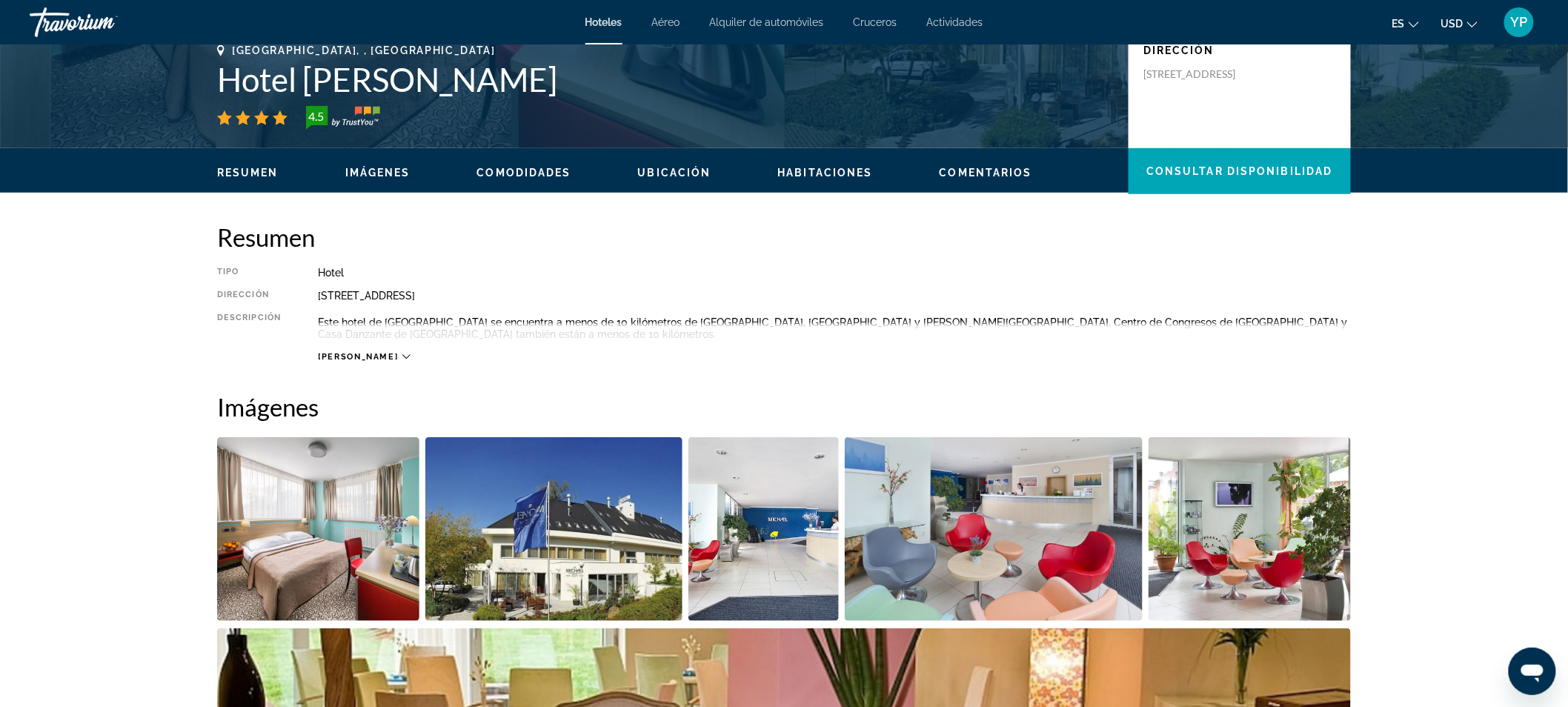
scroll to position [227, 0]
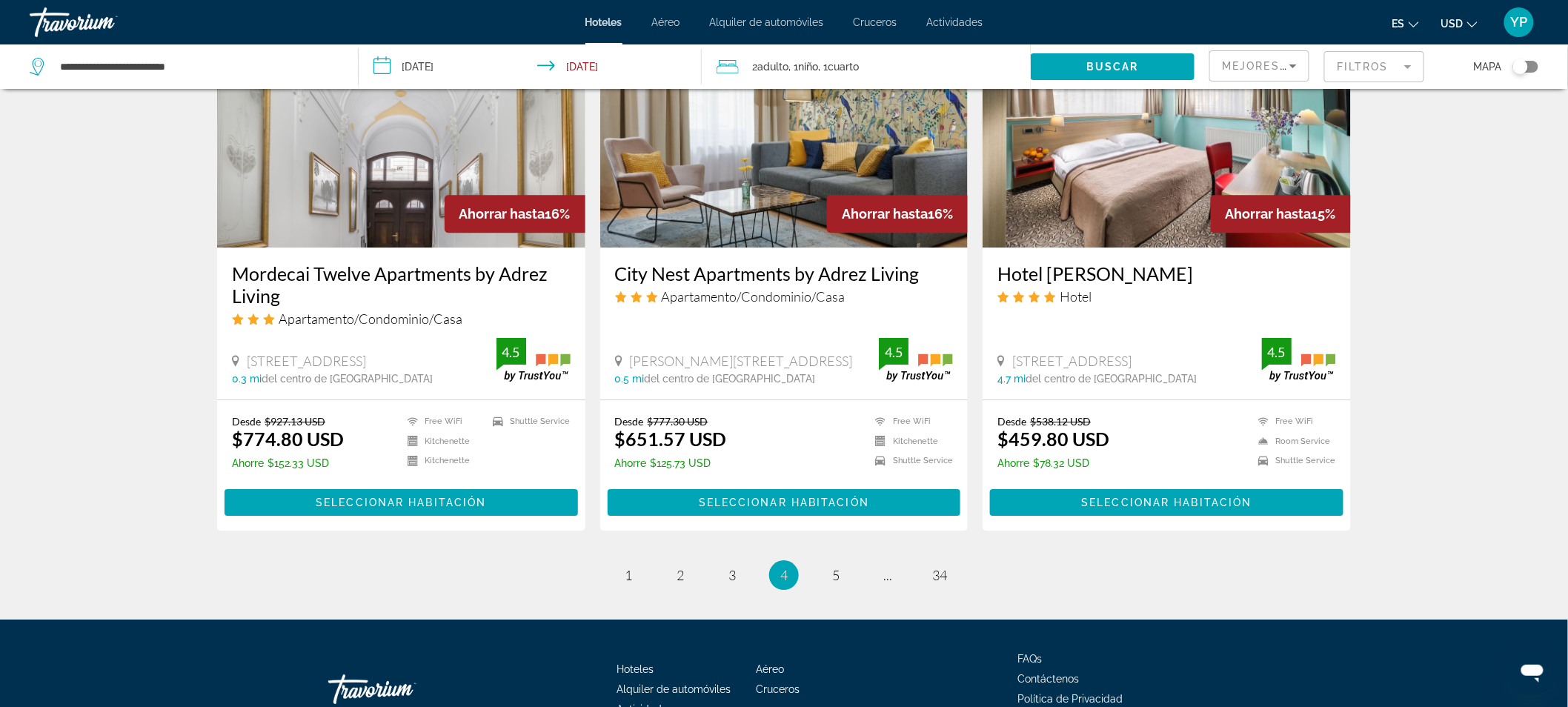
scroll to position [1770, 0]
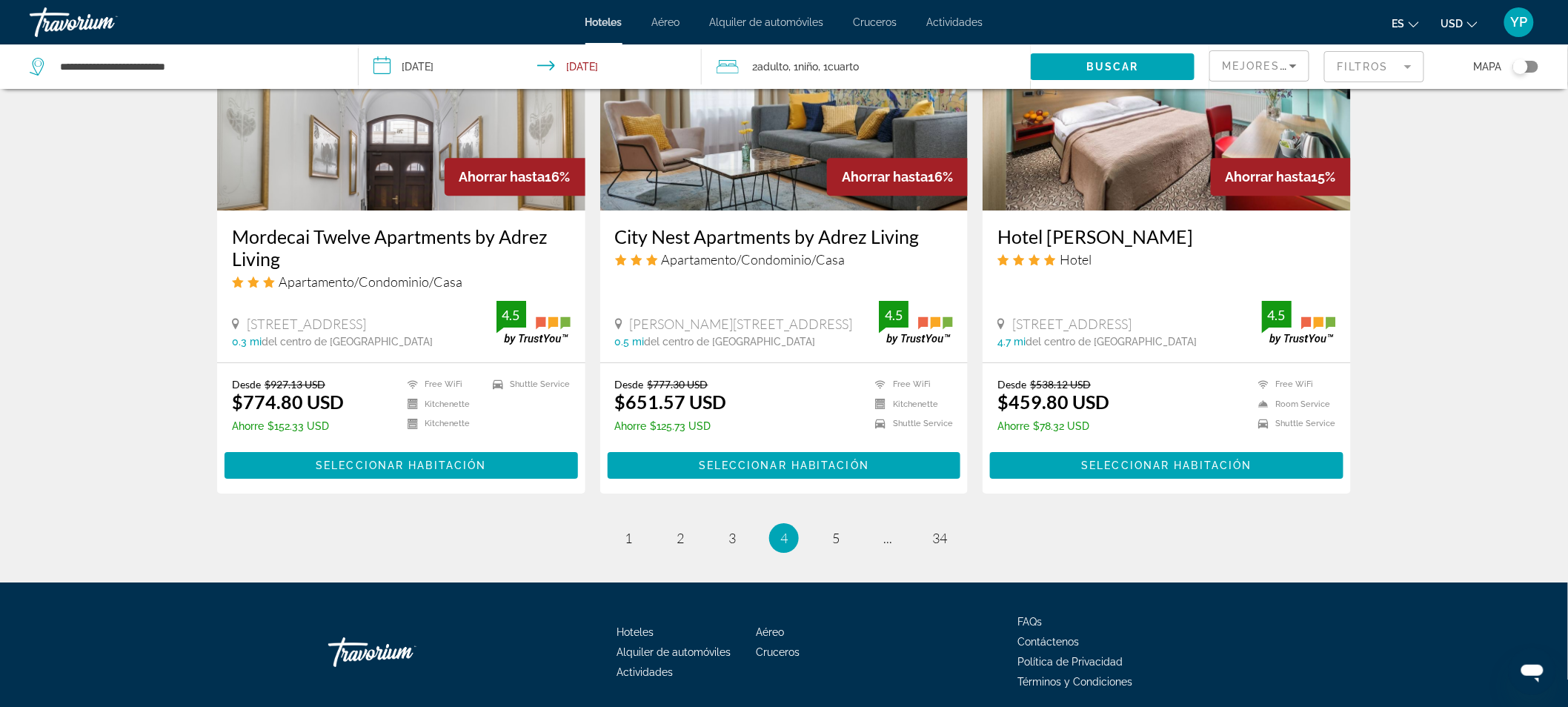
click at [1188, 256] on div "Hotel Michael Hotel" at bounding box center [1167, 252] width 339 height 53
click at [1152, 448] on span "Main content" at bounding box center [1167, 465] width 353 height 35
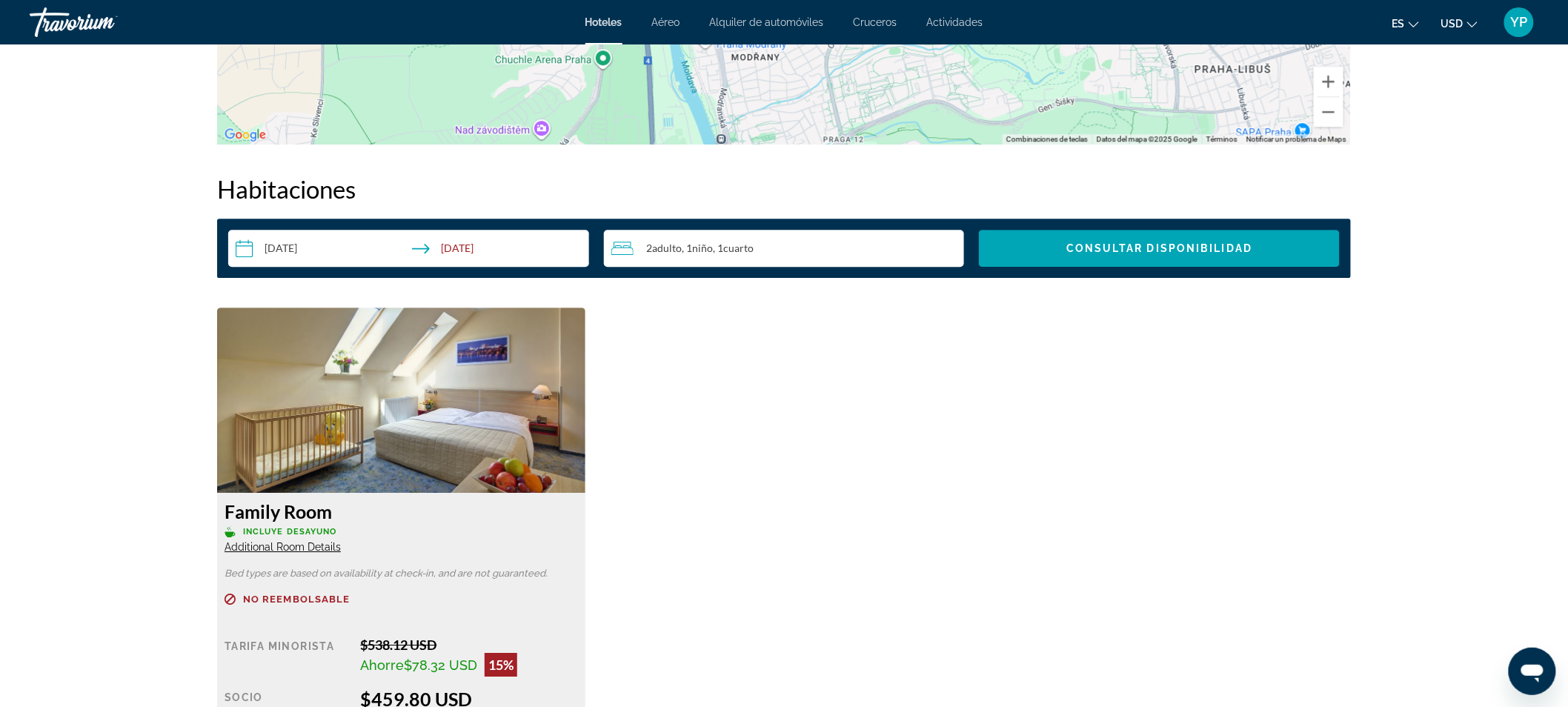
scroll to position [1661, 0]
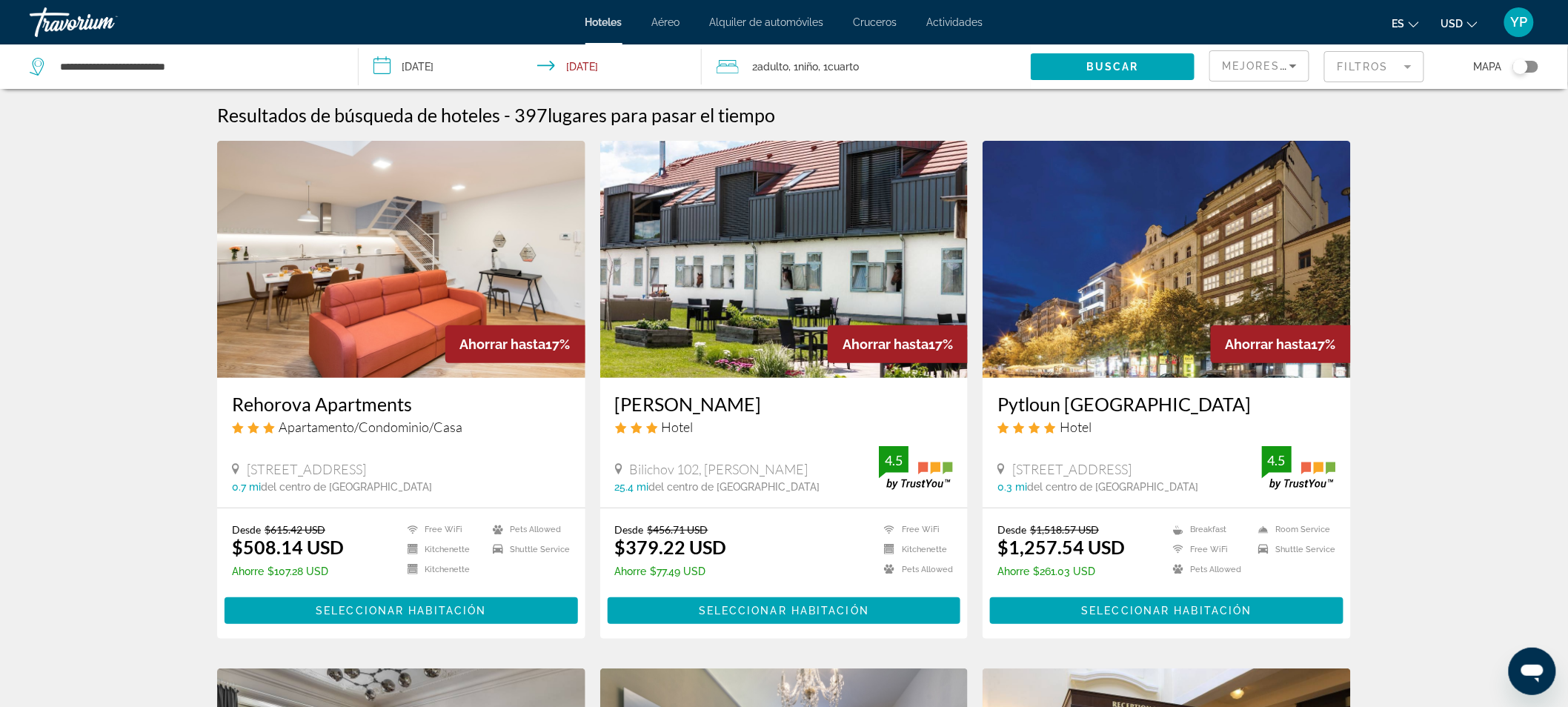
click at [791, 71] on span ", 1 Niño Niños" at bounding box center [804, 67] width 30 height 21
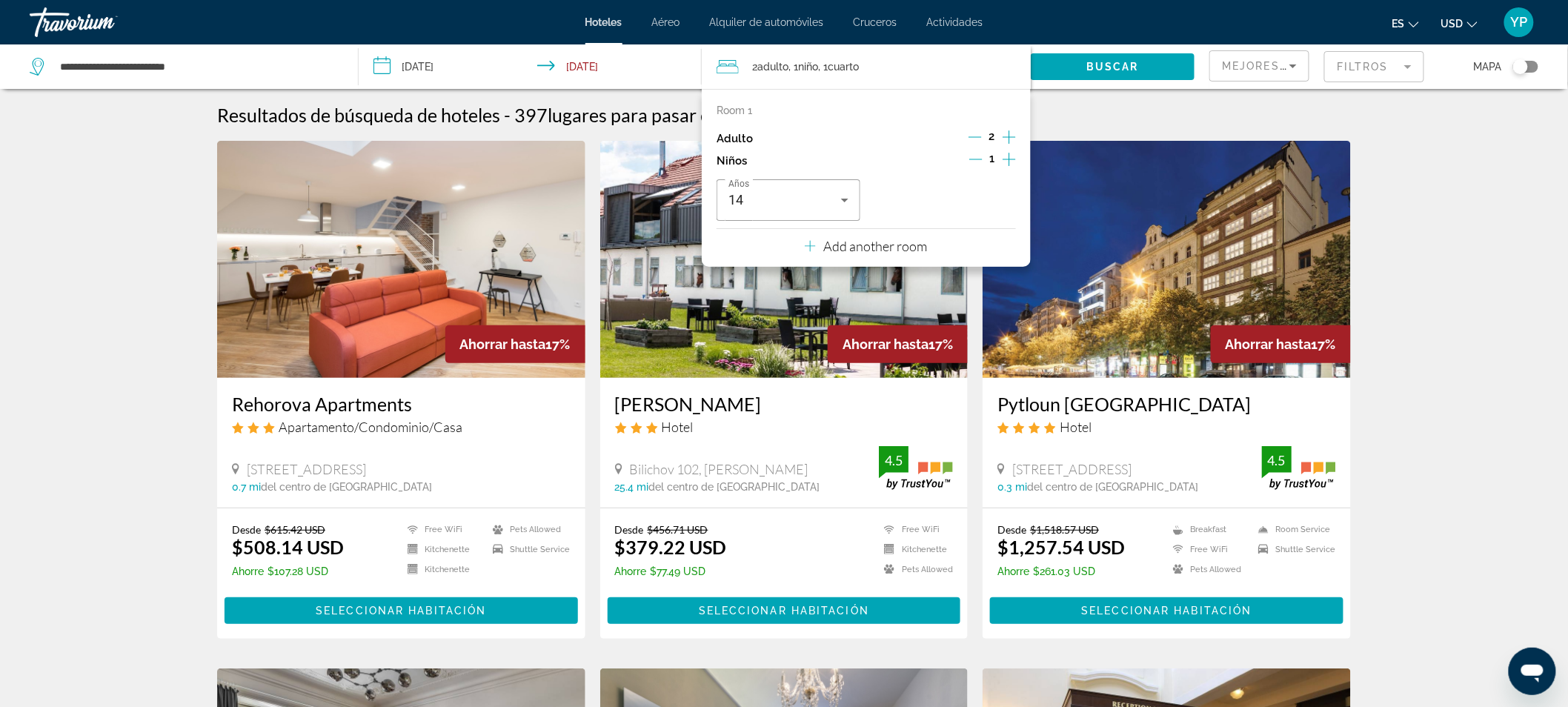
click at [890, 256] on button "Add another room" at bounding box center [865, 244] width 122 height 30
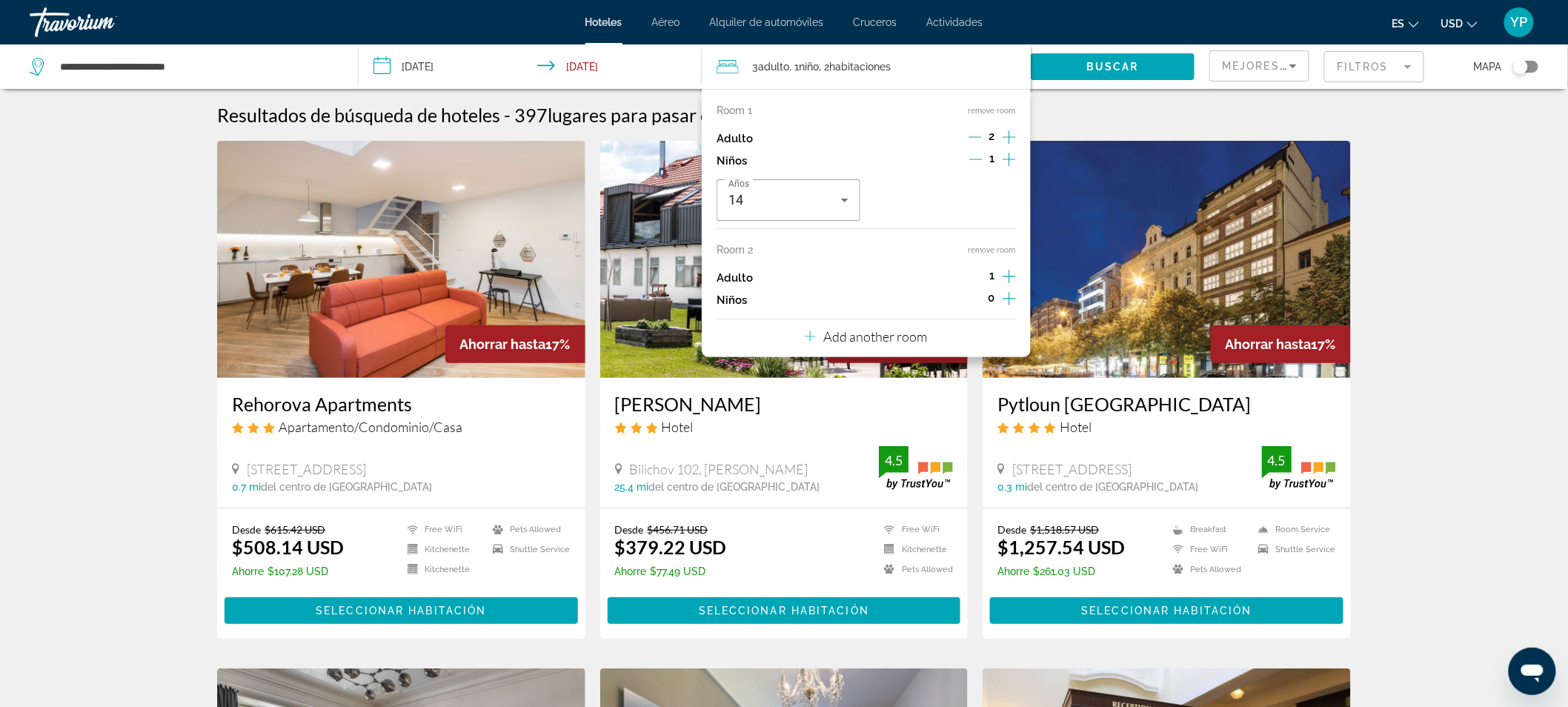
click at [1008, 270] on icon "Increment adults" at bounding box center [1009, 277] width 13 height 18
drag, startPoint x: 1098, startPoint y: 47, endPoint x: 1012, endPoint y: 212, distance: 186.1
click at [1012, 89] on div "**********" at bounding box center [784, 67] width 1568 height 44
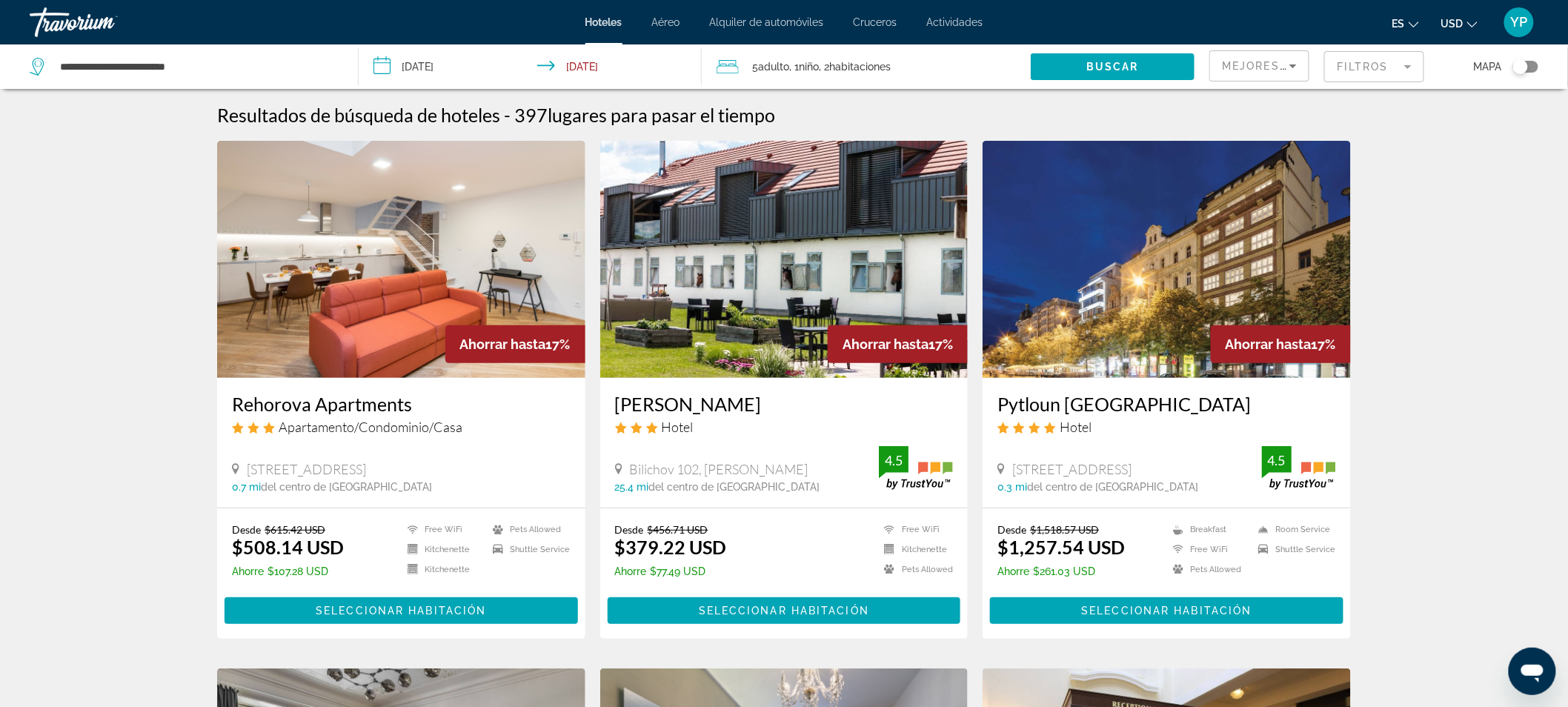
click at [891, 59] on span ", 2 Cuarto habitaciones" at bounding box center [855, 67] width 71 height 21
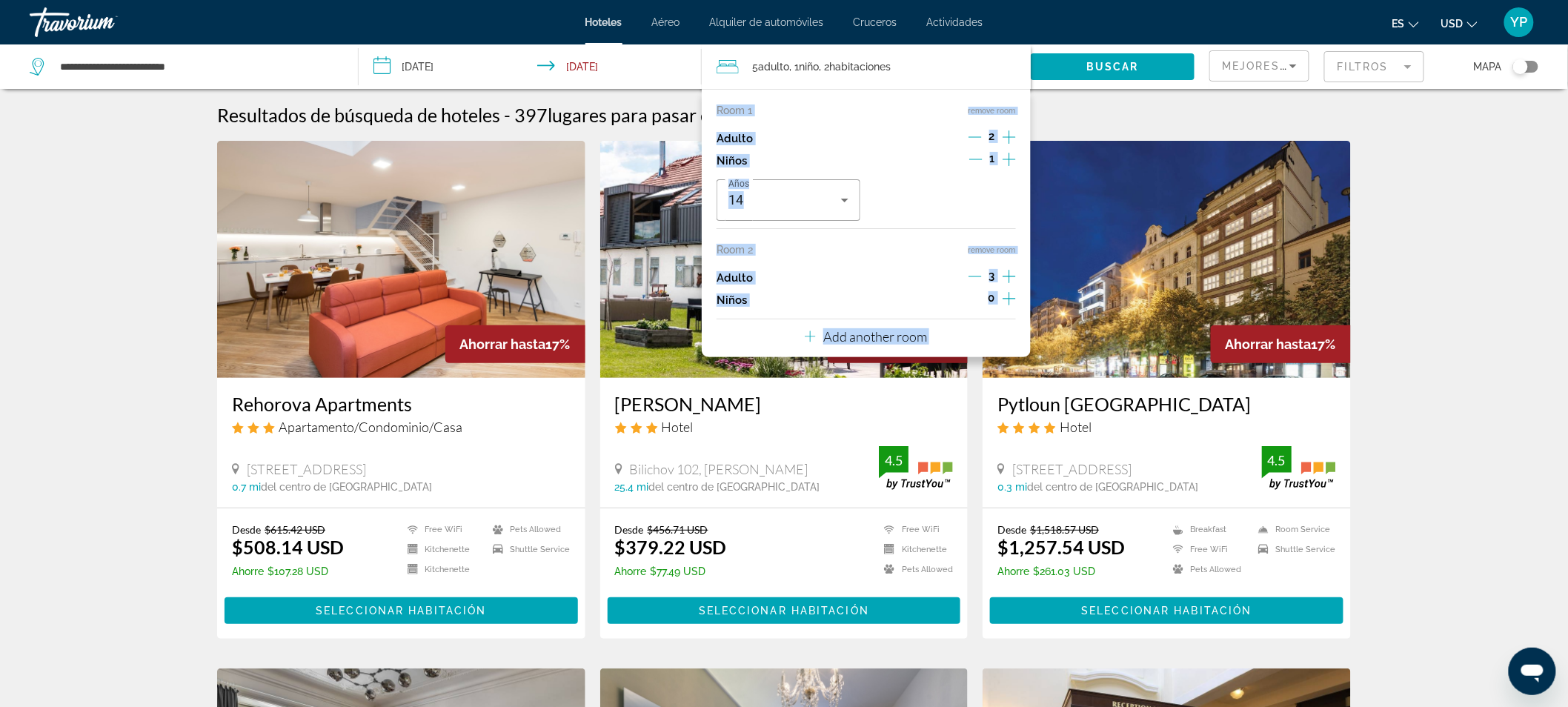
click at [971, 273] on icon "Decrement adults" at bounding box center [975, 276] width 13 height 13
click at [1138, 61] on span "Buscar" at bounding box center [1113, 67] width 53 height 12
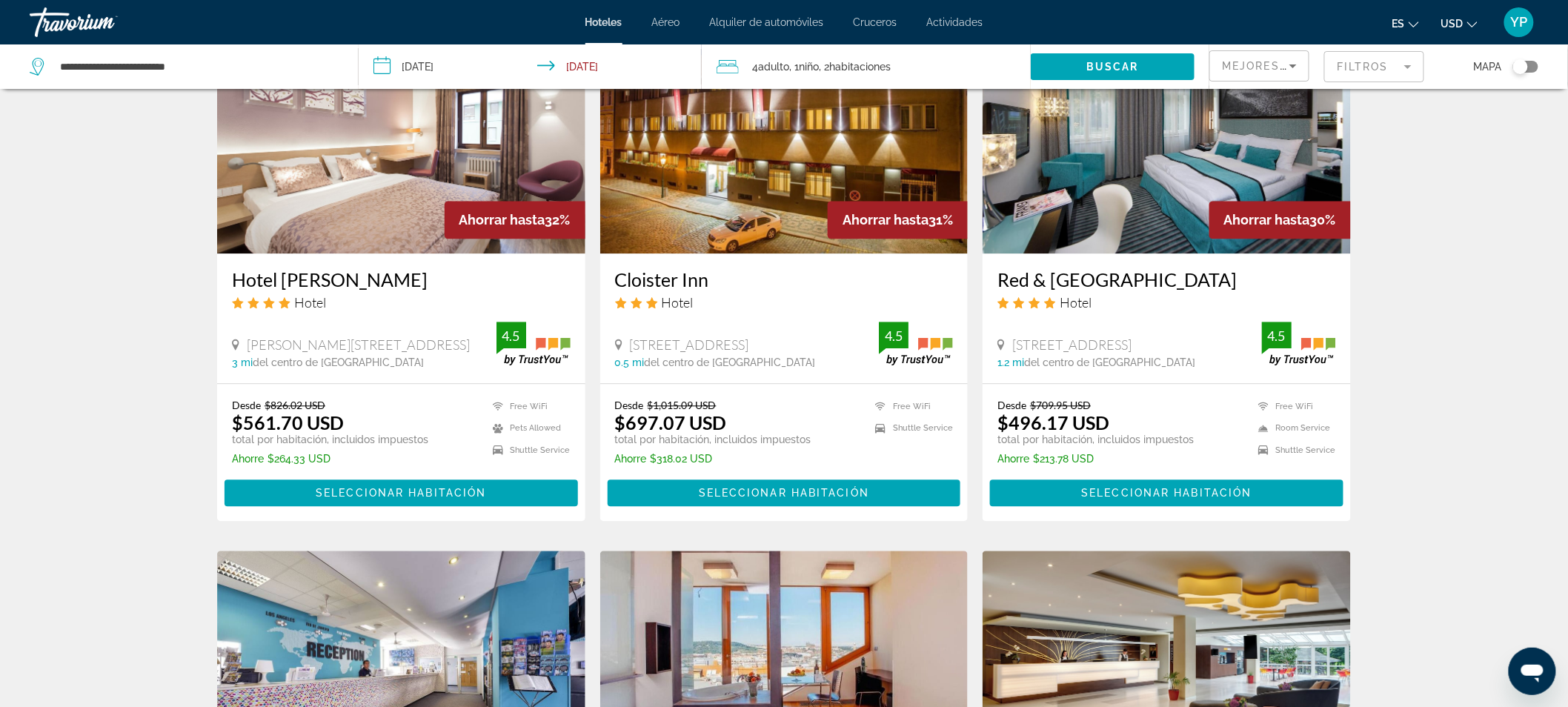
scroll to position [1309, 0]
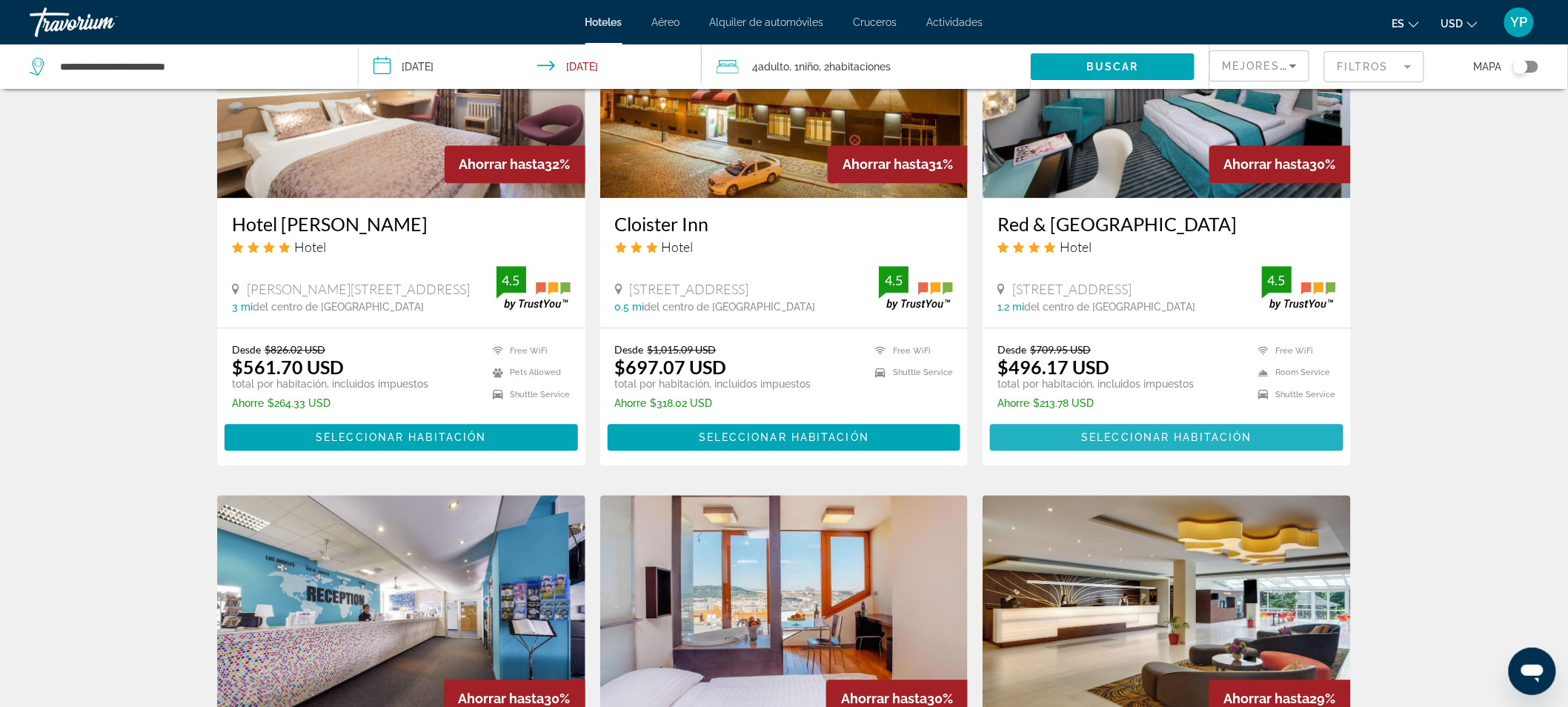
click at [1270, 419] on span "Main content" at bounding box center [1167, 437] width 353 height 35
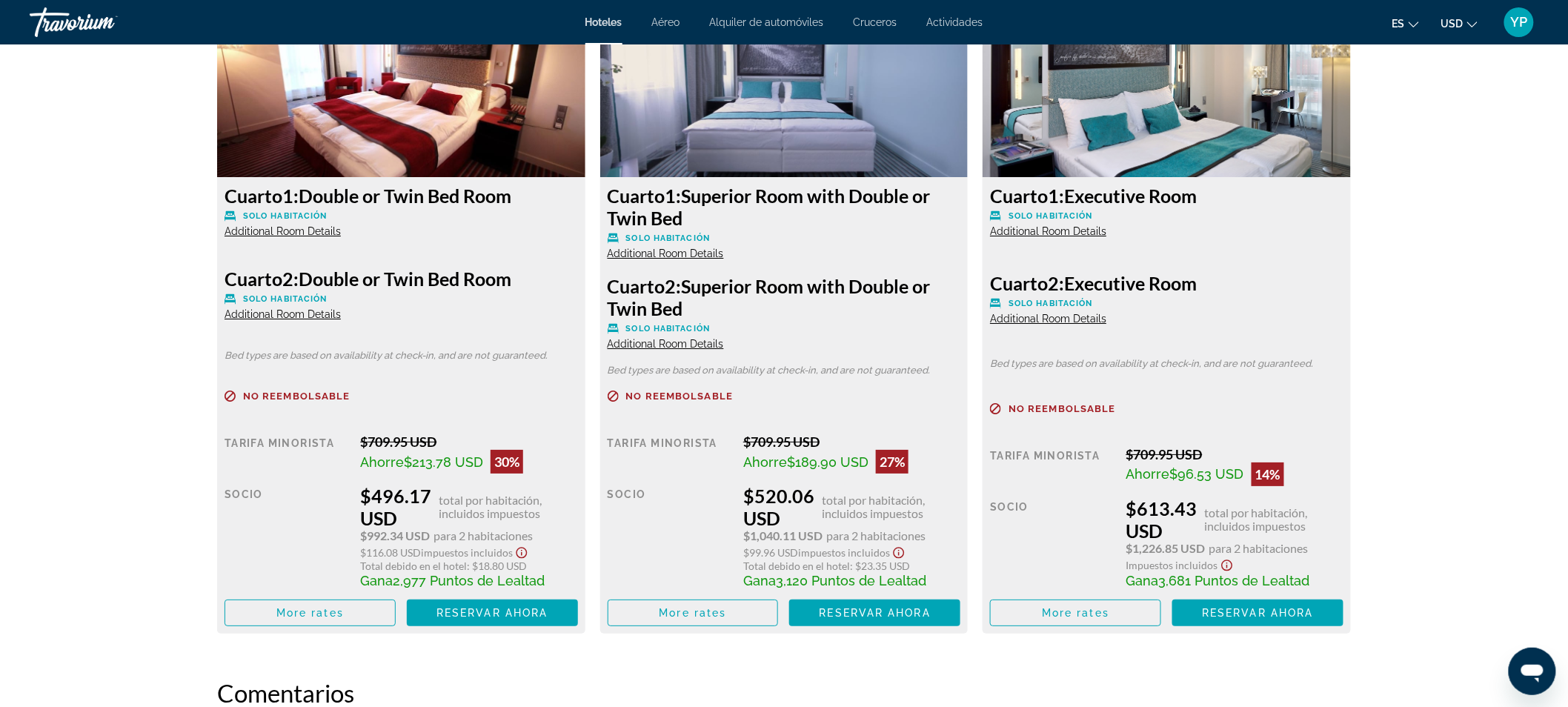
scroll to position [1560, 0]
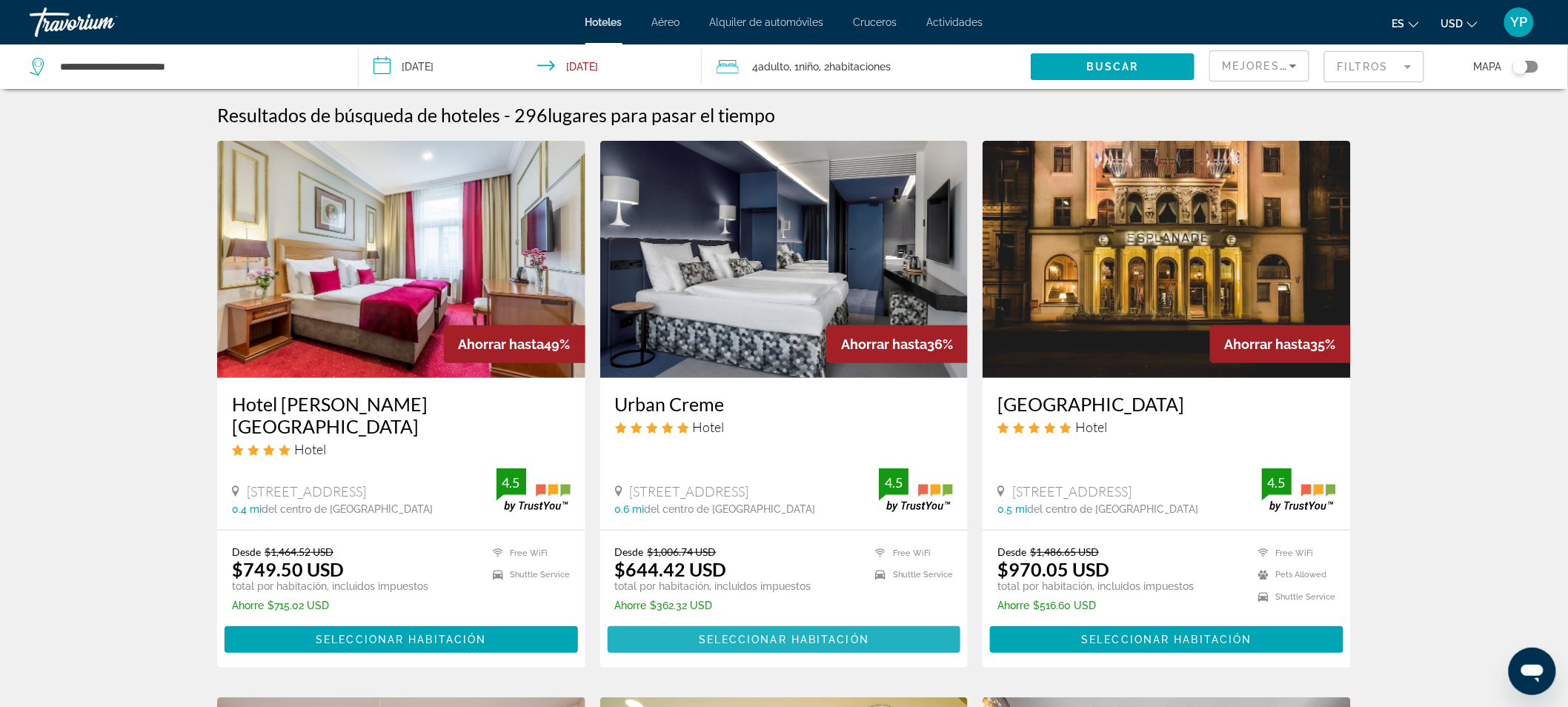
click at [805, 634] on span "Seleccionar habitación" at bounding box center [783, 640] width 170 height 12
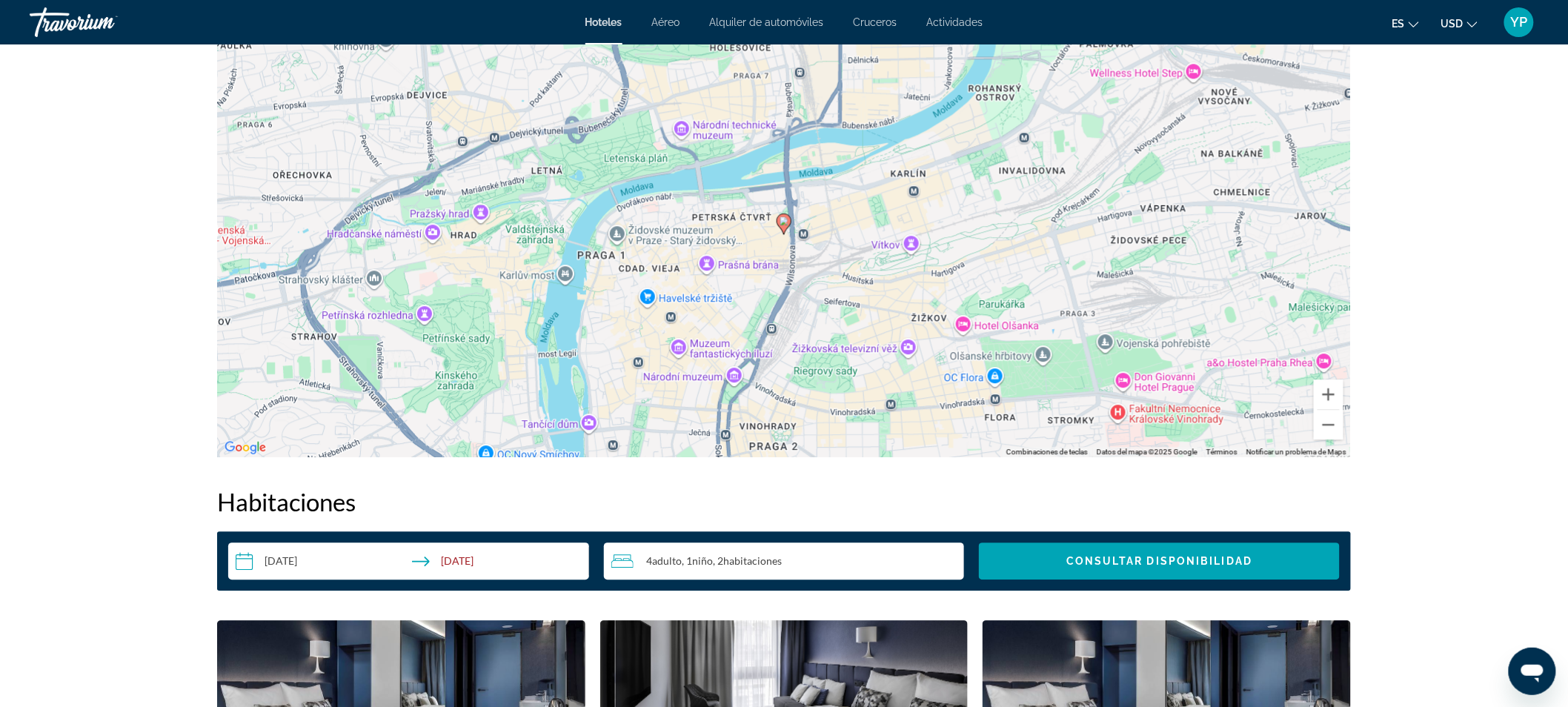
scroll to position [1347, 0]
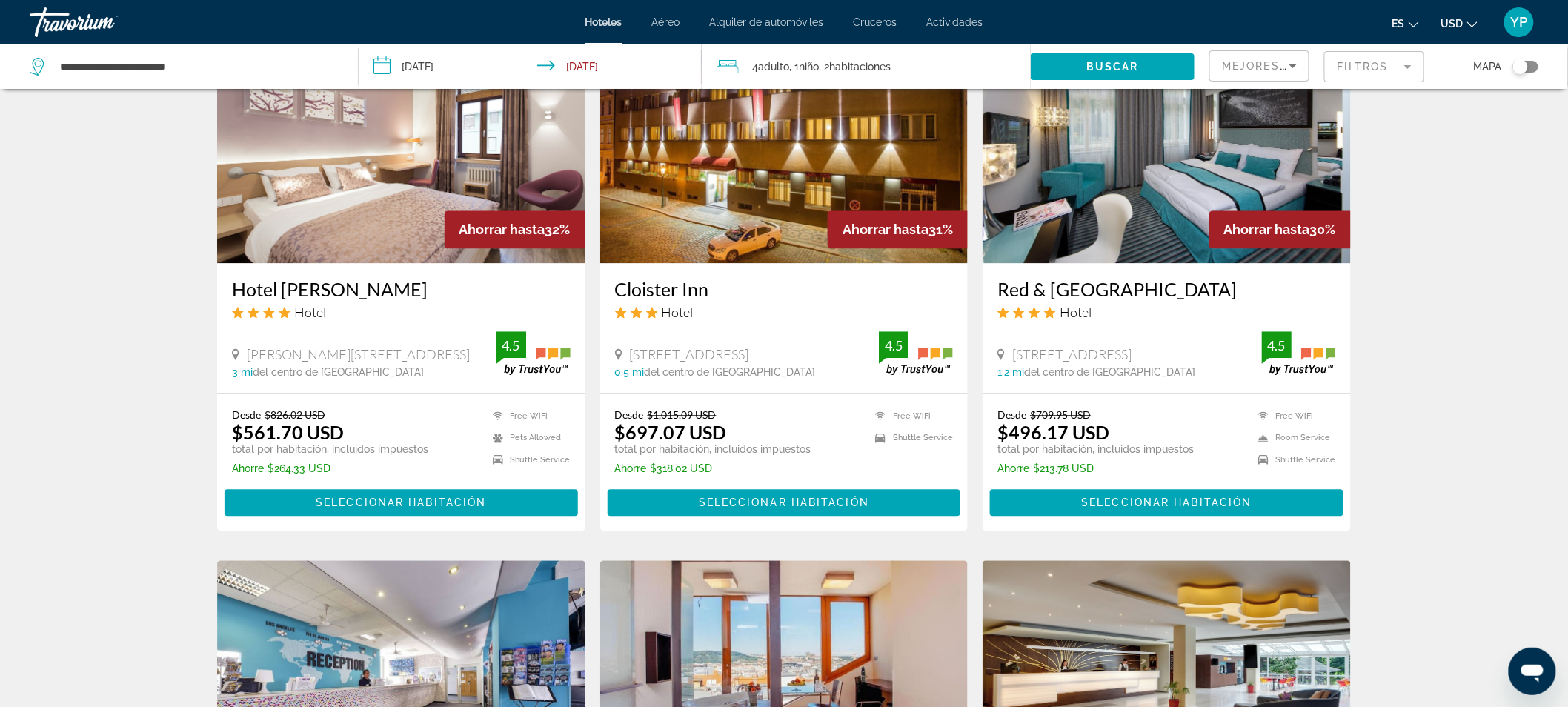
scroll to position [1259, 0]
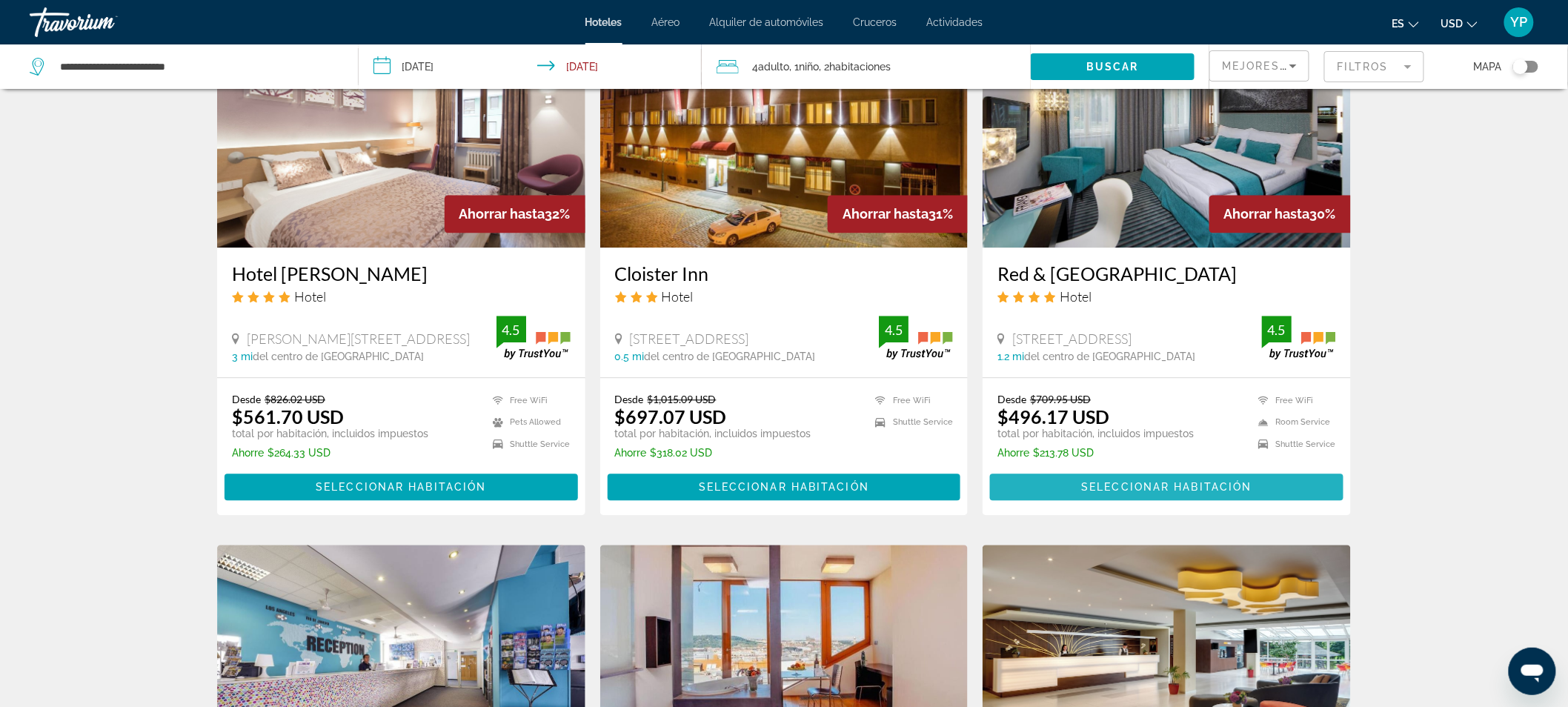
click at [1263, 469] on span "Main content" at bounding box center [1167, 487] width 353 height 35
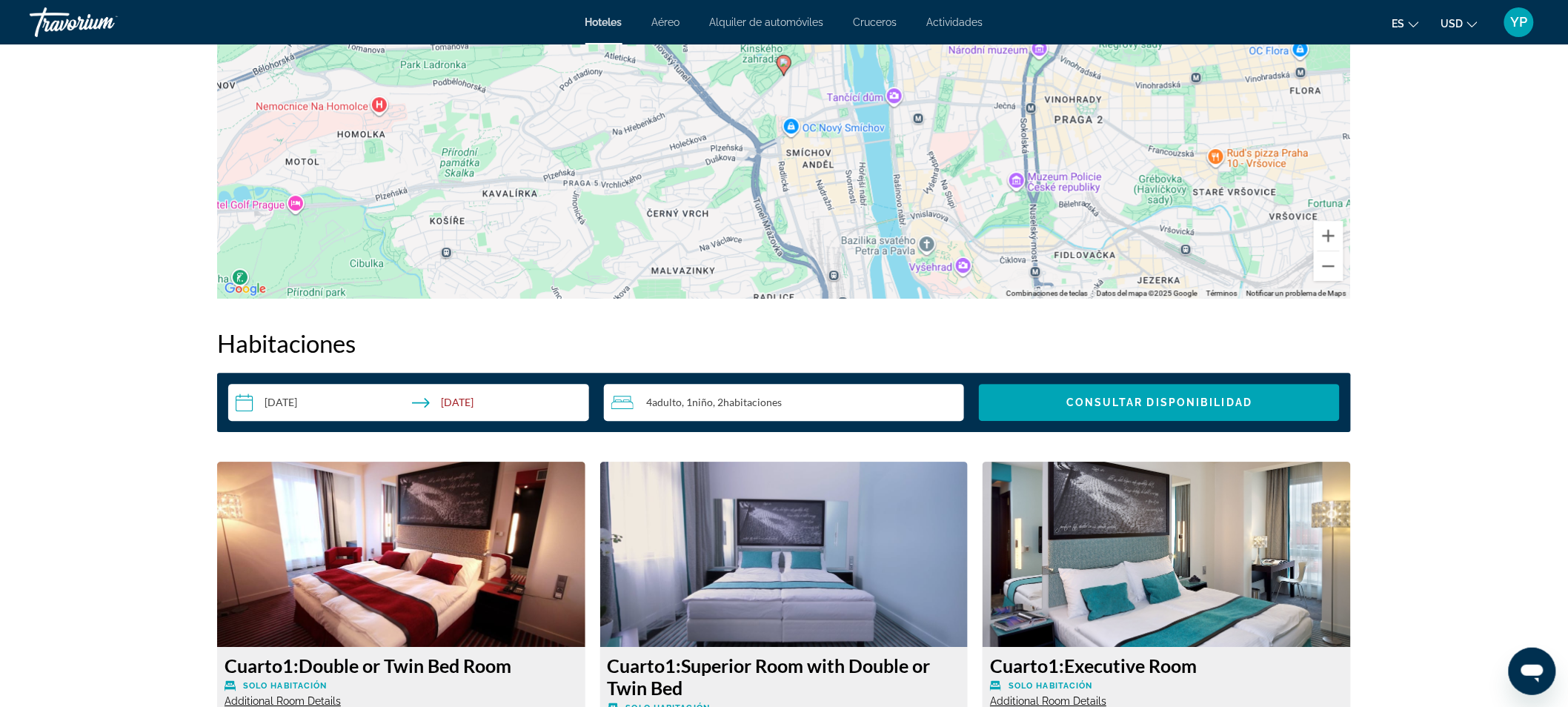
scroll to position [1530, 0]
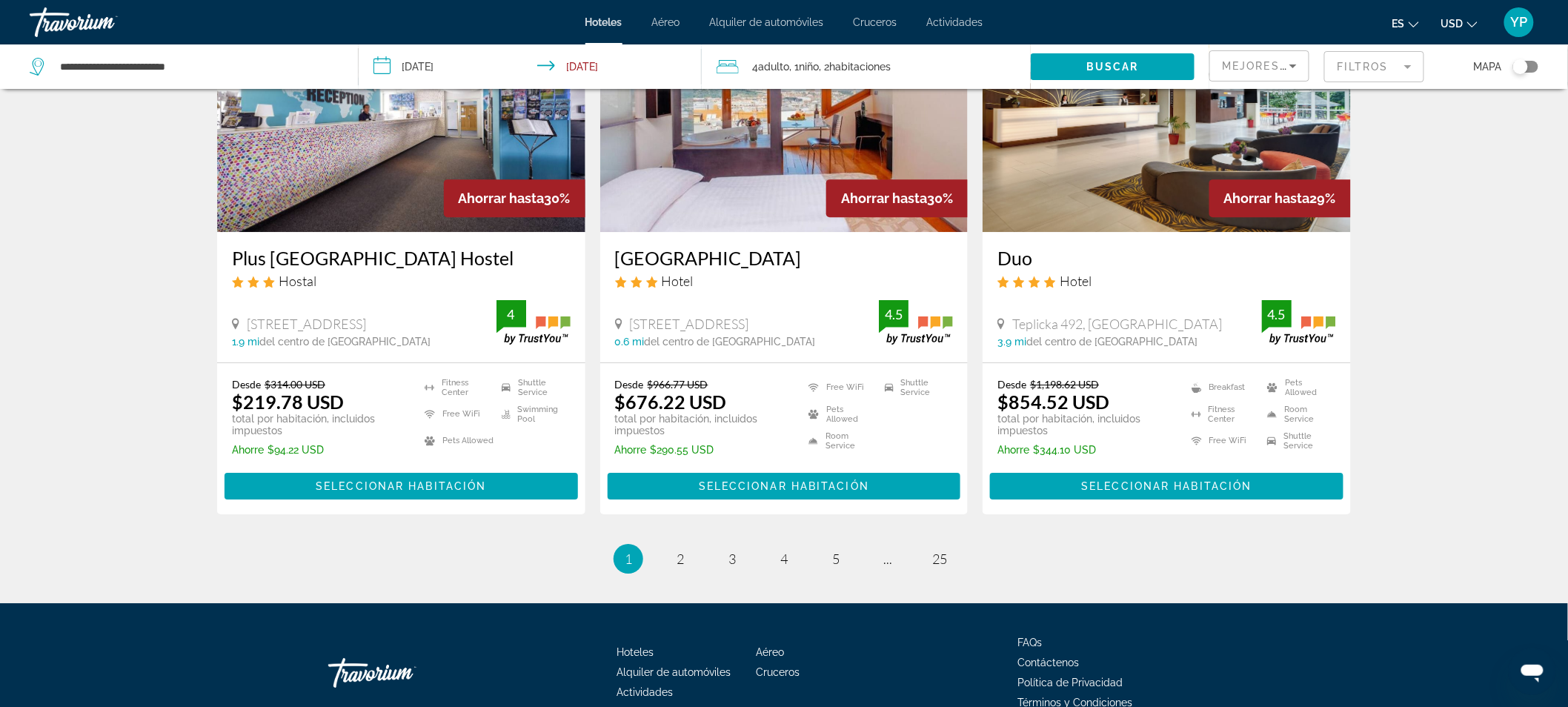
scroll to position [1858, 0]
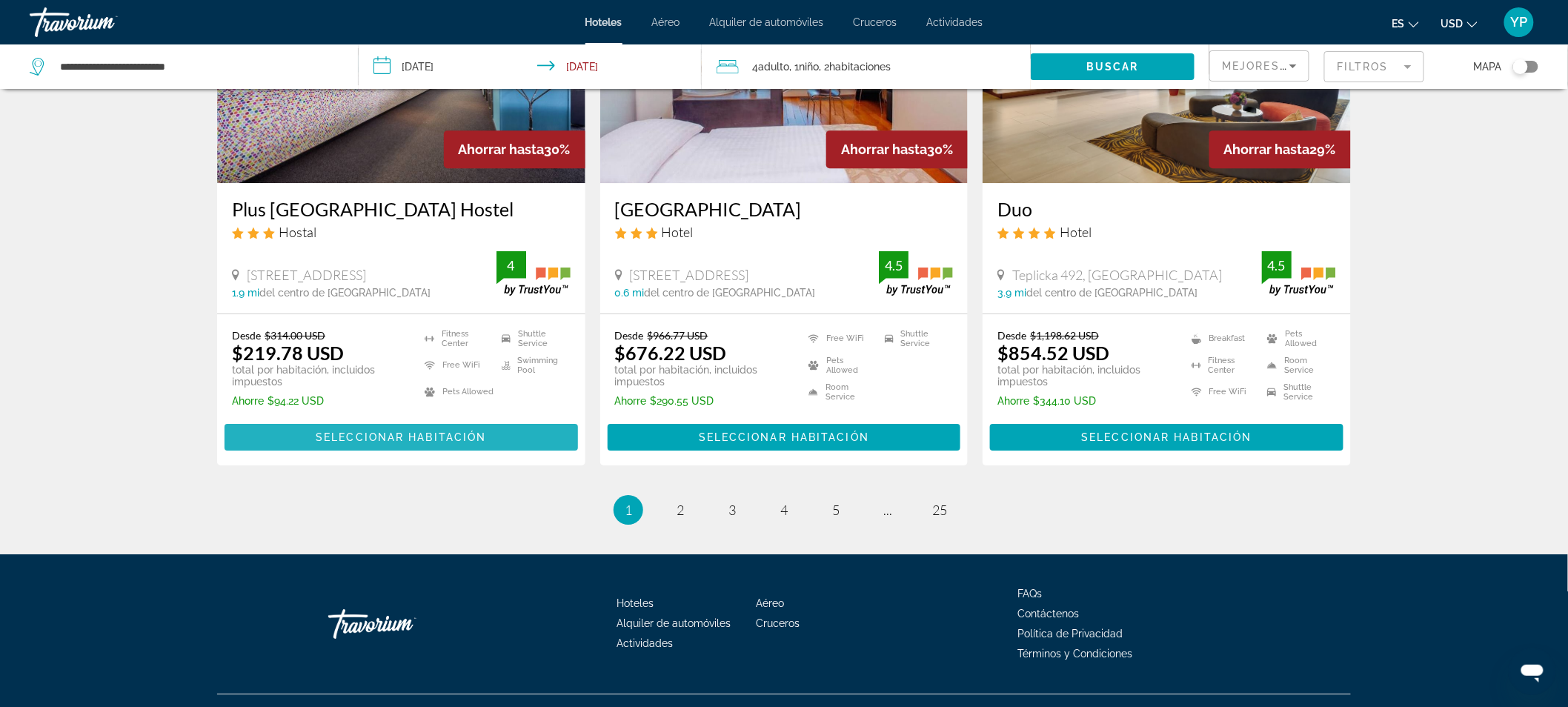
click at [490, 419] on span "Main content" at bounding box center [401, 437] width 353 height 35
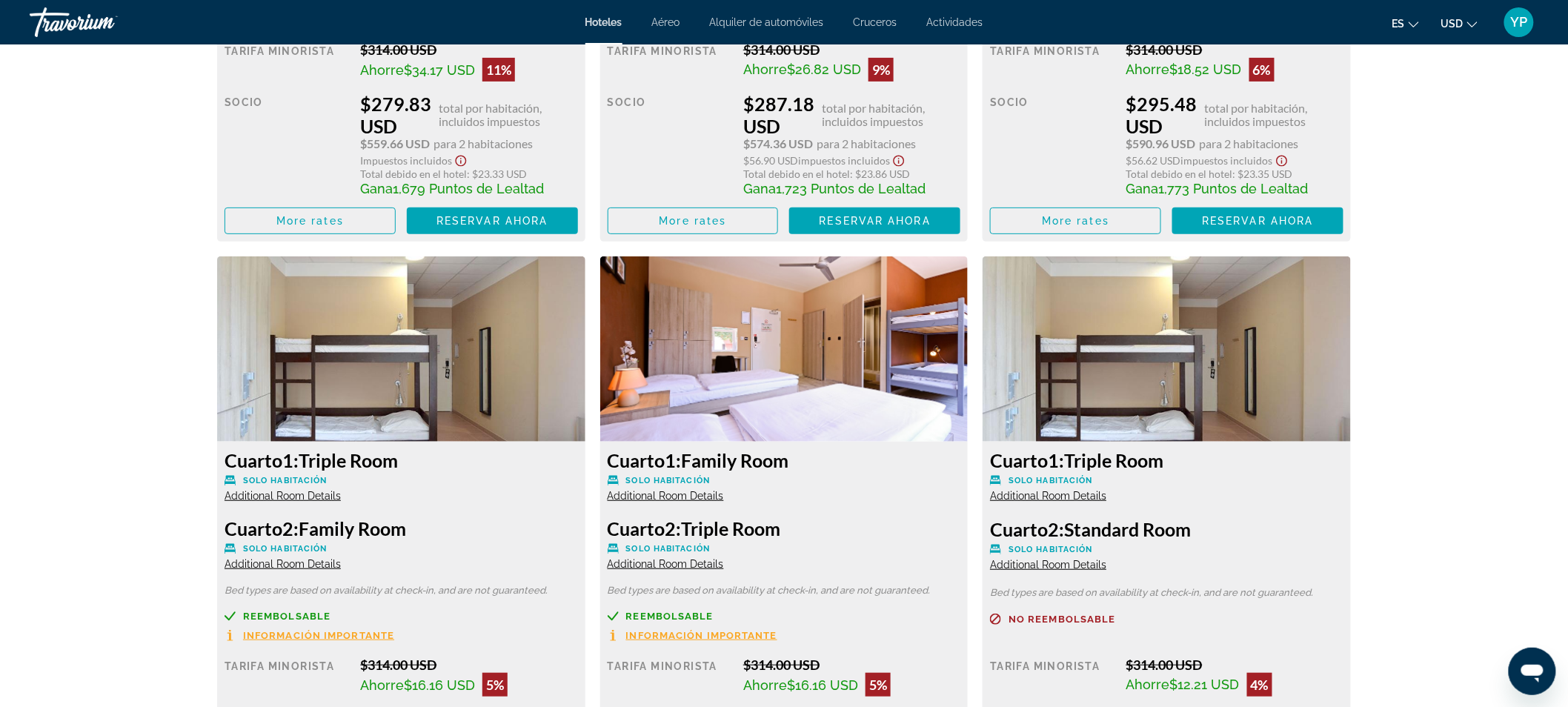
scroll to position [4664, 0]
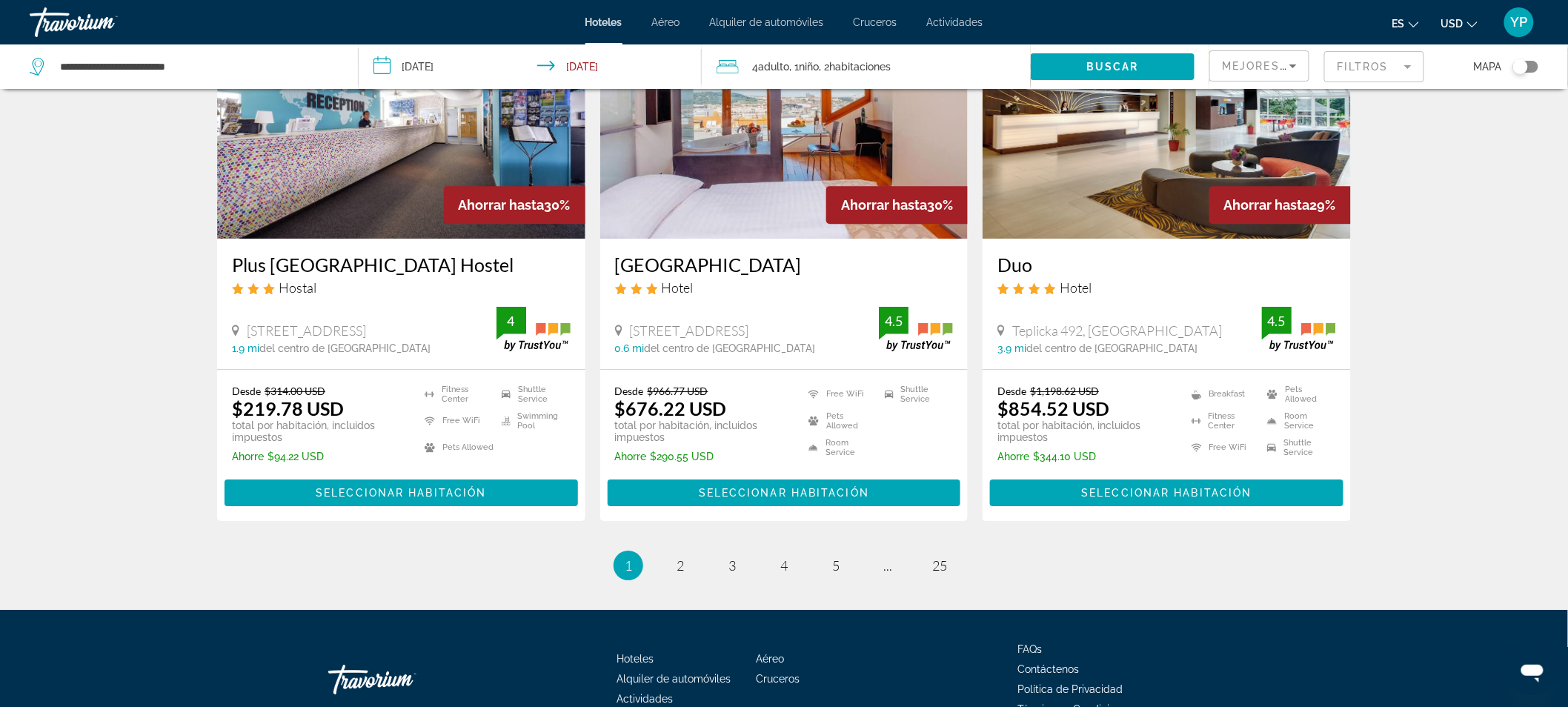
scroll to position [1865, 0]
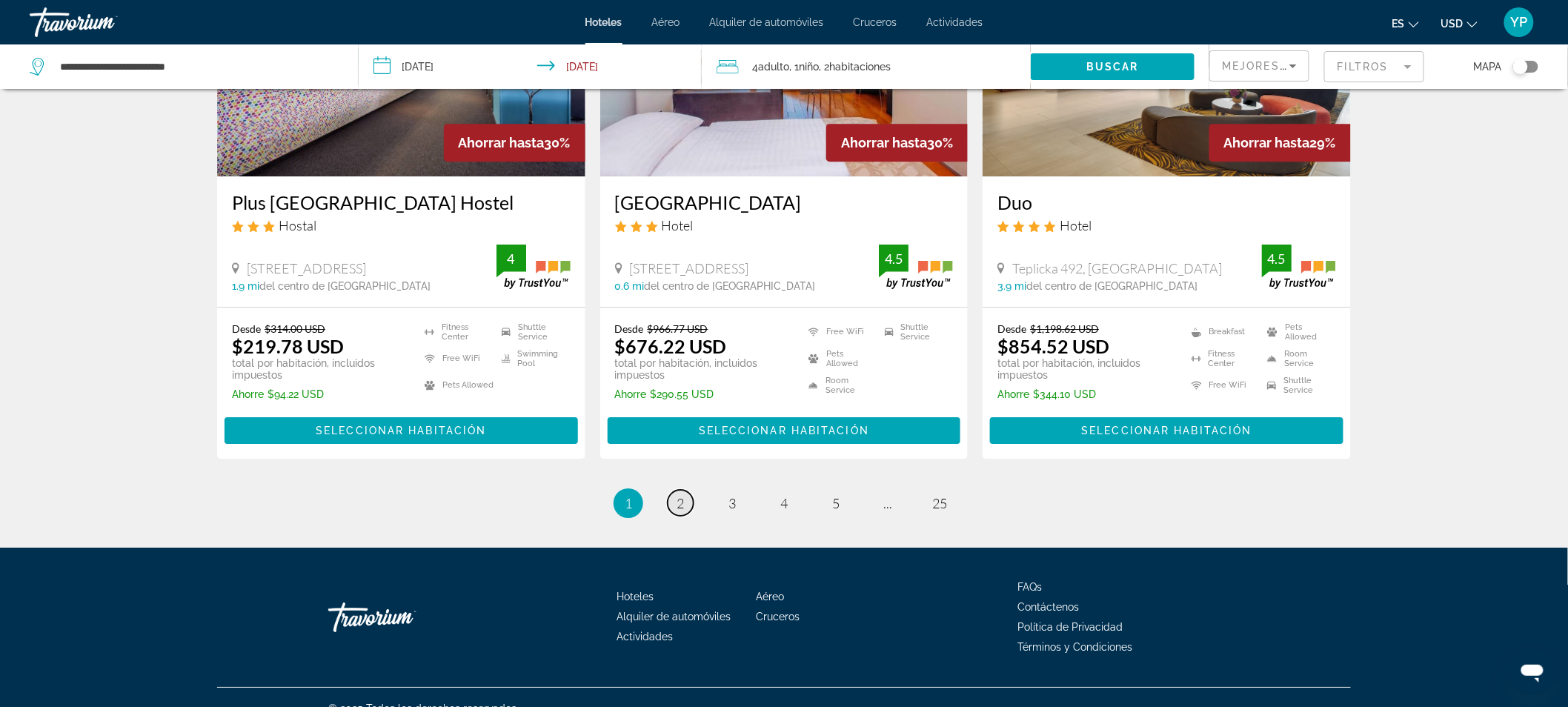
click at [680, 495] on span "2" at bounding box center [680, 503] width 7 height 16
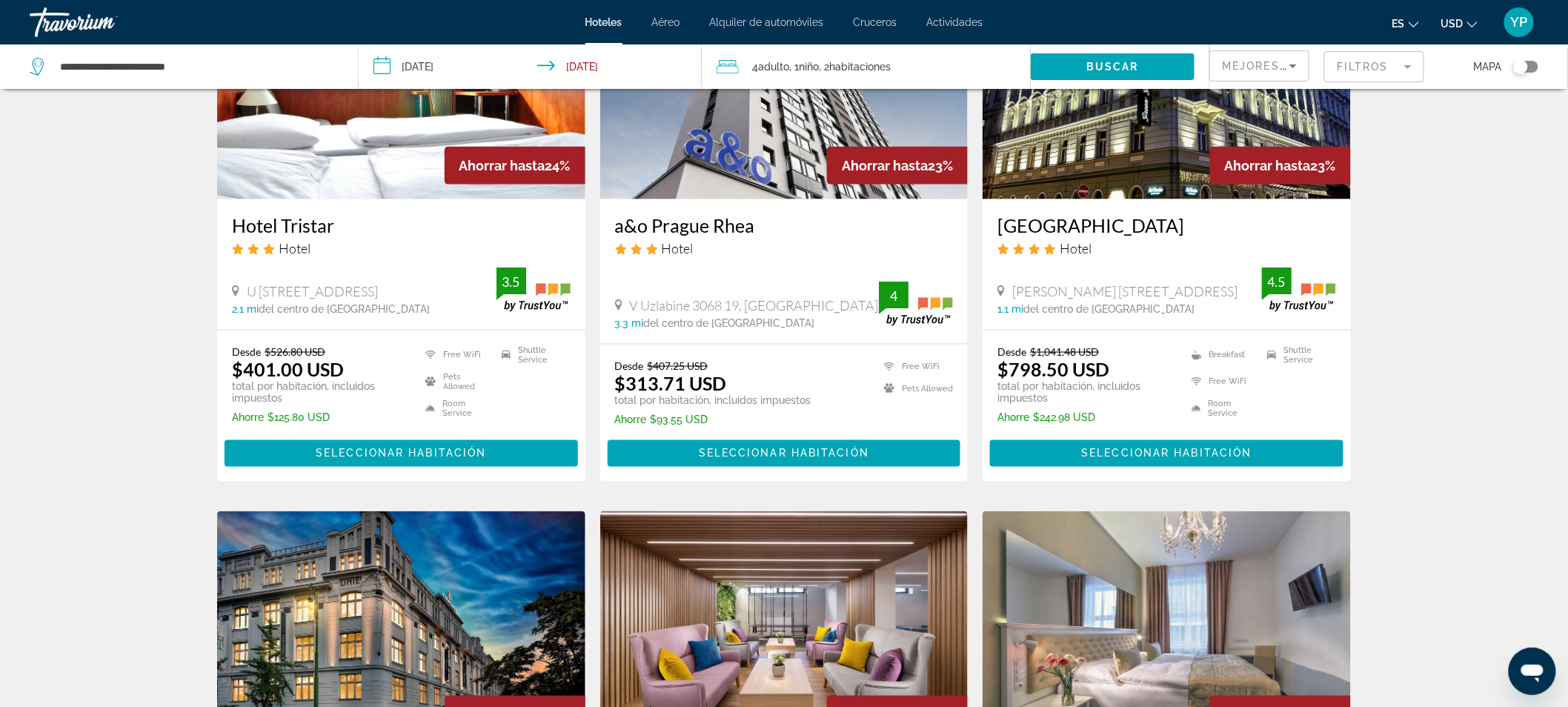
scroll to position [732, 0]
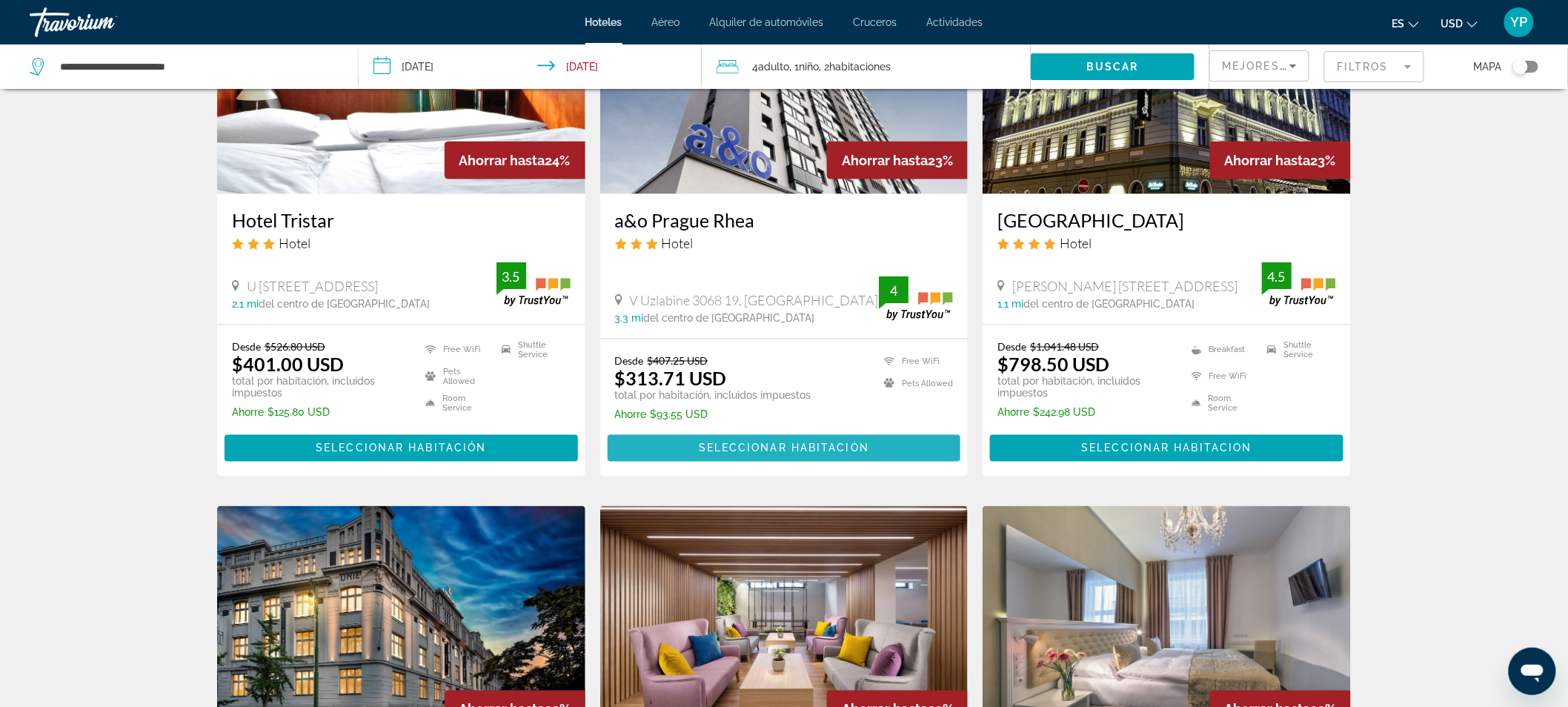
click at [857, 446] on span "Seleccionar habitación" at bounding box center [783, 448] width 170 height 12
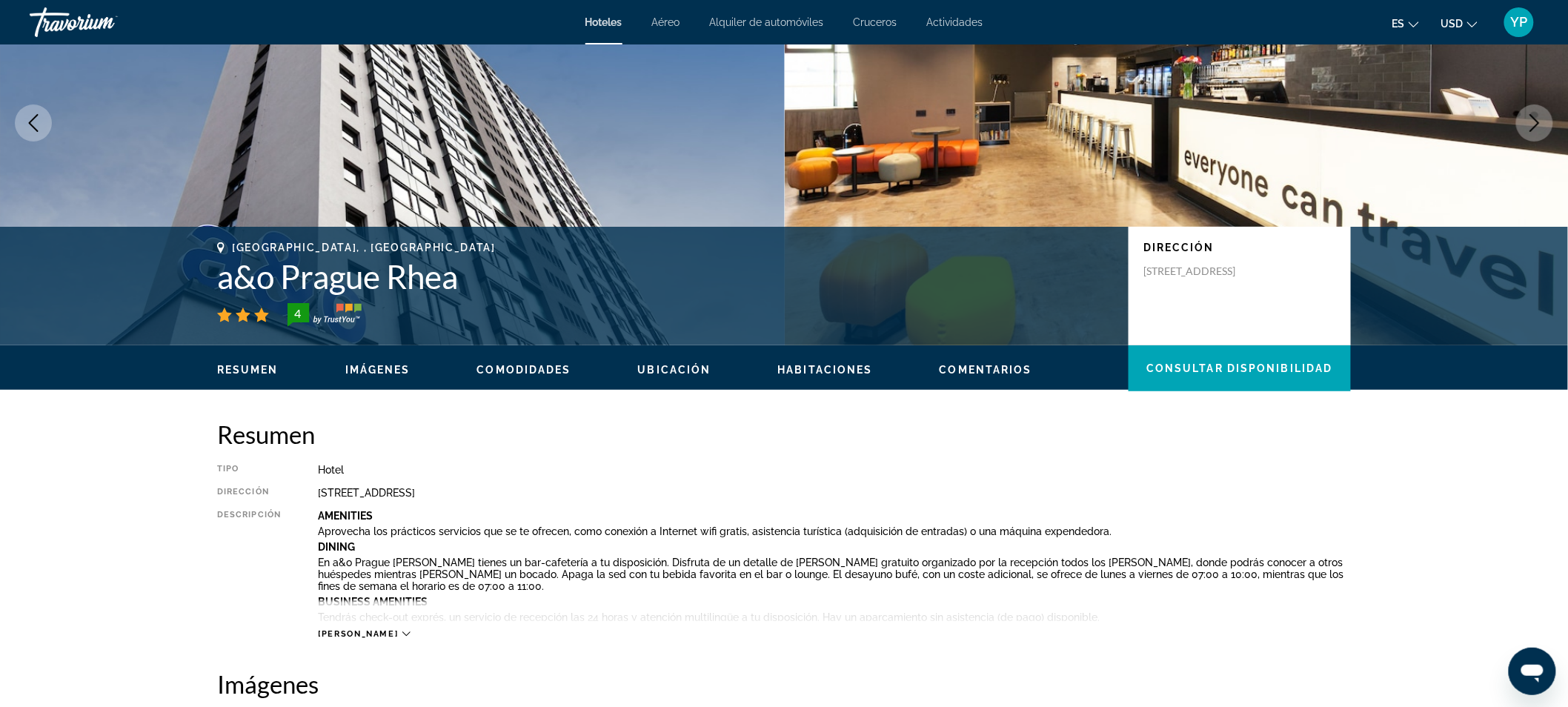
scroll to position [13, 0]
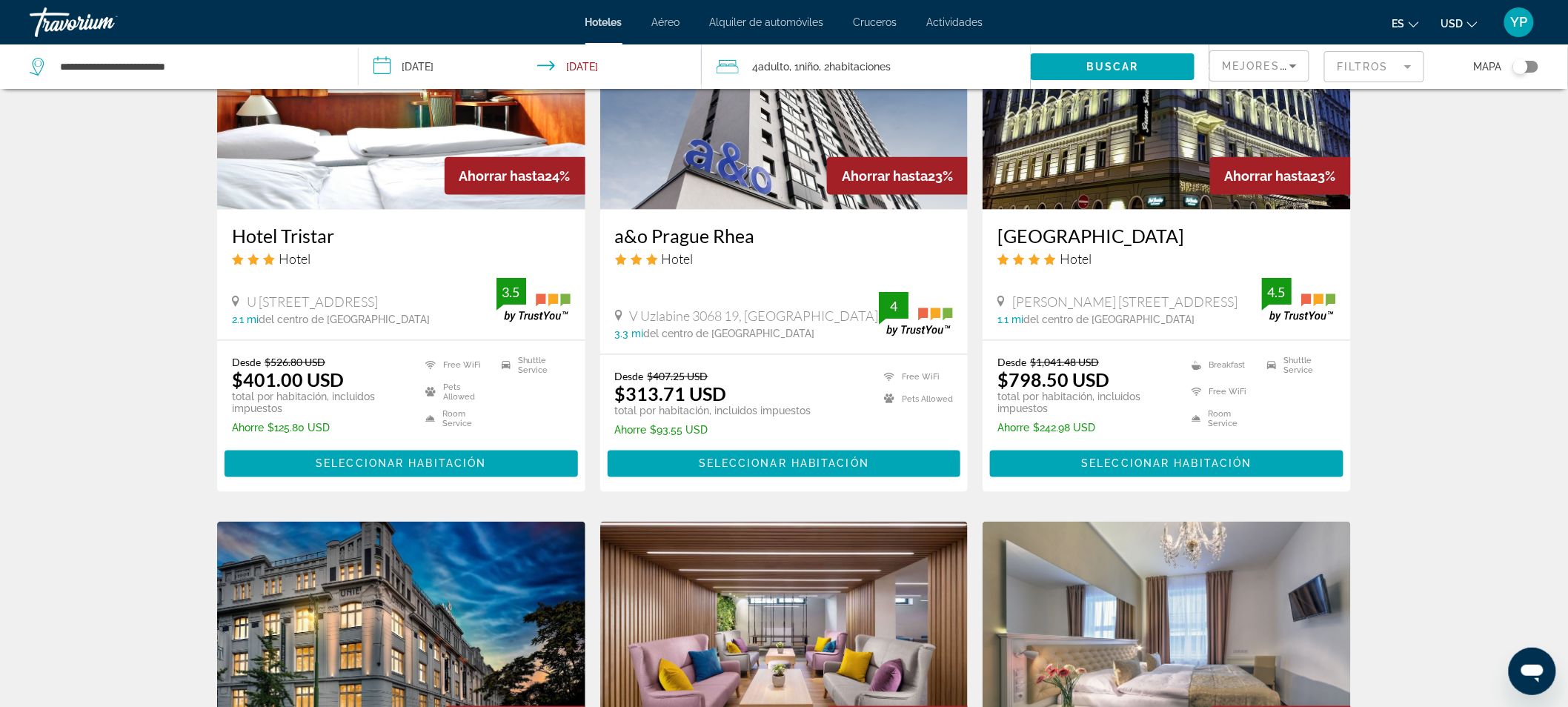
scroll to position [732, 0]
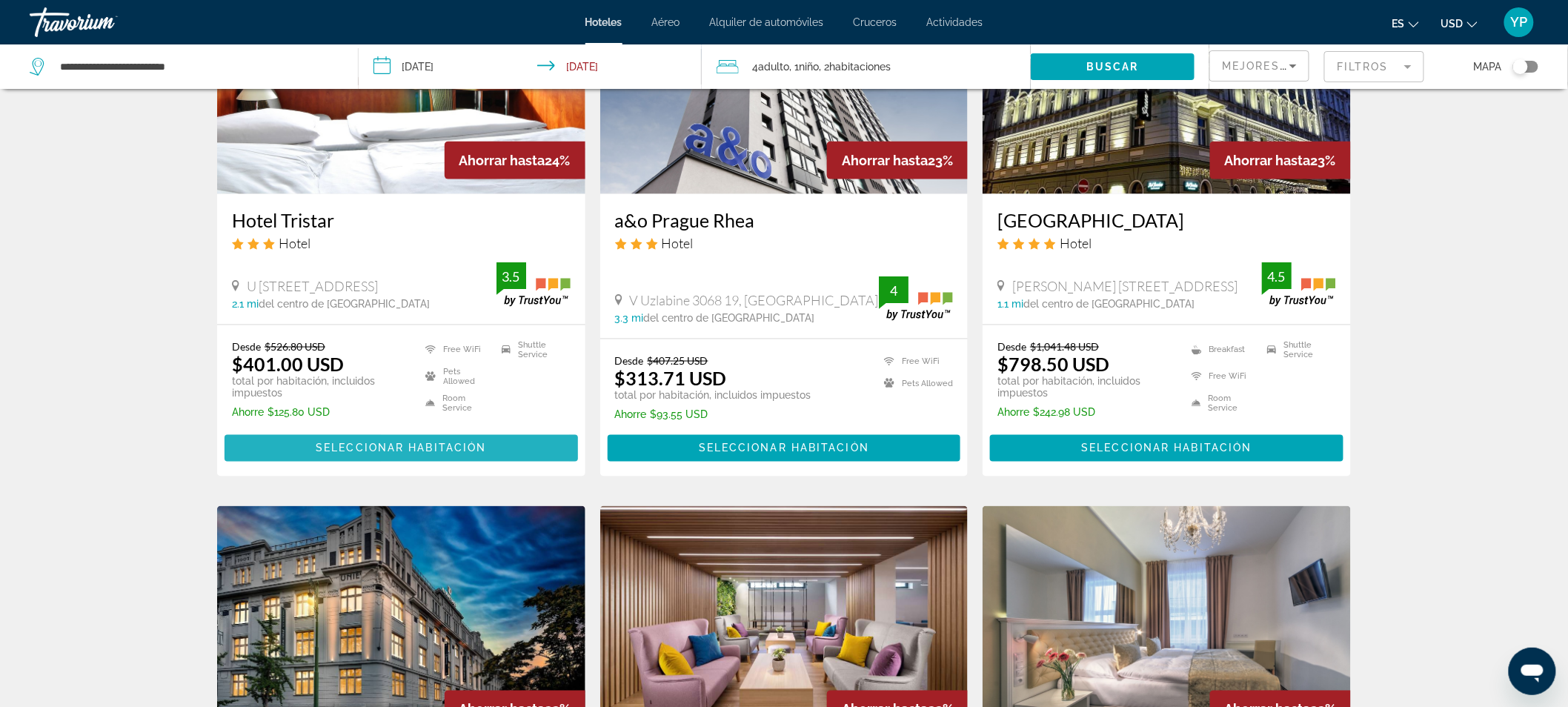
click at [385, 446] on span "Seleccionar habitación" at bounding box center [400, 448] width 170 height 12
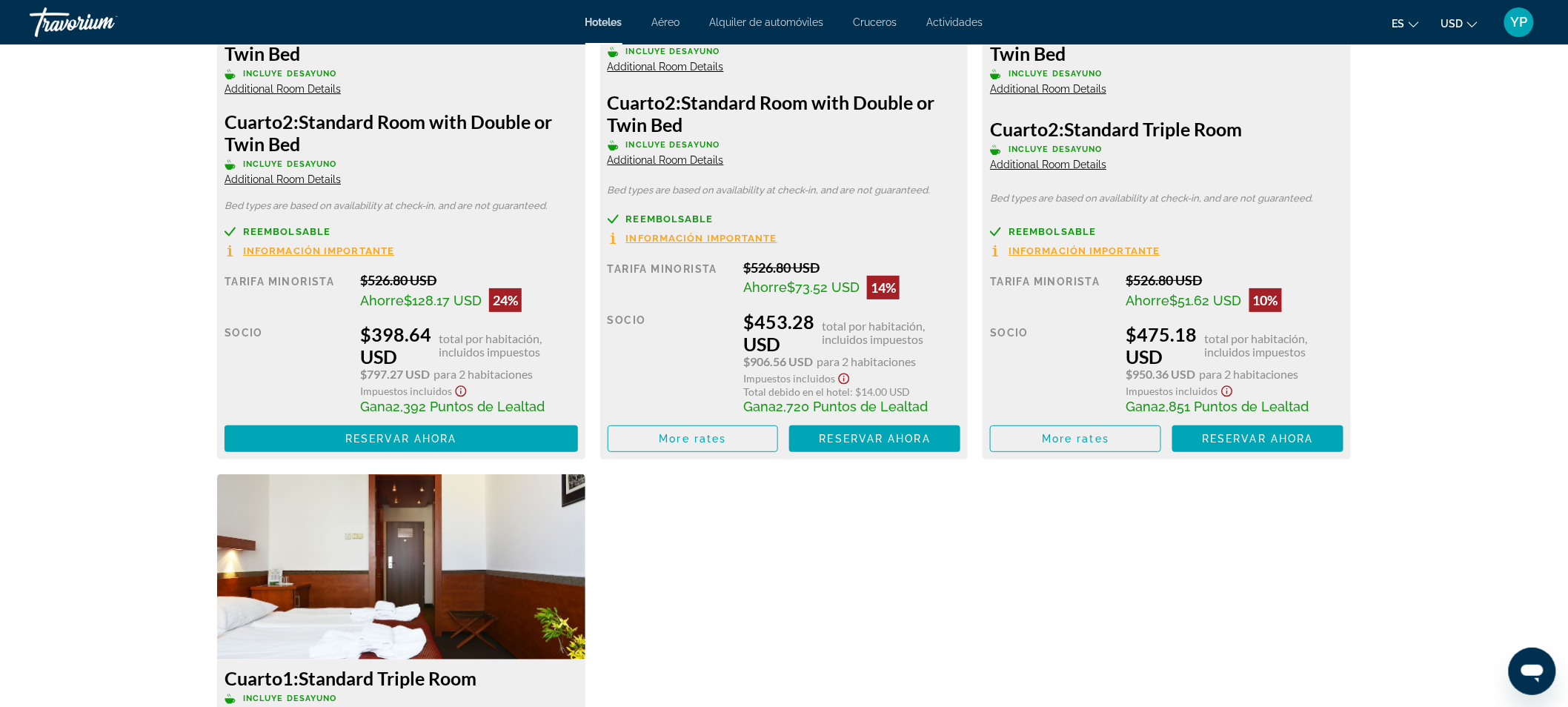
scroll to position [2345, 0]
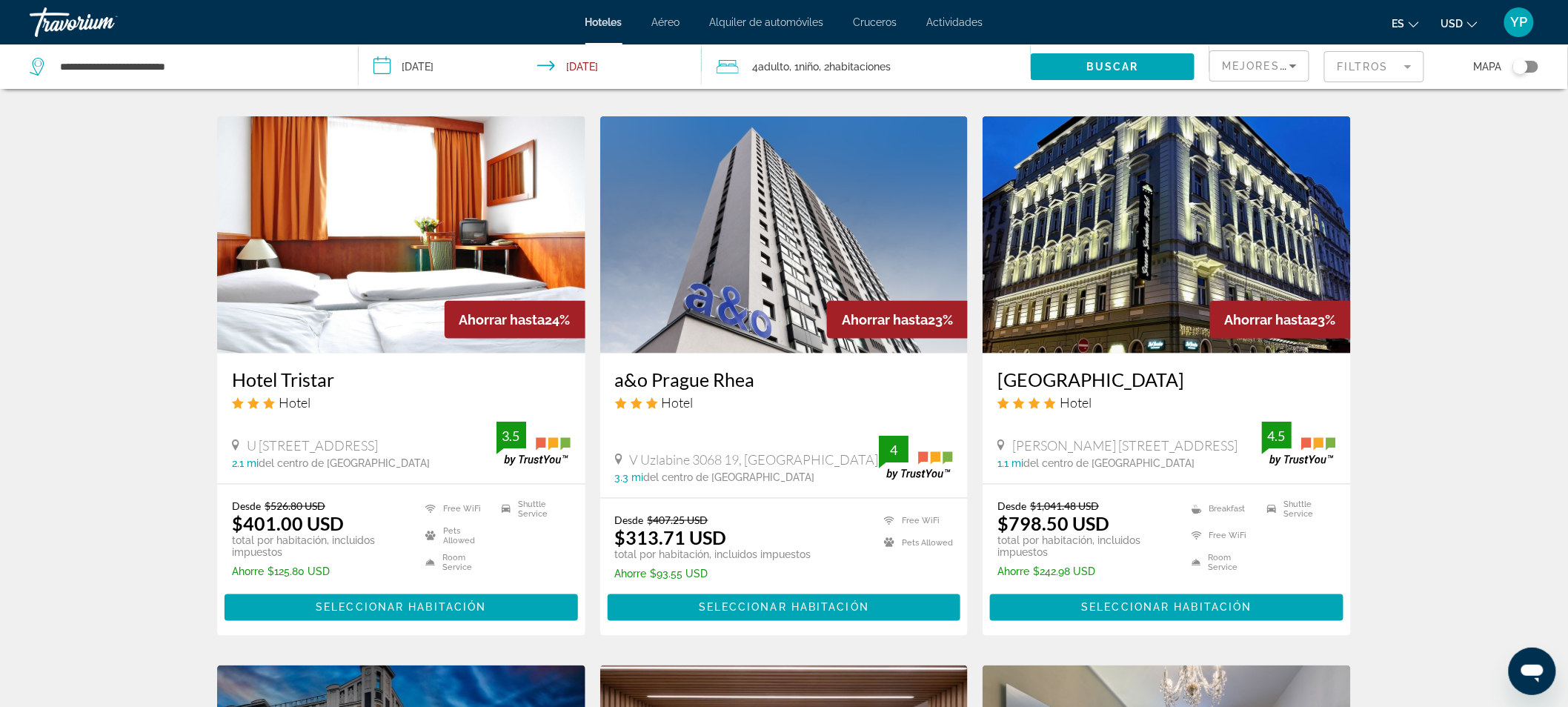
scroll to position [580, 0]
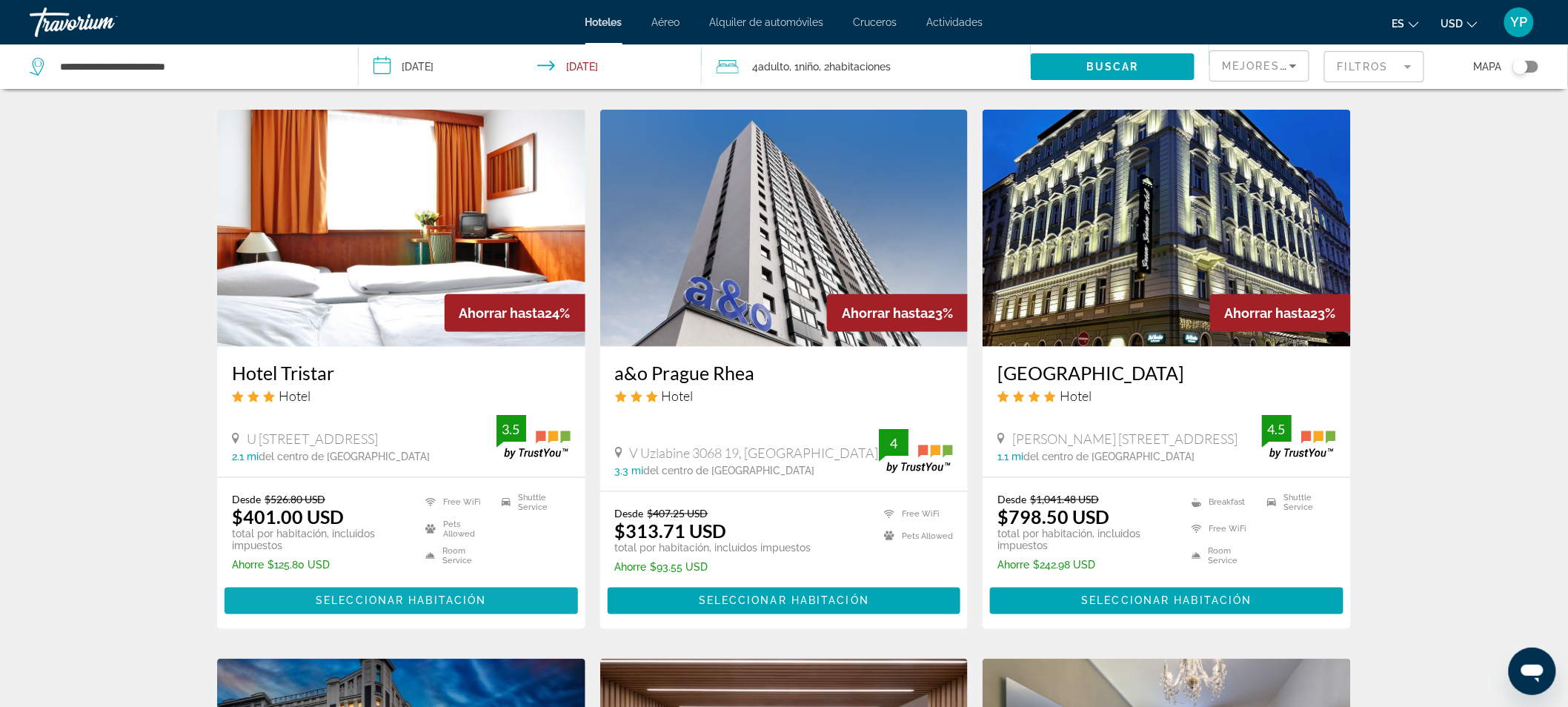
click at [427, 589] on span "Main content" at bounding box center [401, 601] width 353 height 35
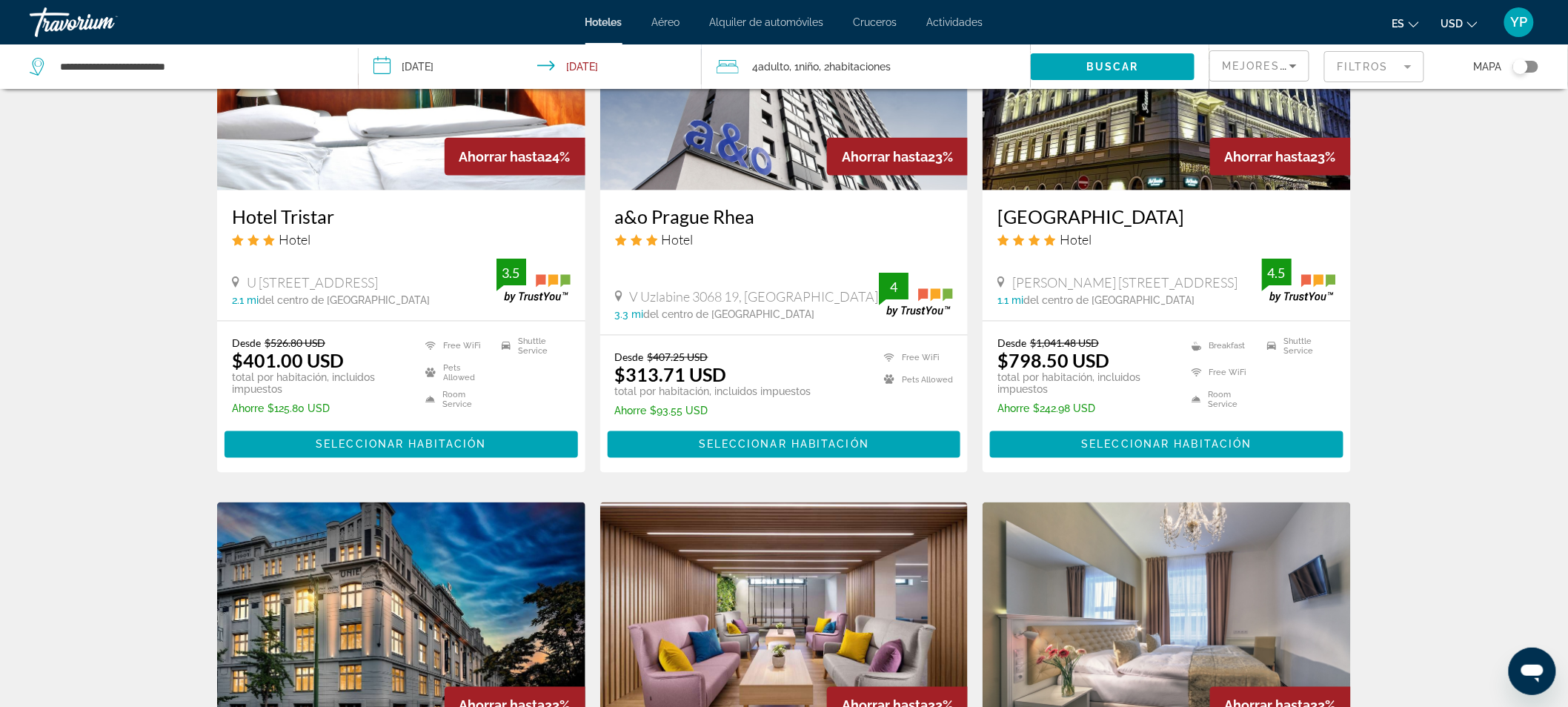
scroll to position [749, 0]
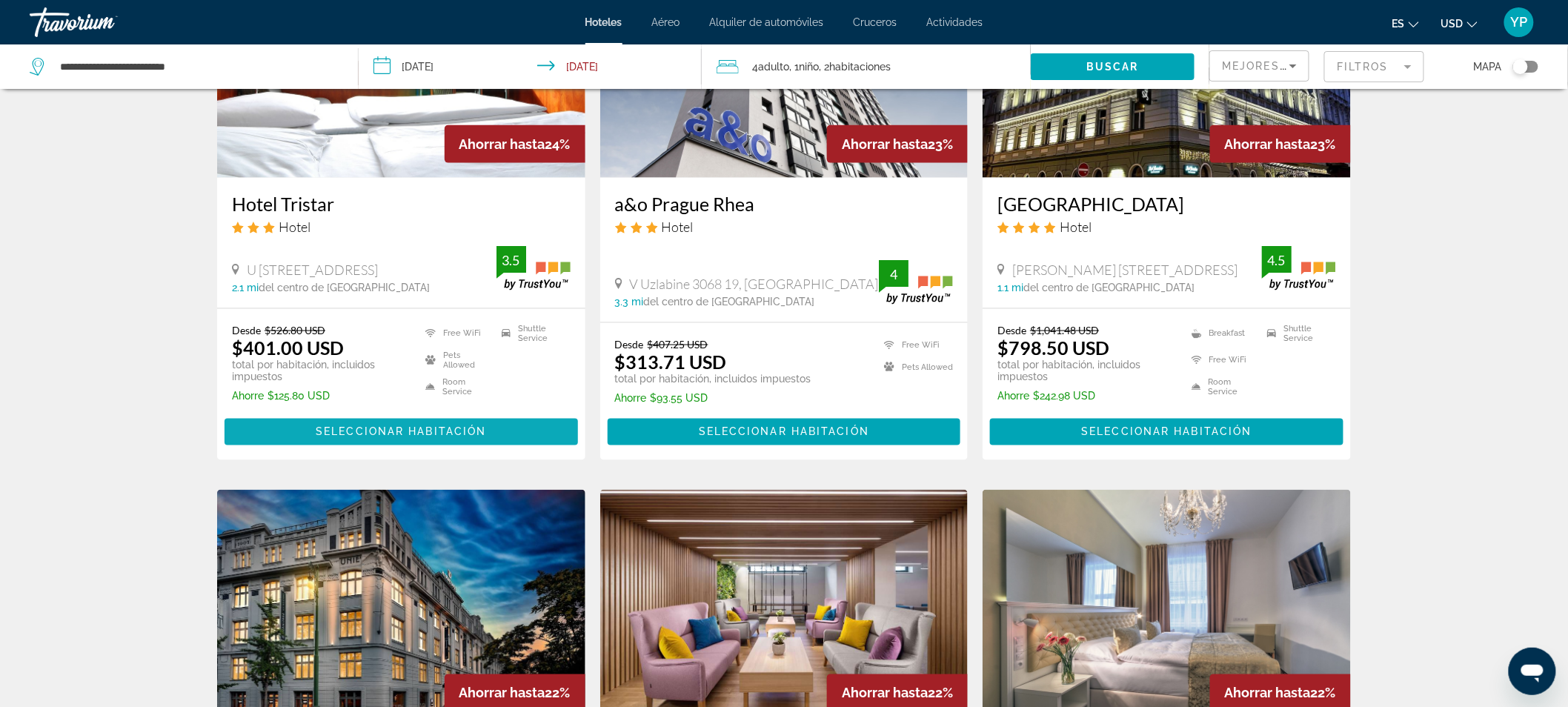
click at [474, 427] on span "Seleccionar habitación" at bounding box center [400, 432] width 170 height 12
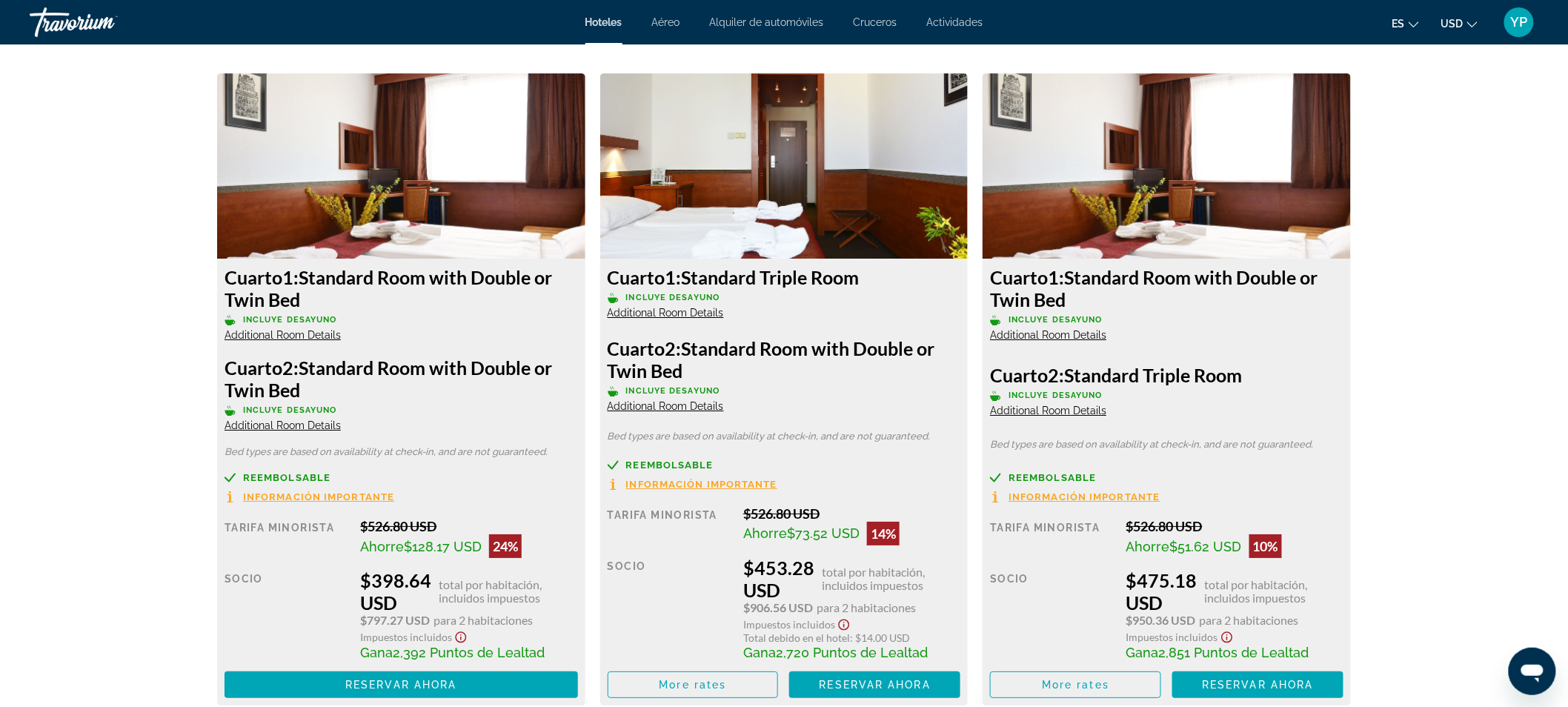
scroll to position [2031, 0]
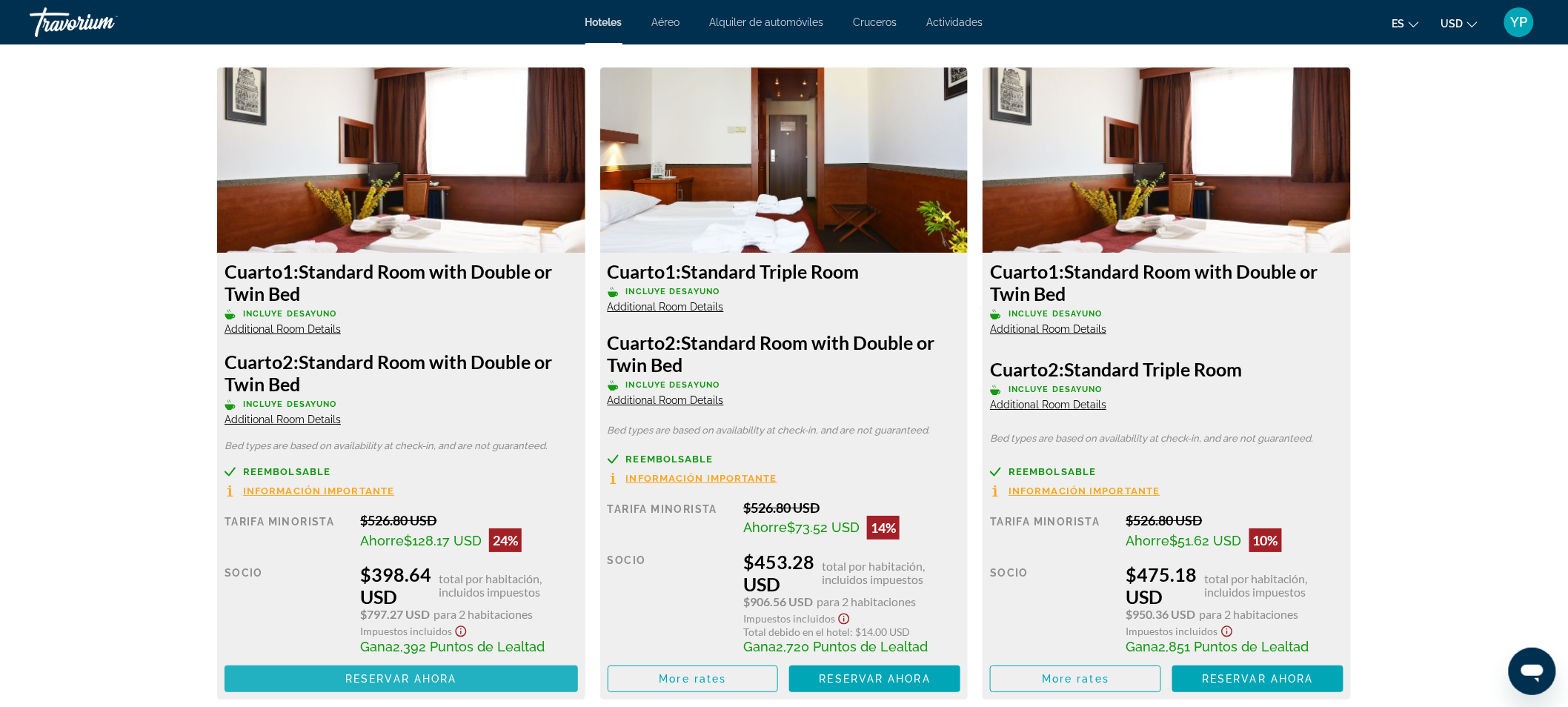
click at [430, 682] on span "Reservar ahora" at bounding box center [400, 679] width 111 height 12
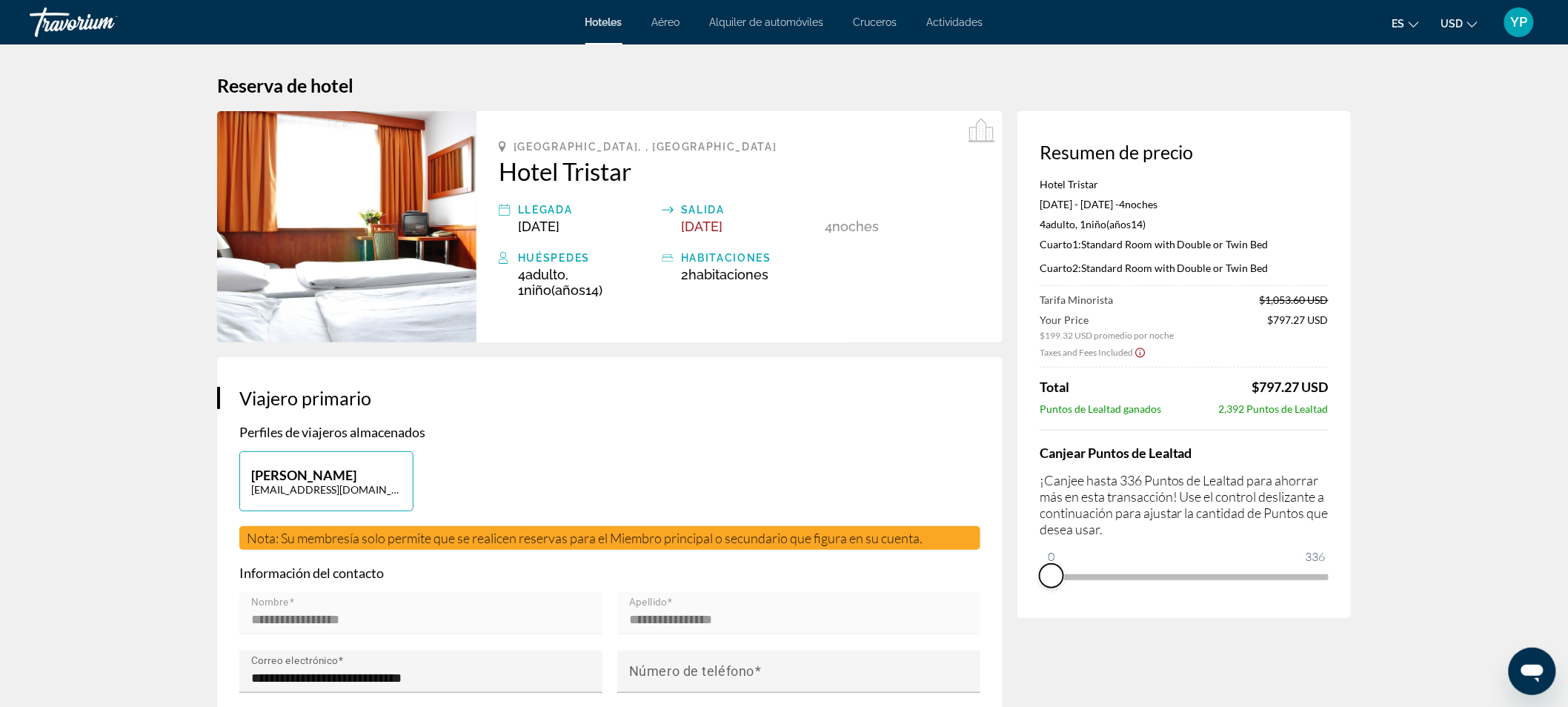
click at [1047, 580] on span "ngx-slider" at bounding box center [1051, 575] width 24 height 24
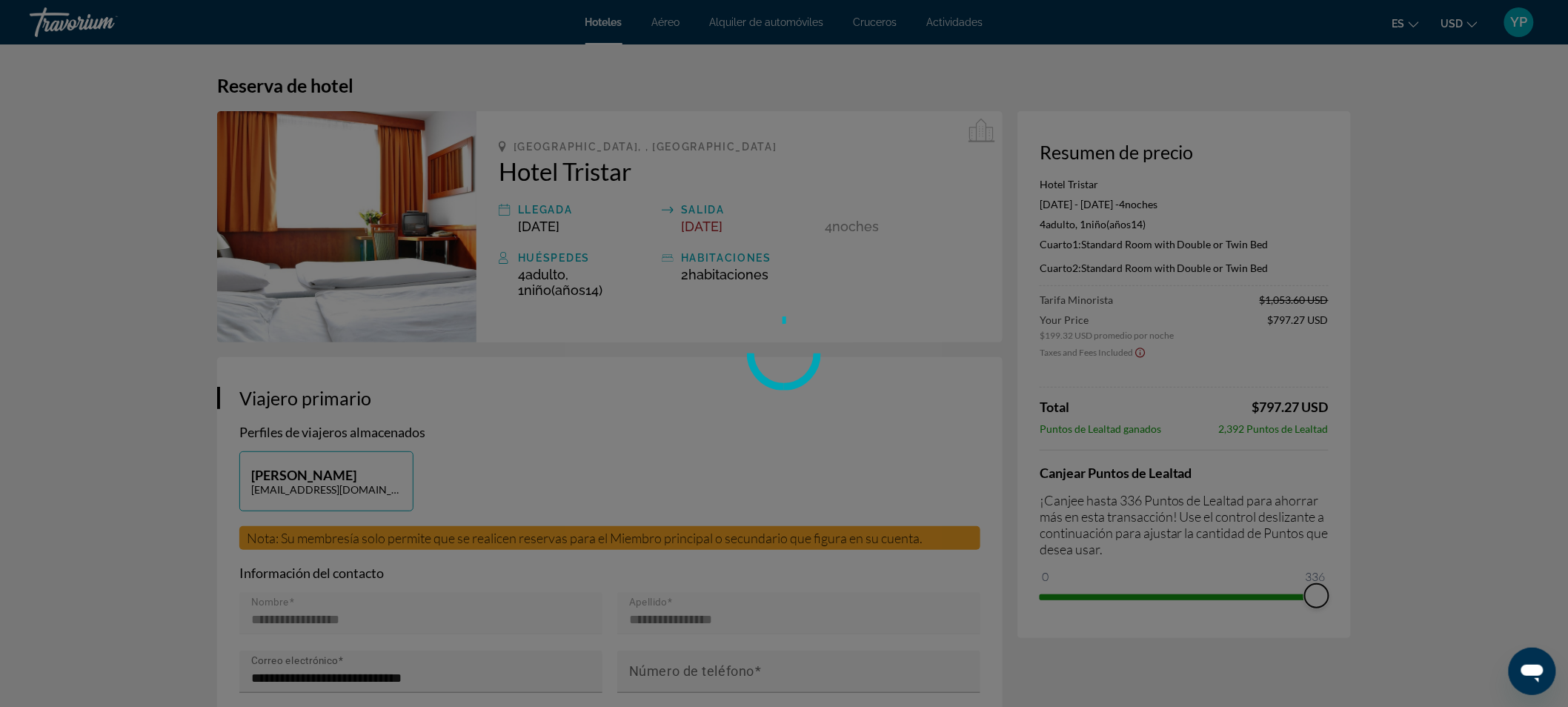
drag, startPoint x: 1054, startPoint y: 575, endPoint x: 1409, endPoint y: 564, distance: 355.2
click at [1409, 564] on div "Saltar al contenido principal Hoteles Aéreo Alquiler de automóviles Cruceros Ac…" at bounding box center [784, 354] width 1568 height 707
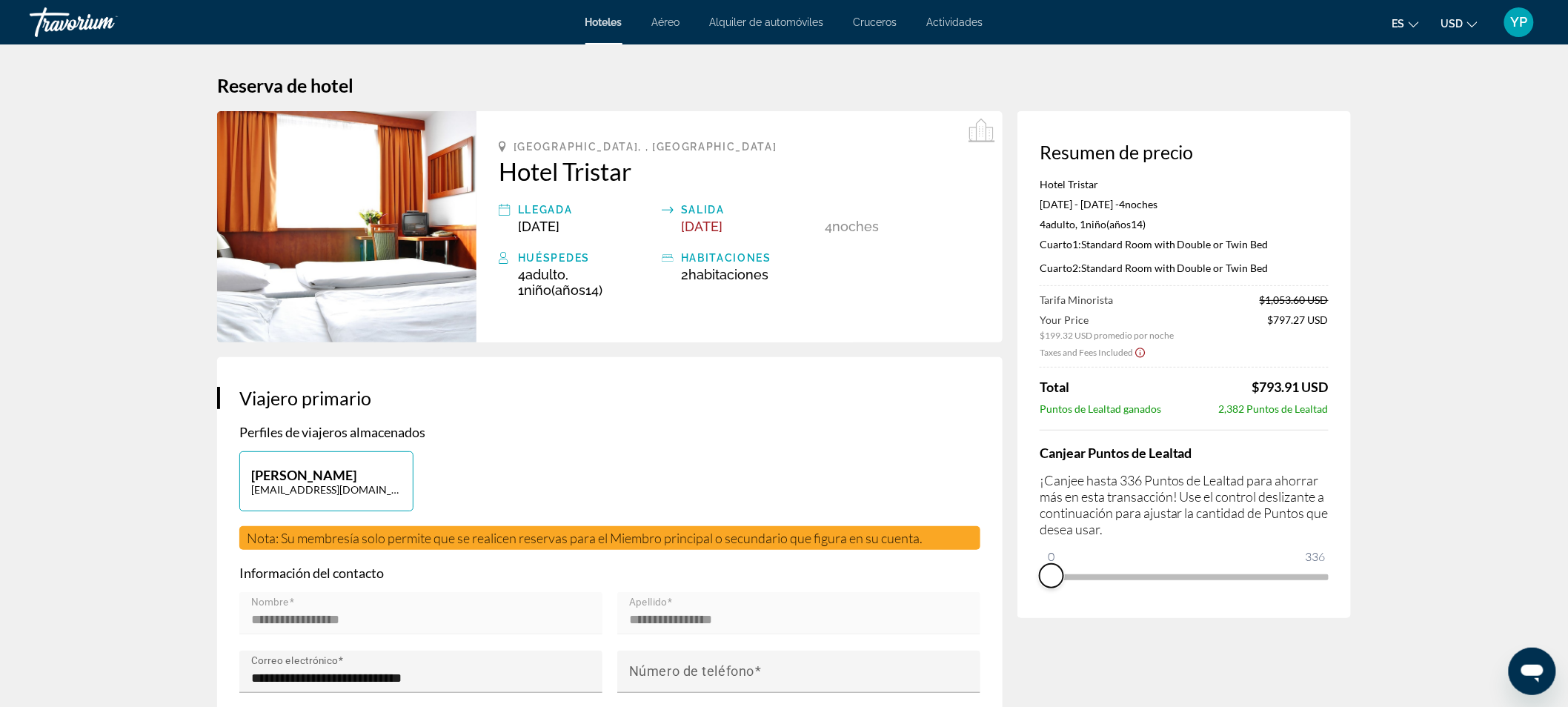
drag, startPoint x: 1319, startPoint y: 589, endPoint x: 1023, endPoint y: 619, distance: 297.5
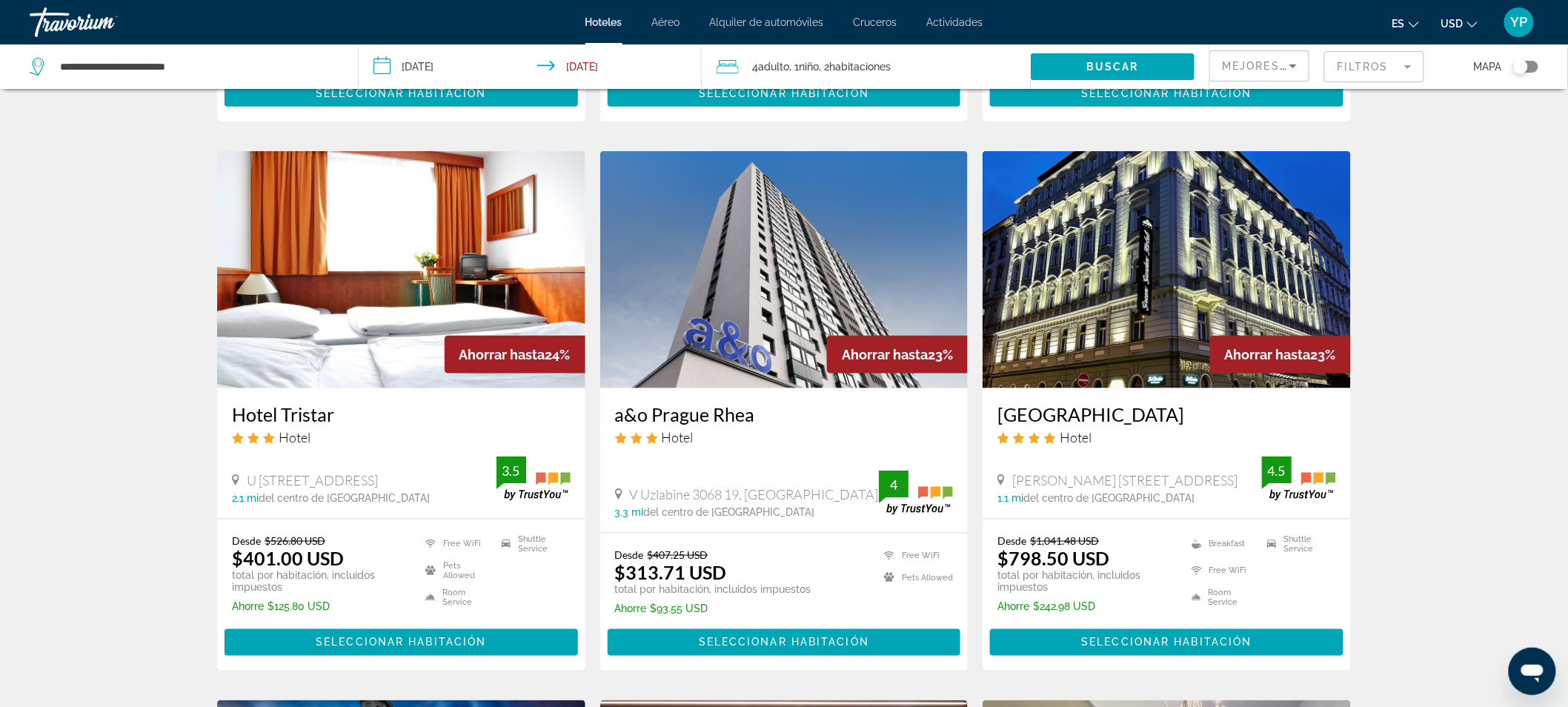
scroll to position [557, 0]
